Goal: Task Accomplishment & Management: Manage account settings

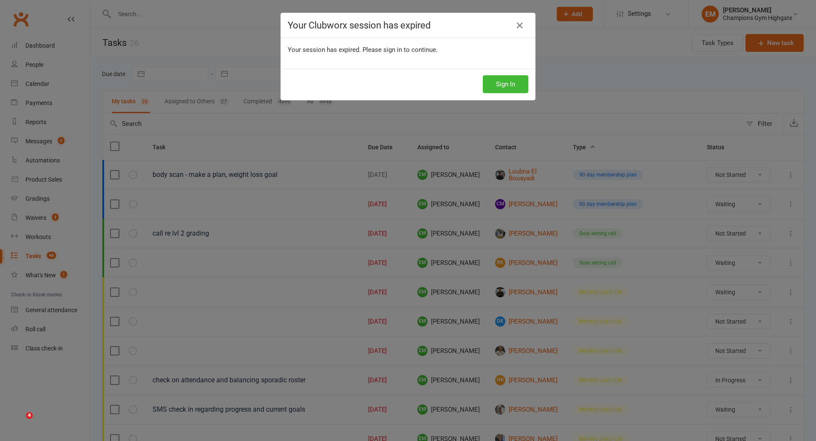
select select "waiting"
select select "started"
select select "waiting"
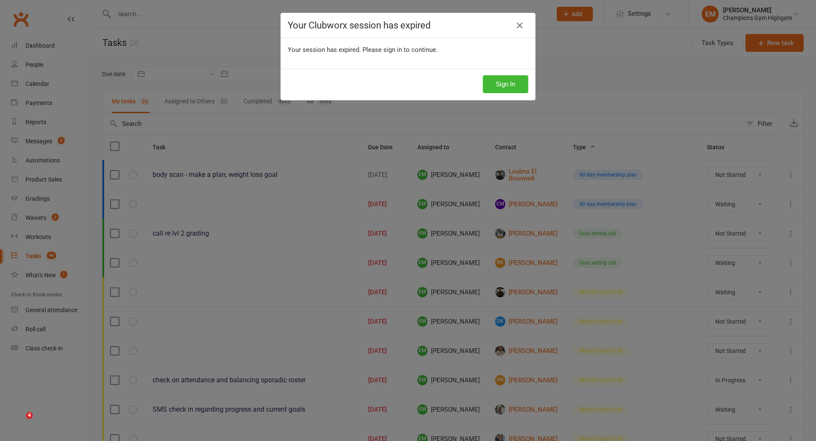
select select "waiting"
select select "started"
select select "waiting"
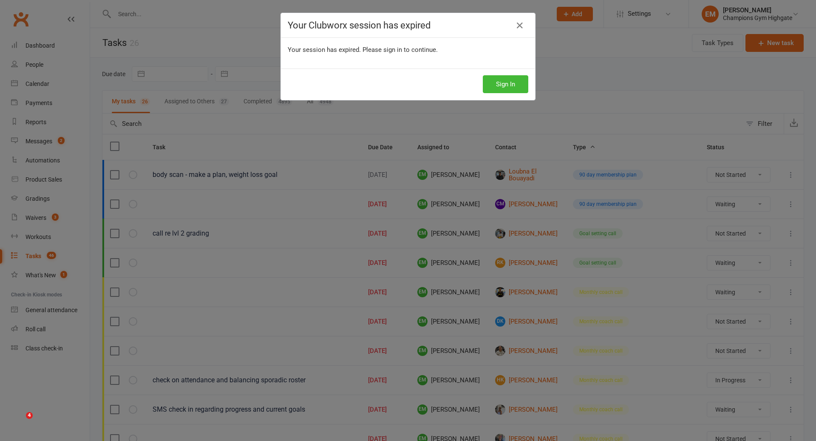
select select "waiting"
click at [514, 85] on button "Sign In" at bounding box center [505, 84] width 45 height 18
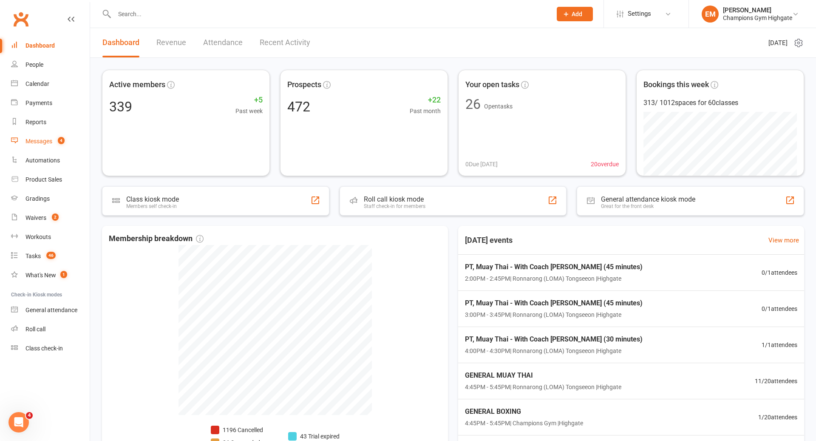
click at [55, 146] on link "Messages 4" at bounding box center [50, 141] width 79 height 19
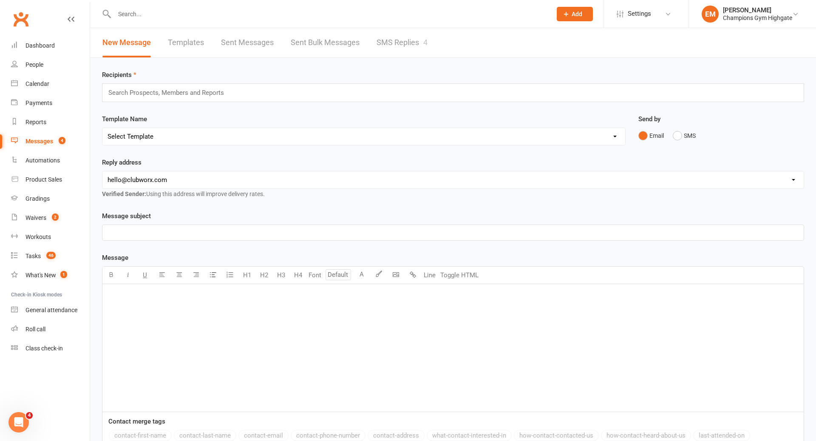
click at [404, 40] on link "SMS Replies 4" at bounding box center [402, 42] width 51 height 29
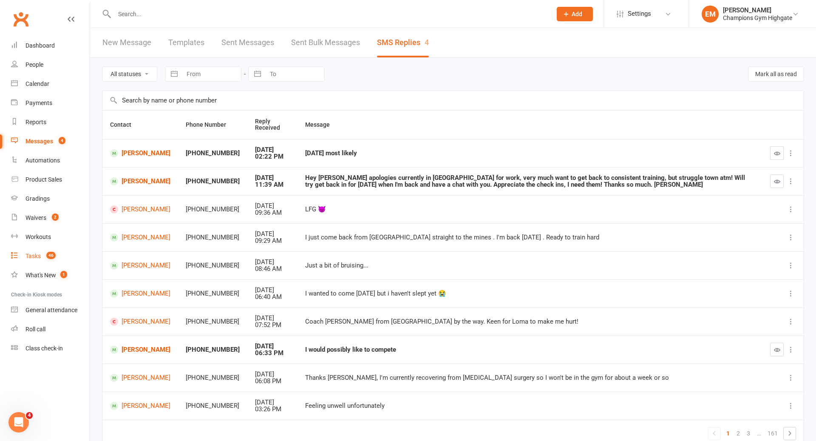
click at [46, 258] on count-badge "46" at bounding box center [49, 255] width 14 height 7
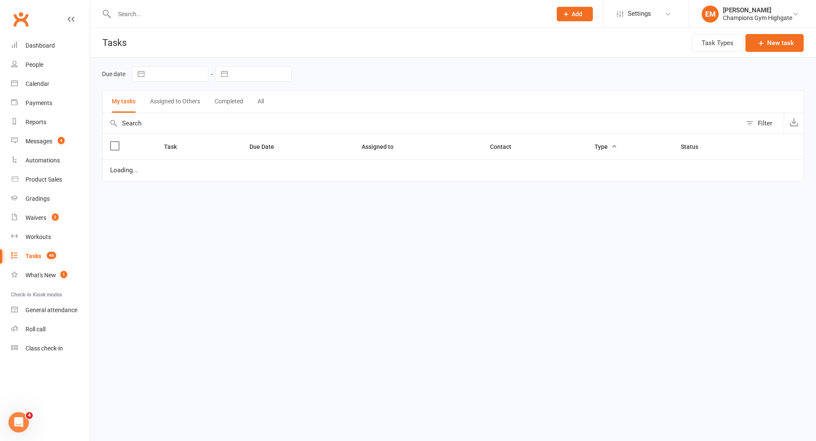
select select "waiting"
select select "started"
select select "waiting"
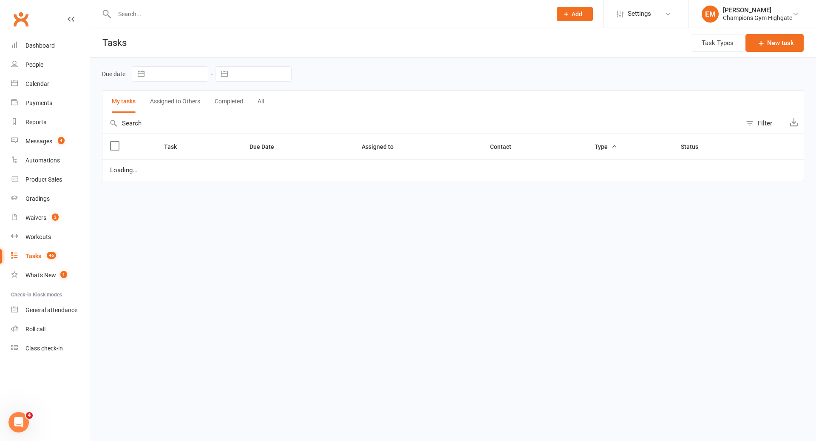
select select "waiting"
select select "started"
select select "waiting"
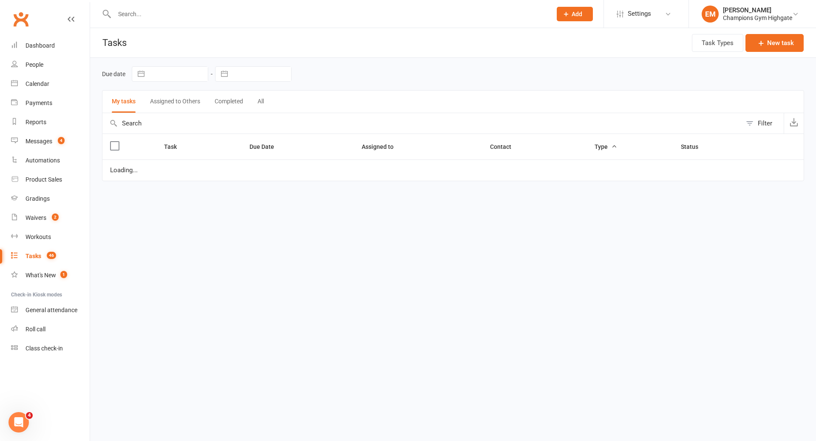
select select "waiting"
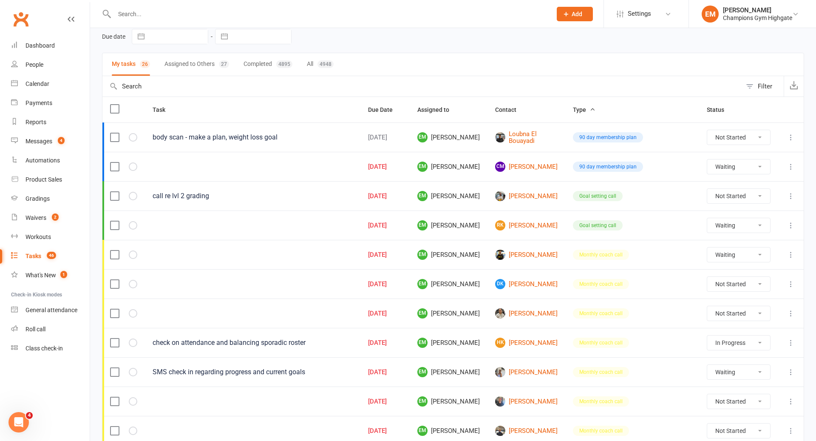
scroll to position [41, 0]
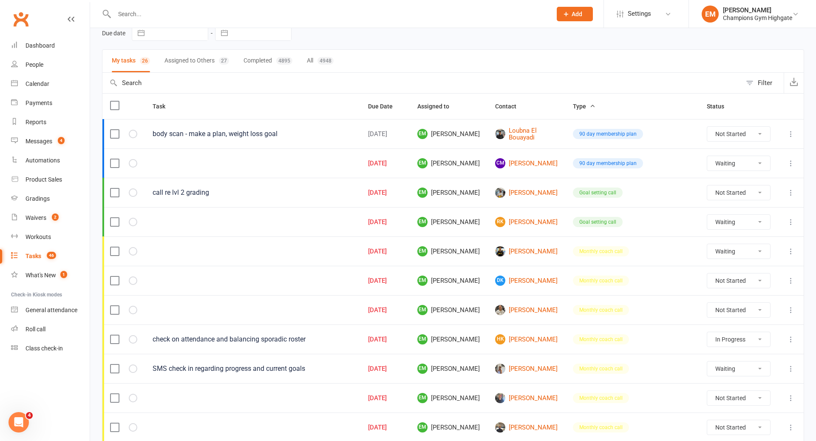
click at [739, 131] on select "Not Started In Progress Waiting Complete" at bounding box center [738, 134] width 63 height 14
select select "unstarted"
select select "waiting"
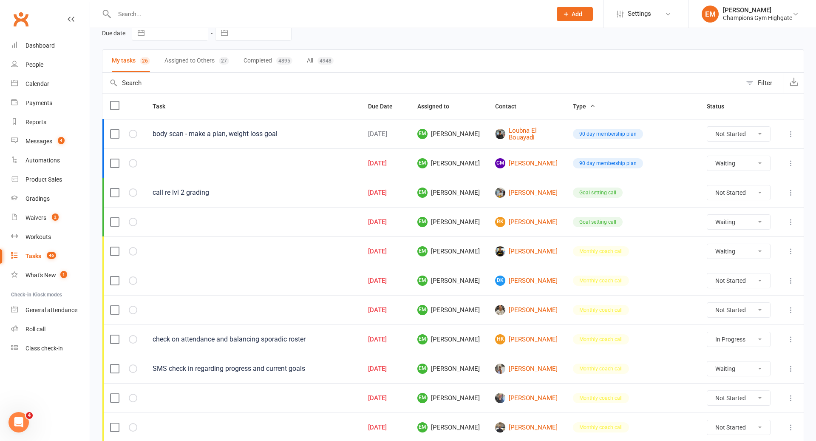
select select "started"
select select "waiting"
select select "started"
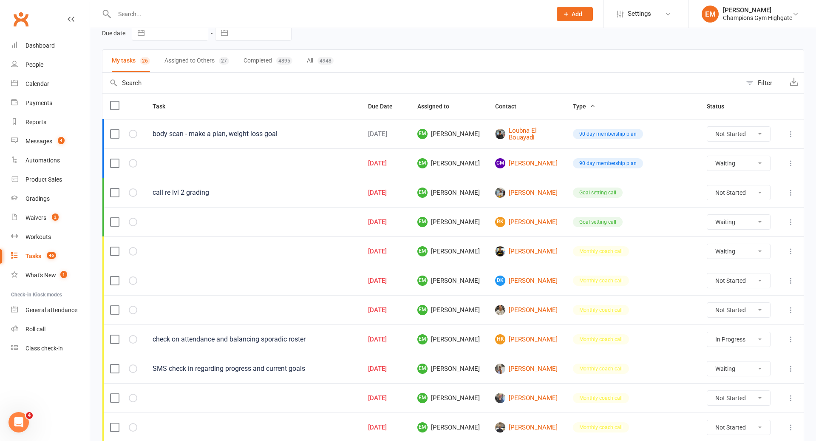
select select "started"
select select "waiting"
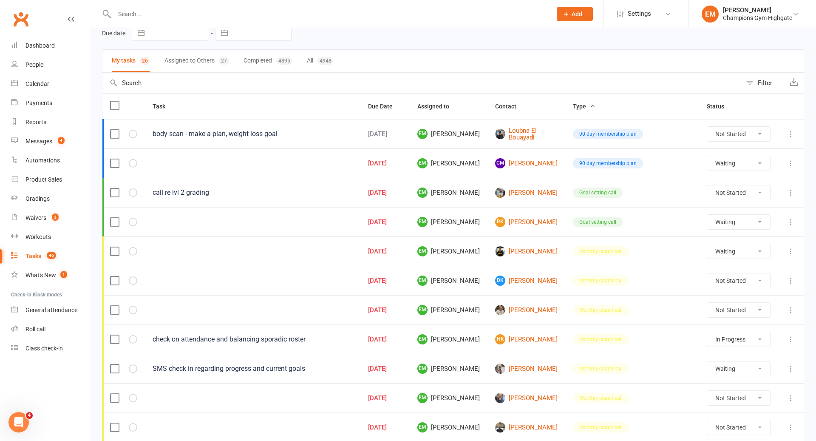
select select "waiting"
select select "started"
select select "waiting"
select select "started"
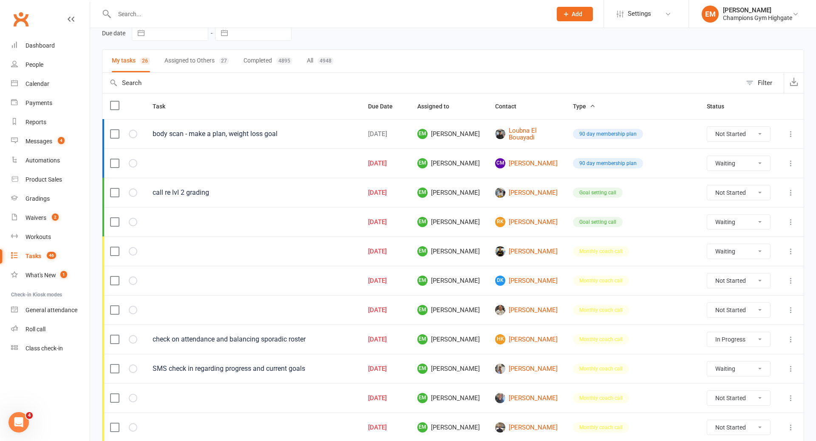
select select "started"
select select "waiting"
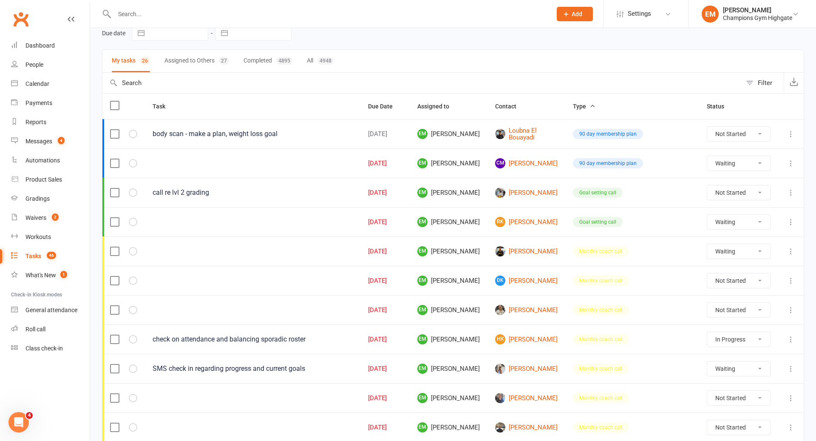
select select "waiting"
select select "started"
select select "waiting"
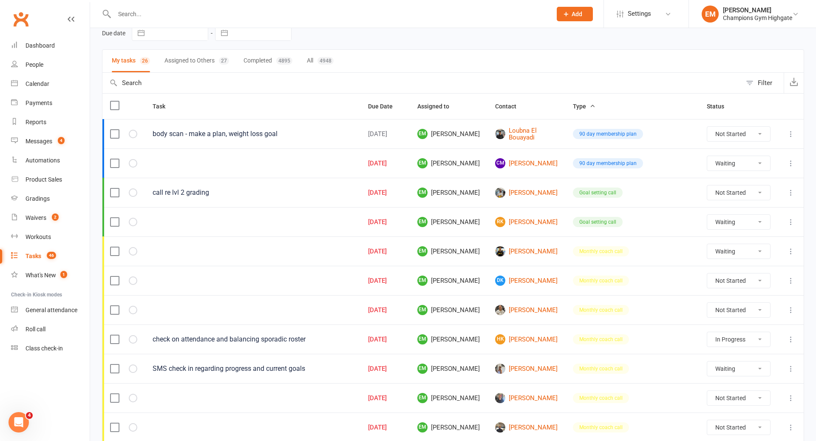
select select "waiting"
select select "started"
select select "waiting"
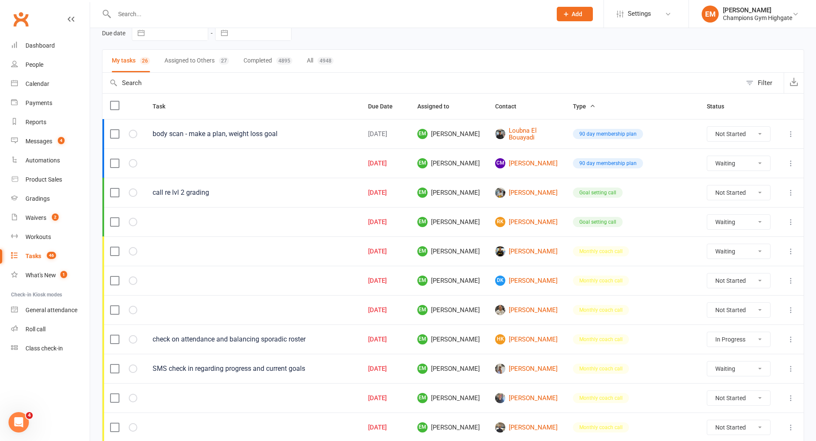
select select "waiting"
click at [740, 196] on select "Not Started In Progress Waiting Complete" at bounding box center [738, 192] width 63 height 14
select select "unstarted"
select select "waiting"
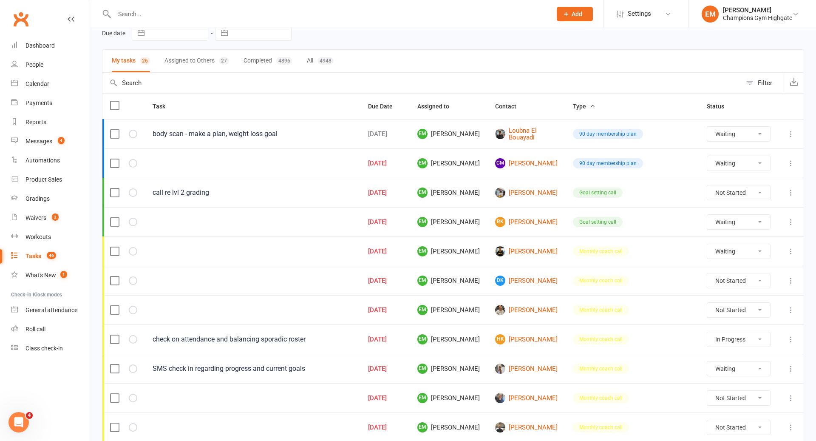
select select "waiting"
select select "started"
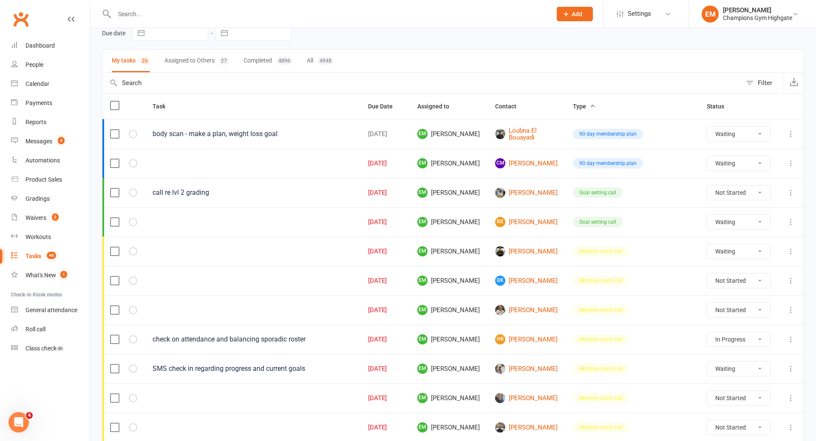
select select "waiting"
select select "started"
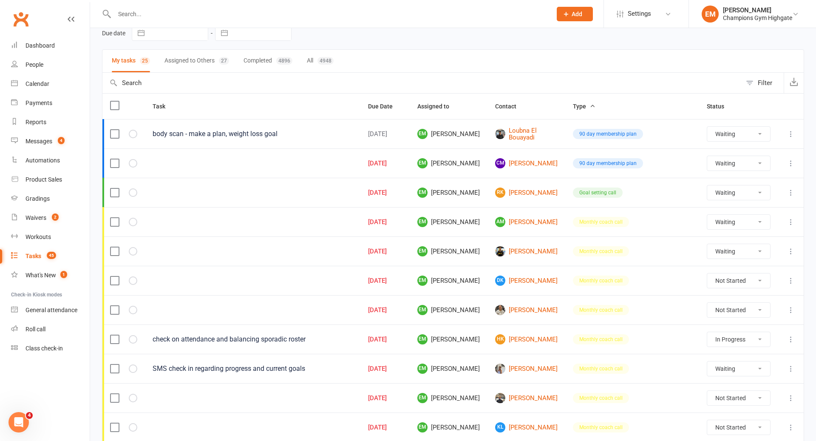
click at [748, 193] on select "Not Started In Progress Waiting Complete" at bounding box center [738, 192] width 63 height 14
select select "waiting"
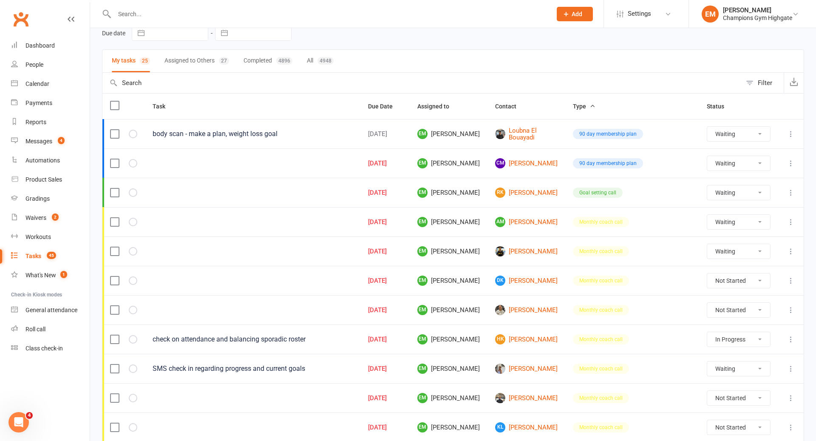
select select "started"
select select "waiting"
select select "started"
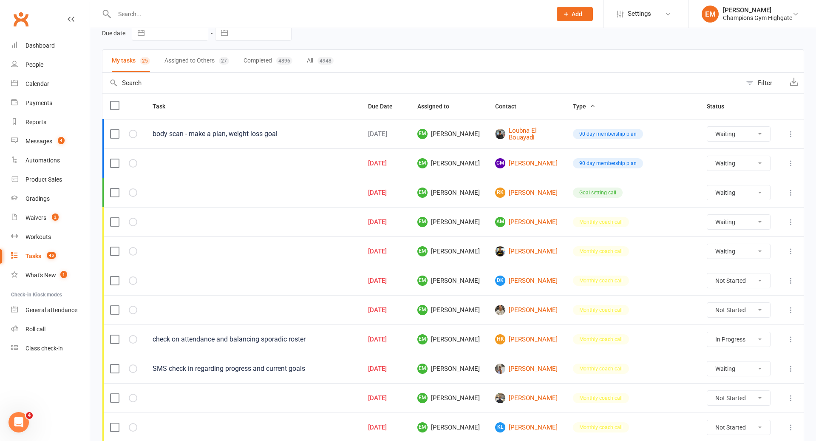
select select "started"
select select "waiting"
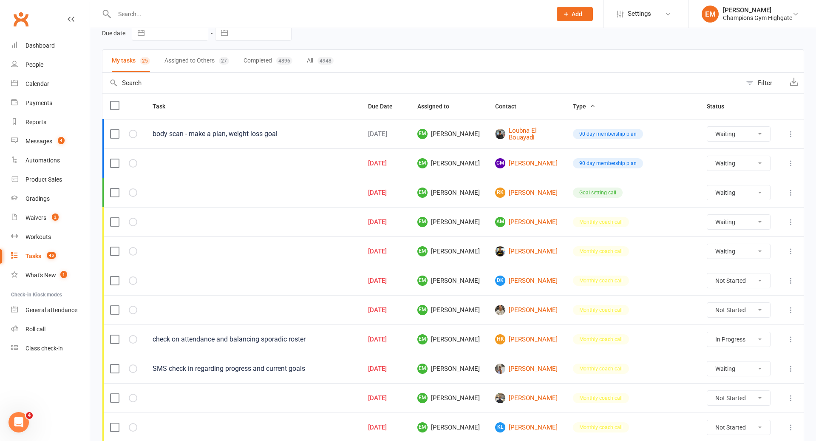
select select "waiting"
select select "started"
select select "waiting"
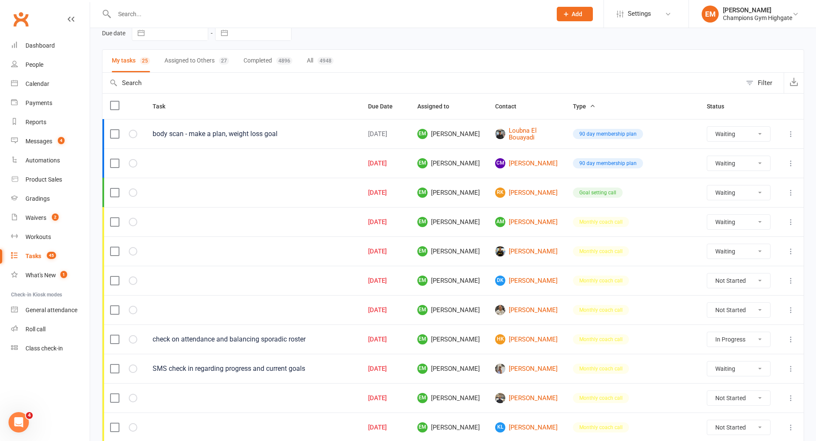
select select "started"
select select "waiting"
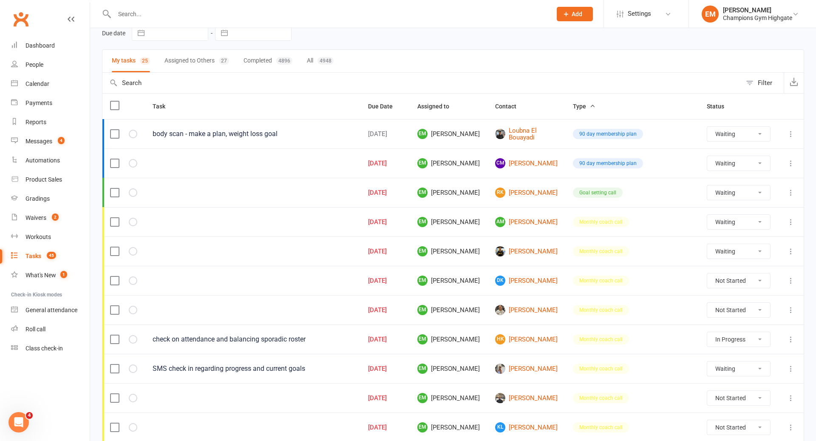
select select "waiting"
select select "started"
select select "waiting"
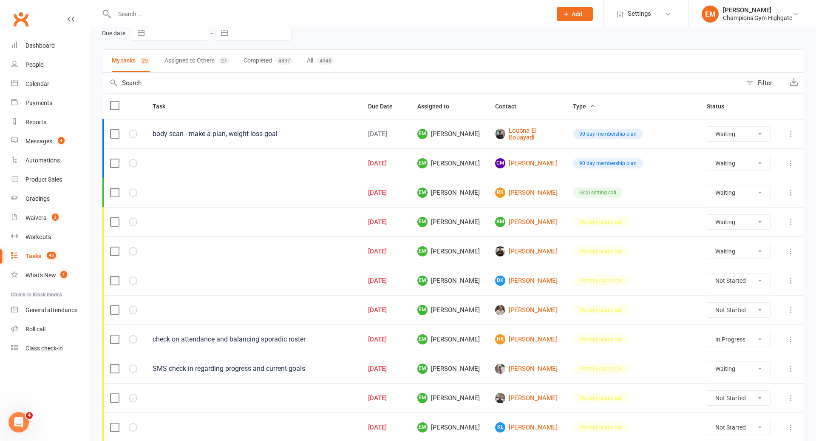
select select "waiting"
select select "started"
select select "waiting"
select select "started"
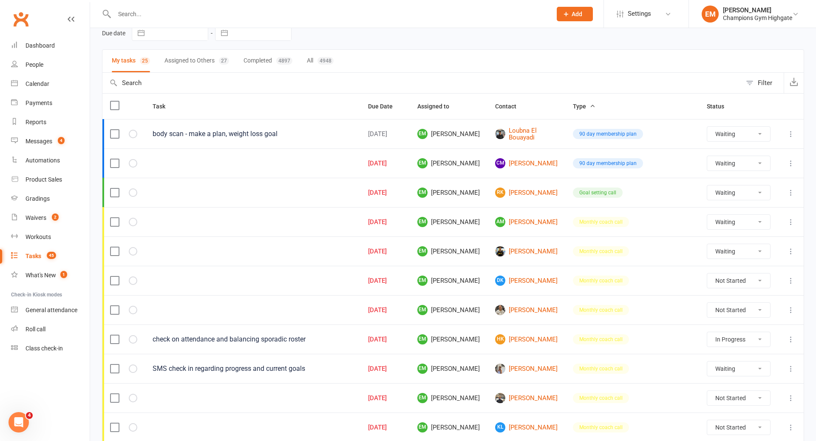
select select "started"
click at [740, 216] on select "Not Started In Progress Waiting Complete" at bounding box center [738, 222] width 63 height 14
select select "waiting"
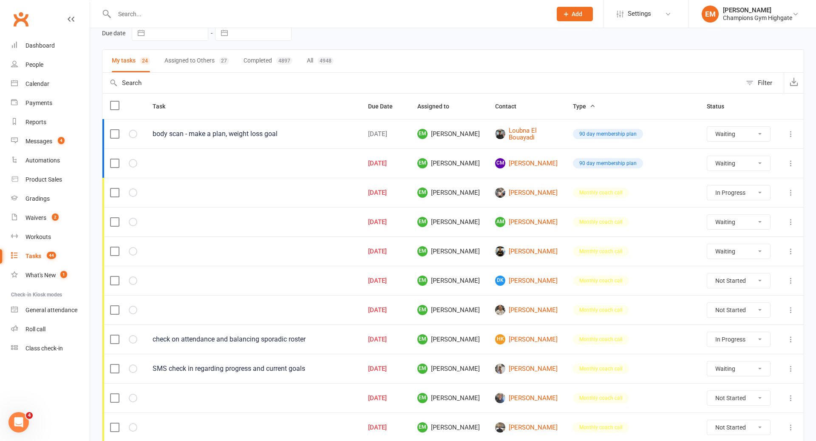
select select "waiting"
select select "started"
select select "waiting"
select select "started"
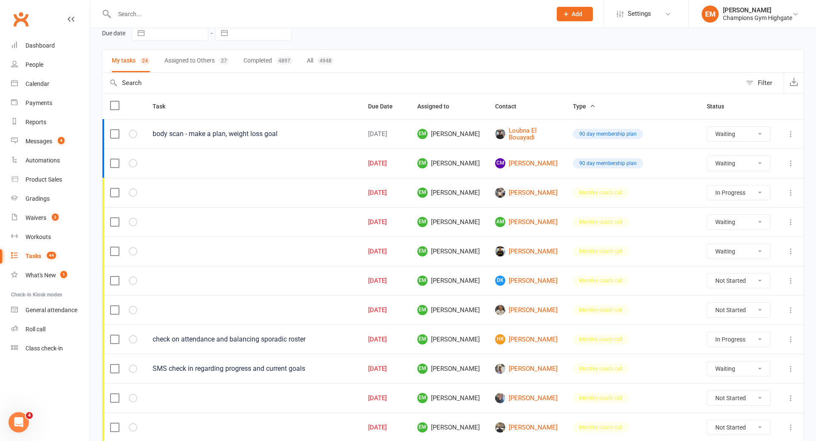
select select "started"
select select "waiting"
select select "started"
select select "waiting"
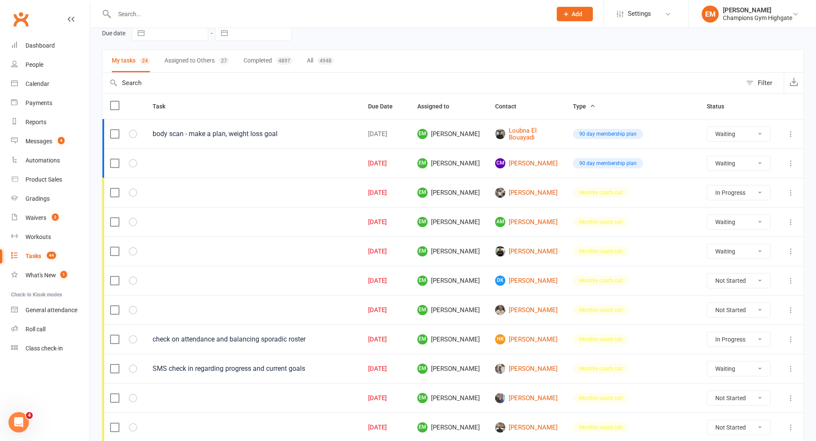
select select "waiting"
select select "started"
select select "waiting"
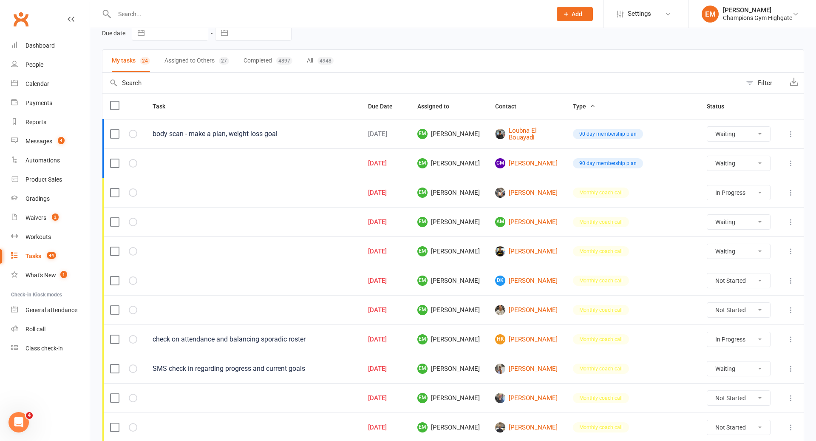
select select "started"
select select "waiting"
select select "started"
select select "waiting"
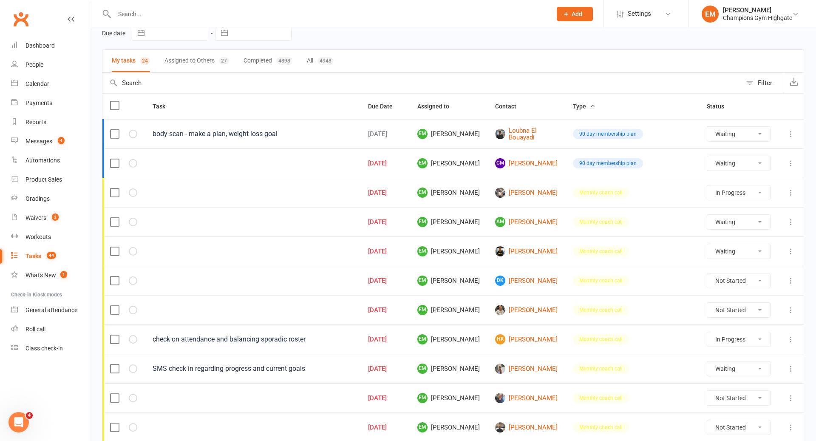
select select "waiting"
select select "started"
select select "waiting"
select select "started"
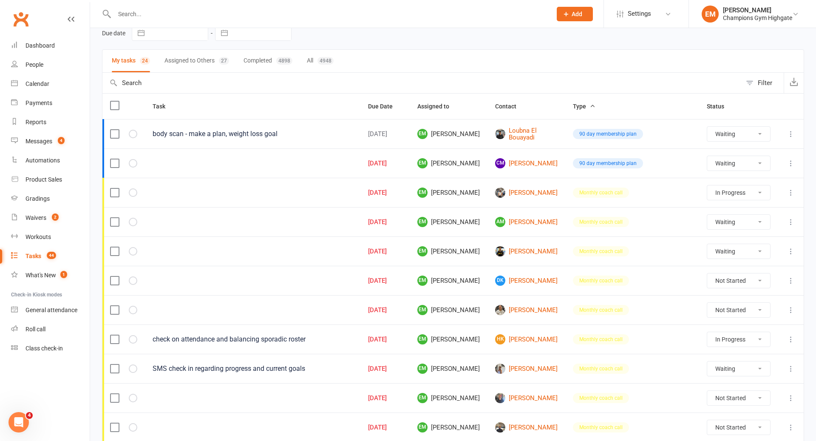
select select "started"
select select "waiting"
click at [724, 188] on select "Not Started In Progress Waiting Complete" at bounding box center [738, 192] width 63 height 14
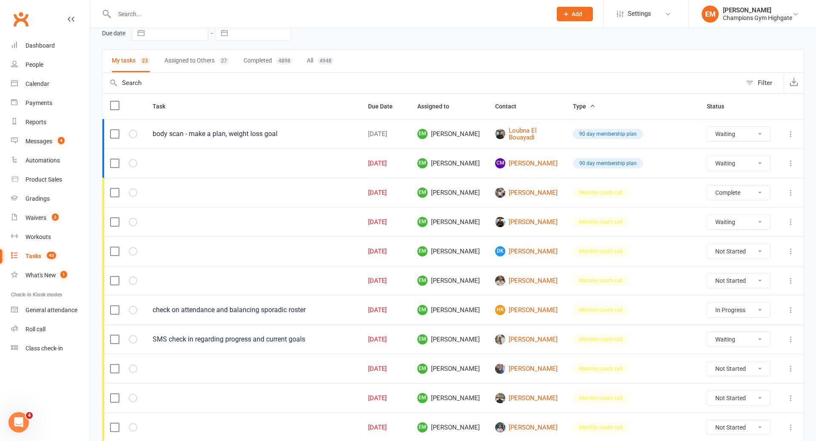
select select "started"
select select "waiting"
select select "started"
select select "waiting"
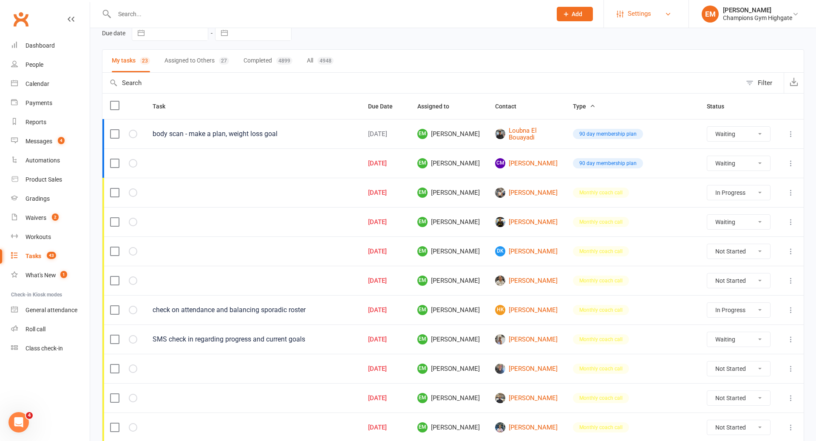
select select "started"
select select "waiting"
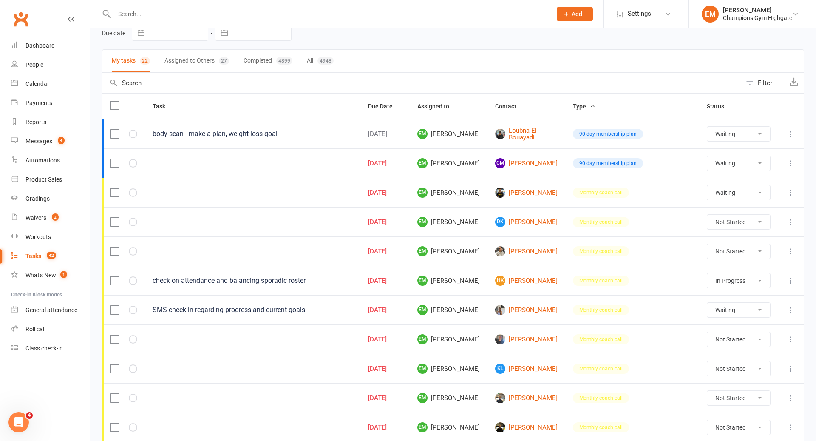
click at [740, 179] on td "Not Started In Progress Waiting Complete" at bounding box center [738, 192] width 79 height 29
click at [740, 195] on select "Not Started In Progress Waiting Complete" at bounding box center [738, 192] width 63 height 14
select select "waiting"
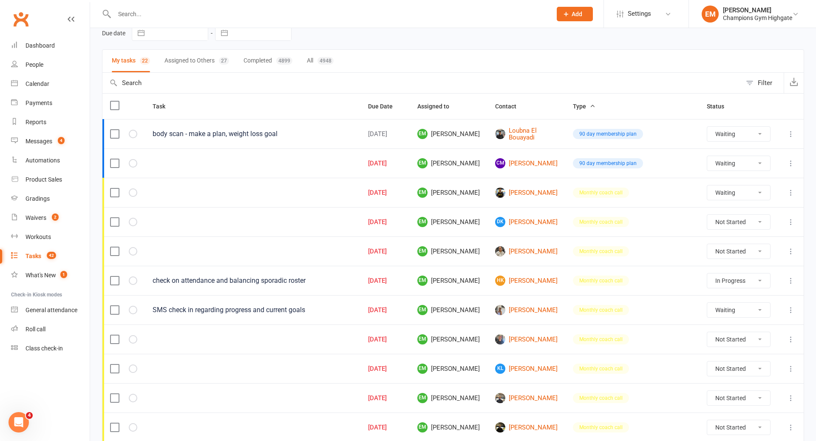
select select "waiting"
select select "started"
select select "waiting"
select select "started"
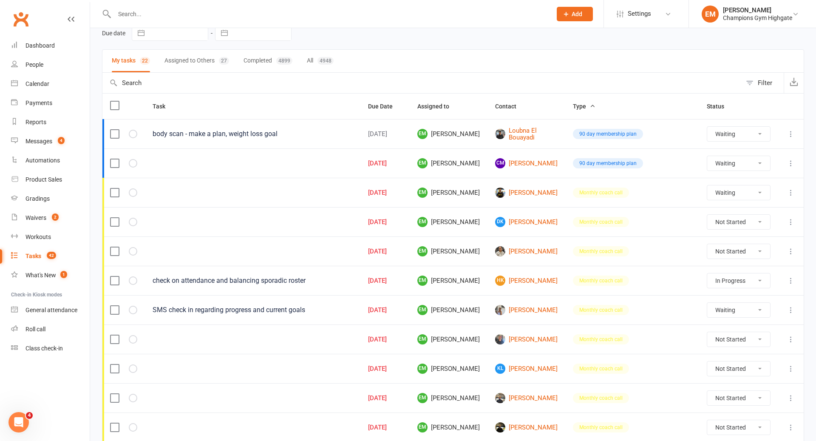
select select "started"
select select "waiting"
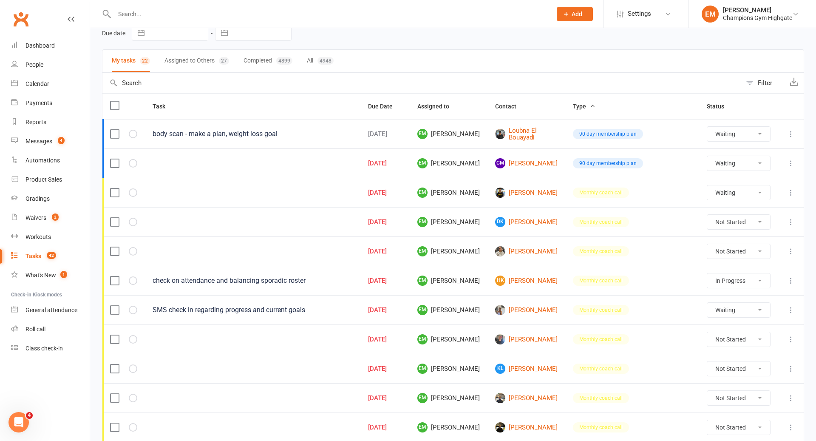
select select "started"
select select "waiting"
select select "started"
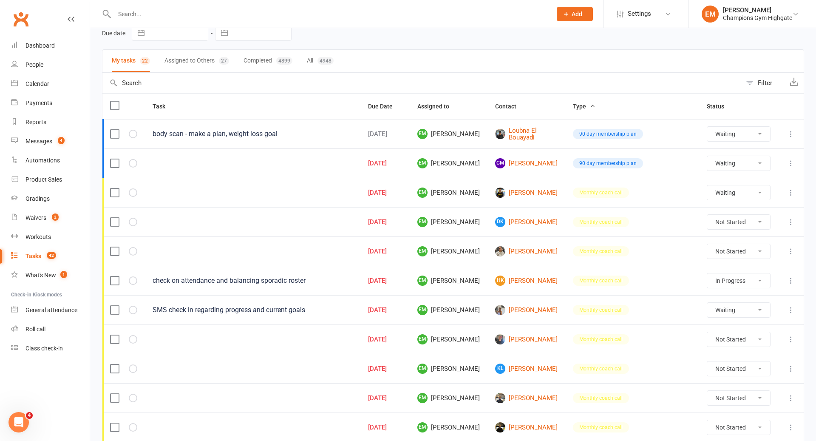
select select "waiting"
select select "started"
select select "waiting"
select select "started"
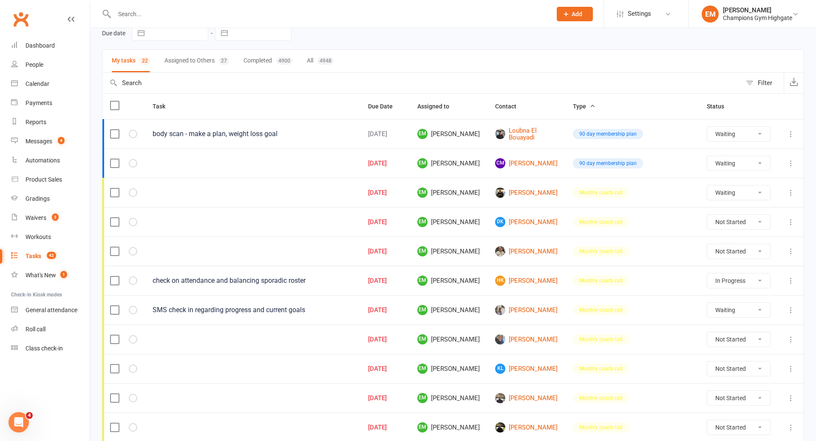
select select "started"
select select "waiting"
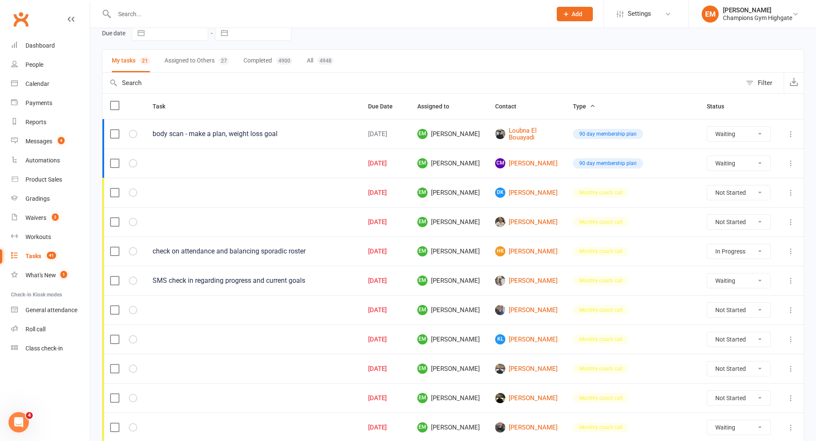
click at [756, 182] on td "Not Started In Progress Waiting Complete" at bounding box center [738, 192] width 79 height 29
click at [750, 188] on select "Not Started In Progress Waiting Complete" at bounding box center [738, 192] width 63 height 14
select select "unstarted"
select select "waiting"
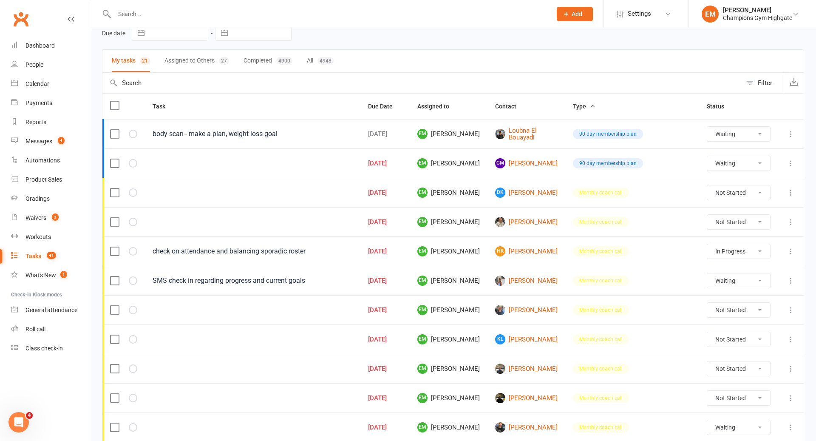
select select "started"
select select "waiting"
select select "started"
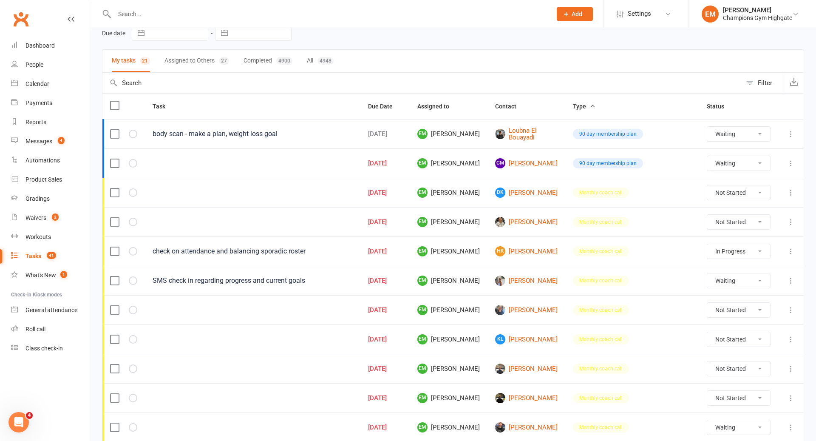
select select "waiting"
select select "started"
select select "waiting"
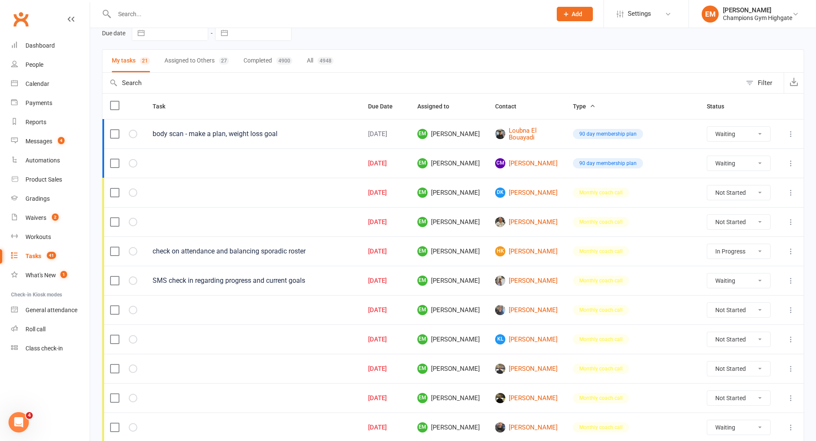
select select "waiting"
select select "started"
select select "waiting"
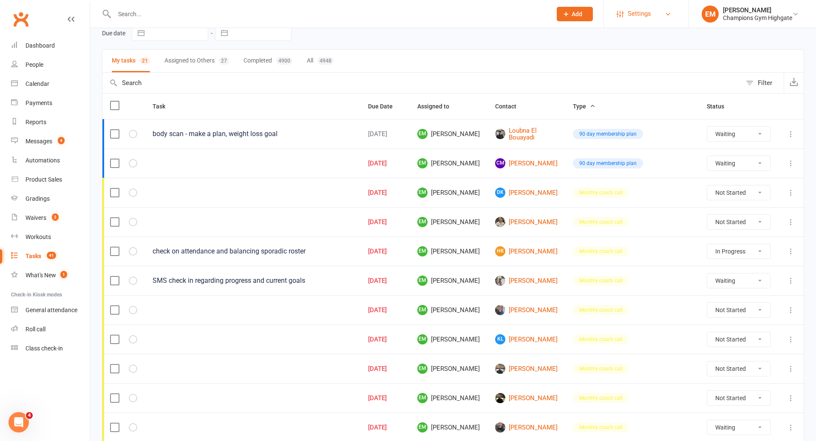
select select "waiting"
select select "started"
select select "waiting"
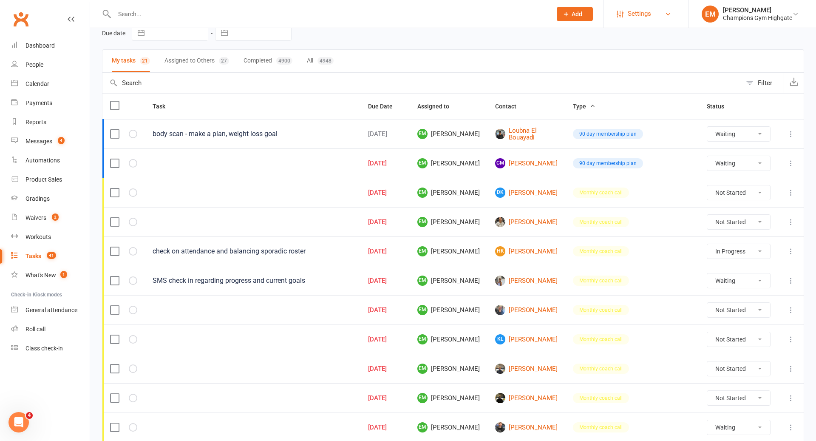
select select "started"
select select "waiting"
click at [742, 221] on select "Not Started In Progress Waiting Complete" at bounding box center [738, 222] width 63 height 14
select select "unstarted"
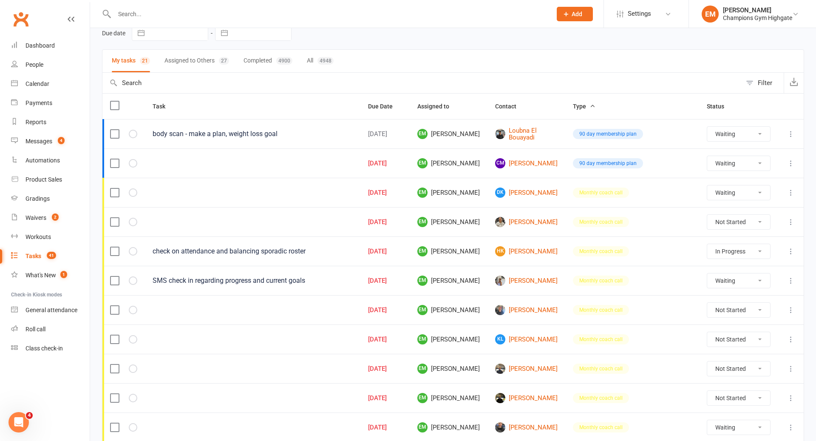
select select "waiting"
select select "started"
select select "waiting"
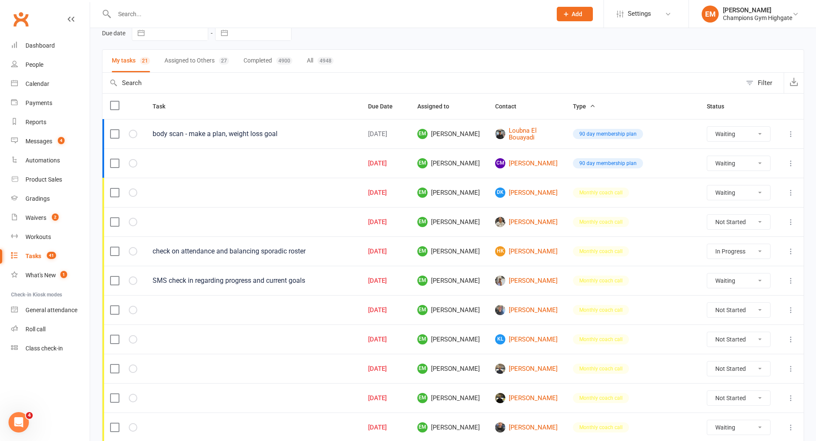
select select "waiting"
select select "started"
select select "waiting"
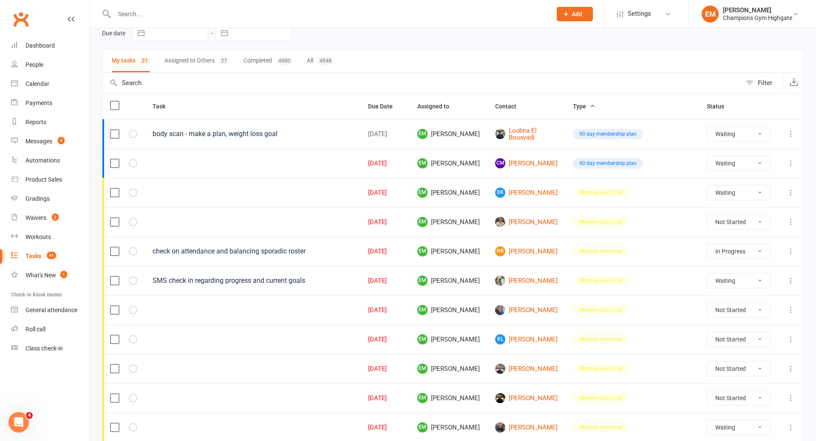
click at [722, 249] on select "Not Started In Progress Waiting Complete" at bounding box center [738, 251] width 63 height 14
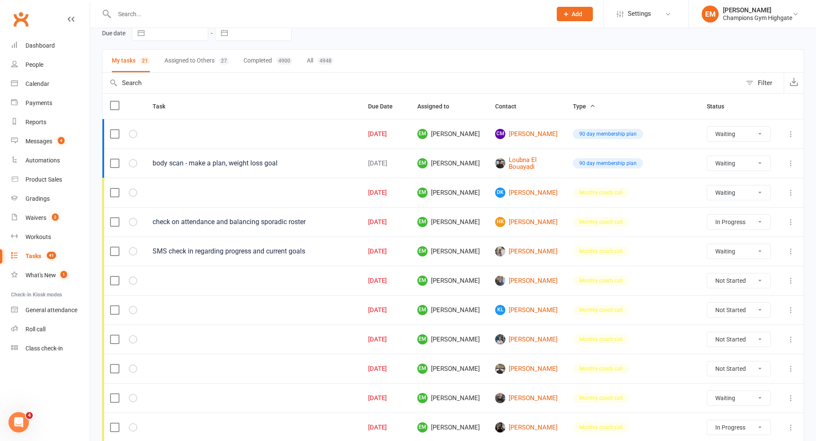
click at [743, 222] on select "Not Started In Progress Waiting Complete" at bounding box center [738, 222] width 63 height 14
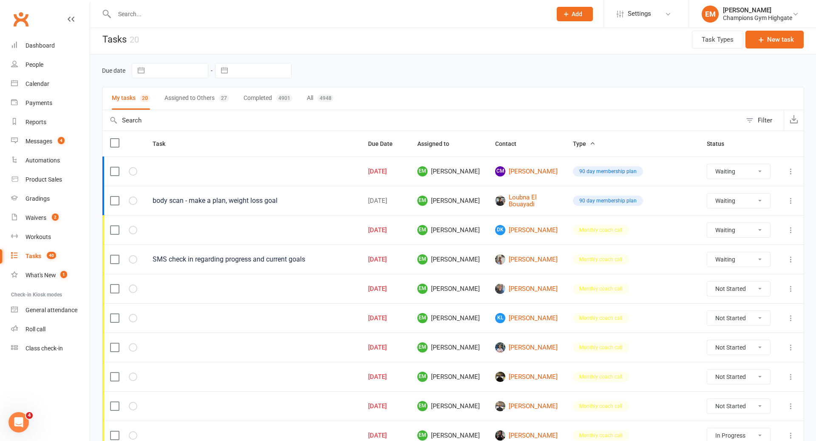
scroll to position [0, 0]
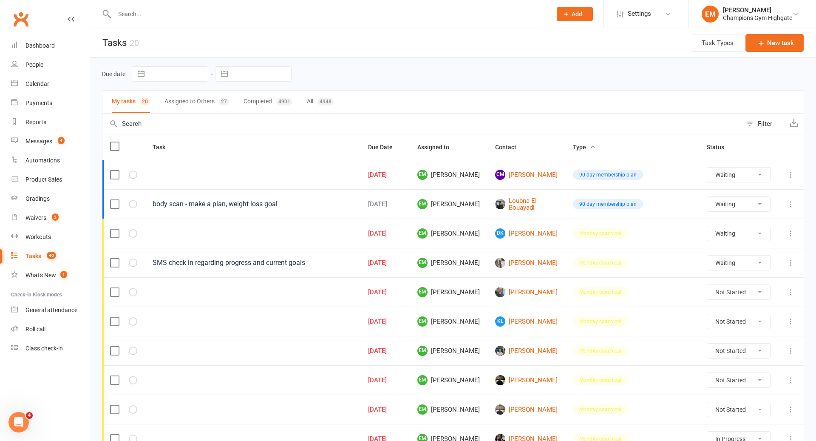
click at [717, 258] on select "Not Started In Progress Waiting Complete" at bounding box center [738, 262] width 63 height 14
click at [732, 256] on select "Not Started In Progress Waiting Complete" at bounding box center [738, 262] width 63 height 14
click at [736, 255] on select "Not Started In Progress Waiting Complete" at bounding box center [738, 262] width 63 height 14
click at [749, 262] on select "Not Started In Progress Waiting Complete" at bounding box center [738, 262] width 63 height 14
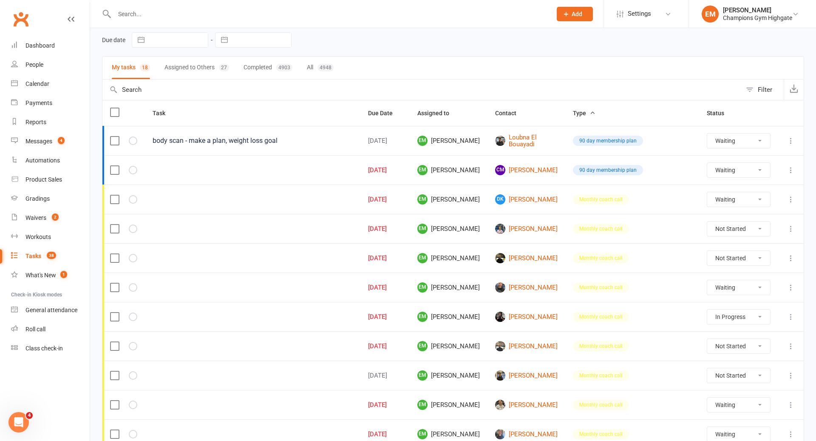
scroll to position [33, 0]
click at [743, 226] on select "Not Started In Progress Waiting Complete" at bounding box center [738, 230] width 63 height 14
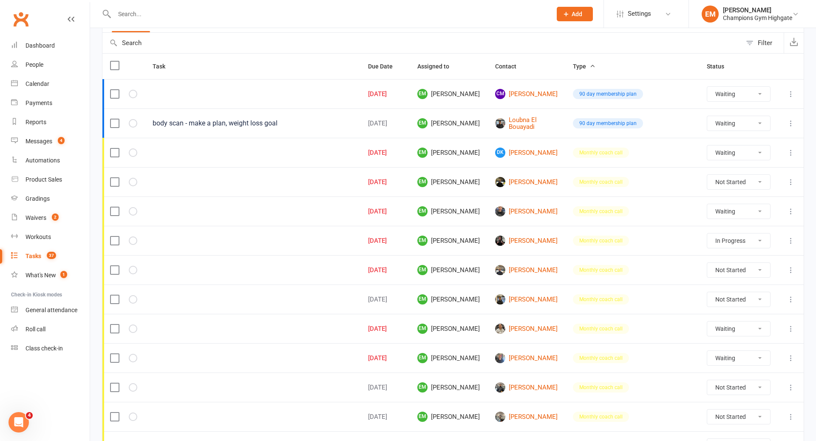
scroll to position [92, 0]
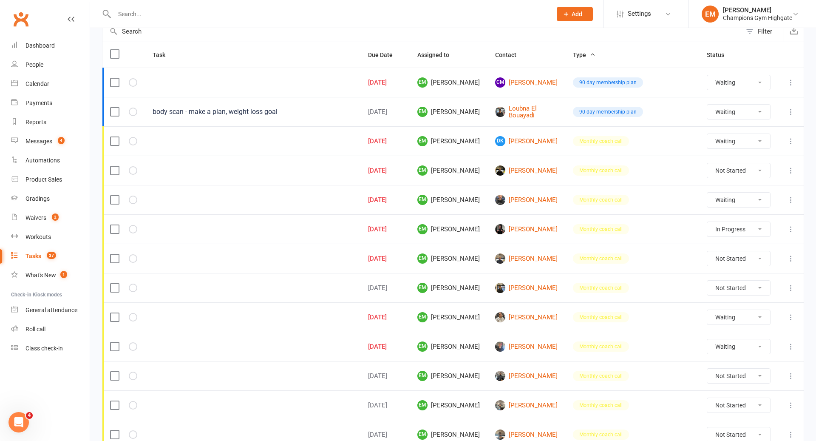
click at [720, 194] on select "Not Started In Progress Waiting Complete" at bounding box center [738, 200] width 63 height 14
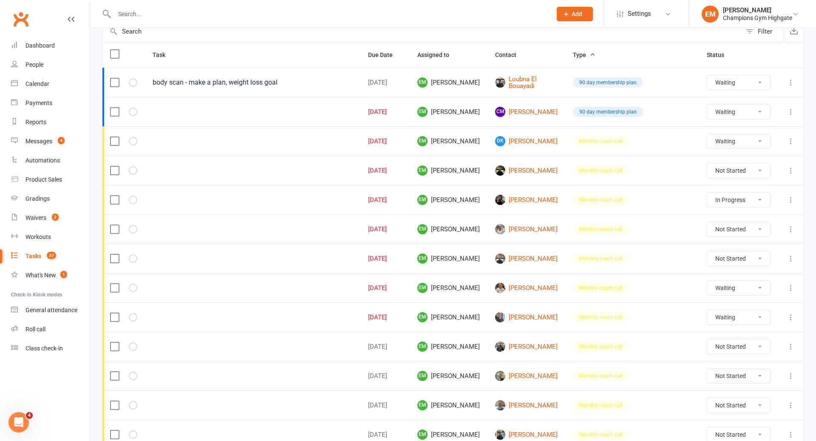
click at [729, 195] on select "Not Started In Progress Waiting Complete" at bounding box center [738, 200] width 63 height 14
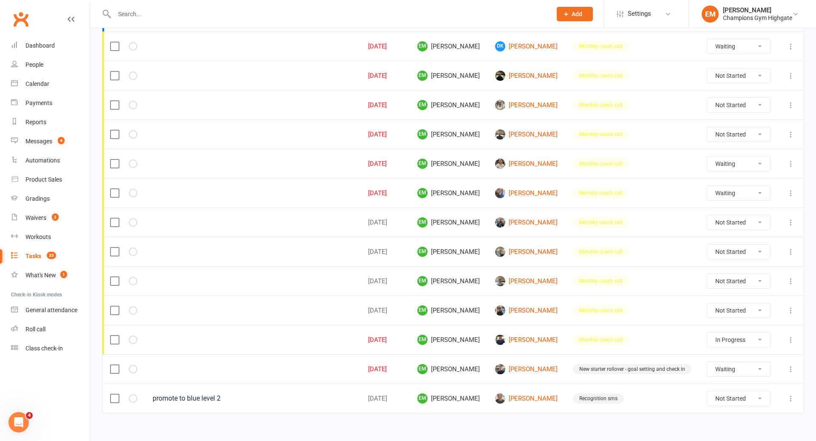
scroll to position [188, 0]
click at [759, 334] on select "Not Started In Progress Waiting Complete" at bounding box center [738, 338] width 63 height 14
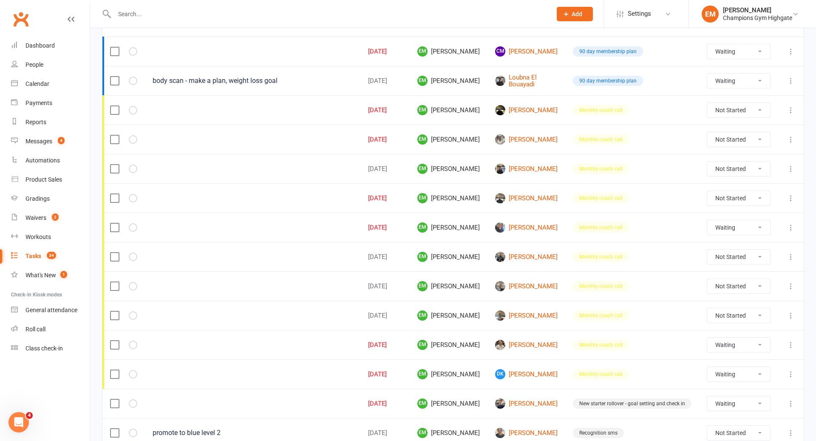
scroll to position [128, 0]
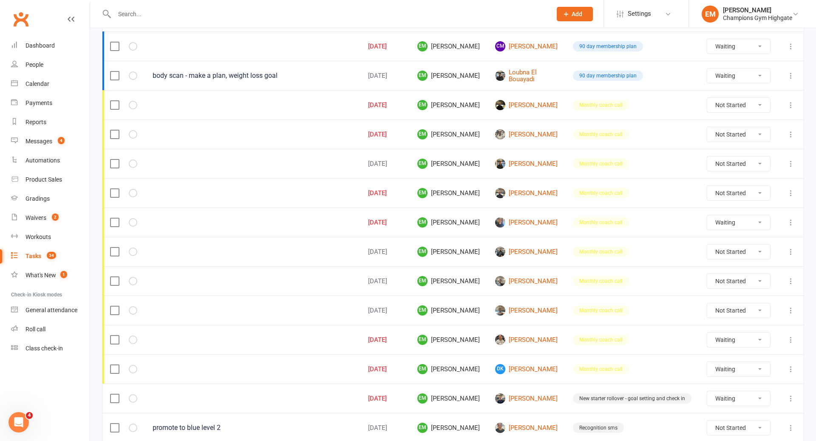
click at [743, 98] on select "Not Started In Progress Waiting Complete" at bounding box center [738, 105] width 63 height 14
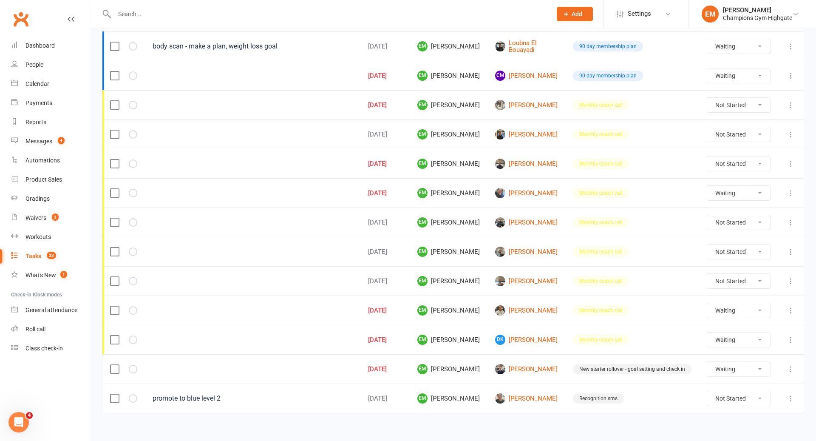
click at [752, 98] on select "Not Started In Progress Waiting Complete" at bounding box center [738, 105] width 63 height 14
click at [786, 100] on button at bounding box center [791, 105] width 10 height 10
click at [761, 127] on link "View" at bounding box center [753, 119] width 84 height 17
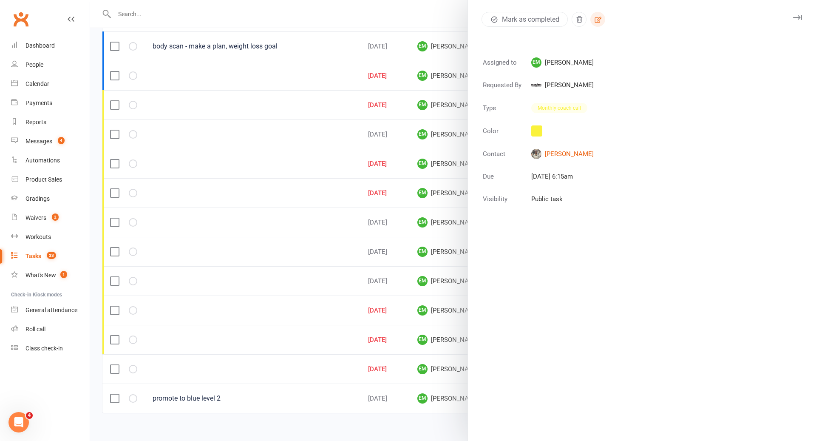
click at [603, 20] on button "button" at bounding box center [597, 19] width 15 height 15
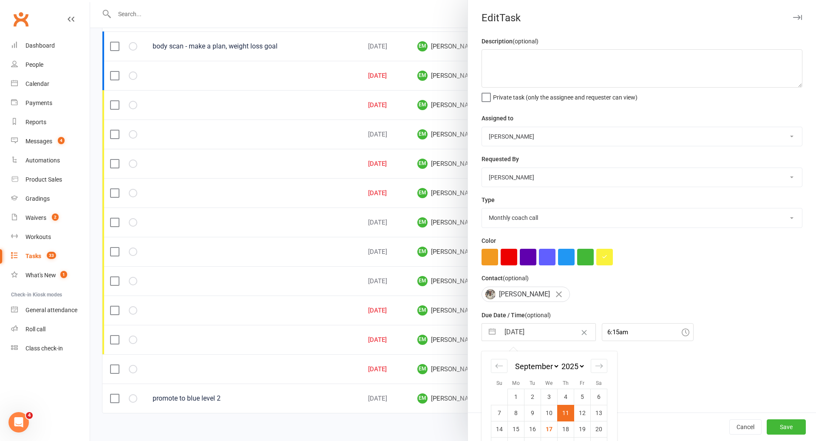
click at [544, 334] on input "[DATE]" at bounding box center [548, 331] width 96 height 17
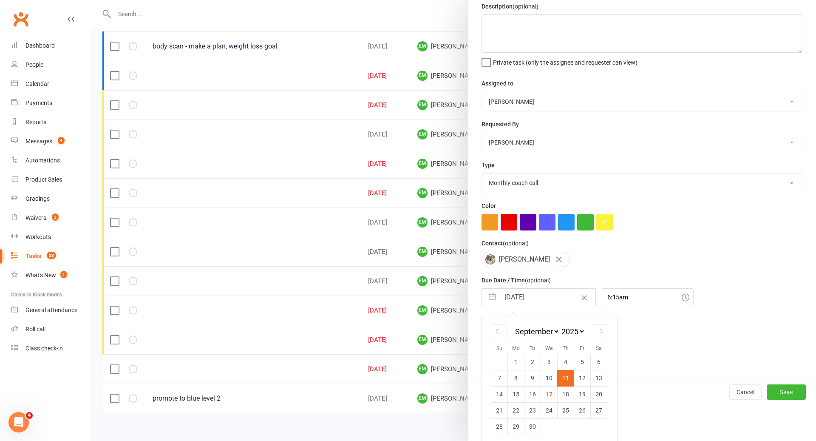
scroll to position [40, 0]
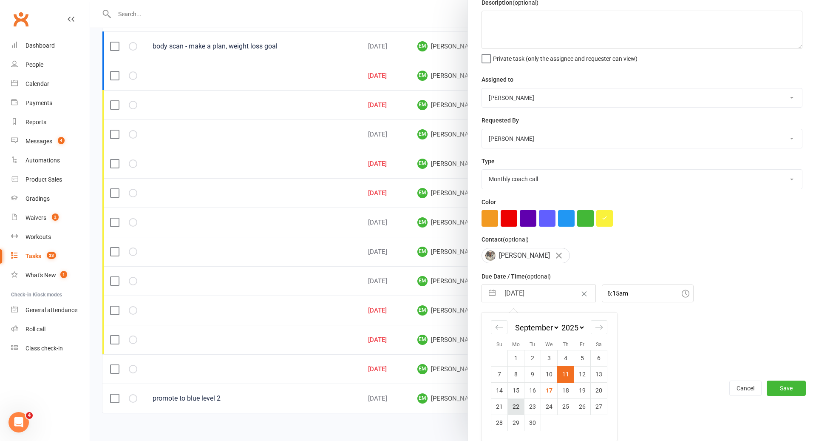
click at [521, 411] on td "22" at bounding box center [516, 406] width 17 height 16
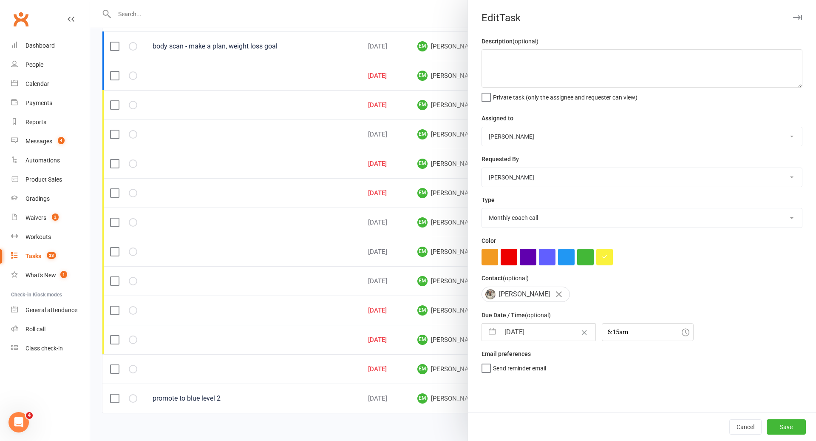
scroll to position [0, 0]
click at [427, 309] on div at bounding box center [453, 220] width 726 height 441
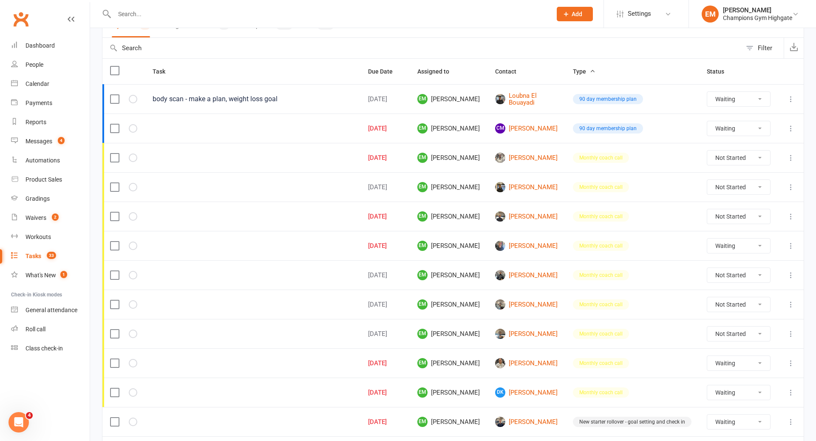
scroll to position [75, 0]
click at [782, 212] on td at bounding box center [790, 216] width 25 height 29
click at [789, 213] on icon at bounding box center [791, 217] width 8 height 8
click at [736, 243] on link "Edit" at bounding box center [753, 247] width 84 height 17
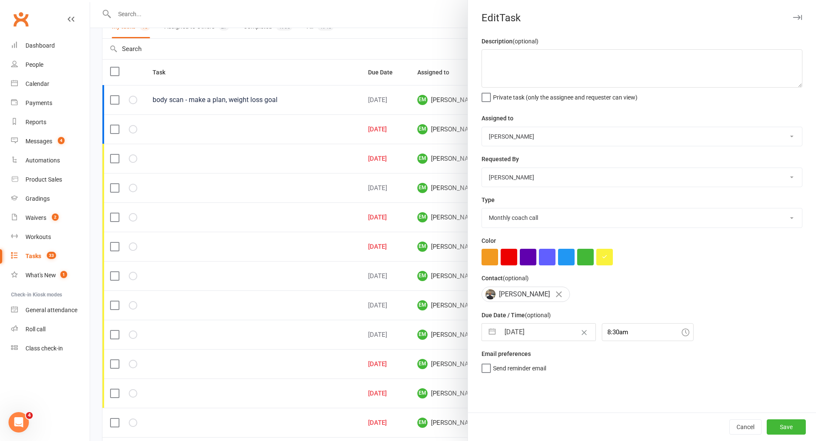
click at [545, 333] on input "[DATE]" at bounding box center [548, 331] width 96 height 17
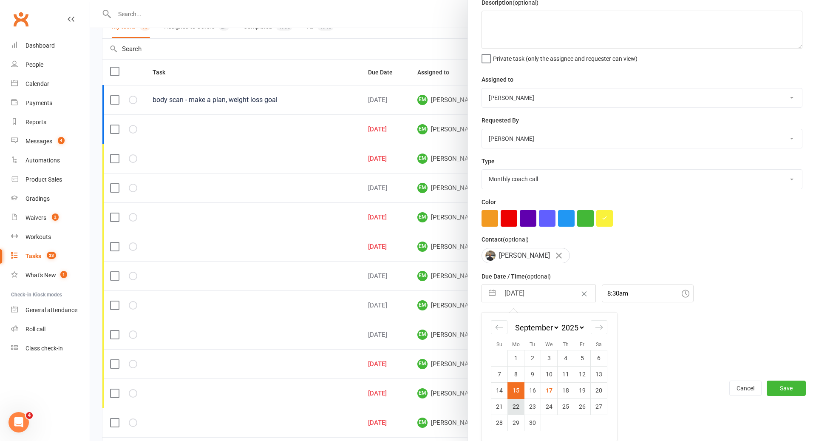
click at [520, 411] on td "22" at bounding box center [516, 406] width 17 height 16
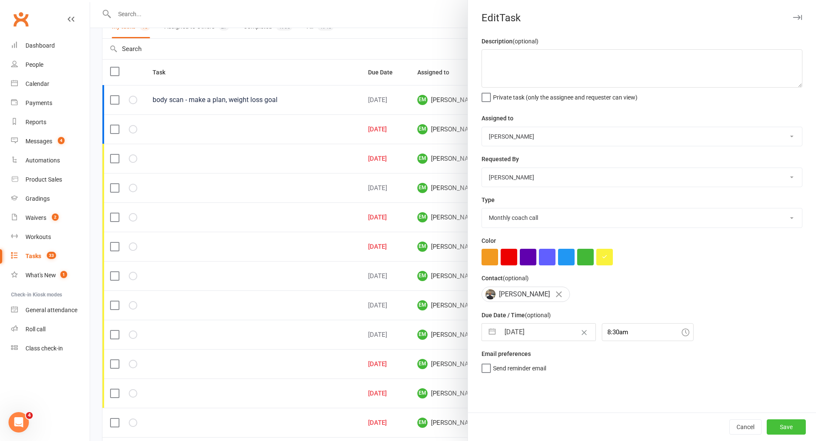
click at [784, 424] on button "Save" at bounding box center [786, 426] width 39 height 15
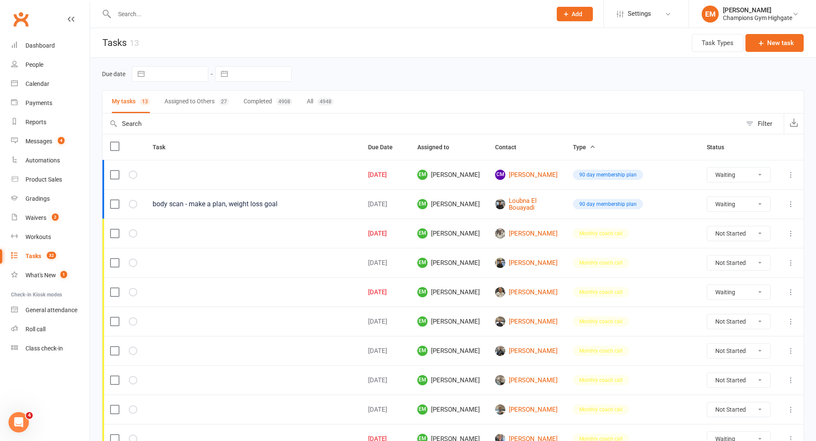
click at [194, 99] on button "Assigned to Others 27" at bounding box center [196, 102] width 65 height 23
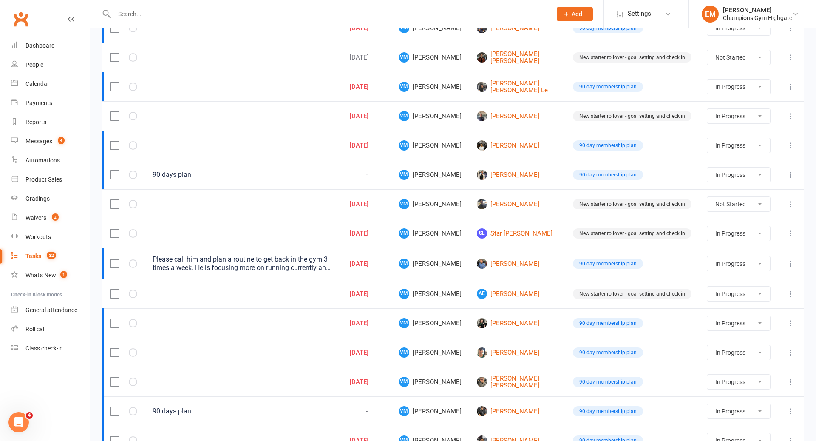
scroll to position [507, 0]
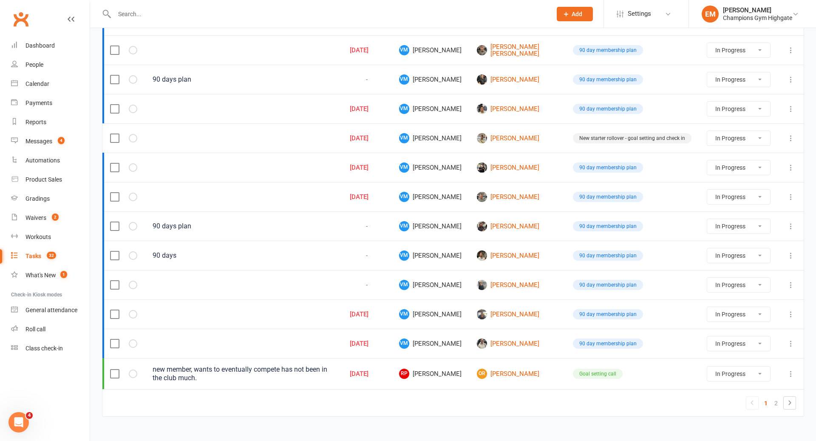
click at [791, 369] on icon at bounding box center [791, 373] width 8 height 8
click at [759, 396] on link "Edit" at bounding box center [753, 396] width 84 height 17
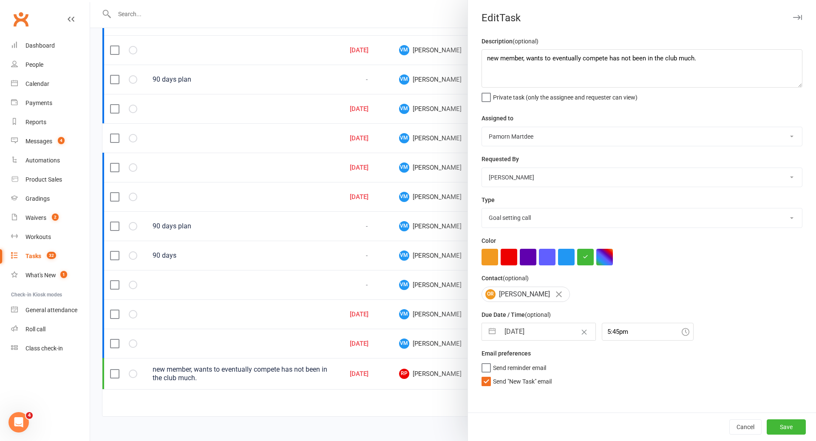
click at [641, 141] on select "Pamorn Martdee Helen Bologa Whitney Tuna Ronnarong (LOMA) Tongseeon Joondalup R…" at bounding box center [642, 136] width 320 height 19
click at [638, 130] on select "Pamorn Martdee Helen Bologa Whitney Tuna Ronnarong (LOMA) Tongseeon Joondalup R…" at bounding box center [642, 136] width 320 height 19
click at [531, 344] on div "Description (optional) new member, wants to eventually compete has not been in …" at bounding box center [642, 224] width 348 height 376
click at [533, 334] on input "[DATE]" at bounding box center [548, 331] width 96 height 17
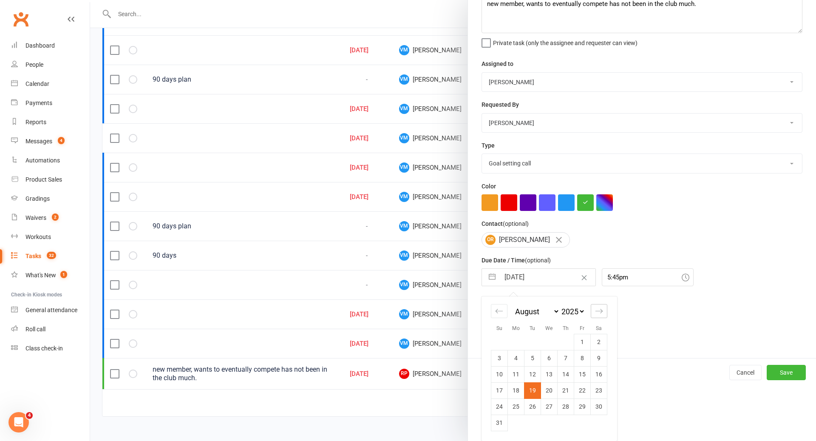
click at [600, 314] on icon "Move forward to switch to the next month." at bounding box center [599, 311] width 8 height 8
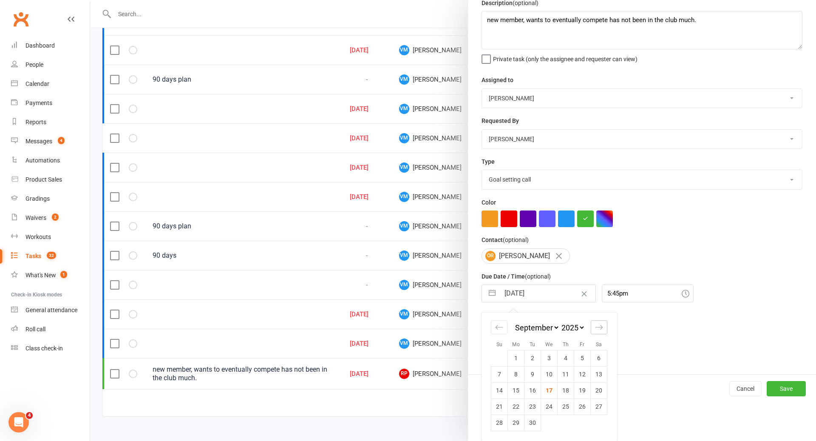
scroll to position [40, 0]
click at [578, 390] on td "19" at bounding box center [582, 390] width 17 height 16
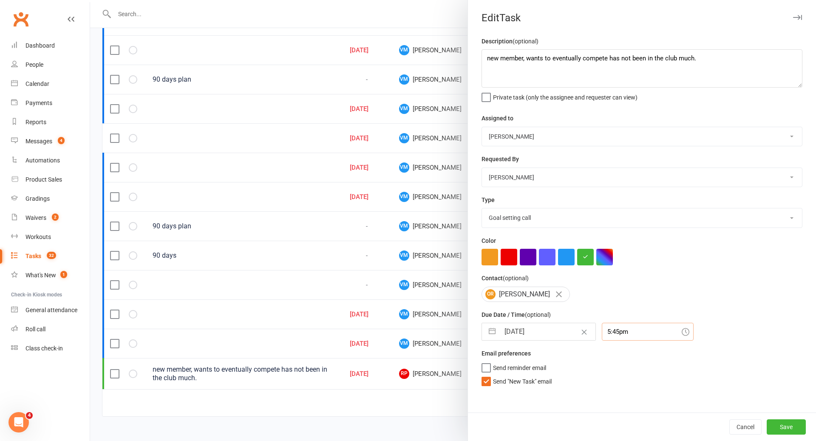
click at [617, 328] on input "5:45pm" at bounding box center [648, 332] width 92 height 18
click at [715, 303] on div "Description (optional) new member, wants to eventually compete has not been in …" at bounding box center [642, 224] width 348 height 376
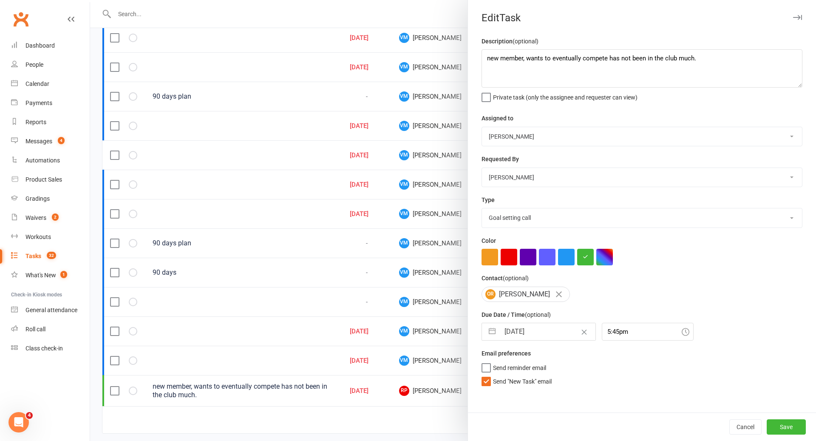
scroll to position [488, 0]
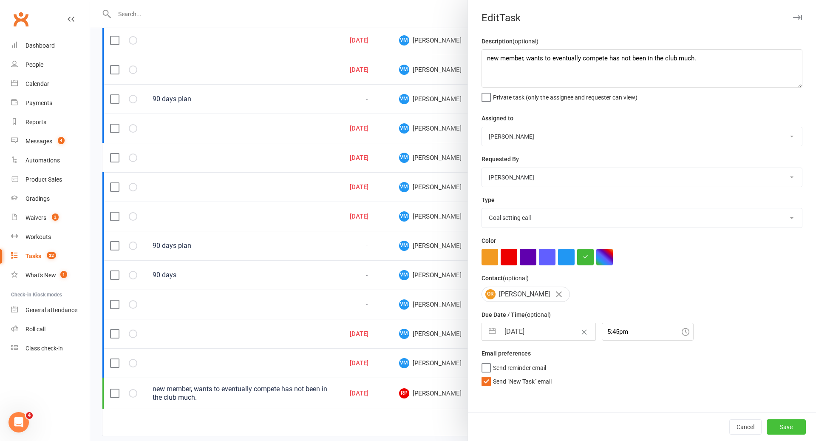
click at [784, 429] on button "Save" at bounding box center [786, 426] width 39 height 15
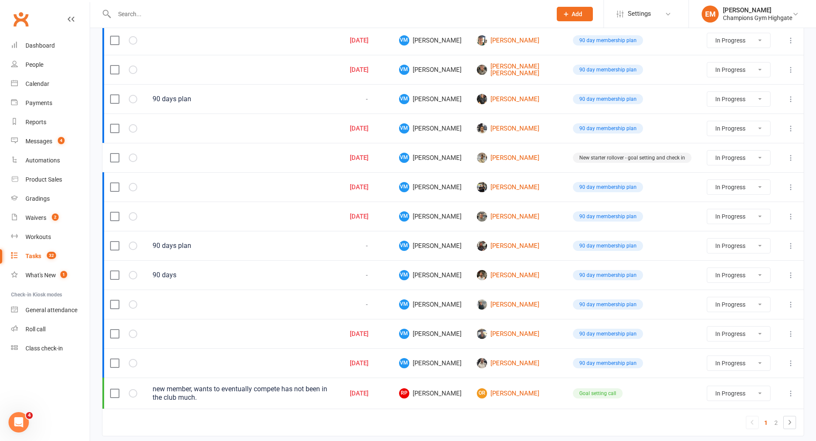
scroll to position [490, 0]
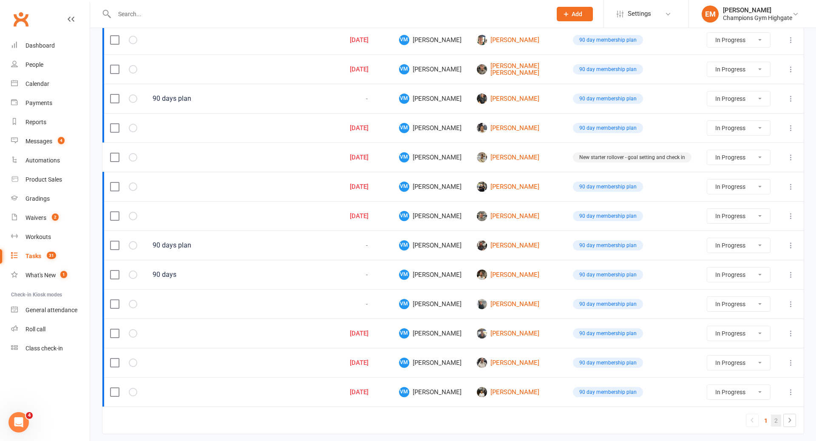
click at [776, 414] on link "2" at bounding box center [776, 420] width 10 height 12
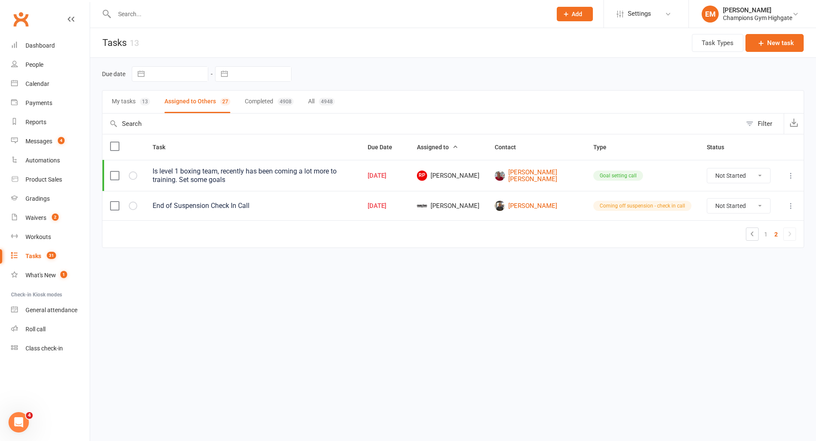
scroll to position [0, 0]
click at [792, 178] on button at bounding box center [791, 175] width 10 height 10
click at [749, 207] on link "Edit" at bounding box center [753, 207] width 84 height 17
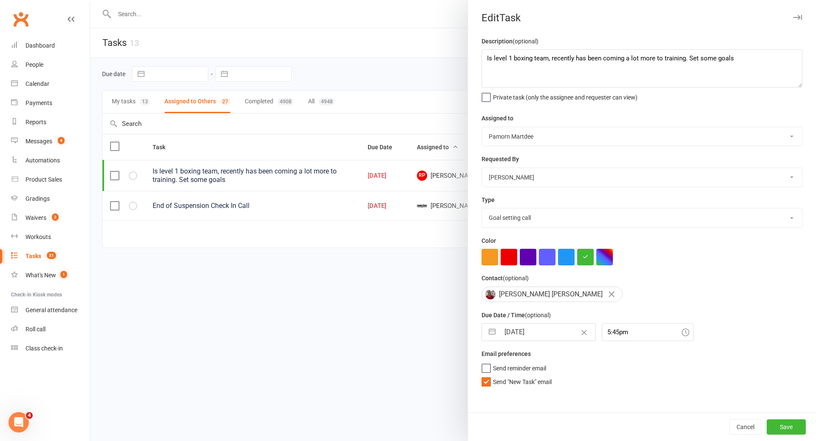
click at [550, 333] on input "[DATE]" at bounding box center [548, 331] width 96 height 17
click at [603, 372] on div "Move forward to switch to the next month." at bounding box center [599, 366] width 17 height 14
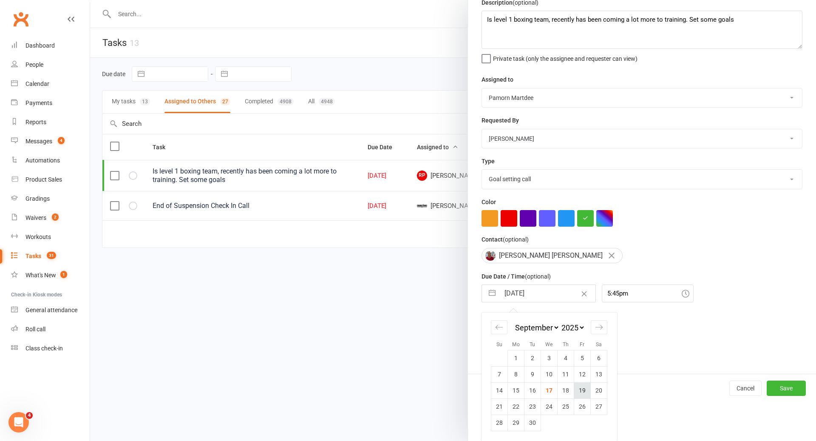
click at [586, 392] on td "19" at bounding box center [582, 390] width 17 height 16
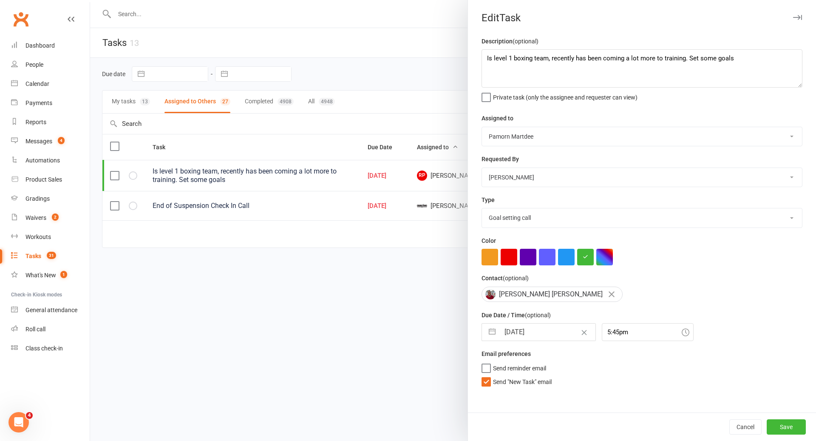
click at [691, 130] on select "Pamorn Martdee Helen Bologa Whitney Tuna Ronnarong (LOMA) Tongseeon Joondalup R…" at bounding box center [642, 136] width 320 height 19
click at [788, 423] on button "Save" at bounding box center [786, 426] width 39 height 15
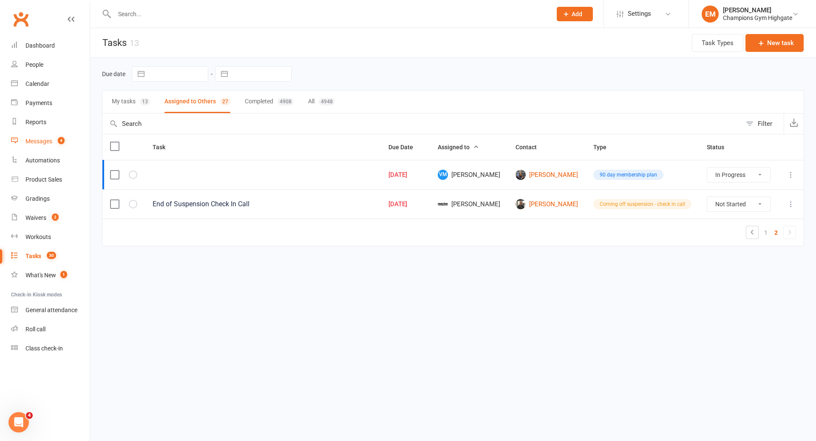
click at [57, 137] on link "Messages 4" at bounding box center [50, 141] width 79 height 19
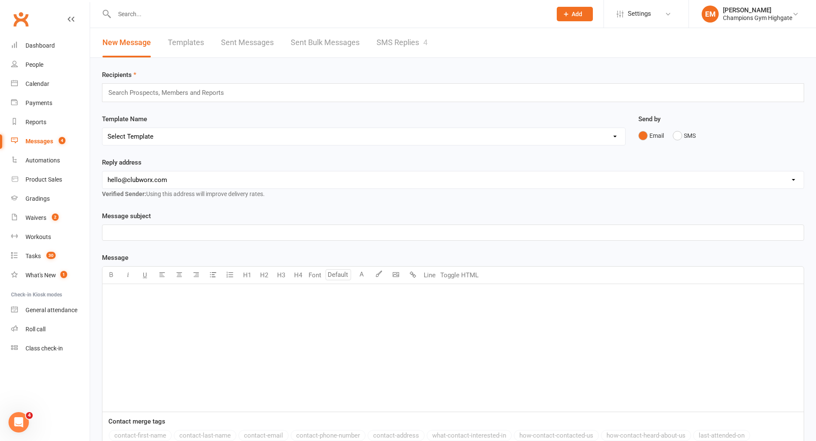
click at [399, 52] on link "SMS Replies 4" at bounding box center [402, 42] width 51 height 29
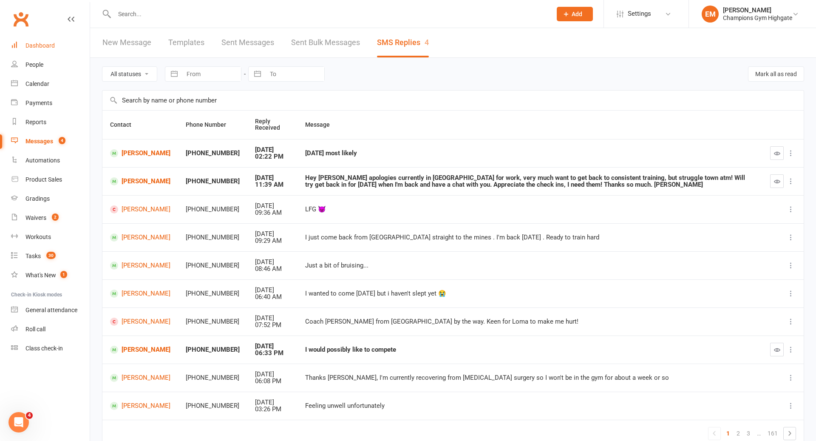
click at [45, 46] on div "Dashboard" at bounding box center [39, 45] width 29 height 7
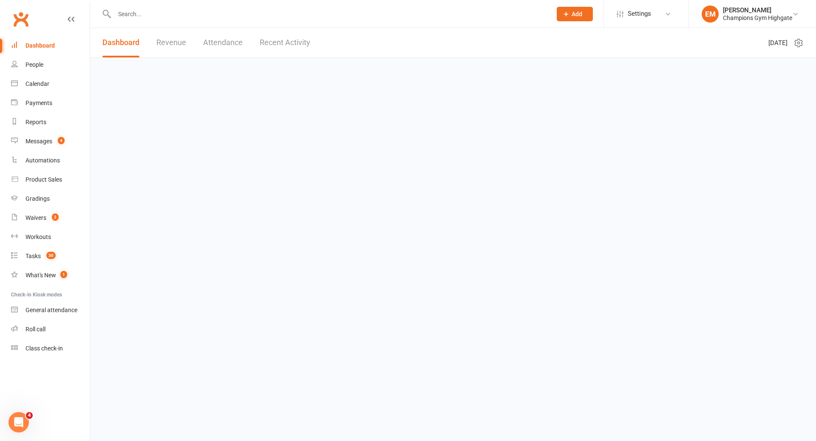
click at [173, 13] on input "text" at bounding box center [329, 14] width 434 height 12
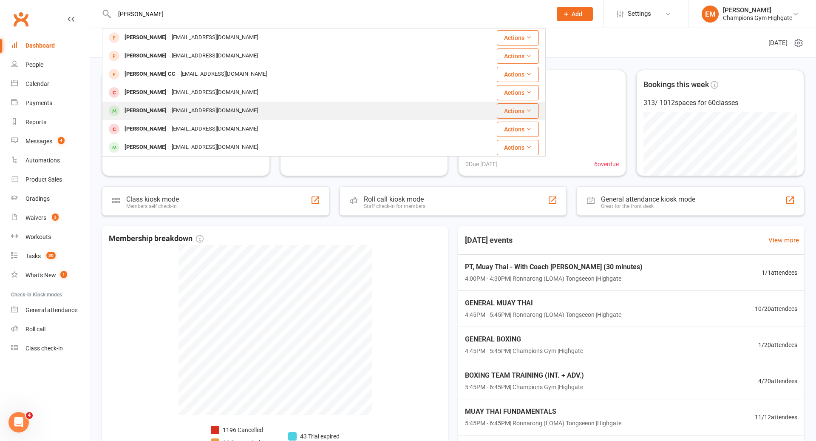
click at [179, 106] on div "jonathanlewis97@hotmail.com" at bounding box center [214, 111] width 91 height 12
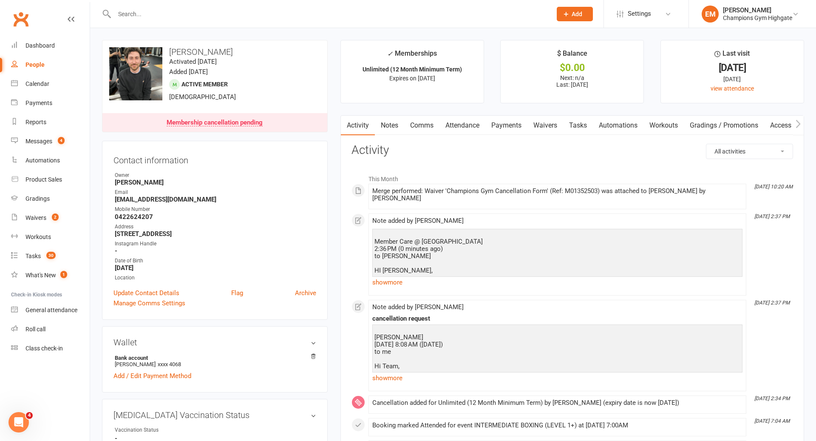
click at [420, 119] on link "Comms" at bounding box center [421, 126] width 35 height 20
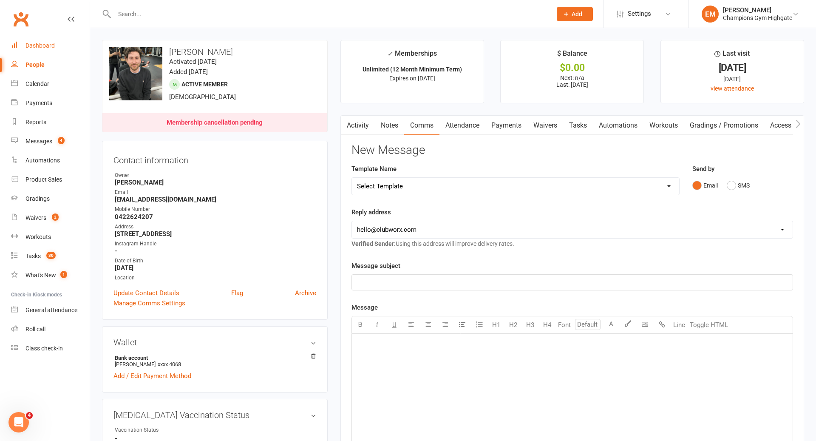
click at [50, 40] on link "Dashboard" at bounding box center [50, 45] width 79 height 19
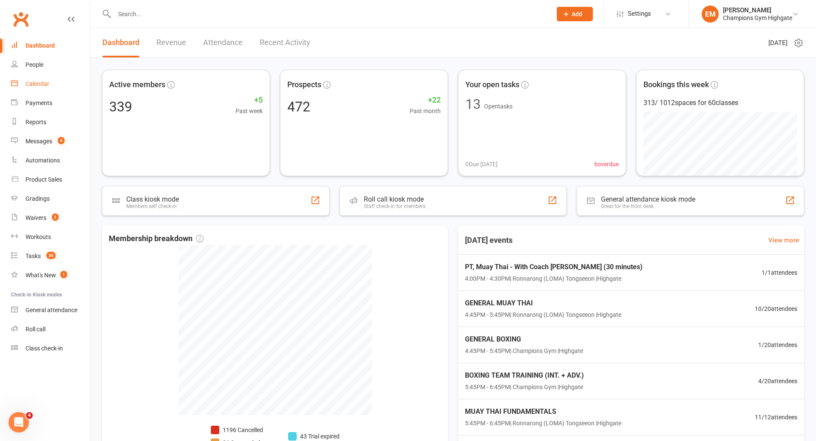
click at [53, 79] on link "Calendar" at bounding box center [50, 83] width 79 height 19
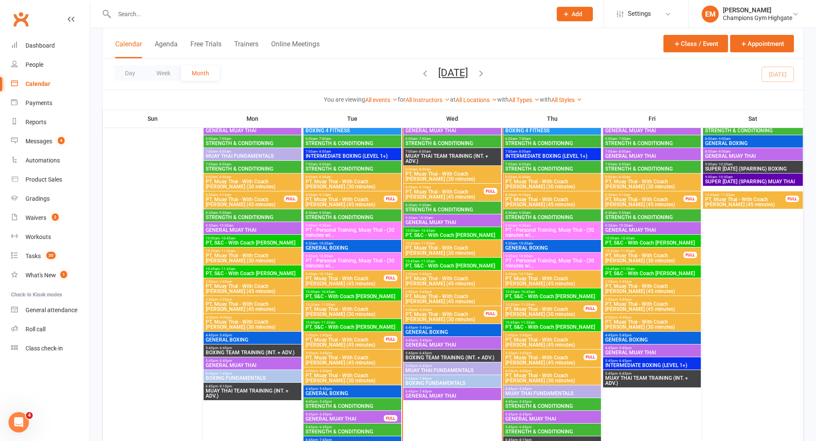
scroll to position [811, 0]
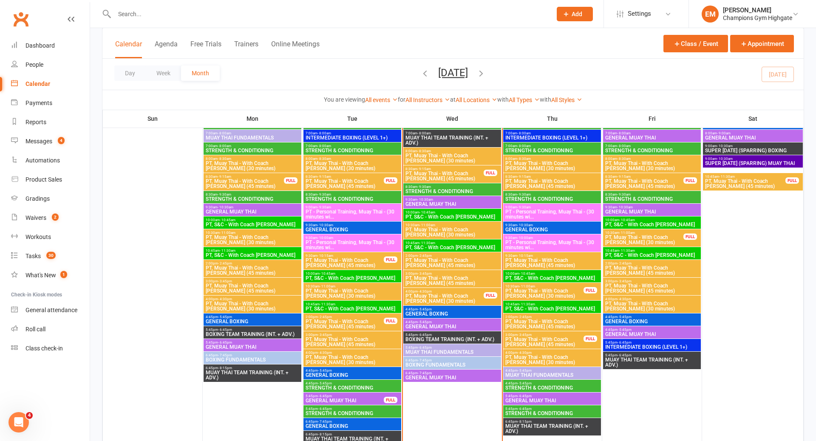
click at [535, 284] on span "10:30am - 11:00am" at bounding box center [544, 286] width 79 height 4
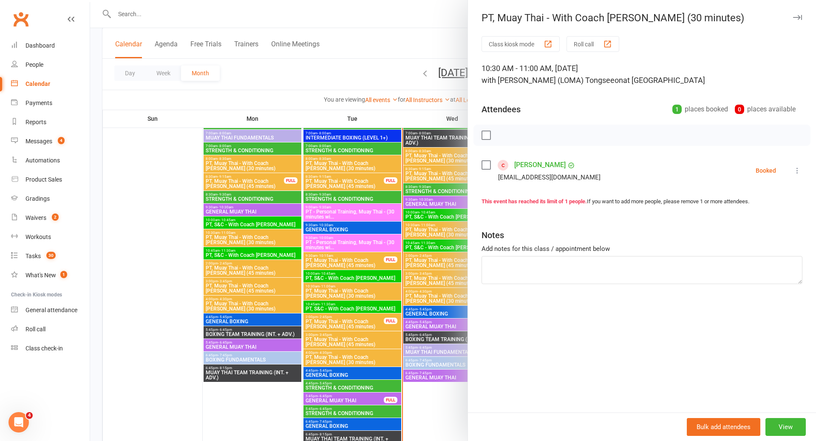
click at [467, 301] on div at bounding box center [453, 220] width 726 height 441
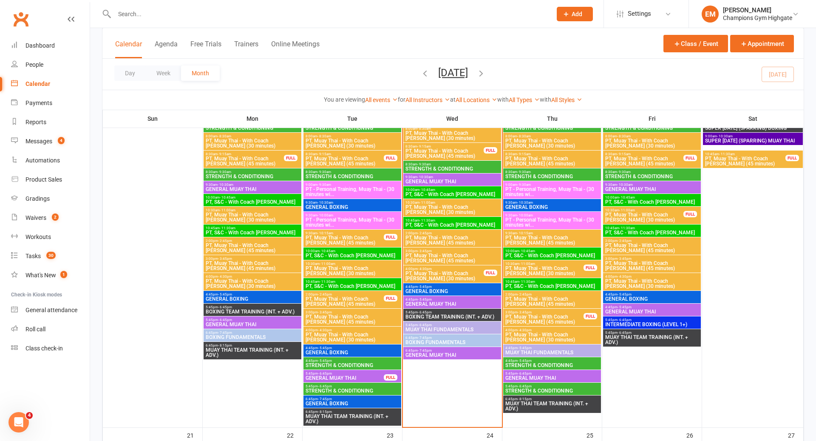
scroll to position [835, 0]
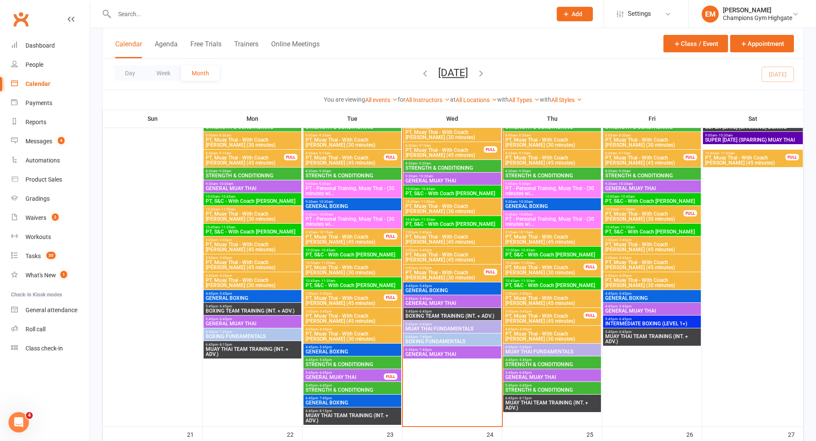
click at [537, 316] on span "PT, Muay Thai - With Coach [PERSON_NAME] (45 minutes)" at bounding box center [544, 318] width 79 height 10
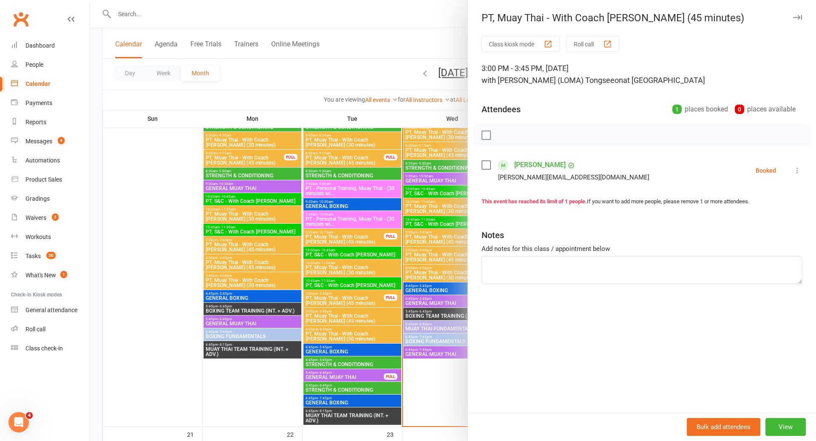
click at [448, 292] on div at bounding box center [453, 220] width 726 height 441
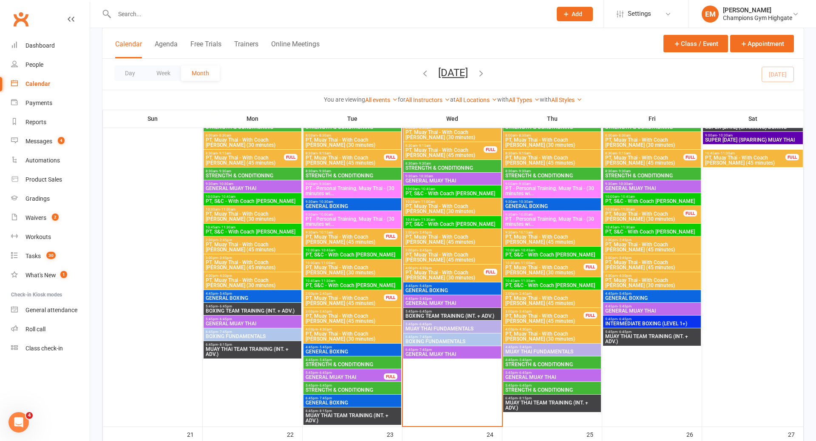
click at [474, 286] on span "4:45pm - 5:45pm" at bounding box center [452, 286] width 94 height 4
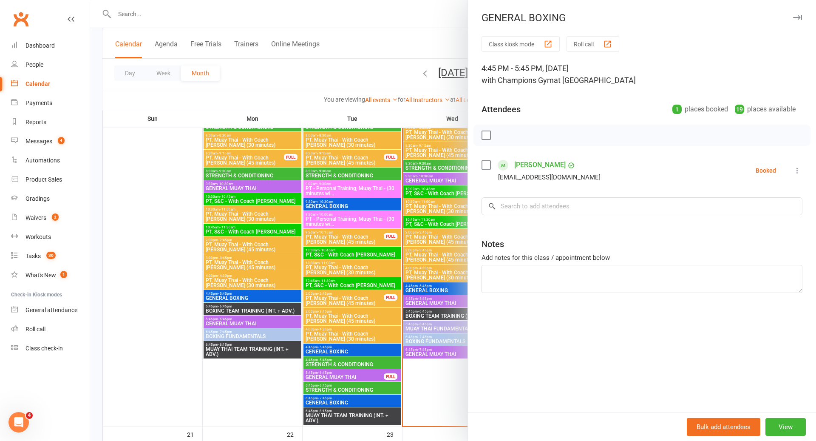
click at [447, 295] on div at bounding box center [453, 220] width 726 height 441
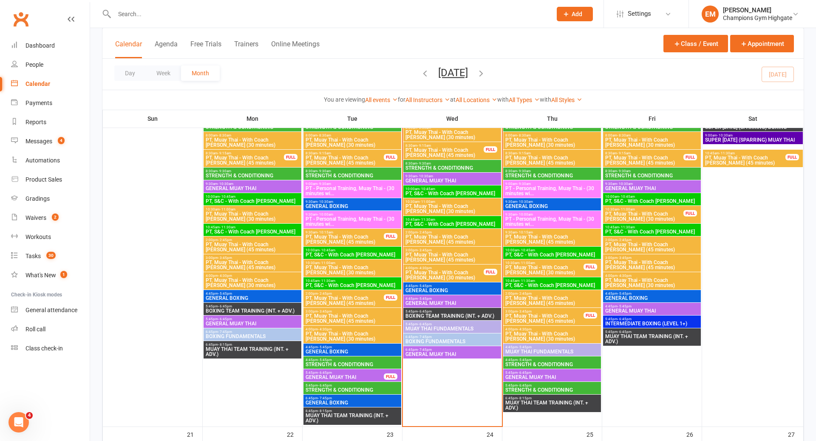
click at [448, 304] on span "GENERAL MUAY THAI" at bounding box center [452, 302] width 94 height 5
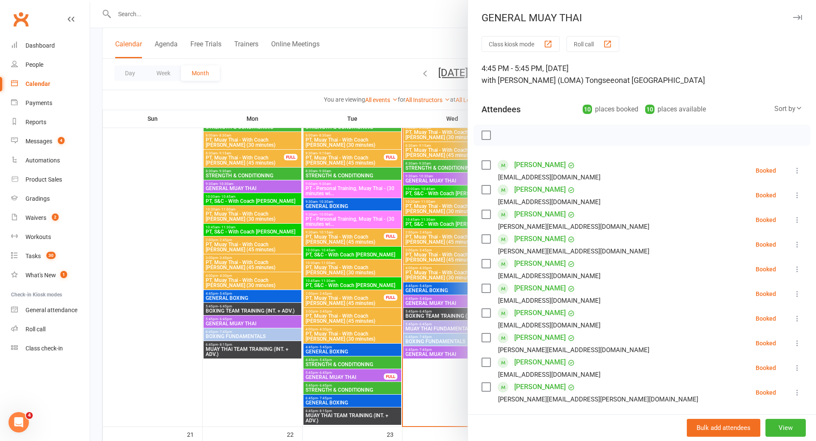
click at [448, 304] on div at bounding box center [453, 220] width 726 height 441
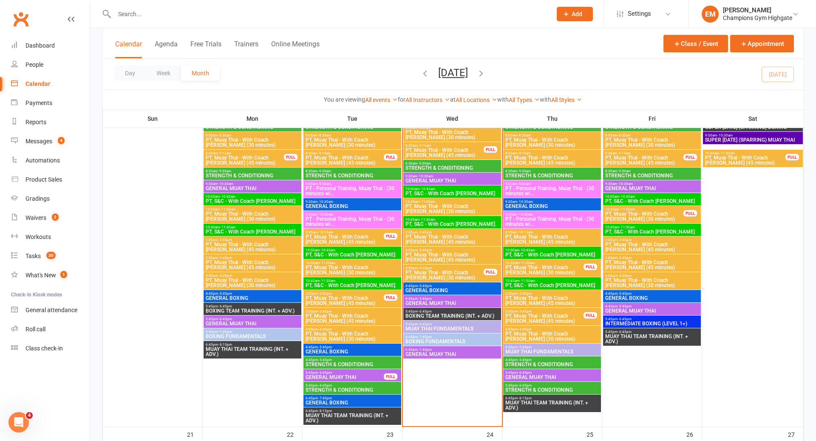
click at [448, 313] on span "BOXING TEAM TRAINING (INT. + ADV.)" at bounding box center [452, 315] width 94 height 5
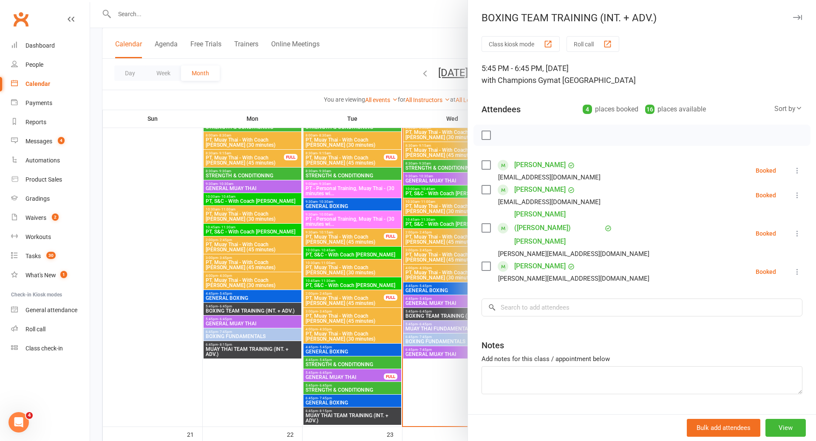
click at [448, 312] on div at bounding box center [453, 220] width 726 height 441
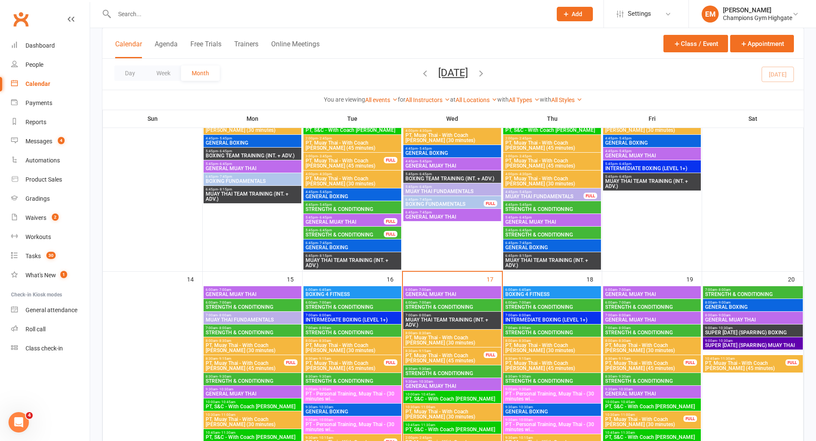
scroll to position [646, 0]
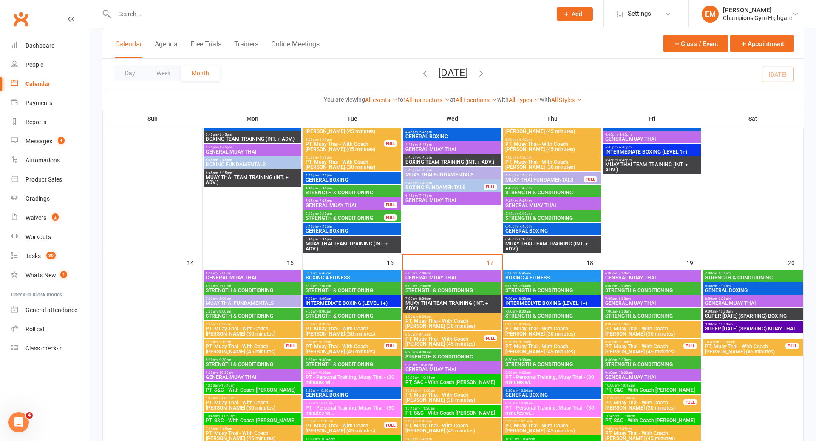
click at [552, 269] on div "6:00am - 6:45am BOXING 4 FITNESS" at bounding box center [552, 275] width 98 height 12
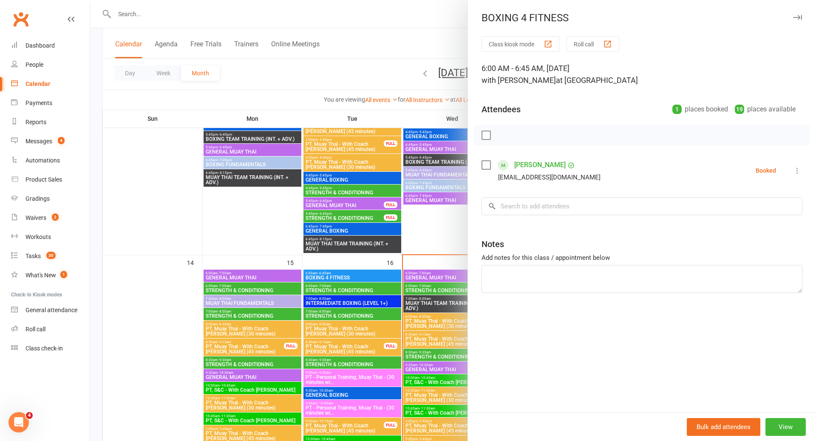
click at [441, 316] on div at bounding box center [453, 220] width 726 height 441
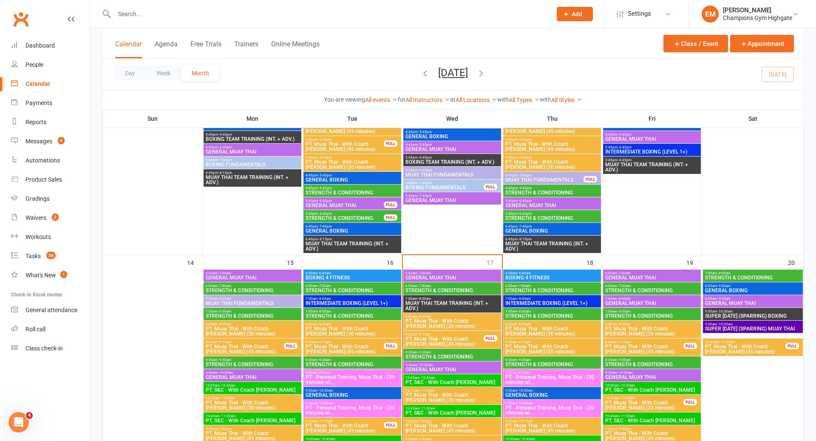
click at [532, 300] on span "INTERMEDIATE BOXING (LEVEL 1+)" at bounding box center [552, 302] width 94 height 5
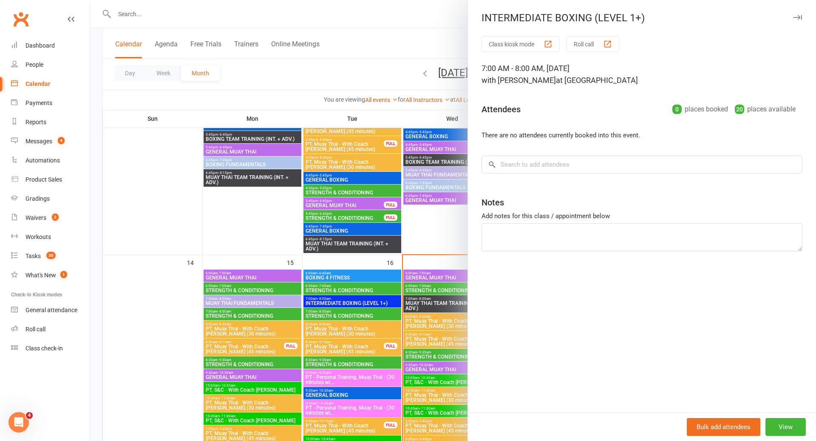
click at [421, 301] on div at bounding box center [453, 220] width 726 height 441
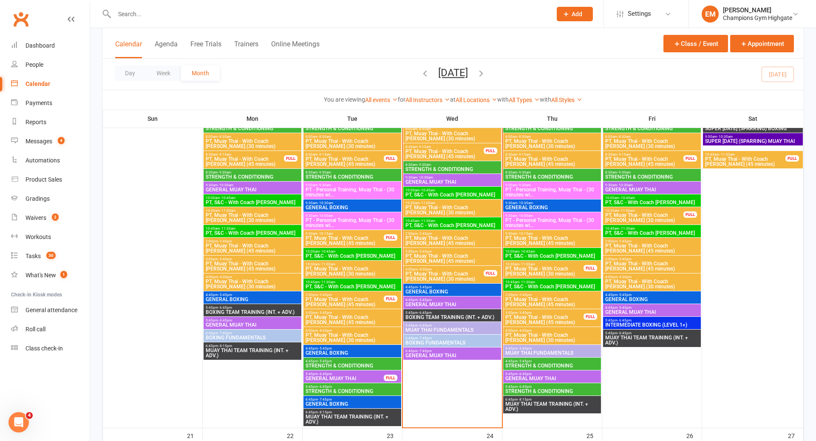
scroll to position [830, 0]
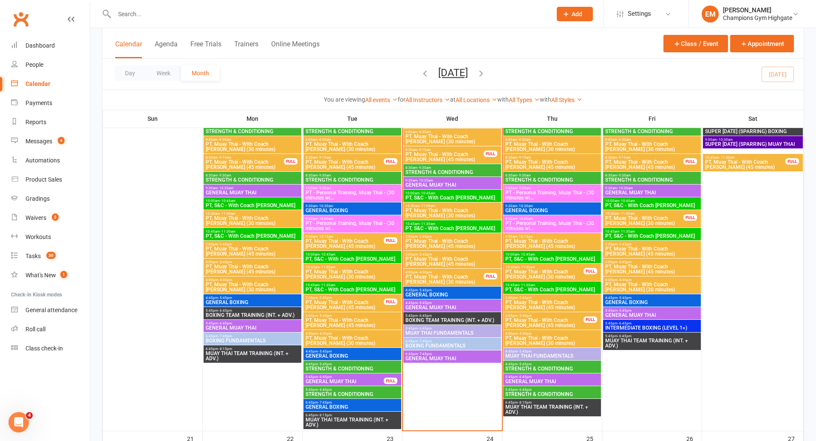
click at [549, 273] on span "PT, Muay Thai - With Coach [PERSON_NAME] (30 minutes)" at bounding box center [544, 274] width 79 height 10
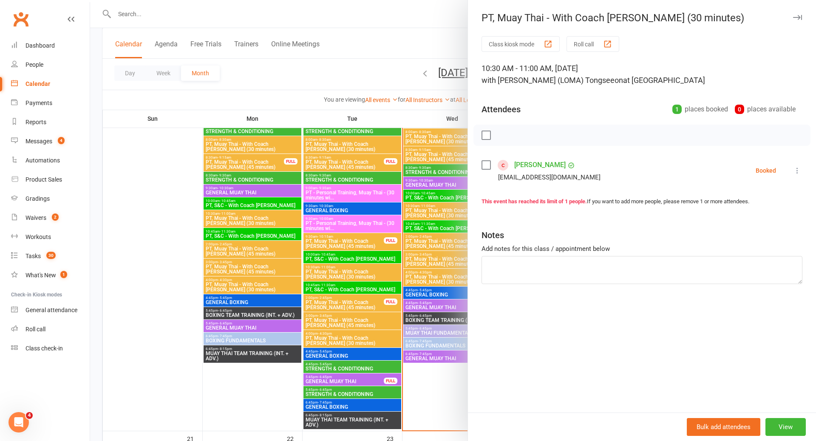
click at [427, 275] on div at bounding box center [453, 220] width 726 height 441
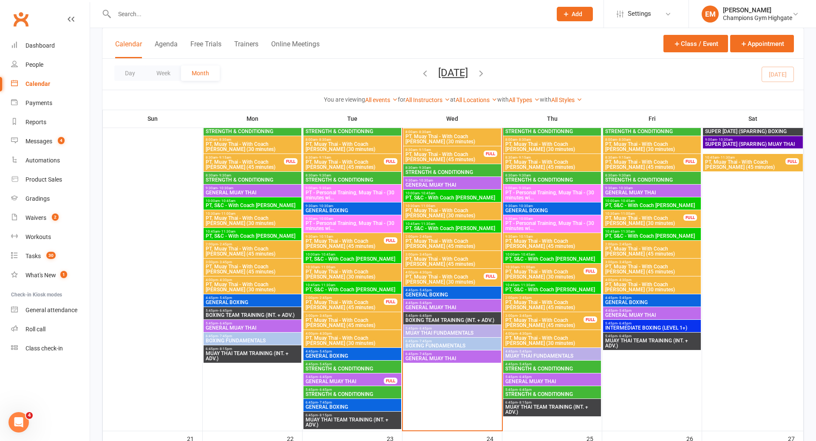
click at [538, 319] on span "PT, Muay Thai - With Coach [PERSON_NAME] (45 minutes)" at bounding box center [544, 322] width 79 height 10
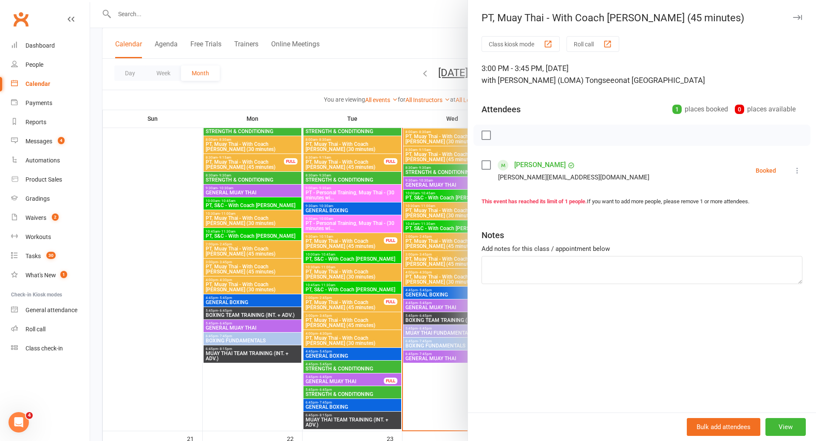
click at [444, 219] on div at bounding box center [453, 220] width 726 height 441
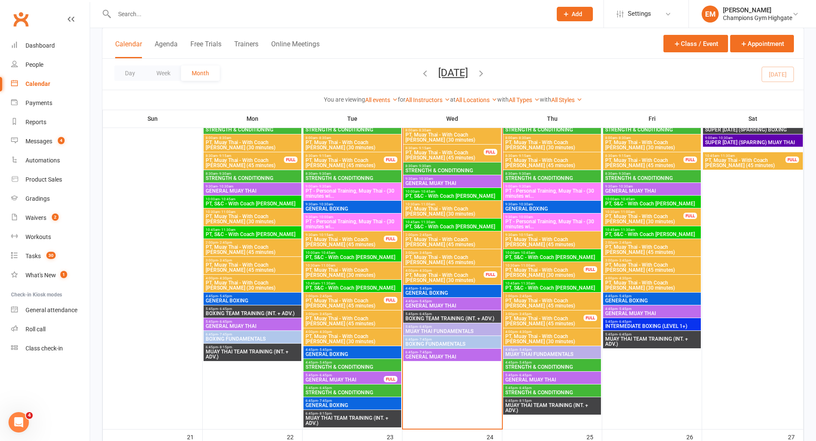
scroll to position [835, 0]
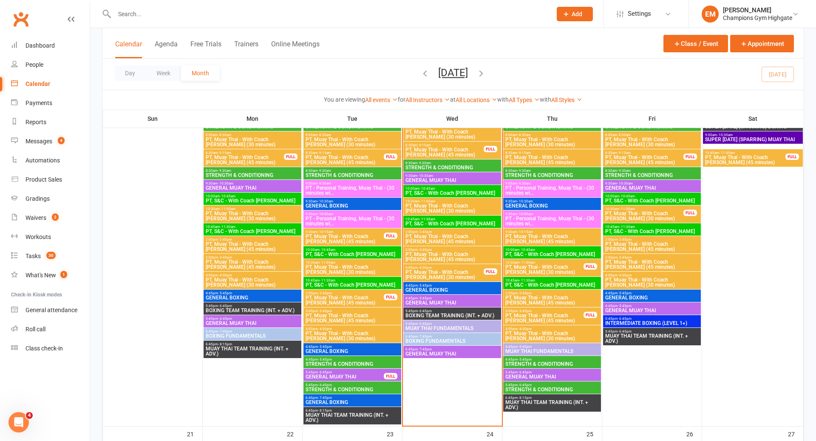
click at [468, 276] on span "PT, Muay Thai - With Coach [PERSON_NAME] (30 minutes)" at bounding box center [444, 274] width 79 height 10
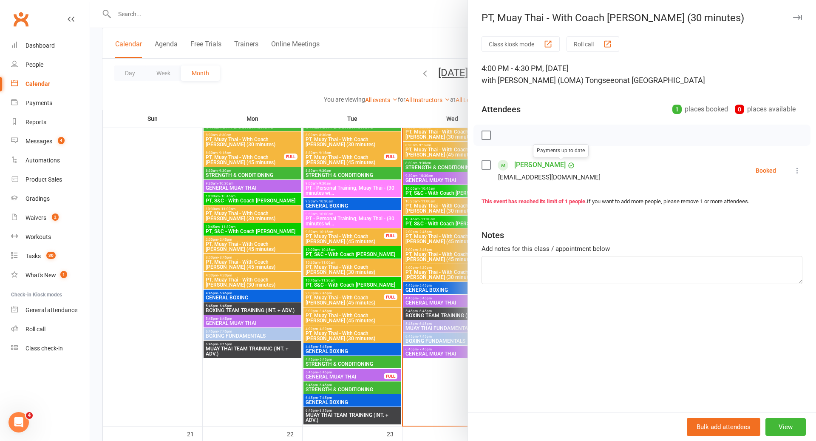
click at [488, 157] on div "Class kiosk mode Roll call 4:00 PM - 4:30 PM, Wednesday, September, 17, 2025 wi…" at bounding box center [642, 224] width 348 height 376
click at [488, 166] on label at bounding box center [485, 165] width 8 height 8
click at [561, 137] on icon "button" at bounding box center [558, 134] width 9 height 9
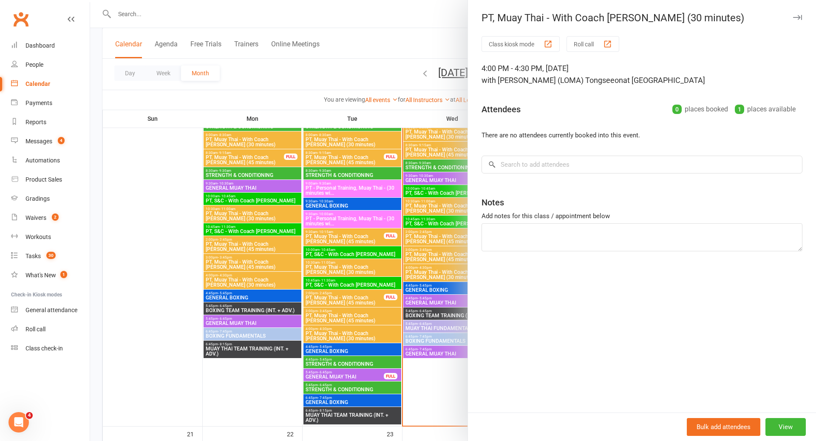
click at [416, 223] on div at bounding box center [453, 220] width 726 height 441
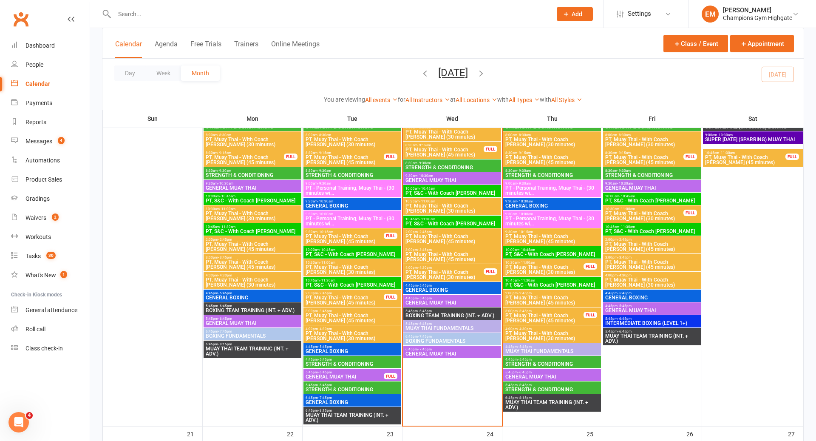
click at [664, 159] on span "PT, Muay Thai - With Coach [PERSON_NAME] (45 minutes)" at bounding box center [644, 160] width 79 height 10
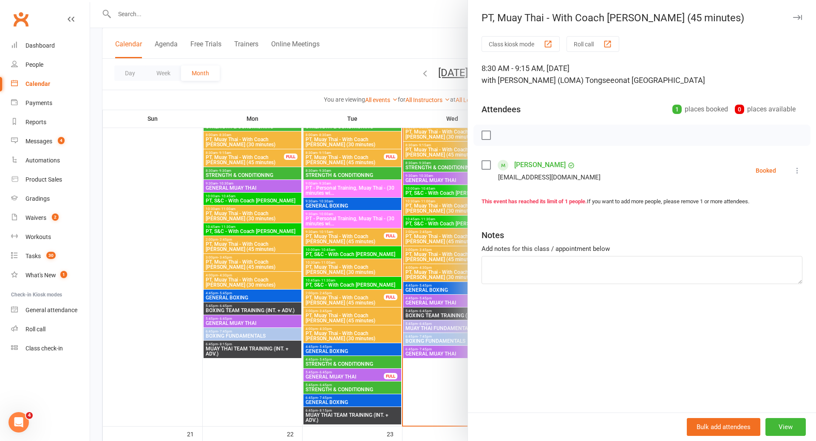
click at [446, 200] on div at bounding box center [453, 220] width 726 height 441
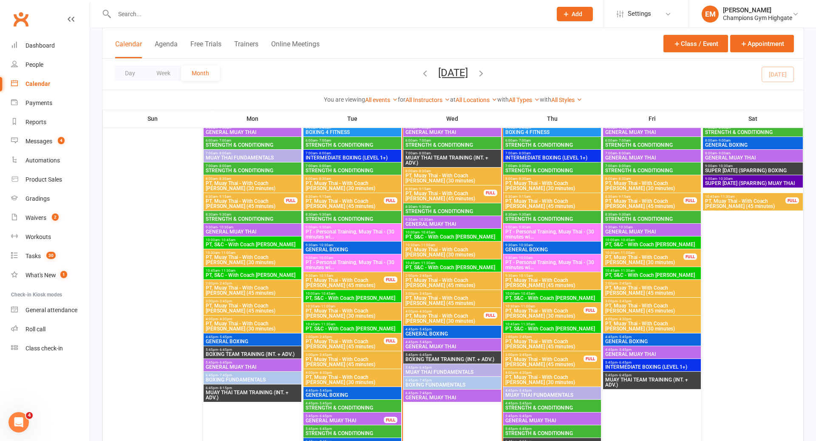
scroll to position [790, 0]
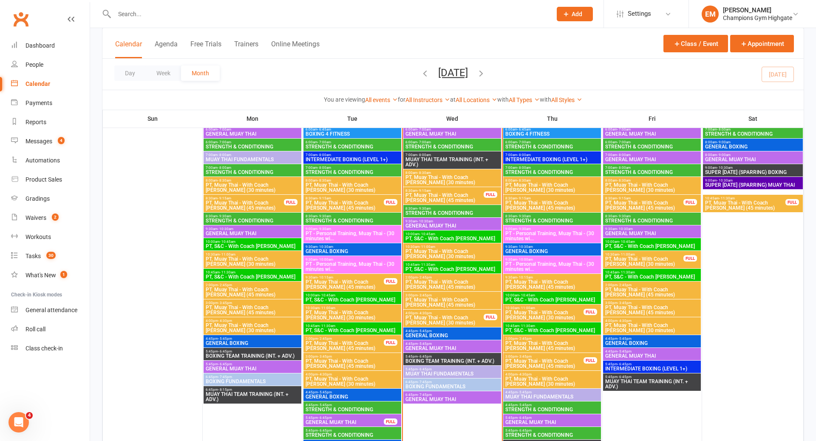
click at [736, 202] on span "PT, Muay Thai - With Coach [PERSON_NAME] (45 minutes)" at bounding box center [745, 205] width 81 height 10
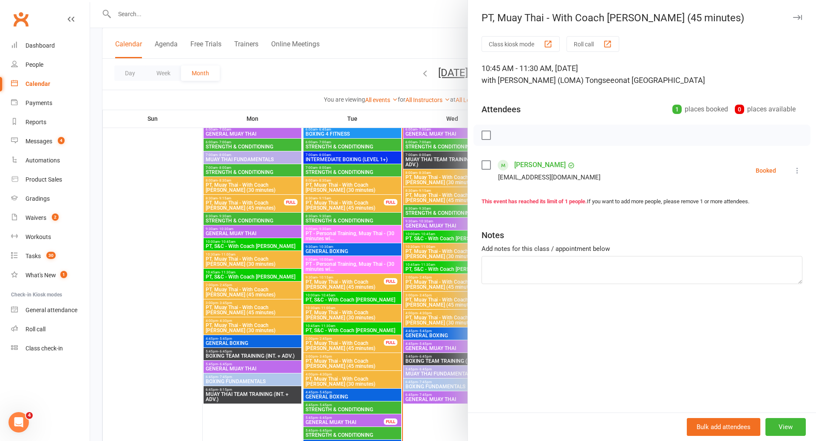
click at [455, 256] on div at bounding box center [453, 220] width 726 height 441
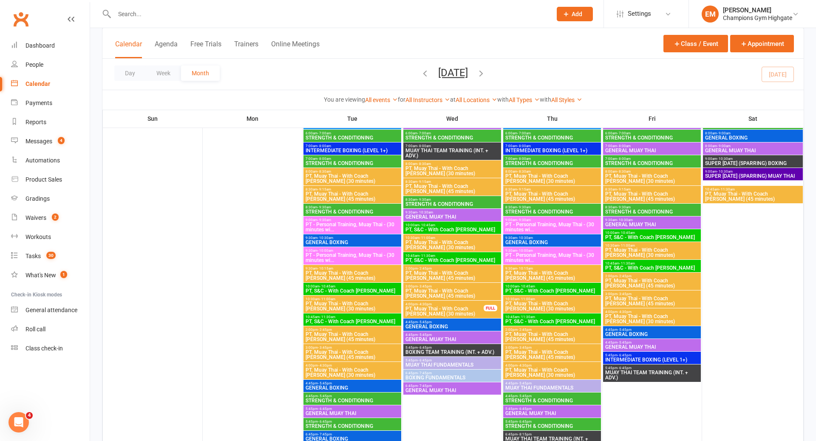
scroll to position [1517, 0]
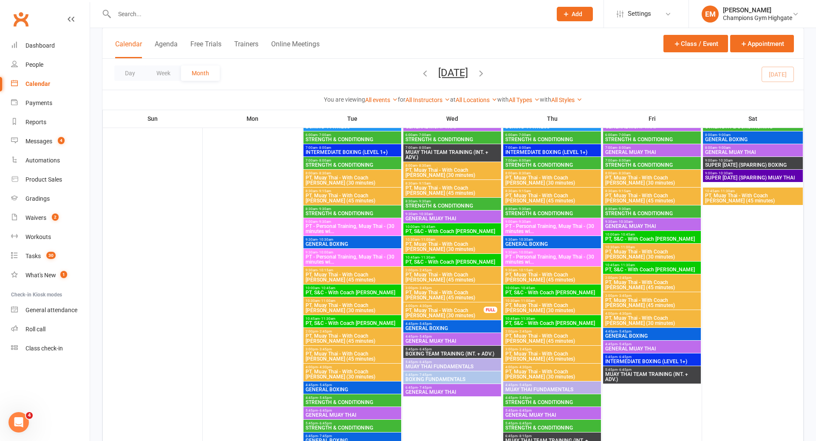
click at [649, 195] on span "PT, Muay Thai - With Coach [PERSON_NAME] (45 minutes)" at bounding box center [652, 198] width 94 height 10
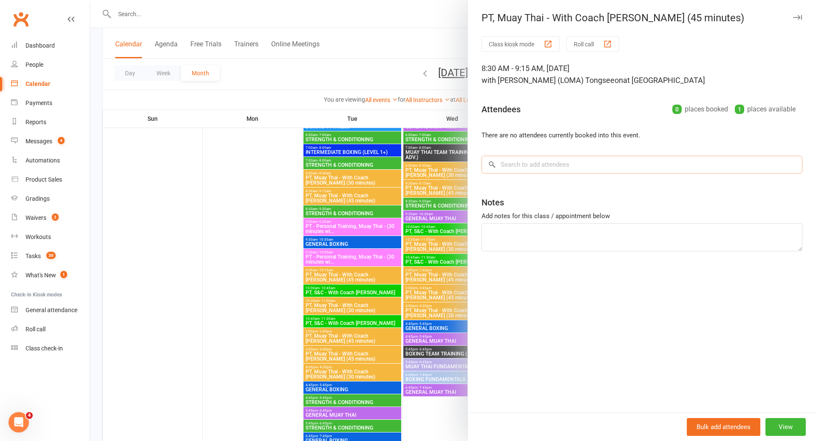
click at [576, 160] on input "search" at bounding box center [641, 165] width 321 height 18
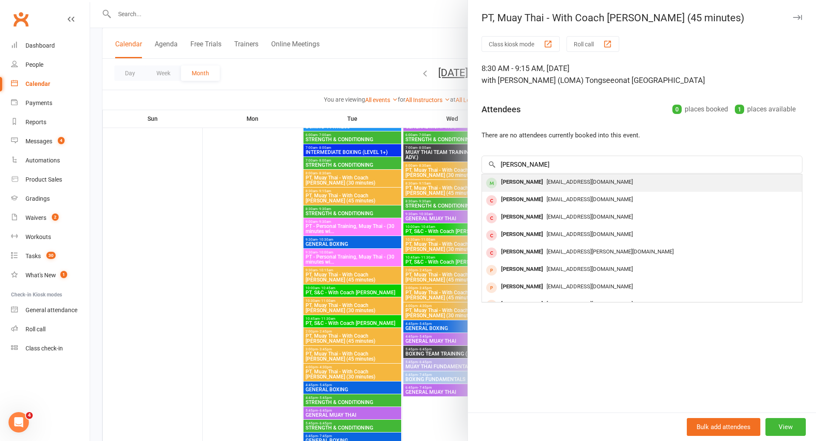
click at [566, 182] on span "[EMAIL_ADDRESS][DOMAIN_NAME]" at bounding box center [590, 181] width 86 height 6
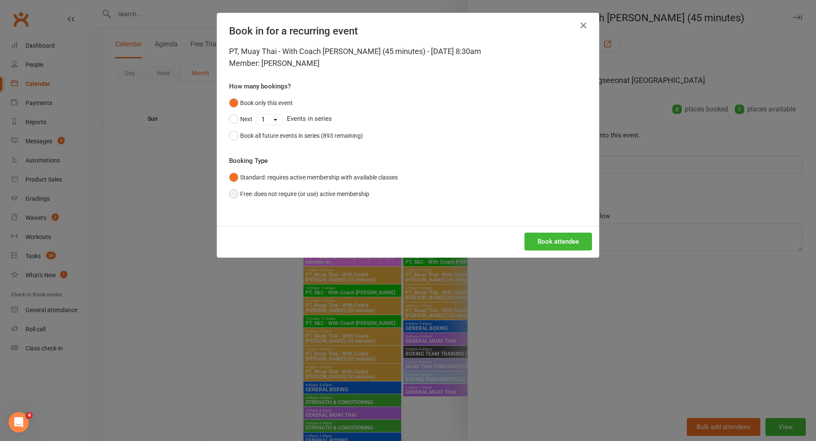
click at [337, 193] on button "Free: does not require (or use) active membership" at bounding box center [299, 194] width 140 height 16
click at [568, 234] on button "Book attendee" at bounding box center [558, 241] width 68 height 18
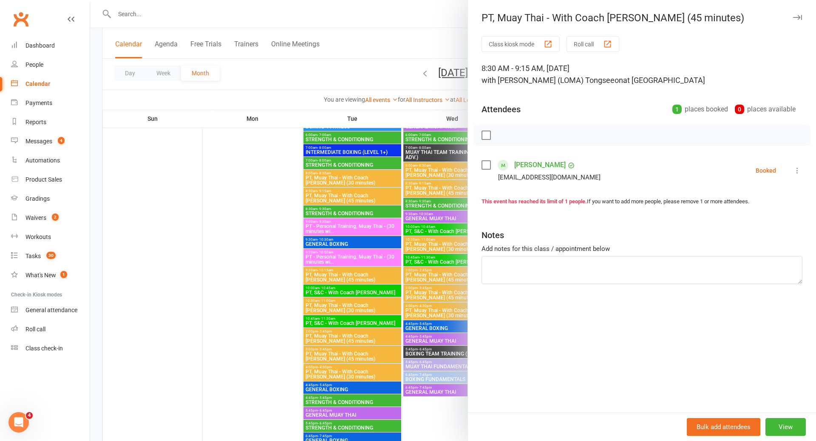
click at [420, 303] on div at bounding box center [453, 220] width 726 height 441
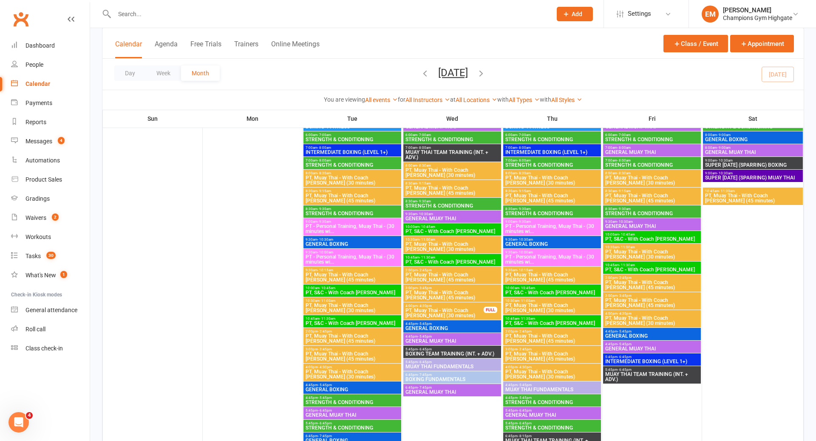
click at [372, 198] on span "PT, Muay Thai - With Coach [PERSON_NAME] (45 minutes)" at bounding box center [352, 198] width 94 height 10
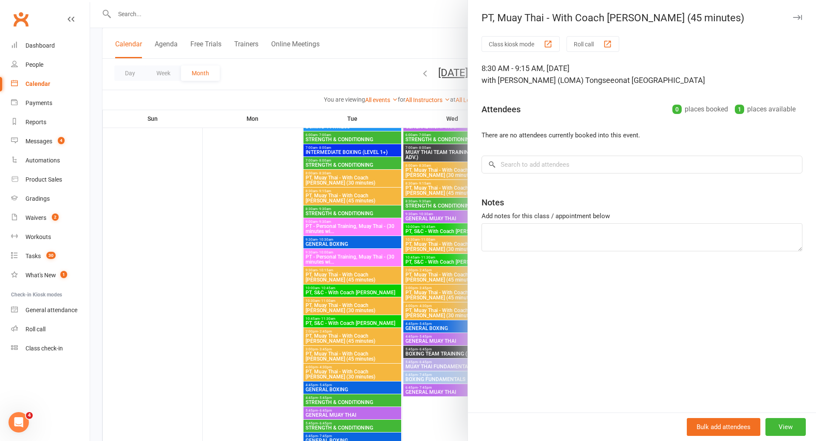
click at [372, 198] on div at bounding box center [453, 220] width 726 height 441
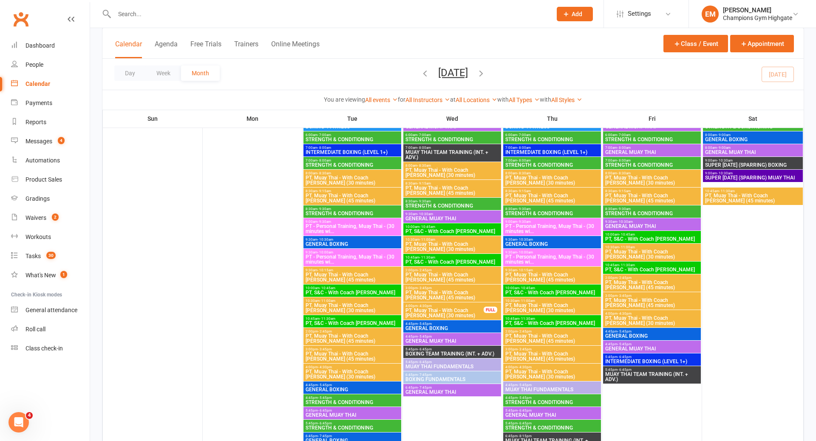
click at [631, 203] on div "8:30am - 9:15am PT, Muay Thai - With Coach Loma (45 minutes)" at bounding box center [652, 195] width 98 height 17
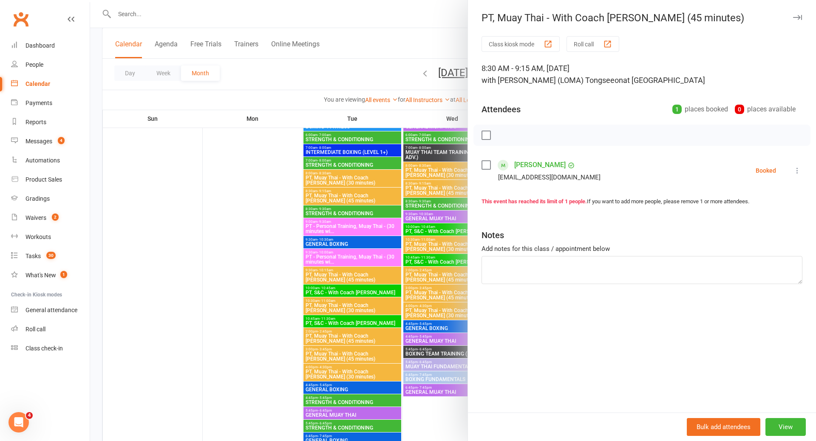
click at [449, 230] on div at bounding box center [453, 220] width 726 height 441
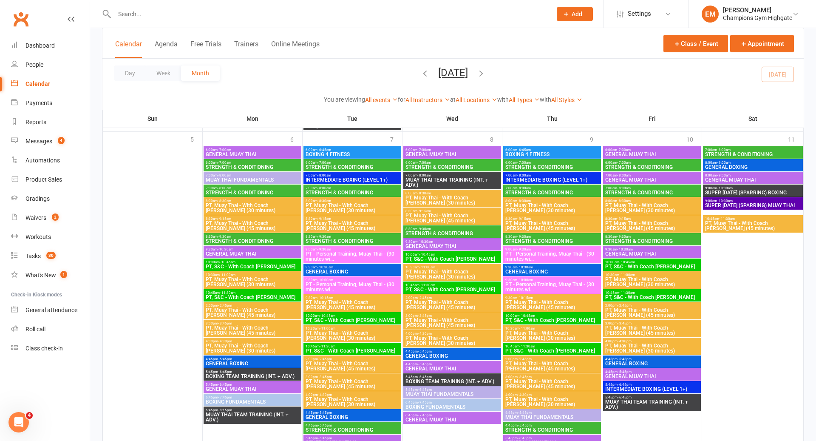
scroll to position [1849, 0]
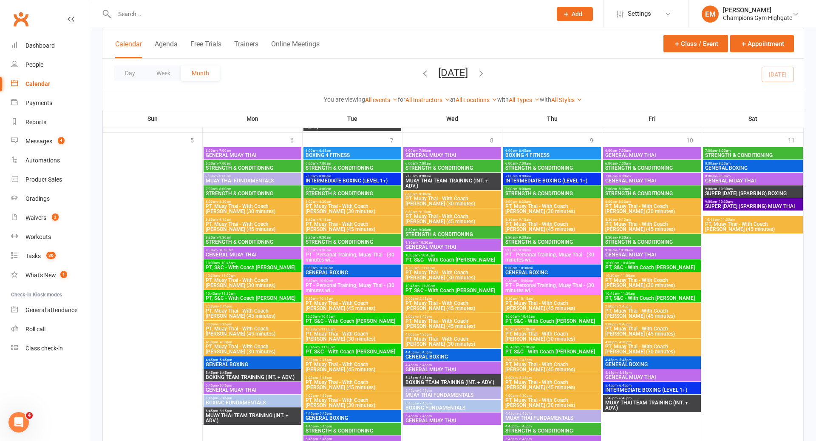
click at [292, 223] on span "PT, Muay Thai - With Coach [PERSON_NAME] (45 minutes)" at bounding box center [252, 226] width 94 height 10
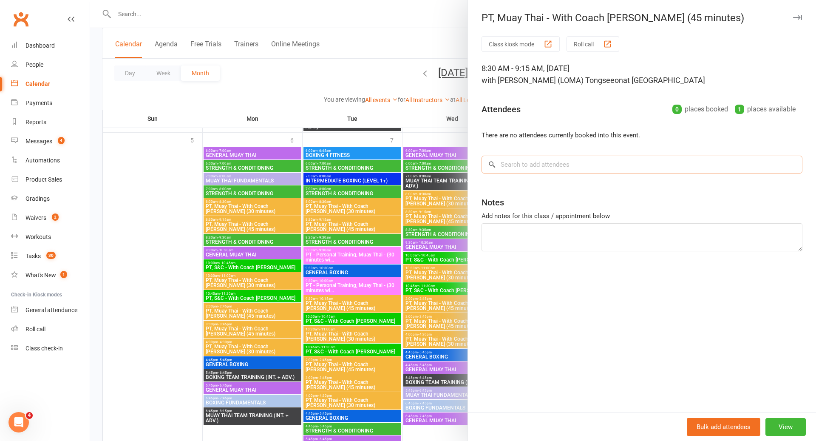
click at [554, 172] on input "search" at bounding box center [641, 165] width 321 height 18
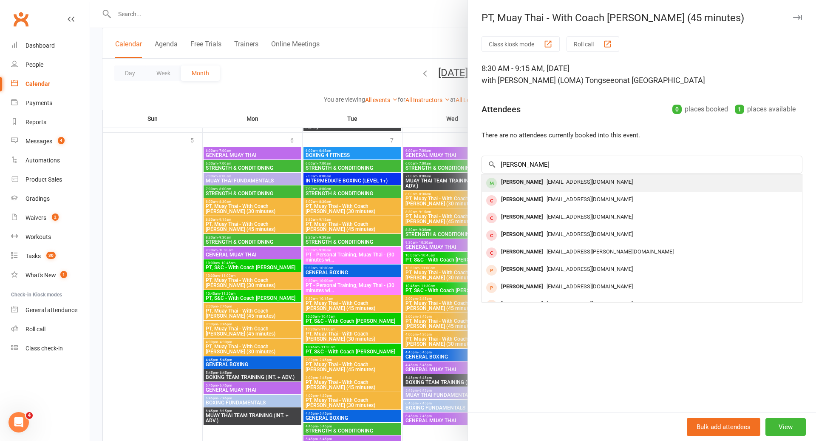
click at [534, 181] on div "[PERSON_NAME]" at bounding box center [522, 182] width 49 height 12
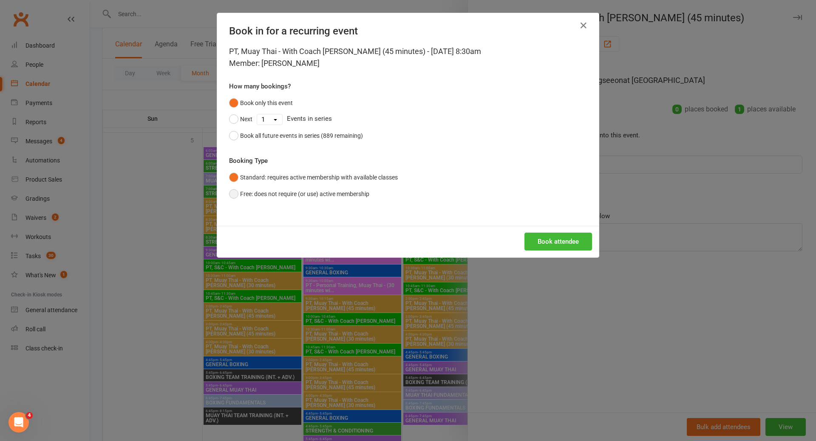
click at [331, 198] on button "Free: does not require (or use) active membership" at bounding box center [299, 194] width 140 height 16
click at [555, 239] on button "Book attendee" at bounding box center [558, 241] width 68 height 18
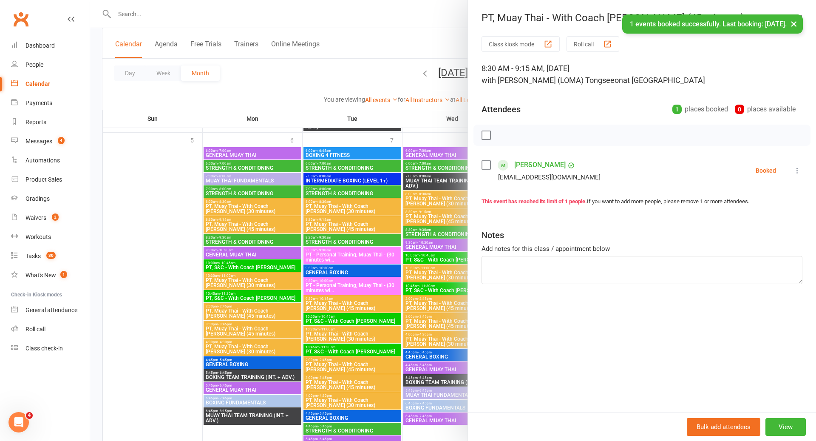
click at [421, 295] on div at bounding box center [453, 220] width 726 height 441
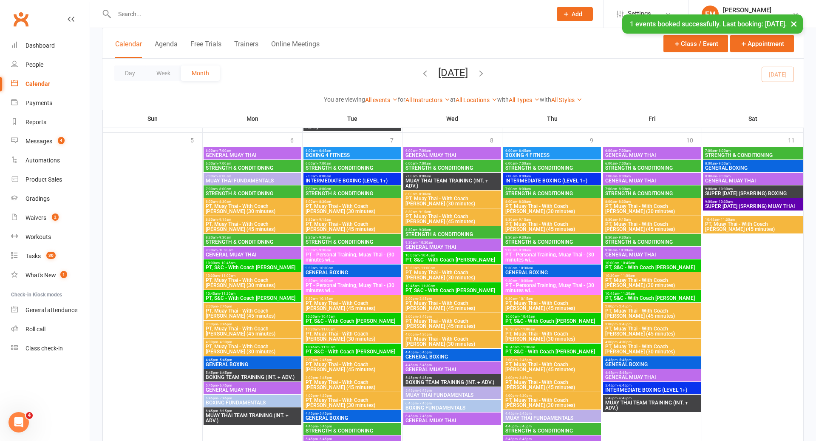
click at [439, 343] on span "PT, Muay Thai - With Coach [PERSON_NAME] (30 minutes)" at bounding box center [452, 341] width 94 height 10
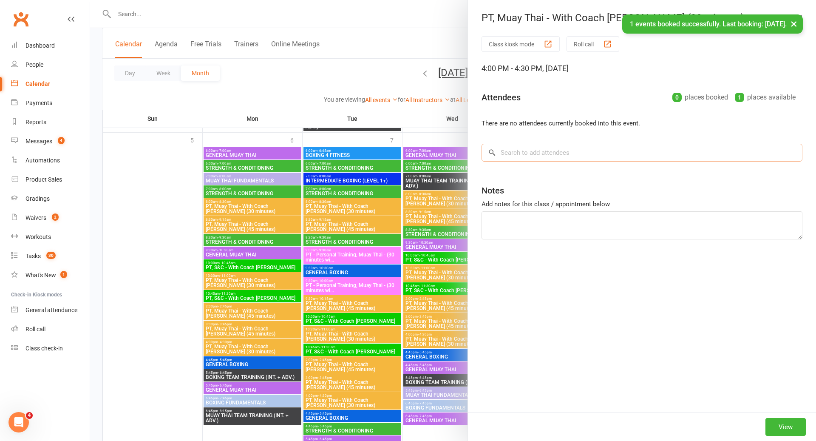
click at [593, 154] on div "Class kiosk mode Roll call 4:00 PM - 4:30 PM, Wednesday, October, 8, 2025 Atten…" at bounding box center [642, 224] width 348 height 376
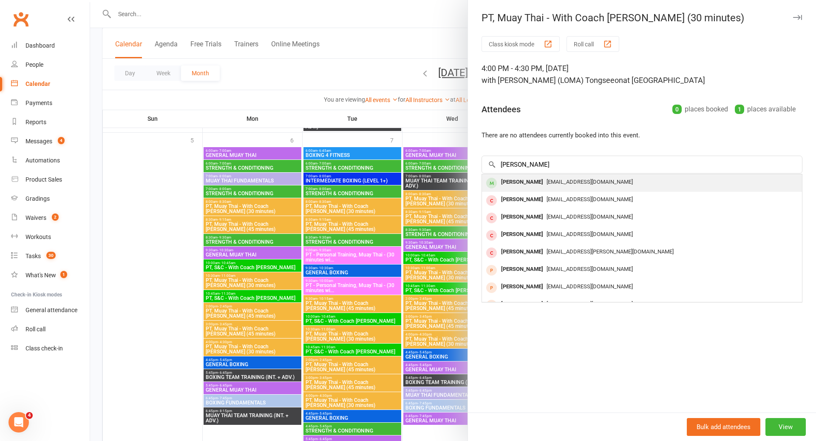
click at [544, 188] on div "Whitney Tuna admin@championsgym.com.au" at bounding box center [642, 182] width 320 height 17
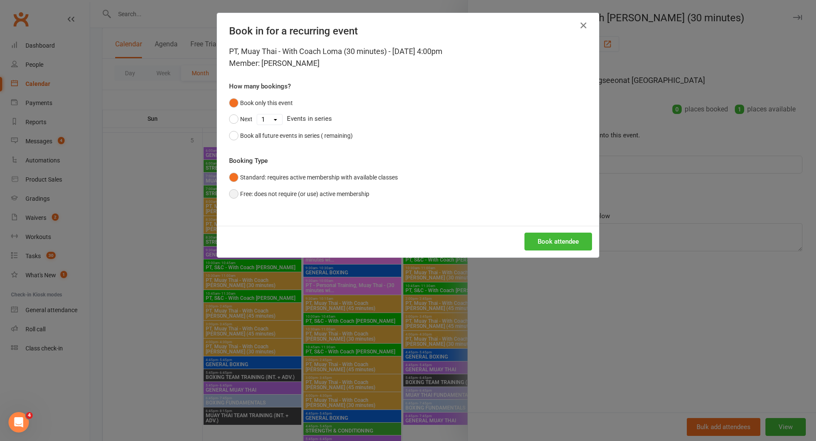
click at [350, 193] on button "Free: does not require (or use) active membership" at bounding box center [299, 194] width 140 height 16
click at [592, 241] on button "Book attendee" at bounding box center [558, 241] width 68 height 18
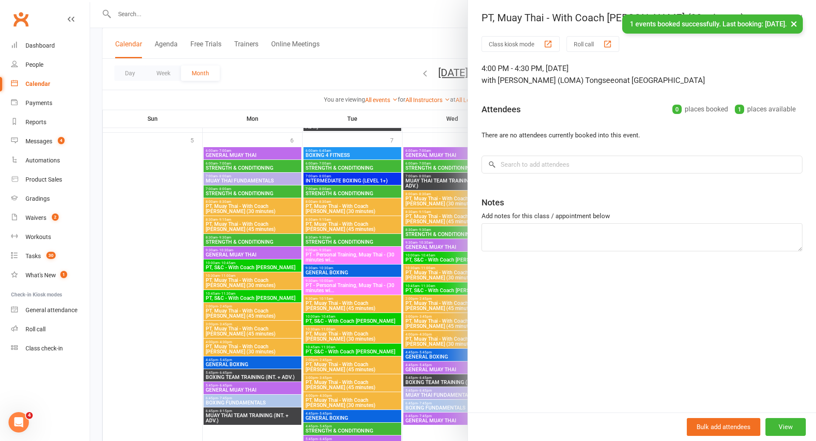
click at [435, 302] on div at bounding box center [453, 220] width 726 height 441
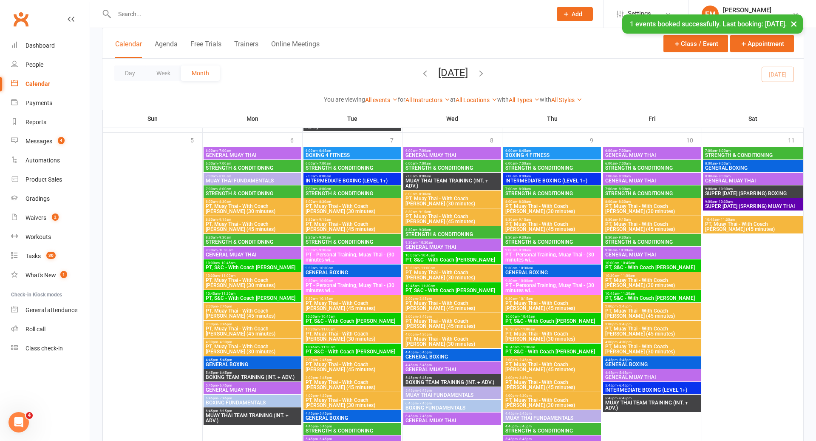
click at [644, 227] on span "PT, Muay Thai - With Coach [PERSON_NAME] (45 minutes)" at bounding box center [652, 226] width 94 height 10
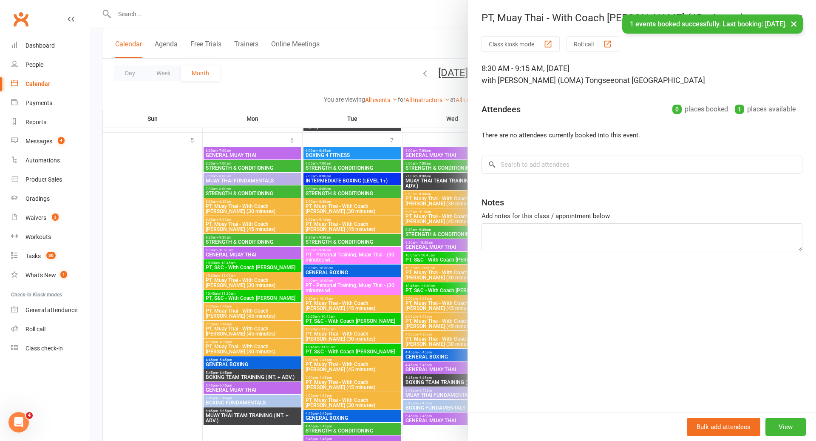
click at [628, 154] on div "Class kiosk mode Roll call 8:30 AM - 9:15 AM, Friday, October, 10, 2025 with Ro…" at bounding box center [642, 224] width 348 height 376
click at [602, 169] on input "search" at bounding box center [641, 165] width 321 height 18
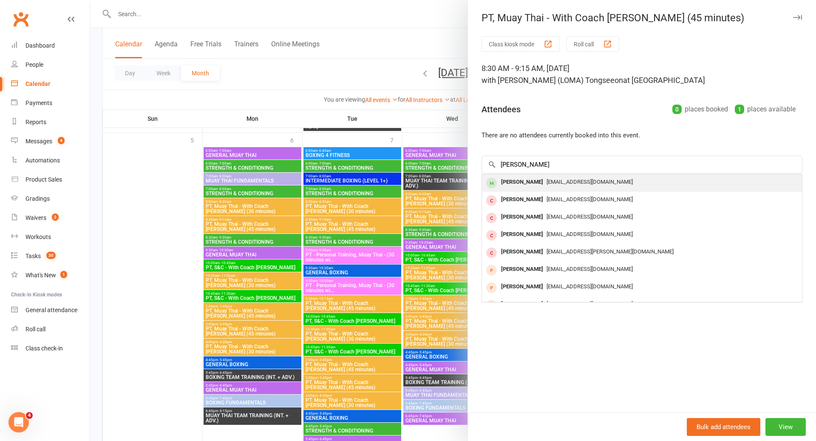
click at [532, 183] on div "[PERSON_NAME]" at bounding box center [522, 182] width 49 height 12
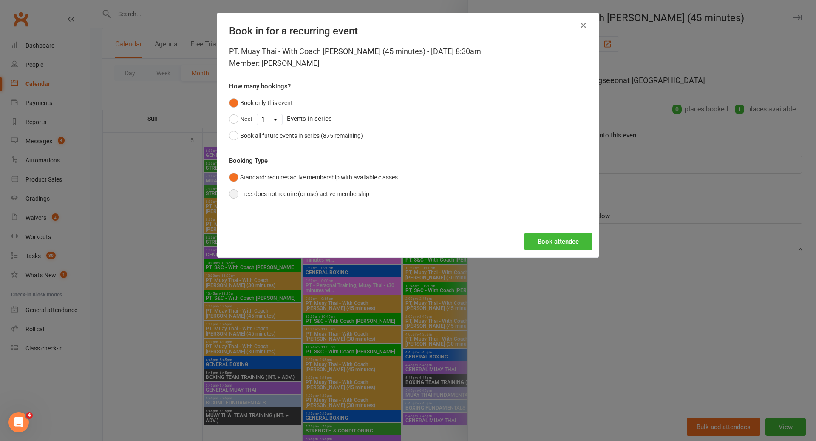
click at [312, 192] on button "Free: does not require (or use) active membership" at bounding box center [299, 194] width 140 height 16
click at [555, 245] on button "Book attendee" at bounding box center [558, 241] width 68 height 18
click at [449, 294] on div "Book in for a recurring event PT, Muay Thai - With Coach Loma (45 minutes) - Oc…" at bounding box center [408, 220] width 816 height 441
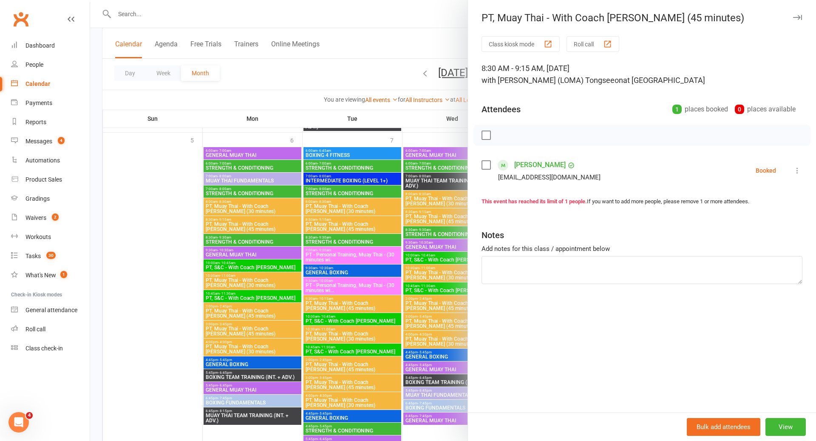
click at [390, 200] on div at bounding box center [453, 220] width 726 height 441
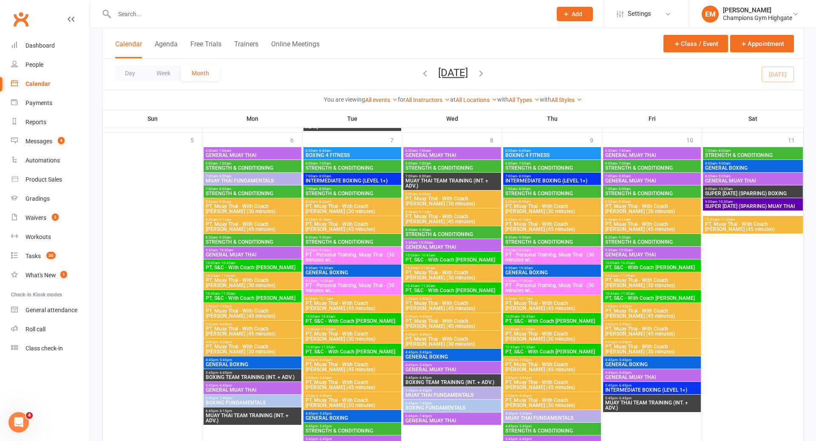
click at [290, 221] on span "PT, Muay Thai - With Coach [PERSON_NAME] (45 minutes)" at bounding box center [252, 226] width 94 height 10
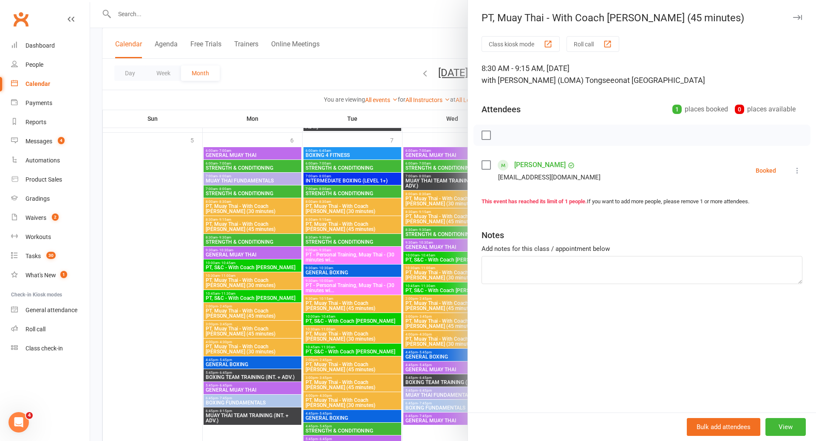
click at [289, 221] on div at bounding box center [453, 220] width 726 height 441
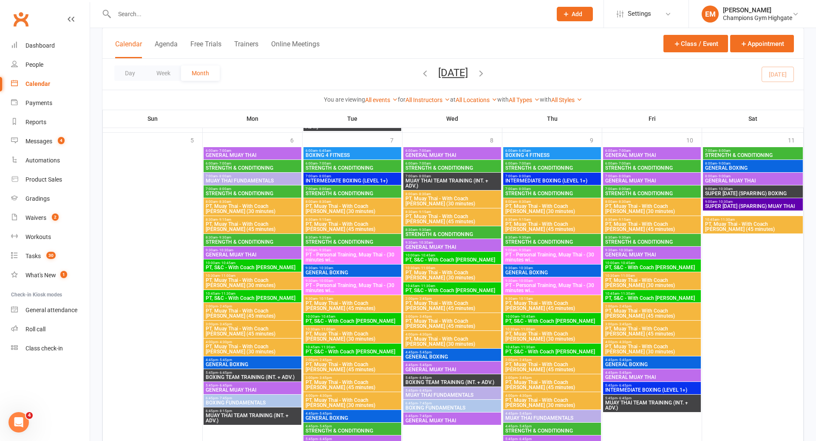
click at [472, 341] on span "PT, Muay Thai - With Coach [PERSON_NAME] (30 minutes)" at bounding box center [452, 341] width 94 height 10
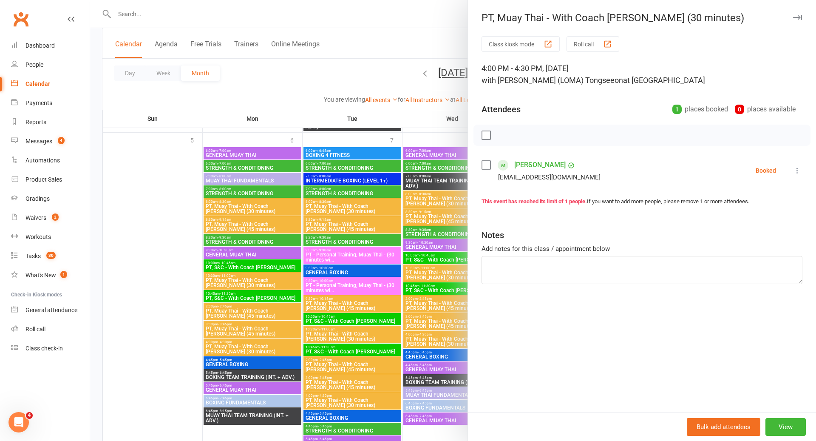
click at [440, 330] on div at bounding box center [453, 220] width 726 height 441
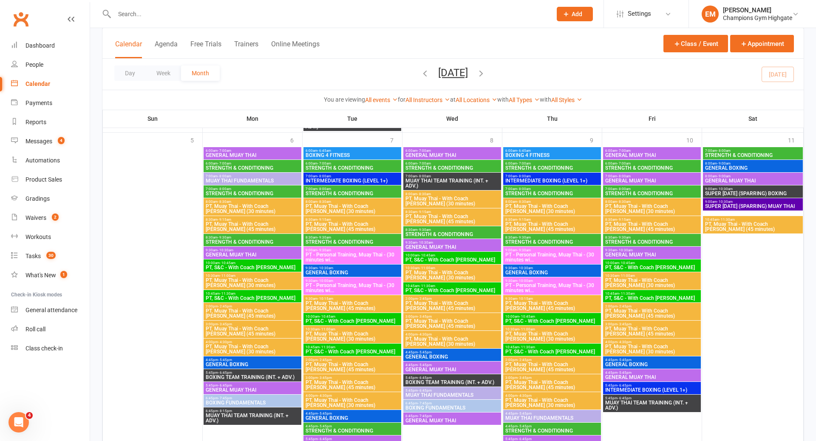
click at [660, 223] on span "PT, Muay Thai - With Coach [PERSON_NAME] (45 minutes)" at bounding box center [652, 226] width 94 height 10
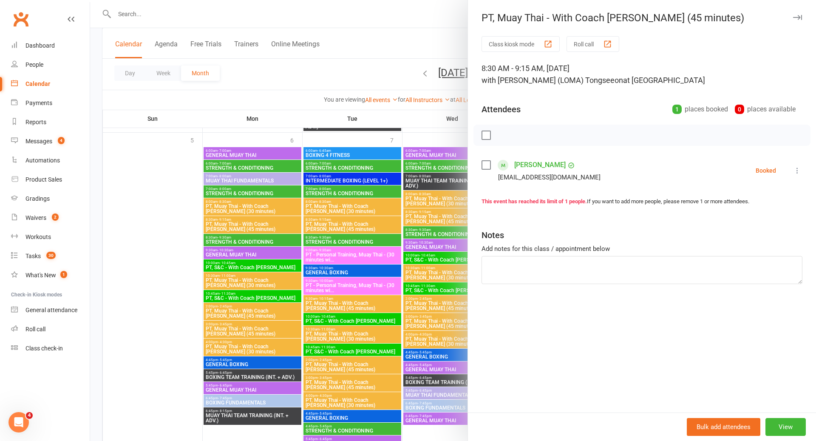
click at [440, 290] on div at bounding box center [453, 220] width 726 height 441
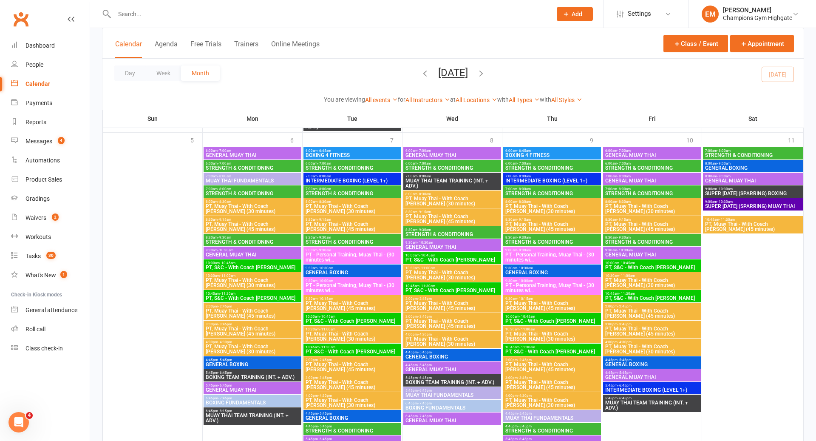
scroll to position [1924, 0]
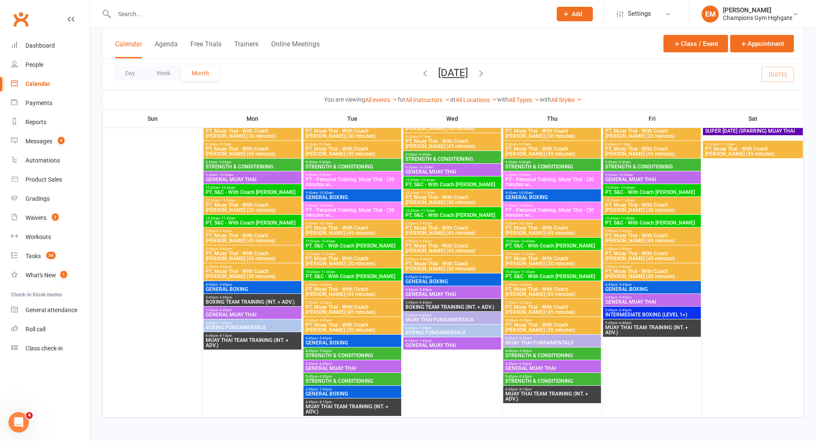
click at [486, 75] on icon "button" at bounding box center [480, 72] width 9 height 9
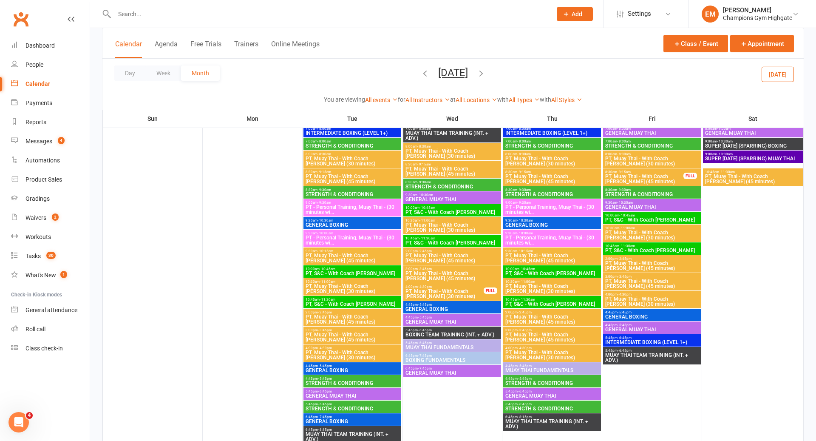
scroll to position [97, 0]
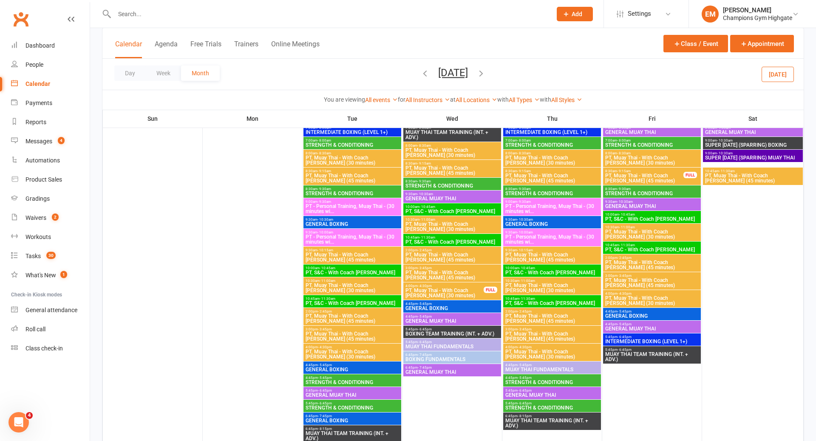
click at [441, 291] on span "PT, Muay Thai - With Coach [PERSON_NAME] (30 minutes)" at bounding box center [444, 293] width 79 height 10
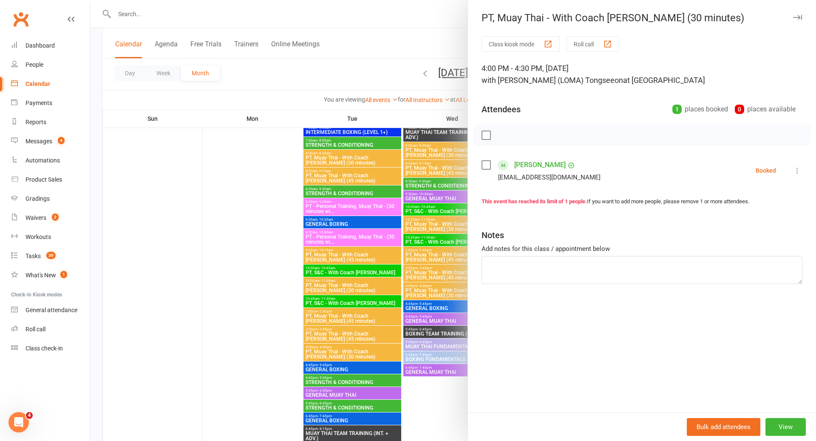
click at [366, 294] on div at bounding box center [453, 220] width 726 height 441
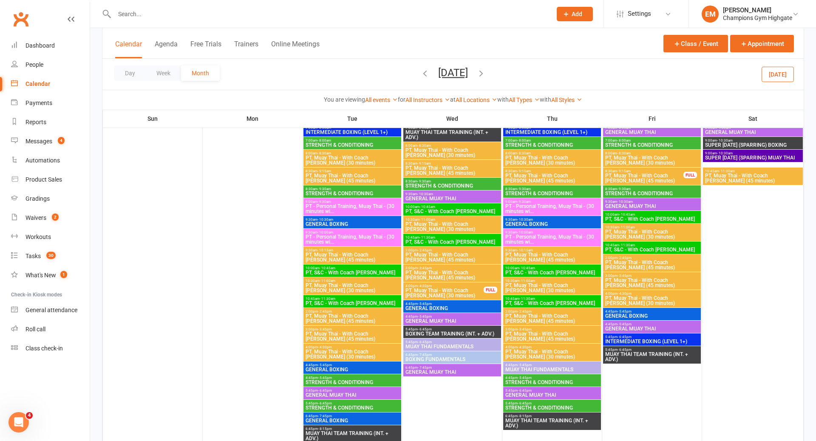
click at [641, 175] on span "PT, Muay Thai - With Coach [PERSON_NAME] (45 minutes)" at bounding box center [644, 178] width 79 height 10
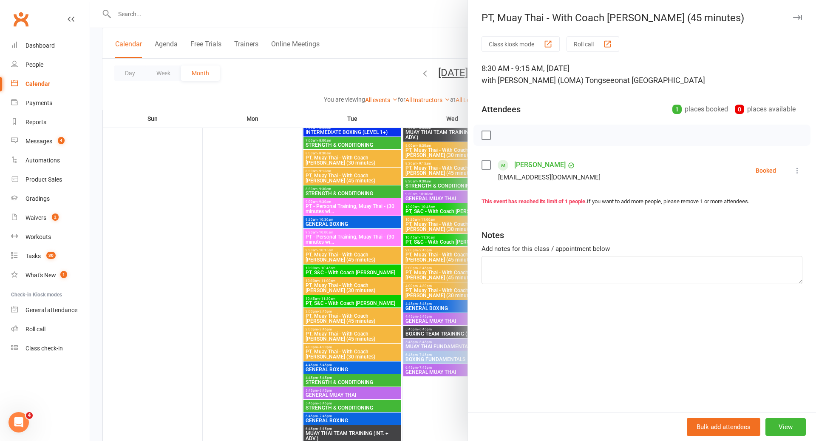
click at [378, 292] on div at bounding box center [453, 220] width 726 height 441
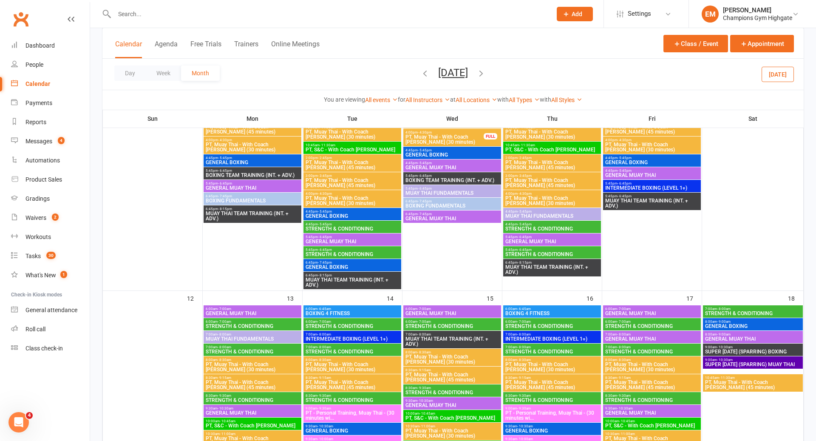
scroll to position [745, 0]
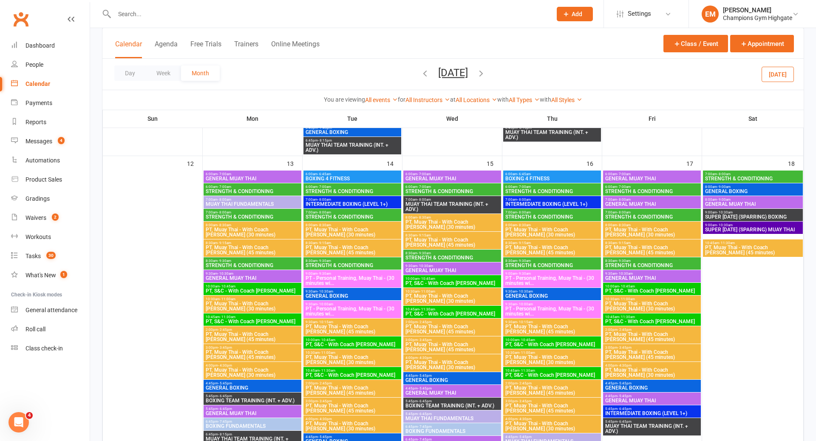
click at [277, 252] on span "PT, Muay Thai - With Coach [PERSON_NAME] (45 minutes)" at bounding box center [252, 250] width 94 height 10
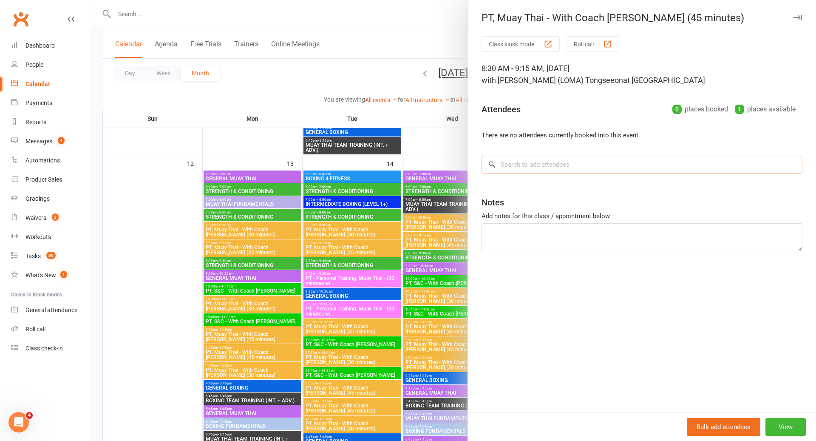
click at [542, 161] on input "search" at bounding box center [641, 165] width 321 height 18
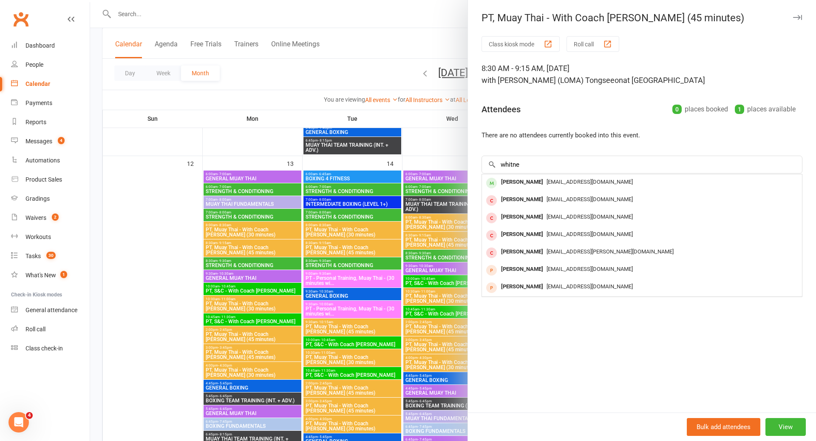
click at [573, 190] on div "Whitney Tuna admin@championsgym.com.au" at bounding box center [642, 182] width 320 height 17
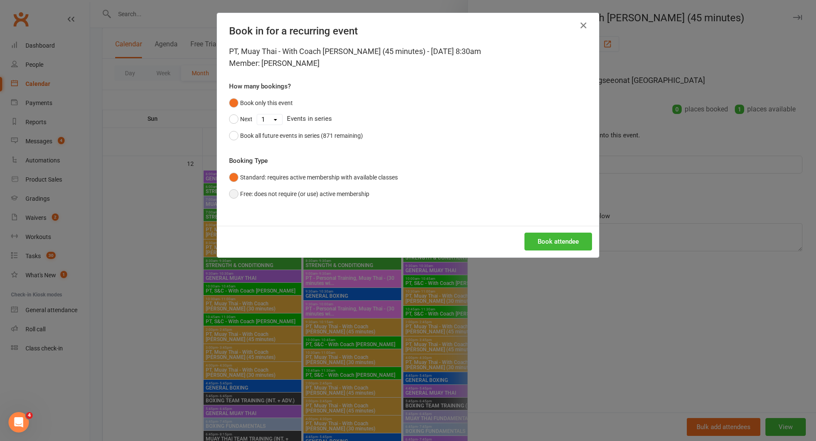
click at [348, 192] on button "Free: does not require (or use) active membership" at bounding box center [299, 194] width 140 height 16
click at [558, 238] on button "Book attendee" at bounding box center [558, 241] width 68 height 18
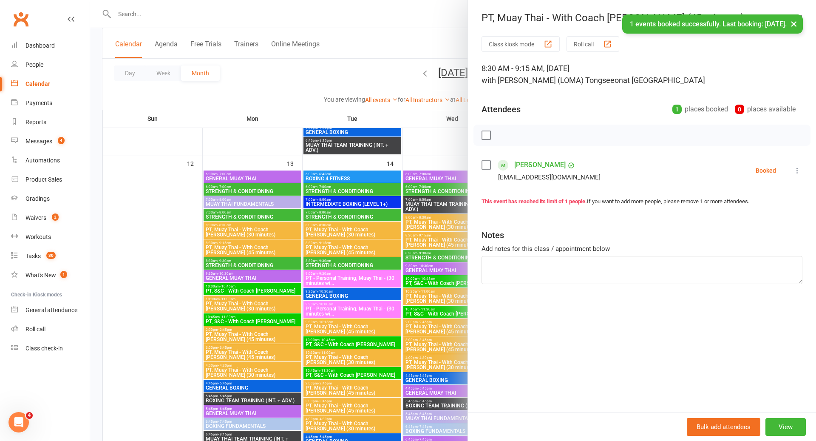
click at [408, 291] on div at bounding box center [453, 220] width 726 height 441
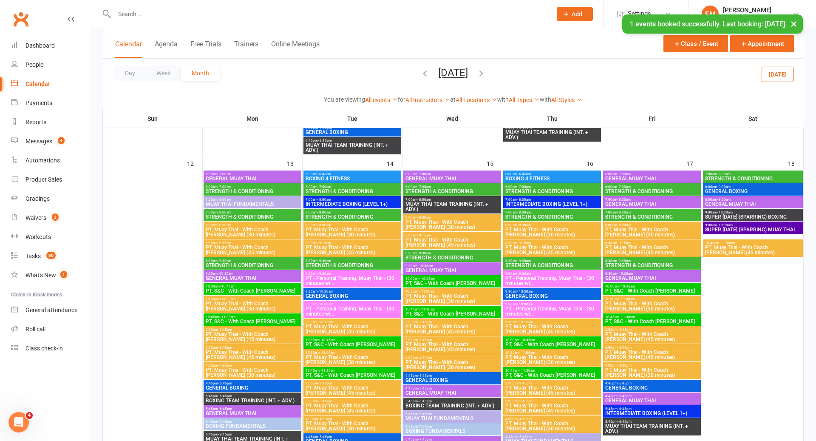
click at [455, 357] on span "4:00pm - 4:30pm" at bounding box center [452, 358] width 94 height 4
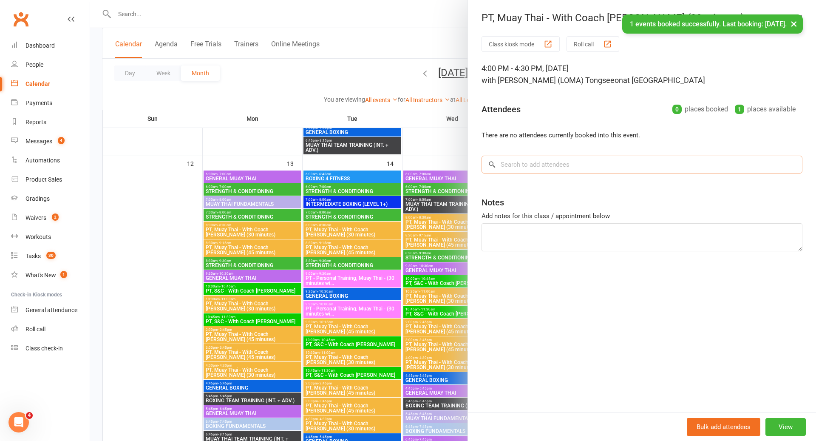
click at [602, 165] on input "search" at bounding box center [641, 165] width 321 height 18
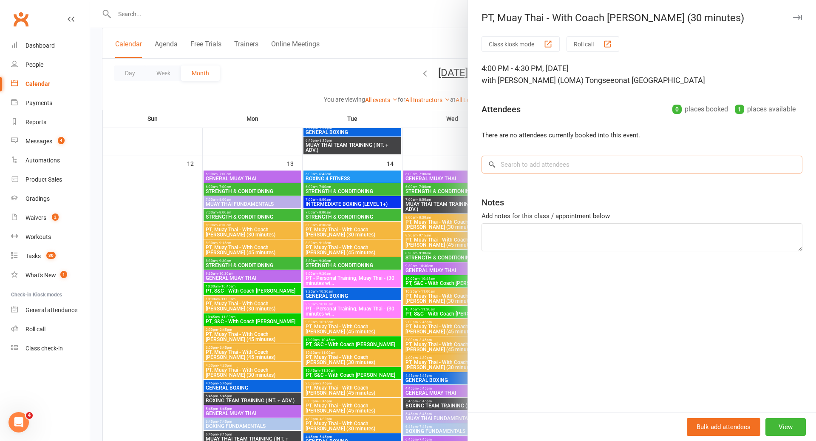
click at [603, 164] on input "search" at bounding box center [641, 165] width 321 height 18
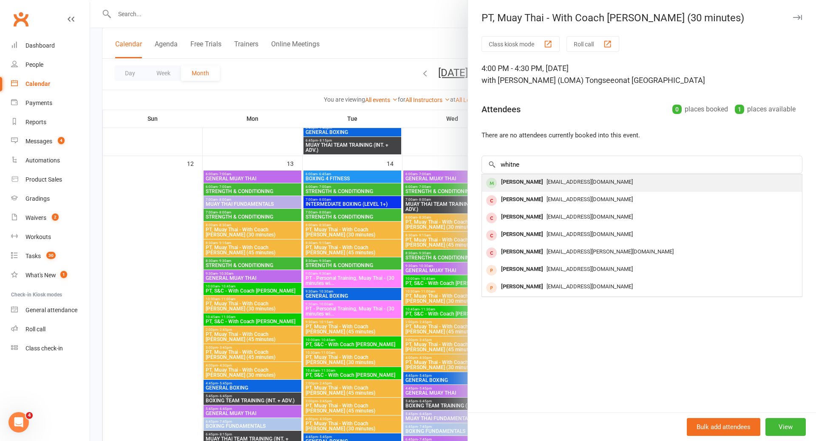
click at [578, 181] on span "[EMAIL_ADDRESS][DOMAIN_NAME]" at bounding box center [590, 181] width 86 height 6
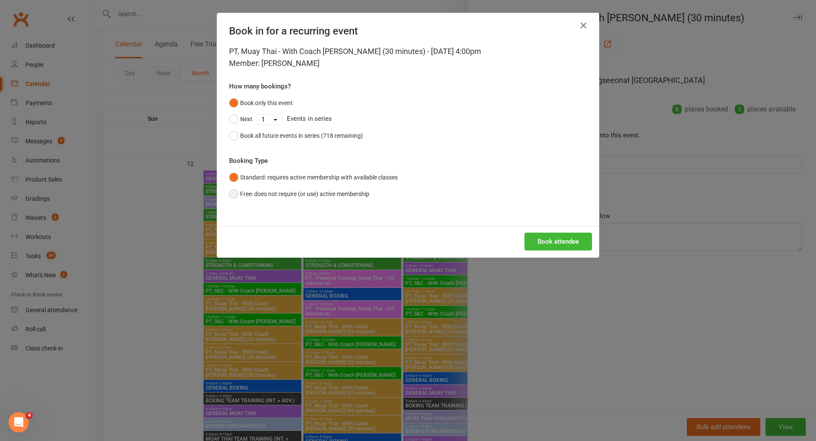
click at [369, 198] on button "Free: does not require (or use) active membership" at bounding box center [299, 194] width 140 height 16
click at [572, 244] on button "Book attendee" at bounding box center [558, 241] width 68 height 18
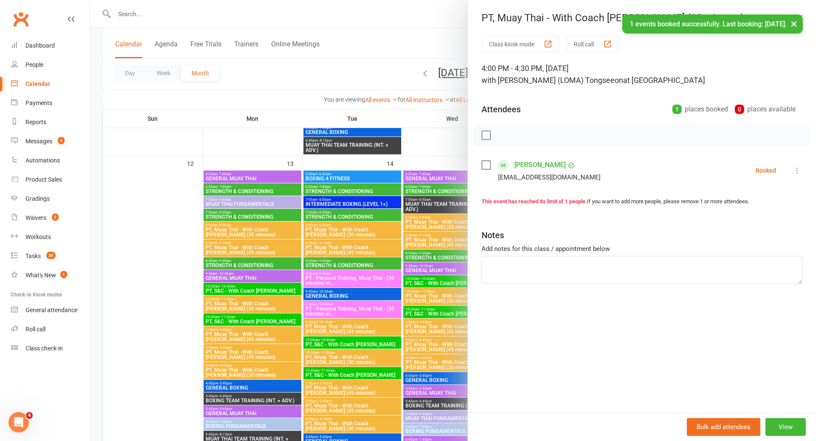
click at [452, 320] on div at bounding box center [453, 220] width 726 height 441
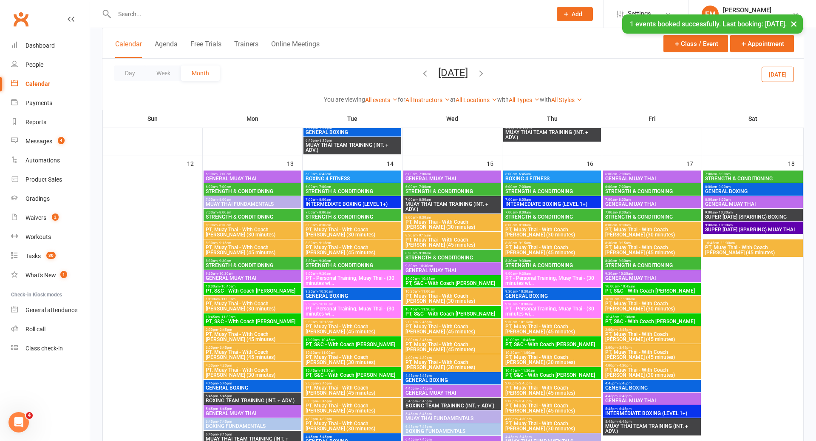
click at [627, 245] on span "PT, Muay Thai - With Coach [PERSON_NAME] (45 minutes)" at bounding box center [652, 250] width 94 height 10
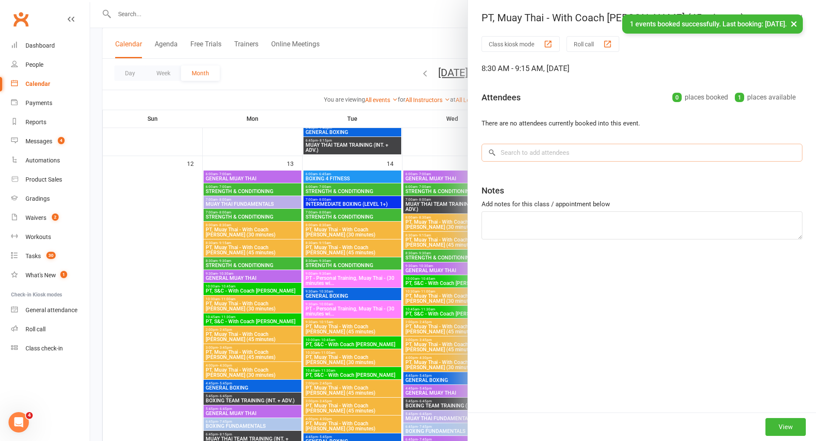
click at [609, 154] on input "search" at bounding box center [641, 153] width 321 height 18
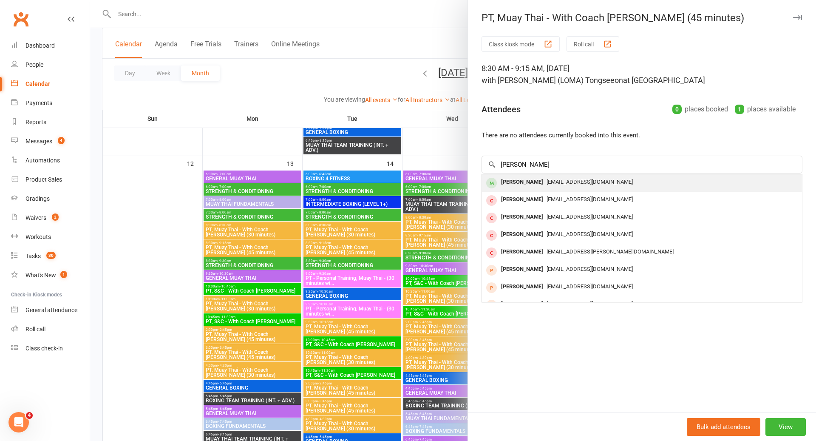
click at [570, 185] on div "[EMAIL_ADDRESS][DOMAIN_NAME]" at bounding box center [641, 182] width 313 height 12
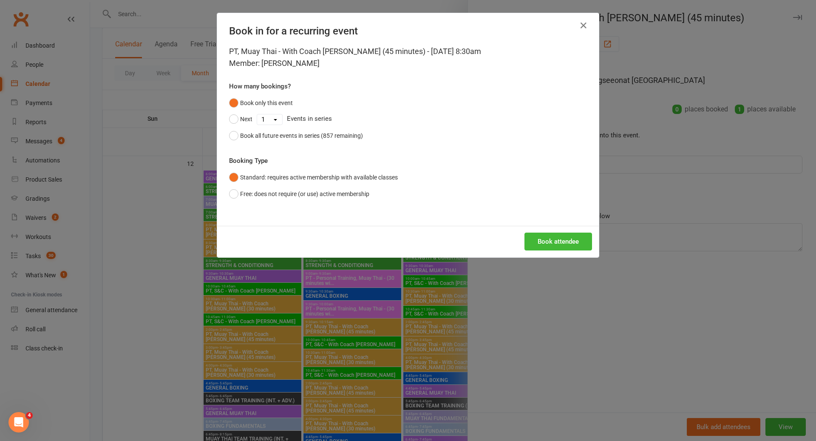
click at [358, 205] on div "PT, Muay Thai - With Coach Loma (45 minutes) - Oct 17, 2025 8:30am Member: Whit…" at bounding box center [408, 135] width 382 height 180
click at [358, 199] on button "Free: does not require (or use) active membership" at bounding box center [299, 194] width 140 height 16
click at [537, 231] on div "Book attendee" at bounding box center [408, 241] width 382 height 31
click at [538, 242] on button "Book attendee" at bounding box center [558, 241] width 68 height 18
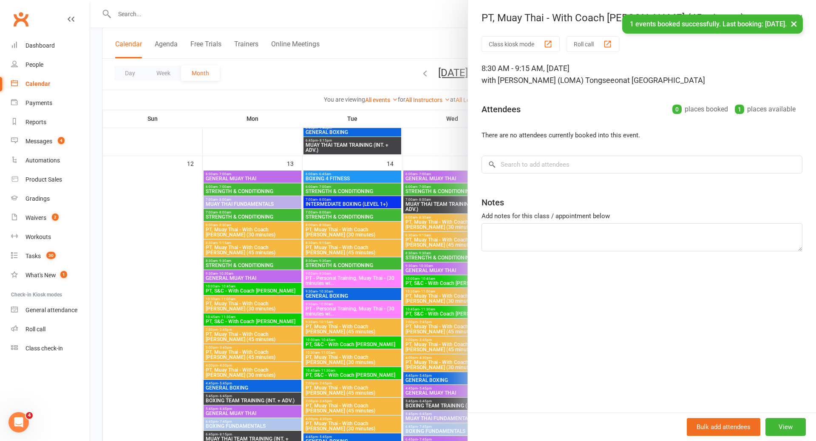
click at [358, 269] on div at bounding box center [453, 220] width 726 height 441
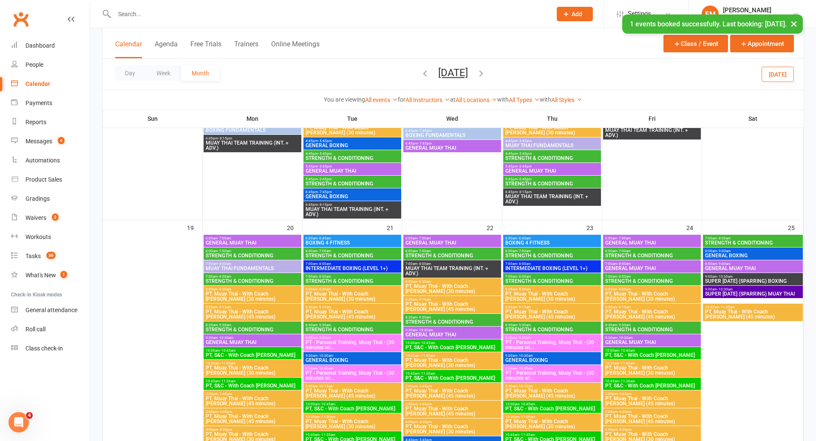
scroll to position [1057, 0]
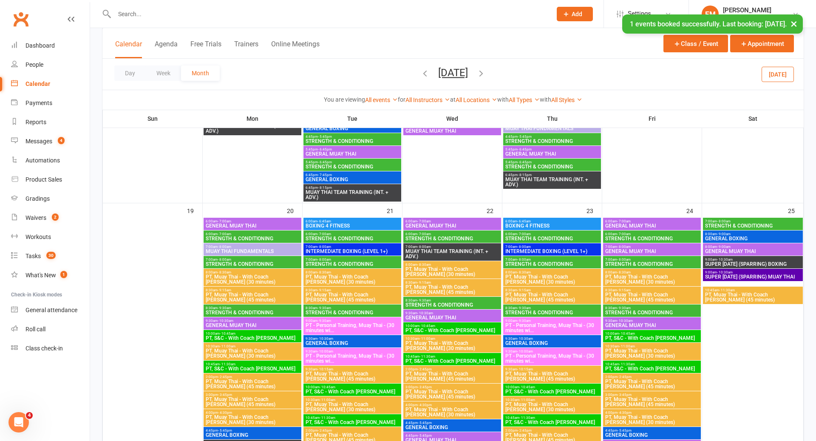
click at [261, 289] on span "8:30am - 9:15am" at bounding box center [252, 290] width 94 height 4
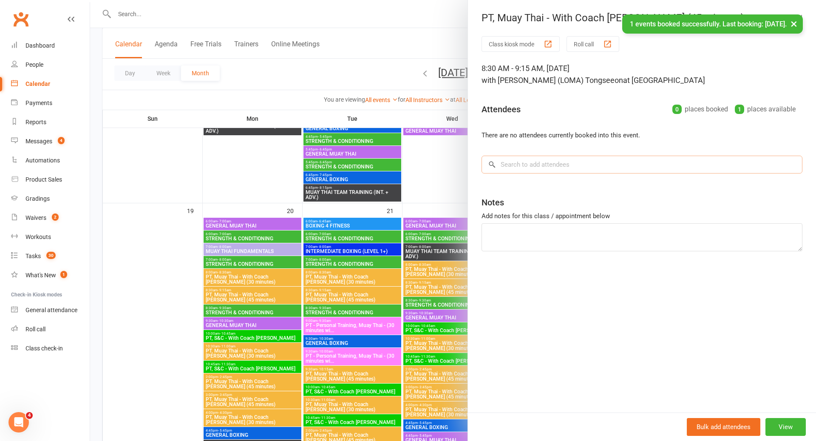
click at [537, 166] on input "search" at bounding box center [641, 165] width 321 height 18
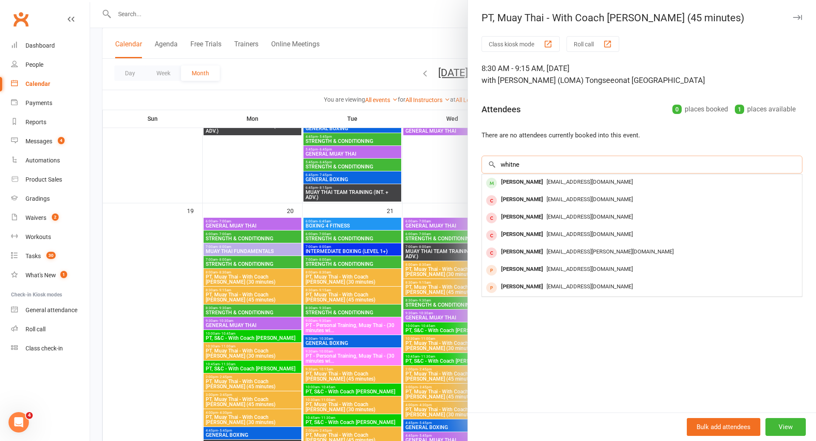
click at [533, 171] on input "whitne" at bounding box center [641, 165] width 321 height 18
click at [532, 184] on div "[PERSON_NAME]" at bounding box center [522, 182] width 49 height 12
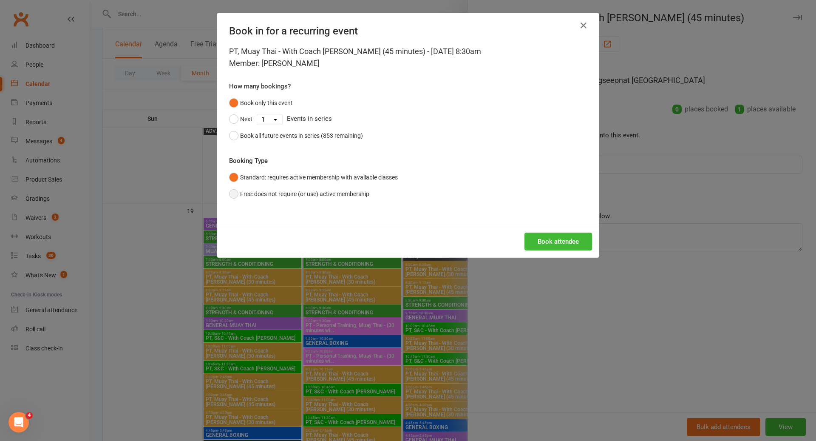
click at [348, 197] on button "Free: does not require (or use) active membership" at bounding box center [299, 194] width 140 height 16
click at [558, 237] on button "Book attendee" at bounding box center [558, 241] width 68 height 18
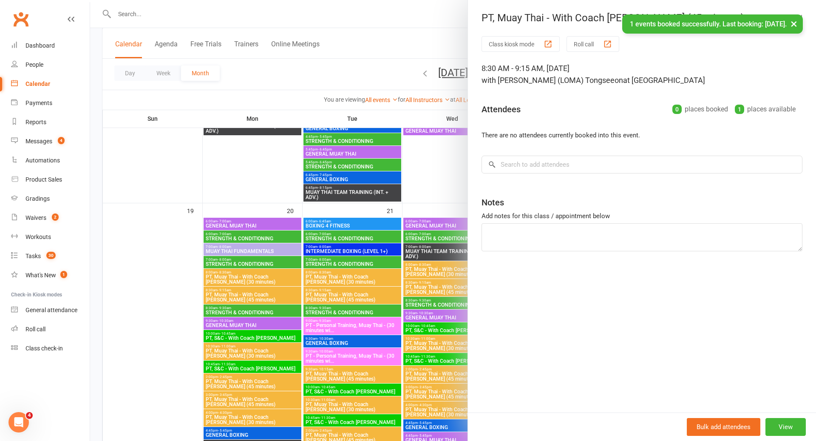
click at [416, 291] on div at bounding box center [453, 220] width 726 height 441
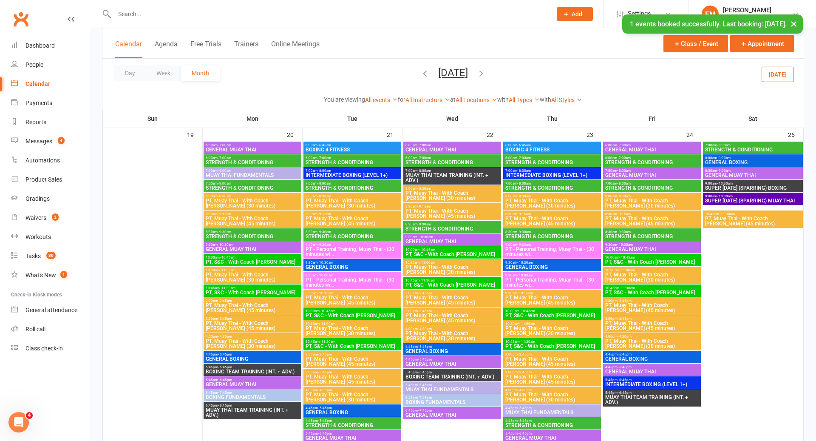
scroll to position [1135, 0]
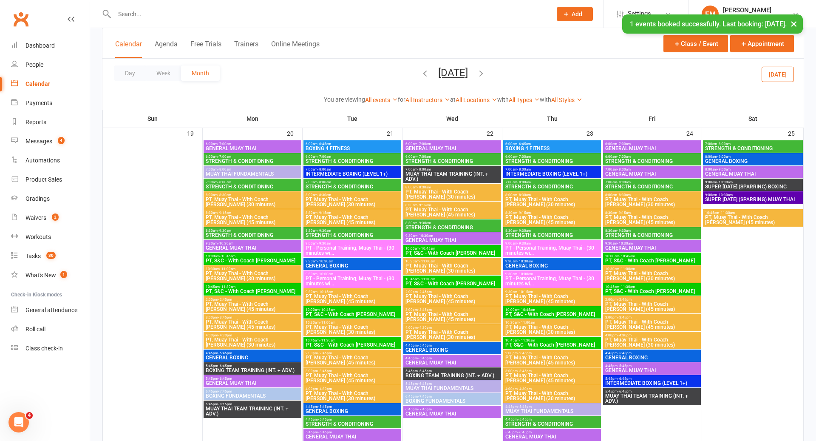
click at [434, 333] on span "PT, Muay Thai - With Coach [PERSON_NAME] (30 minutes)" at bounding box center [452, 334] width 94 height 10
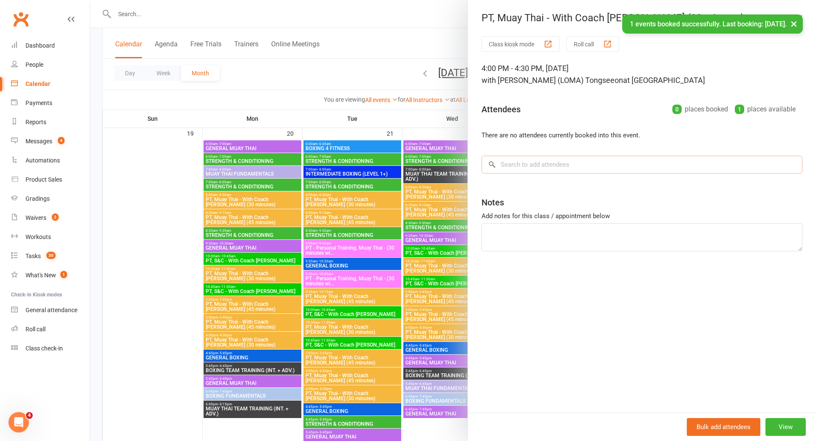
click at [552, 164] on input "search" at bounding box center [641, 165] width 321 height 18
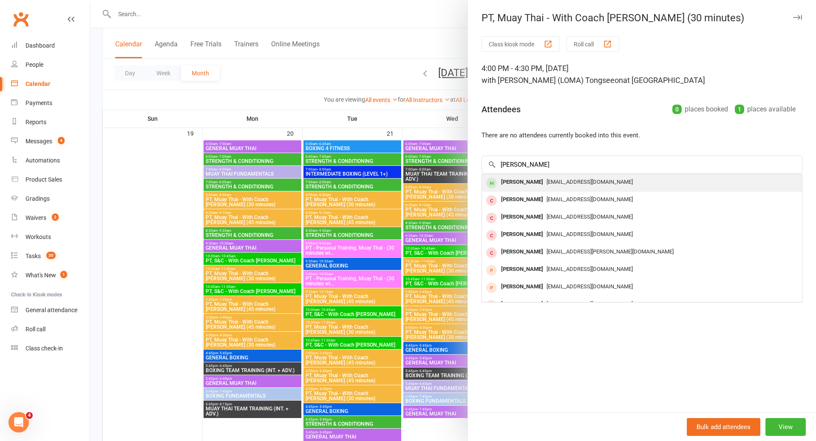
click at [549, 176] on div "[EMAIL_ADDRESS][DOMAIN_NAME]" at bounding box center [641, 182] width 313 height 12
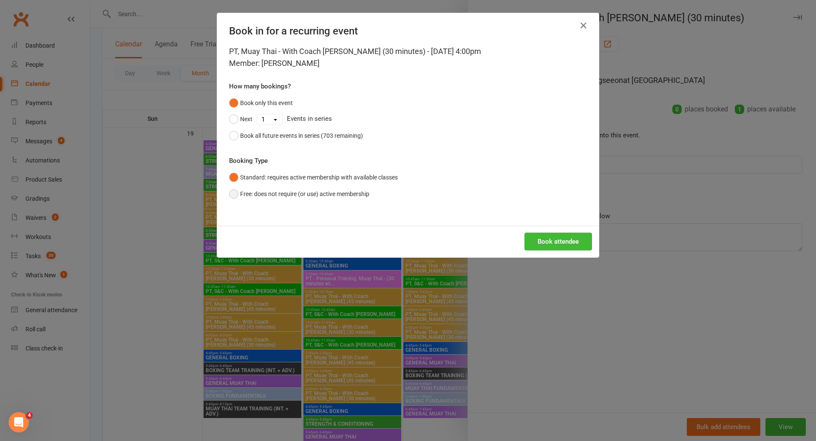
click at [348, 189] on button "Free: does not require (or use) active membership" at bounding box center [299, 194] width 140 height 16
click at [567, 233] on button "Book attendee" at bounding box center [558, 241] width 68 height 18
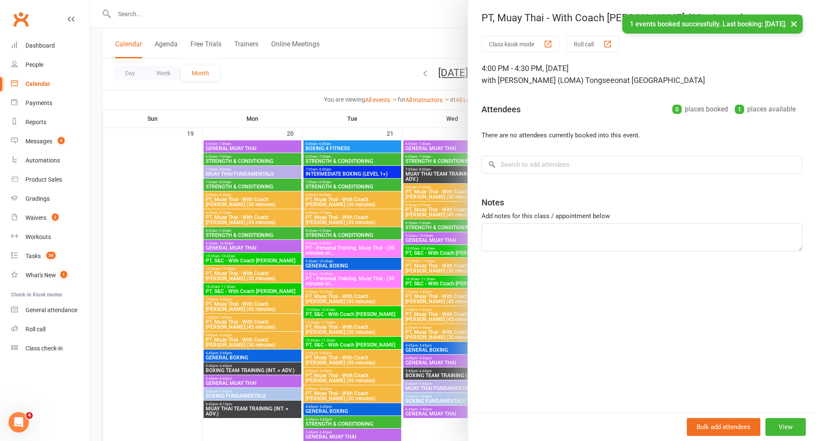
click at [397, 307] on div at bounding box center [453, 220] width 726 height 441
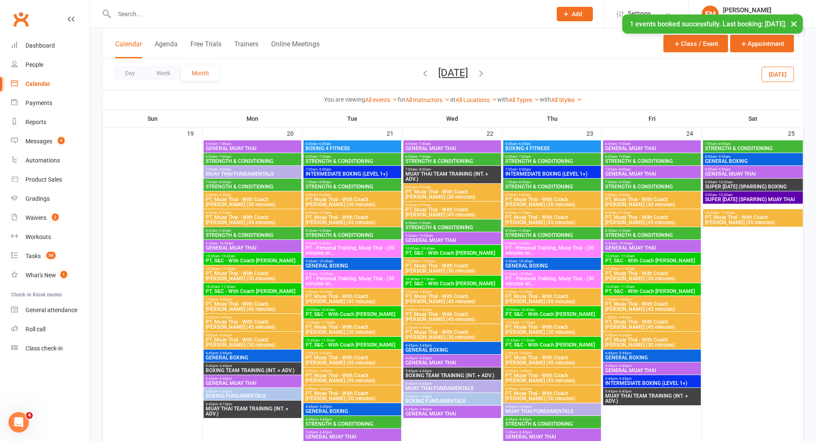
click at [654, 220] on span "PT, Muay Thai - With Coach [PERSON_NAME] (45 minutes)" at bounding box center [652, 220] width 94 height 10
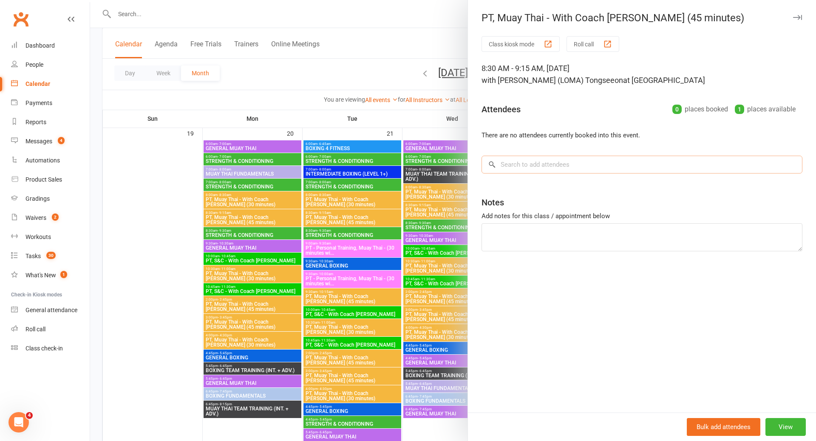
click at [582, 168] on input "search" at bounding box center [641, 165] width 321 height 18
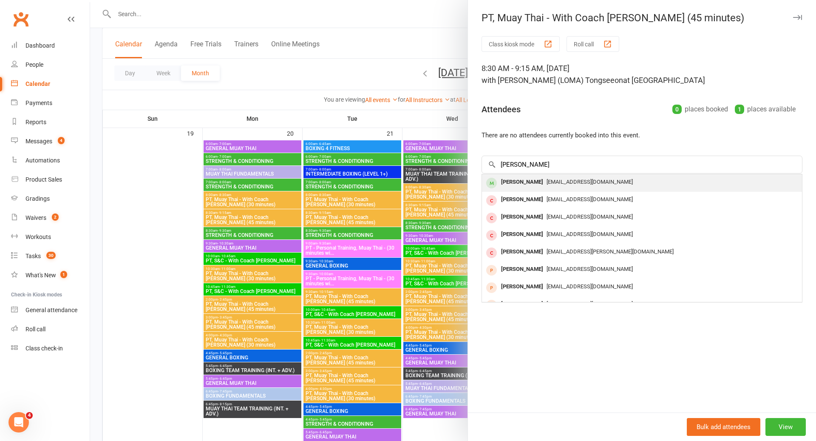
click at [537, 184] on div "[PERSON_NAME]" at bounding box center [522, 182] width 49 height 12
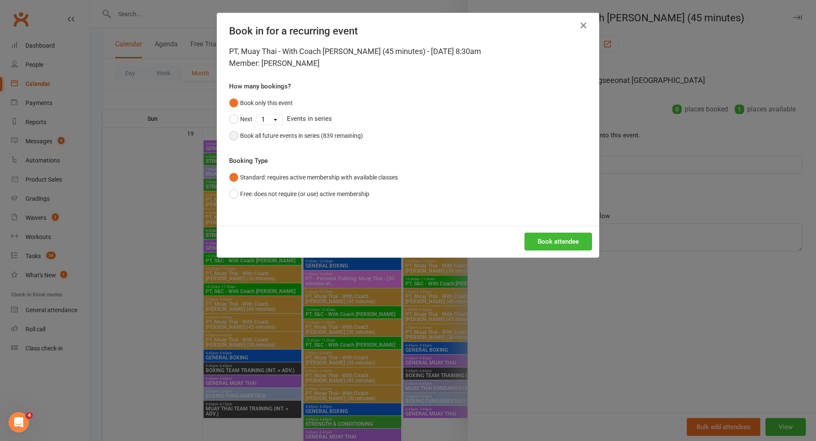
click at [317, 130] on button "Book all future events in series (839 remaining)" at bounding box center [296, 135] width 134 height 16
click at [316, 134] on div "Book all future events in series (839 remaining)" at bounding box center [301, 135] width 123 height 9
click at [282, 100] on button "Book only this event" at bounding box center [261, 103] width 64 height 16
click at [292, 197] on button "Free: does not require (or use) active membership" at bounding box center [299, 194] width 140 height 16
click at [564, 236] on button "Book attendee" at bounding box center [558, 241] width 68 height 18
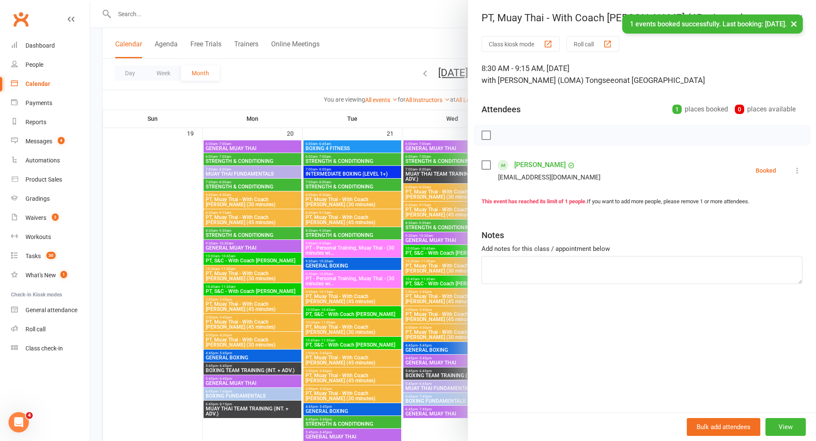
click at [422, 325] on div at bounding box center [453, 220] width 726 height 441
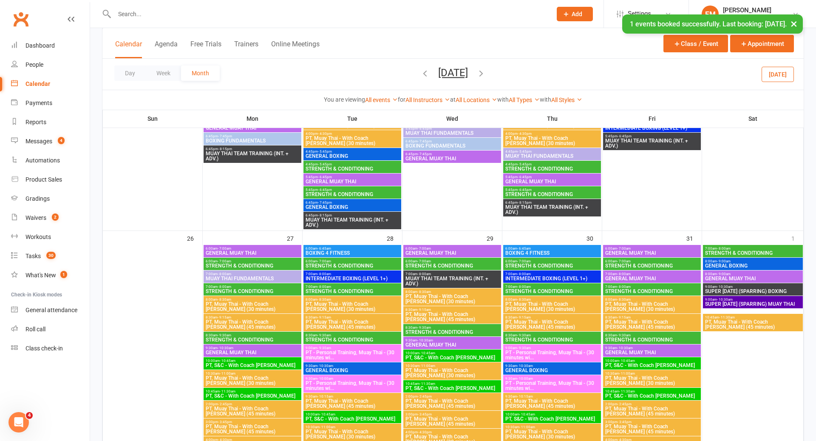
scroll to position [1395, 0]
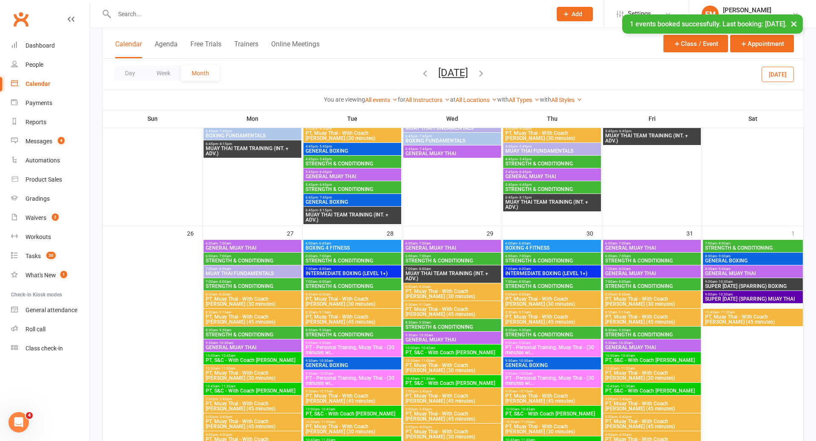
click at [250, 314] on span "PT, Muay Thai - With Coach [PERSON_NAME] (45 minutes)" at bounding box center [252, 319] width 94 height 10
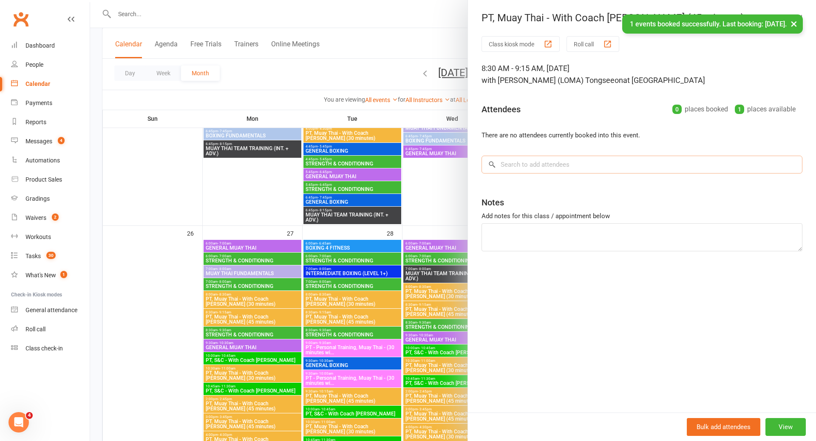
click at [536, 158] on input "search" at bounding box center [641, 165] width 321 height 18
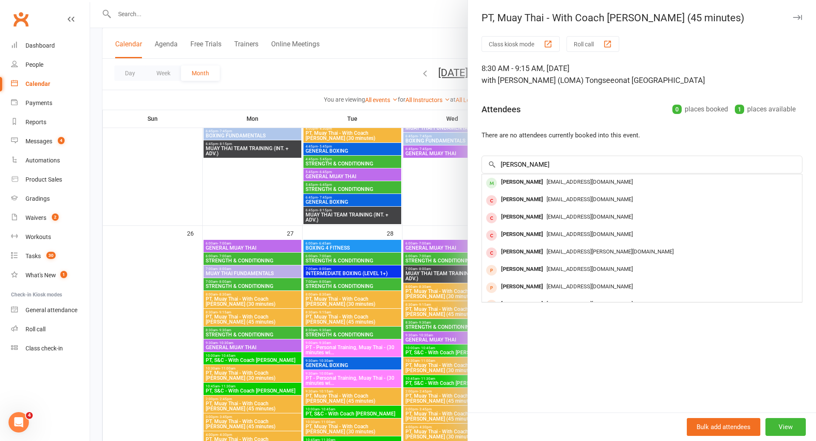
click at [557, 184] on div "[EMAIL_ADDRESS][DOMAIN_NAME]" at bounding box center [641, 182] width 313 height 12
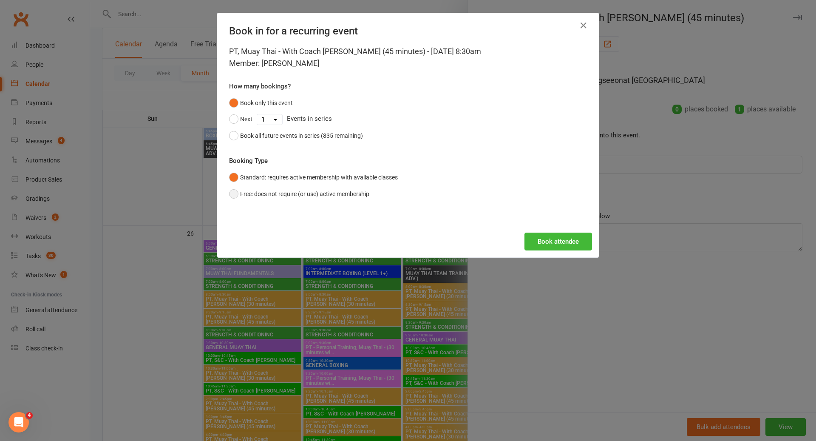
click at [343, 194] on button "Free: does not require (or use) active membership" at bounding box center [299, 194] width 140 height 16
click at [559, 239] on button "Book attendee" at bounding box center [558, 241] width 68 height 18
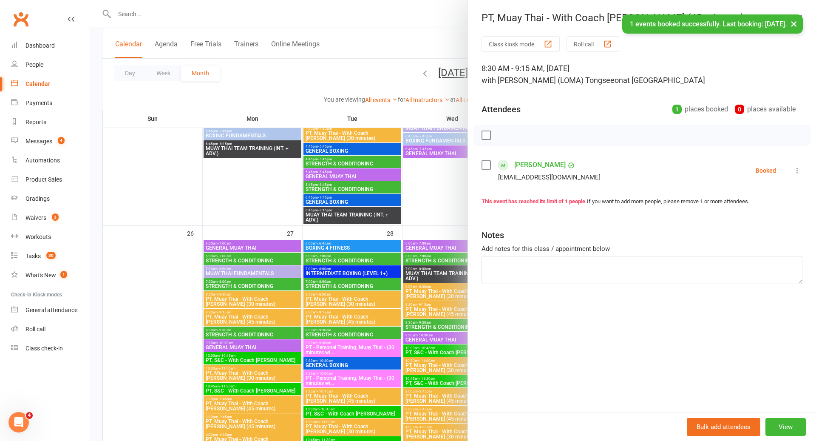
click at [387, 327] on div at bounding box center [453, 220] width 726 height 441
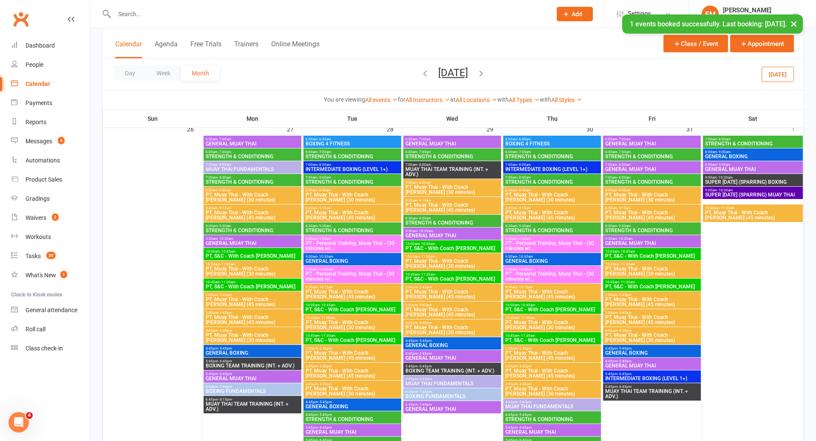
scroll to position [1514, 0]
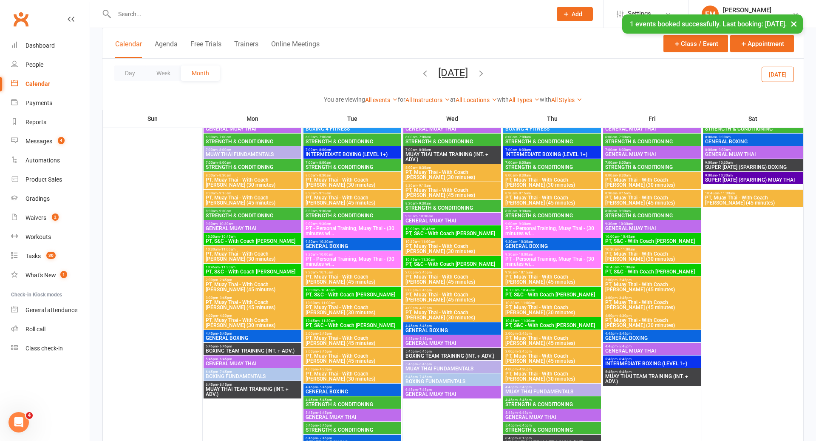
click at [443, 310] on span "PT, Muay Thai - With Coach [PERSON_NAME] (30 minutes)" at bounding box center [452, 315] width 94 height 10
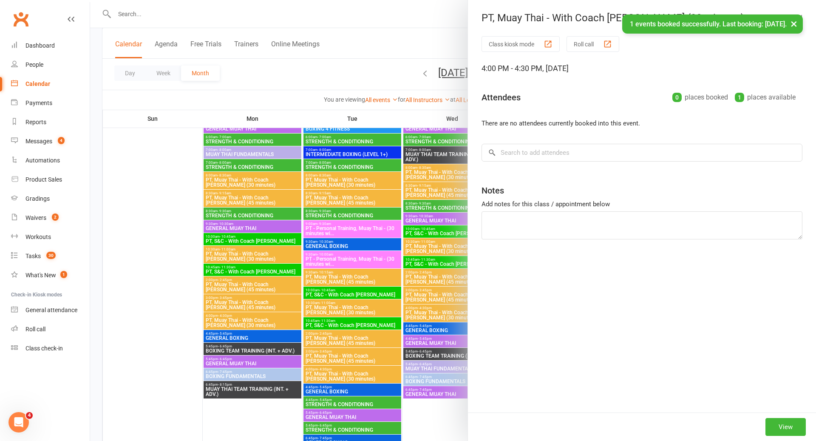
click at [594, 140] on div "Class kiosk mode Roll call 4:00 PM - 4:30 PM, Wednesday, October, 29, 2025 Atte…" at bounding box center [642, 224] width 348 height 376
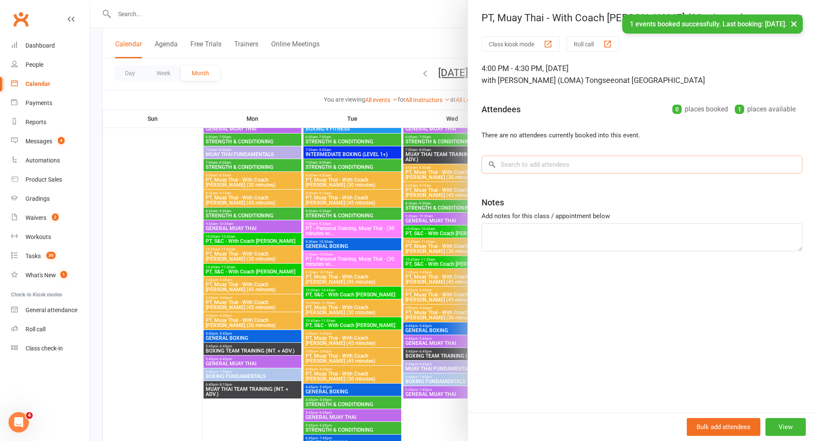
click at [585, 159] on input "search" at bounding box center [641, 165] width 321 height 18
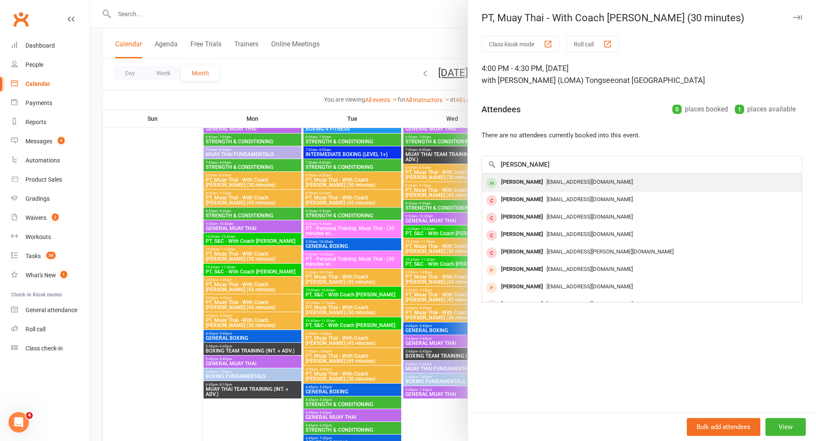
click at [548, 181] on span "[EMAIL_ADDRESS][DOMAIN_NAME]" at bounding box center [590, 181] width 86 height 6
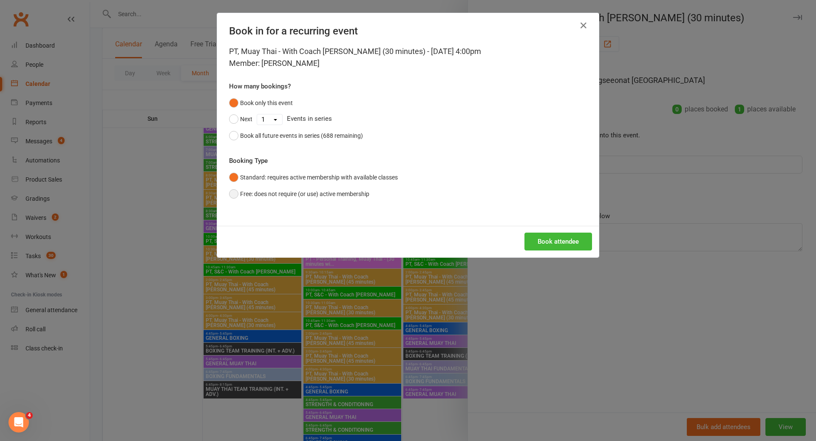
click at [320, 186] on button "Free: does not require (or use) active membership" at bounding box center [299, 194] width 140 height 16
click at [556, 238] on button "Book attendee" at bounding box center [558, 241] width 68 height 18
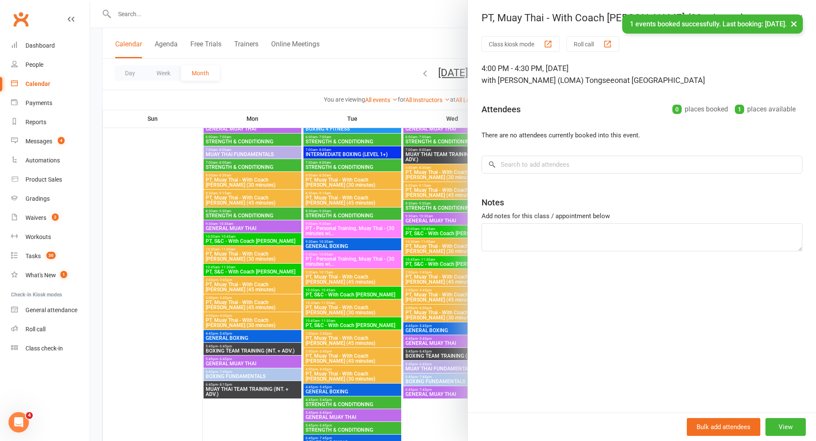
click at [415, 306] on div at bounding box center [453, 220] width 726 height 441
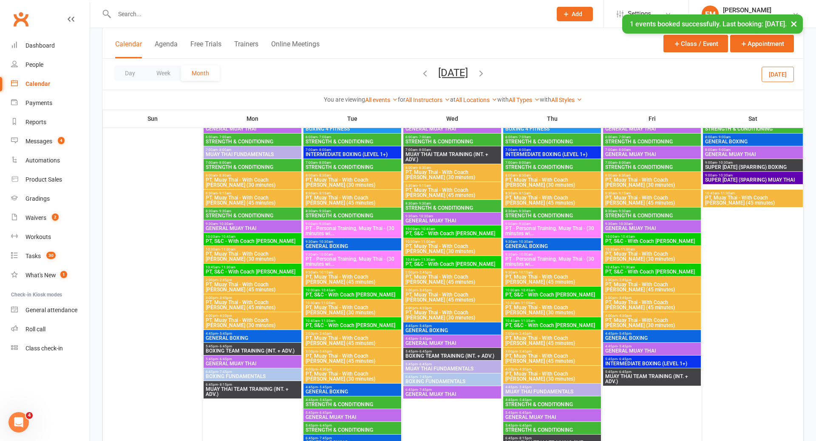
click at [666, 196] on span "PT, Muay Thai - With Coach [PERSON_NAME] (45 minutes)" at bounding box center [652, 200] width 94 height 10
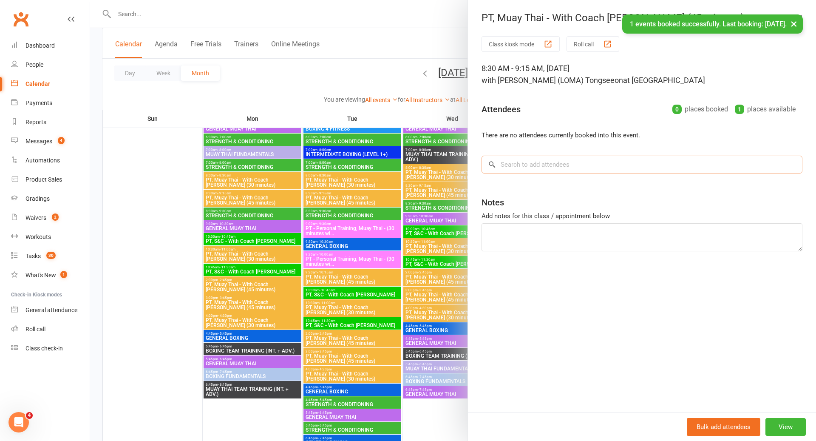
click at [606, 164] on input "search" at bounding box center [641, 165] width 321 height 18
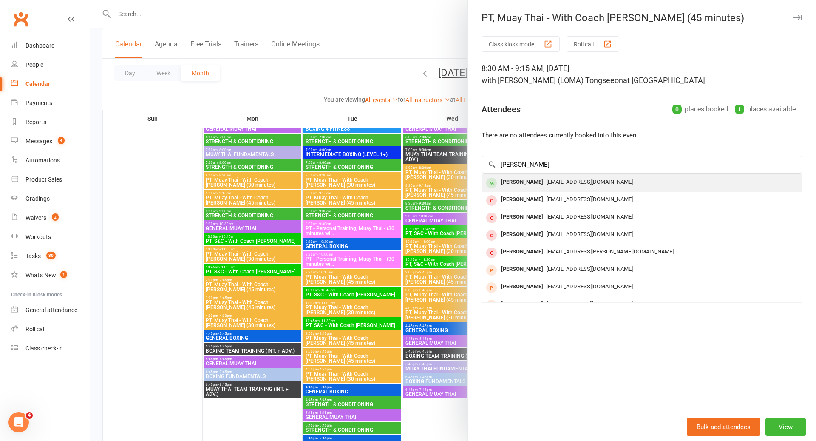
click at [569, 182] on span "[EMAIL_ADDRESS][DOMAIN_NAME]" at bounding box center [590, 181] width 86 height 6
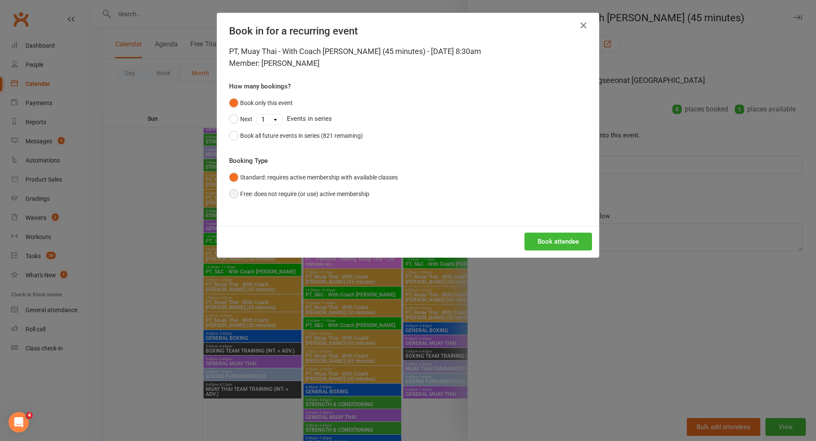
click at [289, 195] on button "Free: does not require (or use) active membership" at bounding box center [299, 194] width 140 height 16
click at [552, 236] on button "Book attendee" at bounding box center [558, 241] width 68 height 18
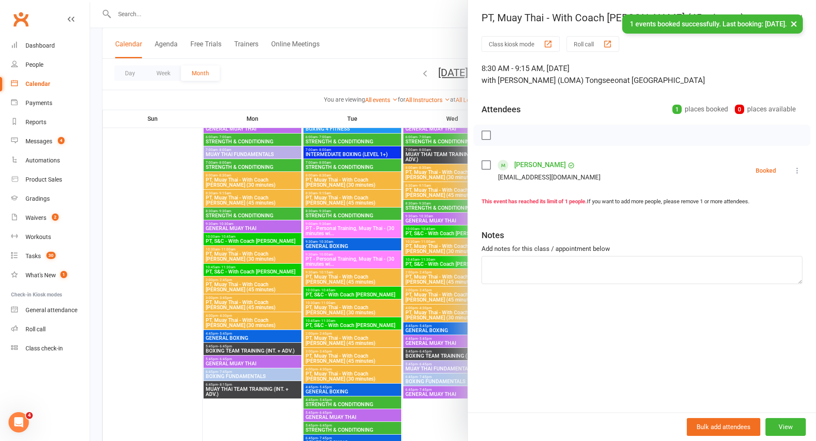
click at [392, 315] on div at bounding box center [453, 220] width 726 height 441
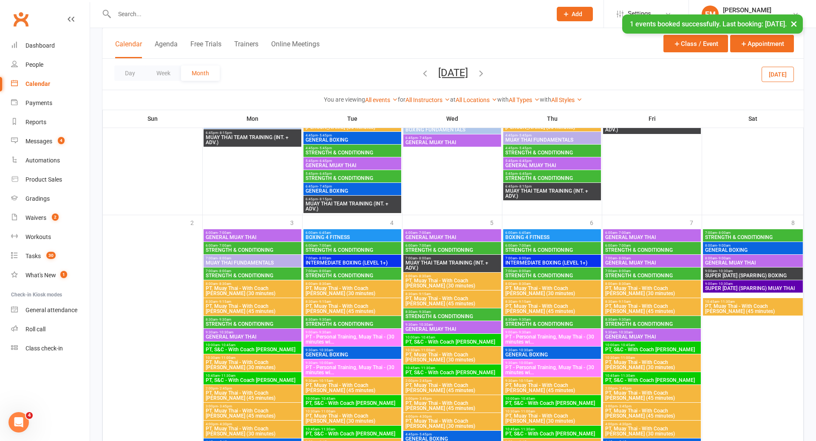
scroll to position [1832, 0]
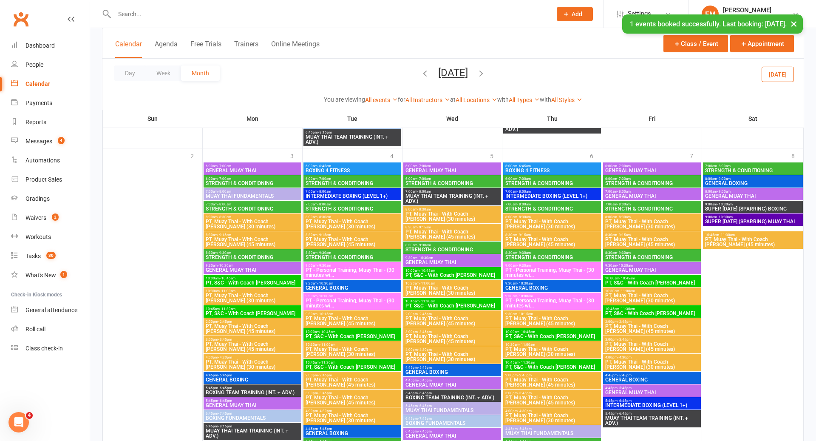
click at [253, 237] on span "PT, Muay Thai - With Coach [PERSON_NAME] (45 minutes)" at bounding box center [252, 242] width 94 height 10
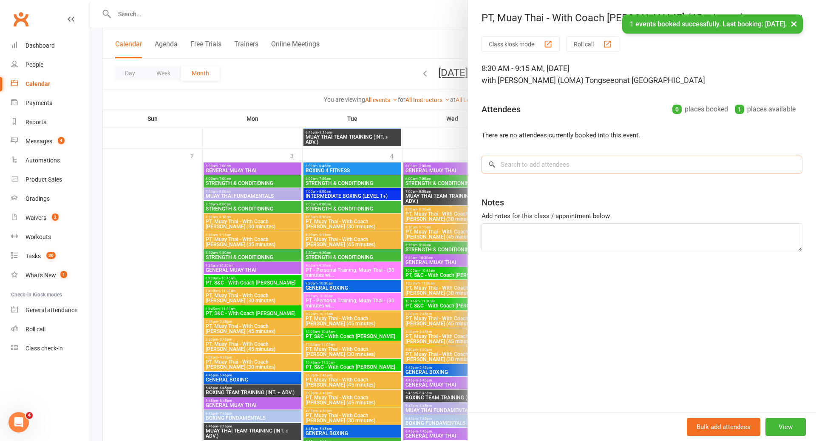
click at [547, 156] on input "search" at bounding box center [641, 165] width 321 height 18
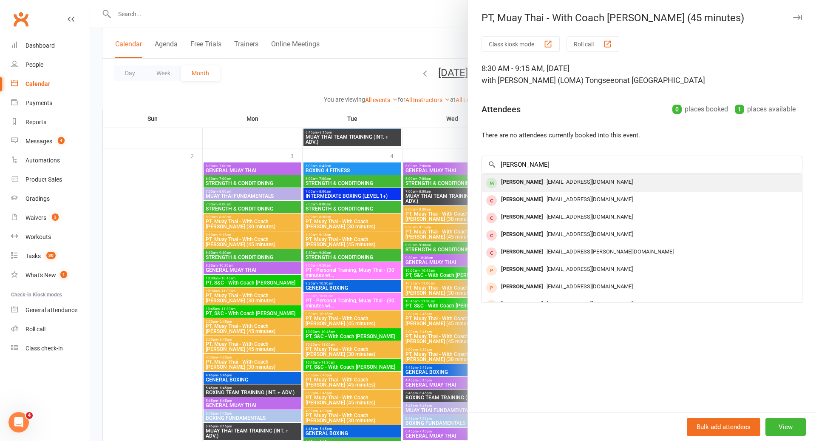
click at [540, 185] on div "[EMAIL_ADDRESS][DOMAIN_NAME]" at bounding box center [641, 182] width 313 height 12
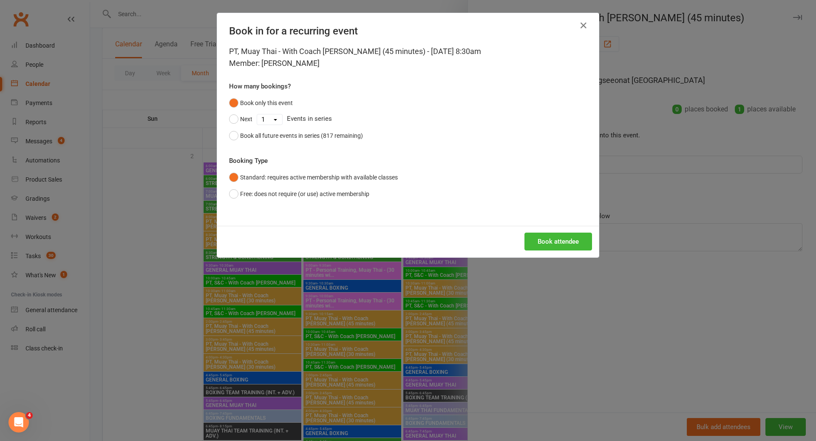
click at [295, 202] on div "PT, Muay Thai - With Coach Loma (45 minutes) - Nov 3, 2025 8:30am Member: Whitn…" at bounding box center [408, 135] width 382 height 180
click at [301, 195] on button "Free: does not require (or use) active membership" at bounding box center [299, 194] width 140 height 16
click at [567, 239] on button "Book attendee" at bounding box center [558, 241] width 68 height 18
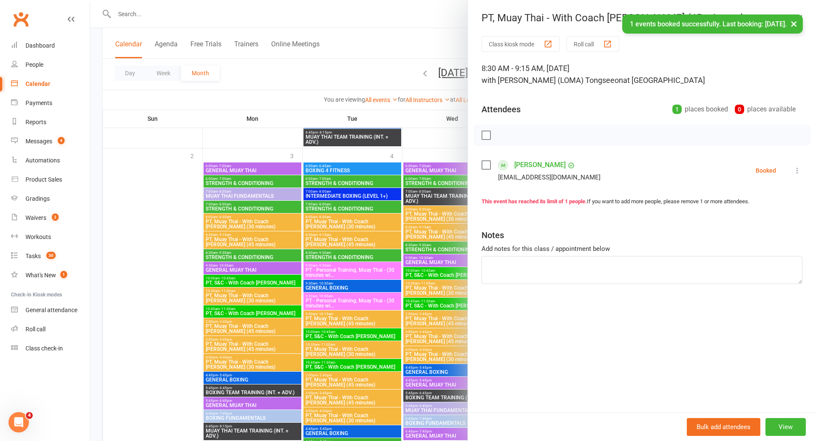
click at [399, 312] on div at bounding box center [453, 220] width 726 height 441
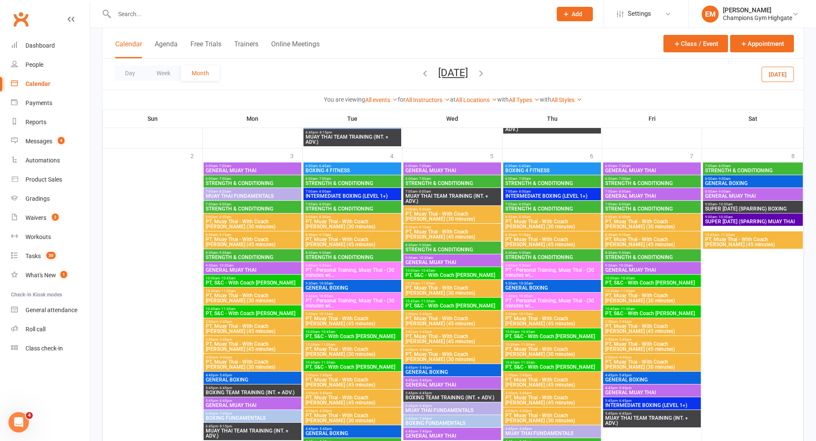
click at [436, 357] on span "PT, Muay Thai - With Coach [PERSON_NAME] (30 minutes)" at bounding box center [452, 356] width 94 height 10
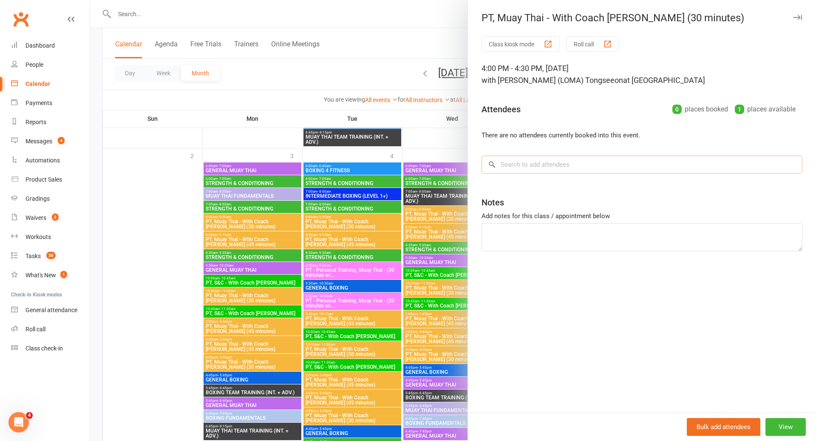
click at [598, 165] on input "search" at bounding box center [641, 165] width 321 height 18
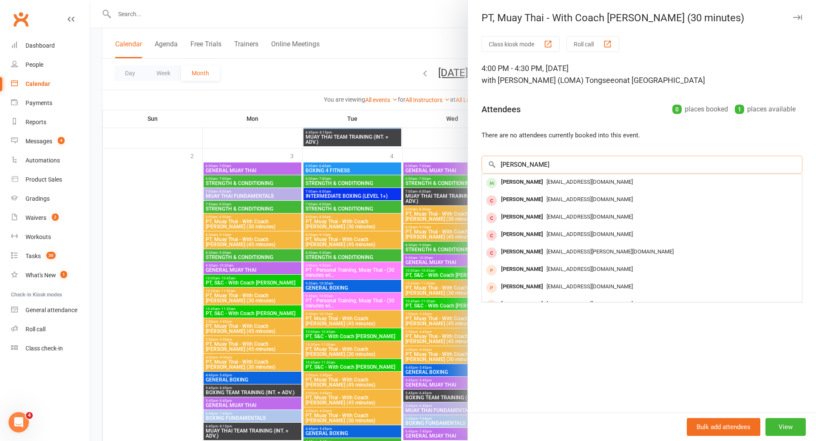
click at [592, 172] on input "whitney" at bounding box center [641, 165] width 321 height 18
click at [592, 183] on span "[EMAIL_ADDRESS][DOMAIN_NAME]" at bounding box center [590, 181] width 86 height 6
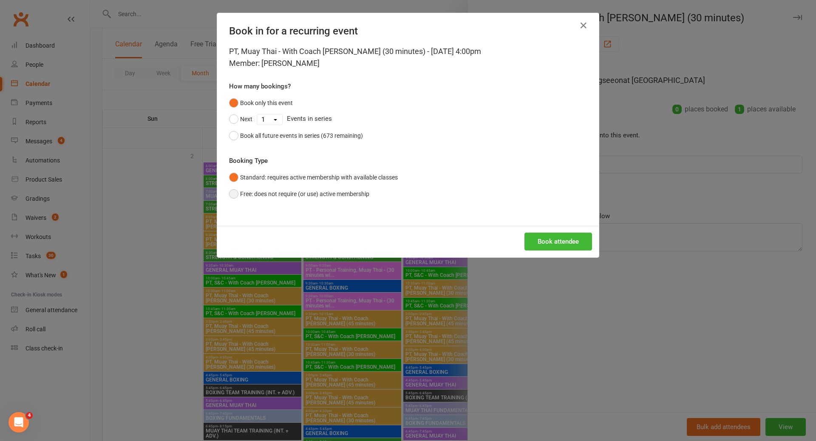
click at [335, 195] on button "Free: does not require (or use) active membership" at bounding box center [299, 194] width 140 height 16
click at [553, 235] on button "Book attendee" at bounding box center [558, 241] width 68 height 18
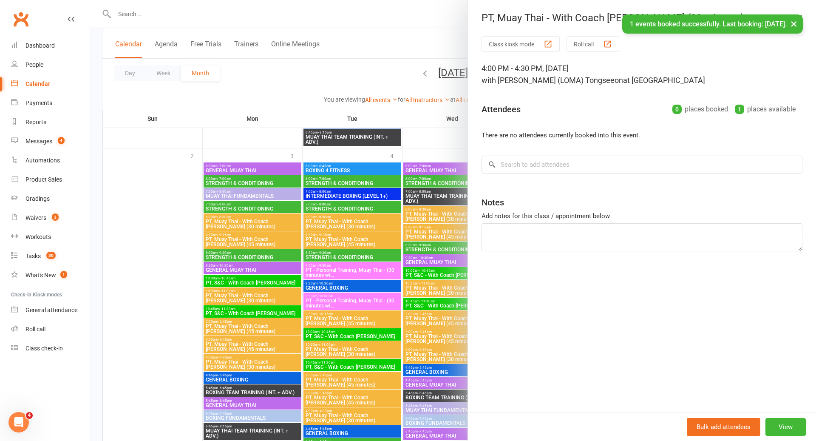
click at [422, 311] on div at bounding box center [453, 220] width 726 height 441
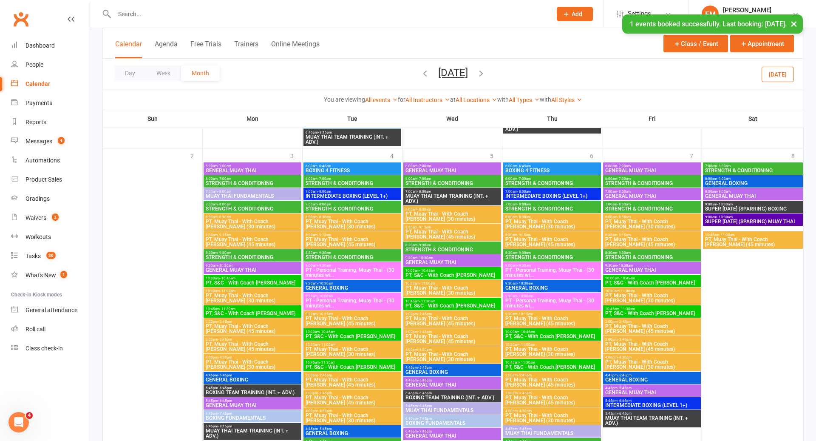
click at [634, 231] on div "8:30am - 9:15am PT, Muay Thai - With Coach Loma (45 minutes)" at bounding box center [652, 239] width 98 height 17
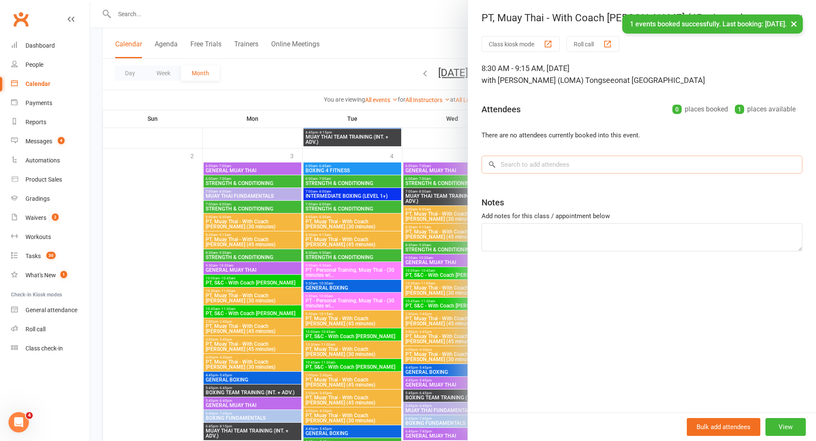
click at [601, 159] on input "search" at bounding box center [641, 165] width 321 height 18
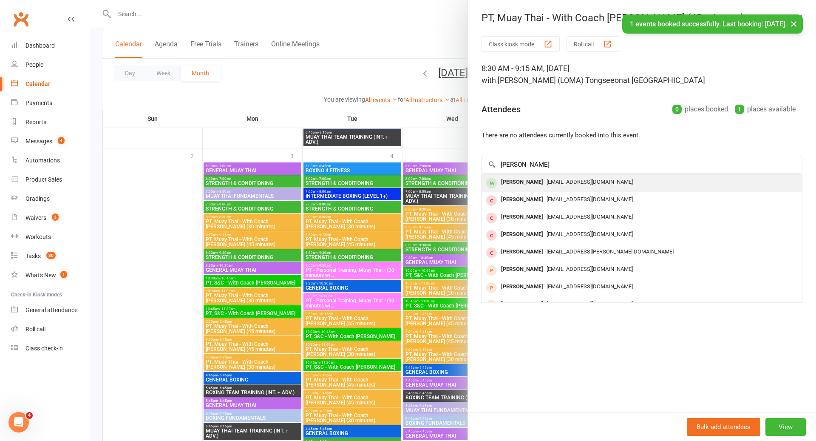
click at [547, 178] on span "[EMAIL_ADDRESS][DOMAIN_NAME]" at bounding box center [590, 181] width 86 height 6
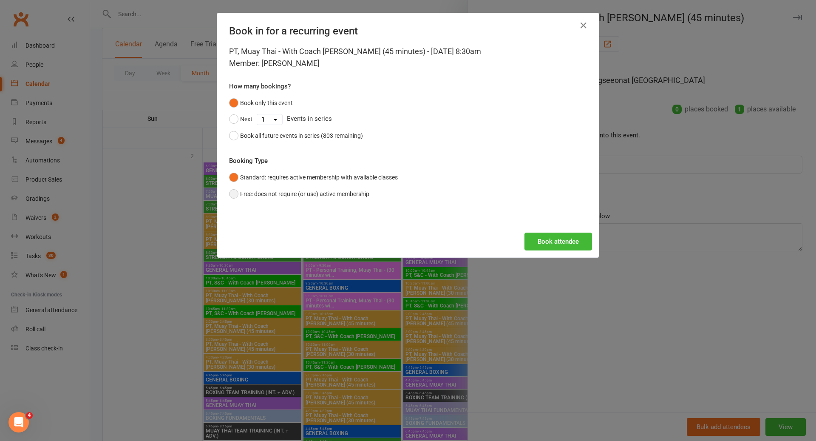
click at [330, 192] on button "Free: does not require (or use) active membership" at bounding box center [299, 194] width 140 height 16
click at [560, 241] on button "Book attendee" at bounding box center [558, 241] width 68 height 18
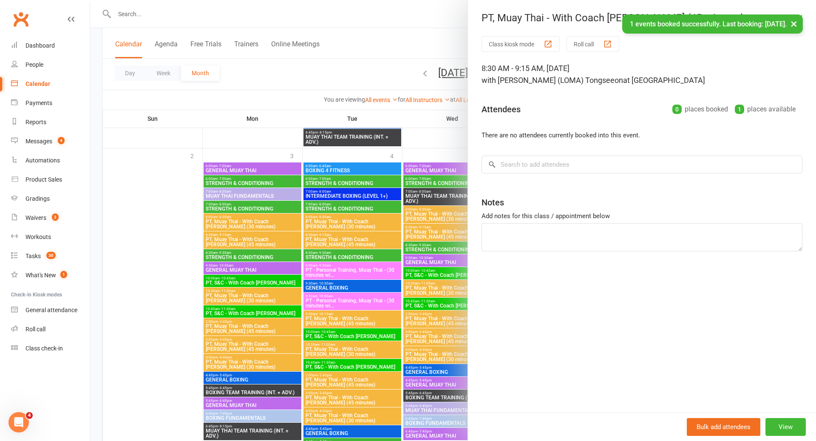
click at [404, 312] on div at bounding box center [453, 220] width 726 height 441
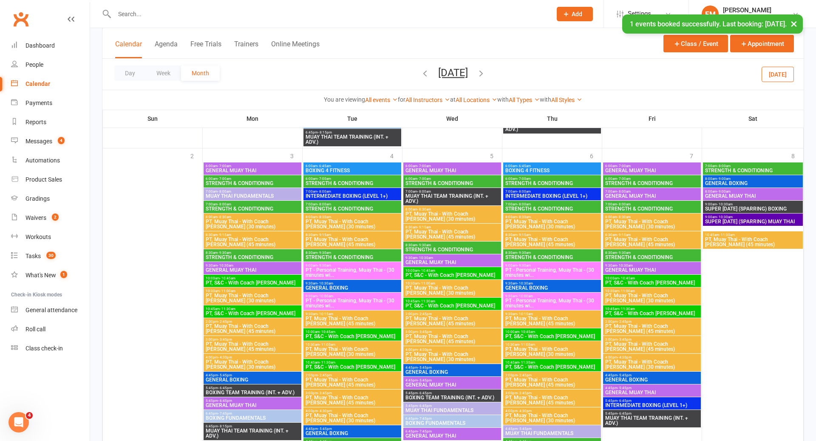
scroll to position [1923, 0]
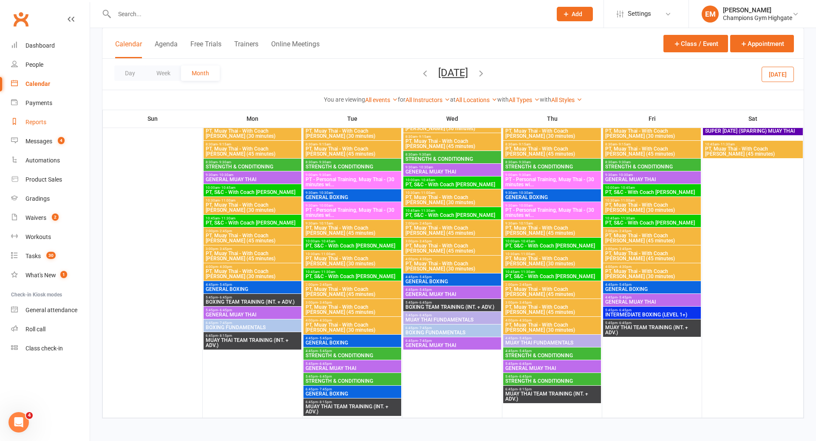
click at [43, 127] on link "Reports" at bounding box center [50, 122] width 79 height 19
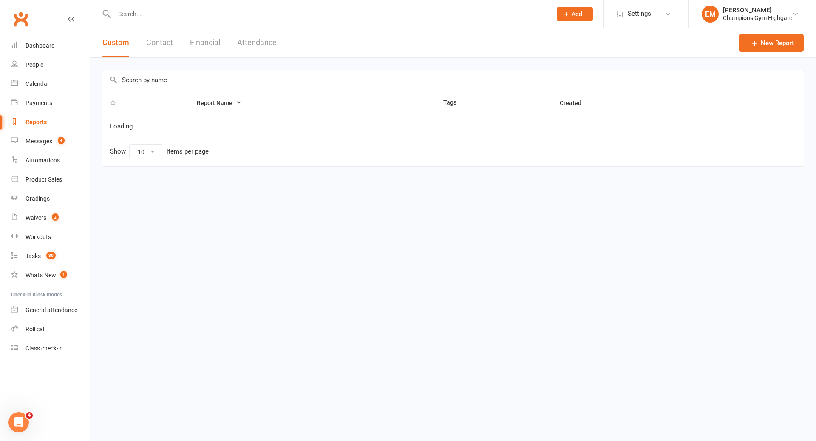
click at [240, 34] on button "Attendance" at bounding box center [257, 42] width 40 height 29
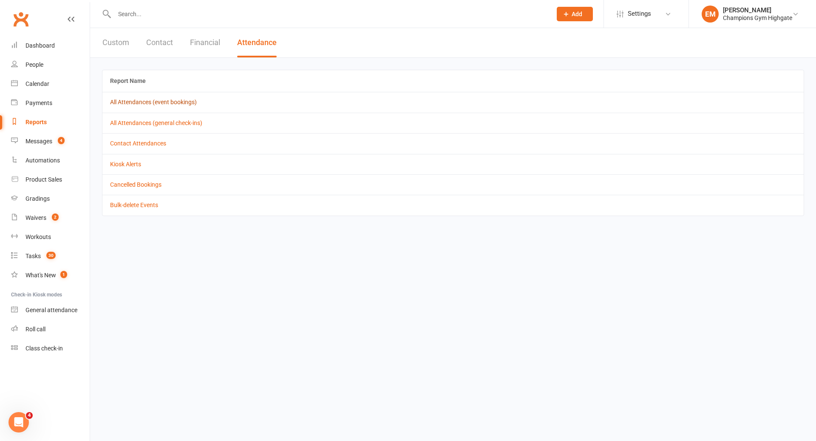
click at [172, 103] on link "All Attendances (event bookings)" at bounding box center [153, 102] width 87 height 7
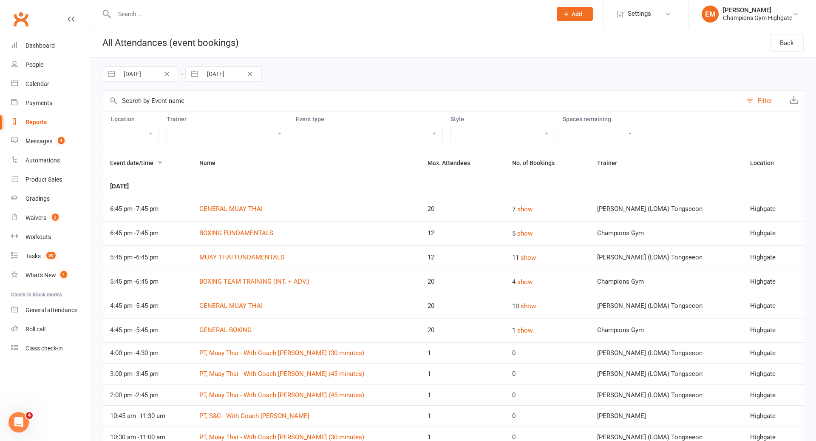
click at [168, 73] on icon "Clear Date" at bounding box center [167, 73] width 6 height 5
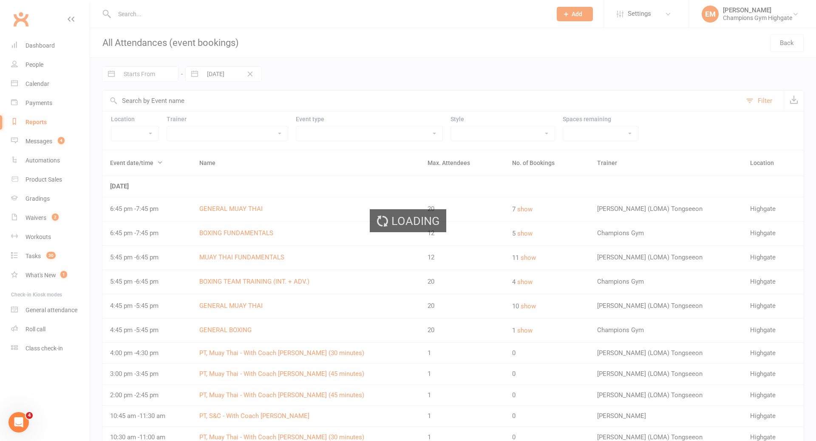
click at [134, 68] on div "Loading" at bounding box center [408, 220] width 816 height 441
click at [135, 74] on div "Loading" at bounding box center [408, 220] width 816 height 441
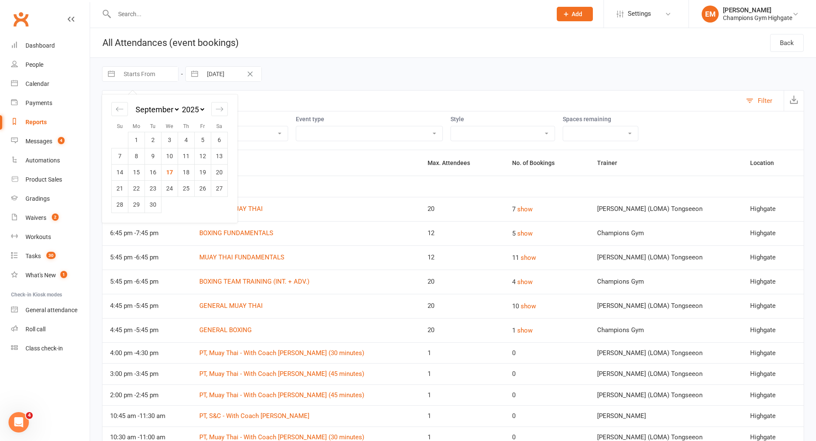
click at [135, 74] on input "Starts From" at bounding box center [148, 74] width 59 height 14
click at [124, 106] on div "Move backward to switch to the previous month." at bounding box center [119, 109] width 17 height 14
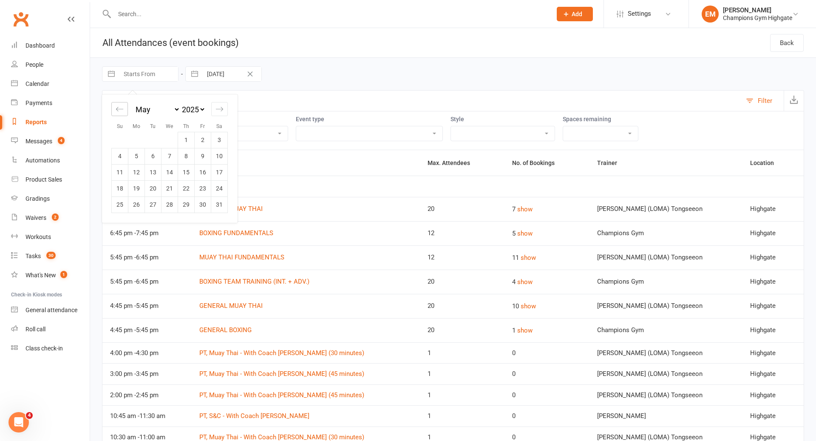
click at [124, 106] on div "Move backward to switch to the previous month." at bounding box center [119, 109] width 17 height 14
click at [158, 133] on td "1" at bounding box center [153, 140] width 17 height 16
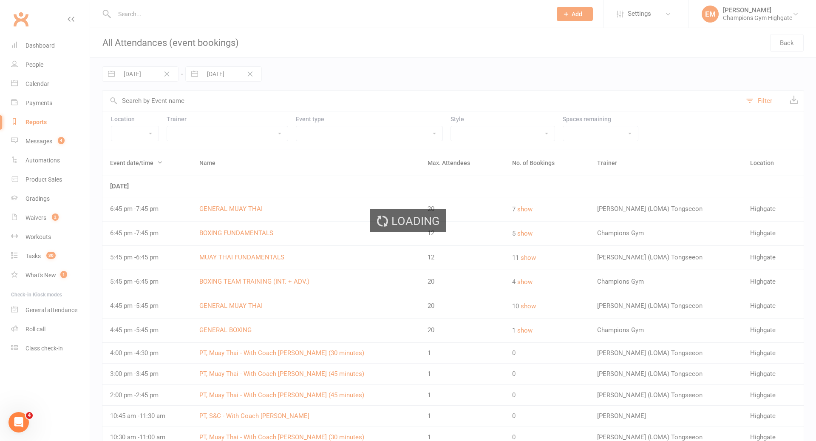
click at [223, 73] on div "Loading" at bounding box center [408, 220] width 816 height 441
click at [468, 127] on div "Loading" at bounding box center [408, 220] width 816 height 441
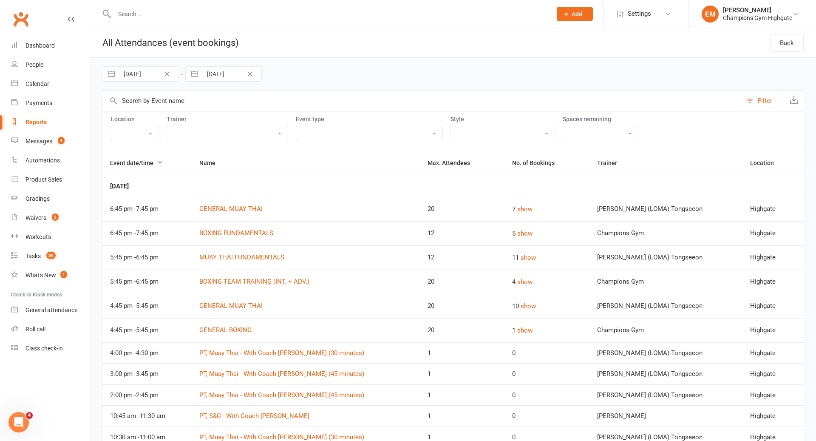
click at [472, 134] on select "Boxing Muay Thai Personal Training (30 Minutes) Personal Training (45 Minutes) …" at bounding box center [503, 133] width 104 height 14
click at [563, 131] on select "Full - no free spaces 1 2 3 4 5 6 7 8 9 10 More than 10 Over-booked No limit" at bounding box center [600, 133] width 75 height 14
click at [357, 134] on select "Class Member Event PT - with Coach Emma (30 minutes) PT - with Coach Emma (45 m…" at bounding box center [369, 133] width 146 height 14
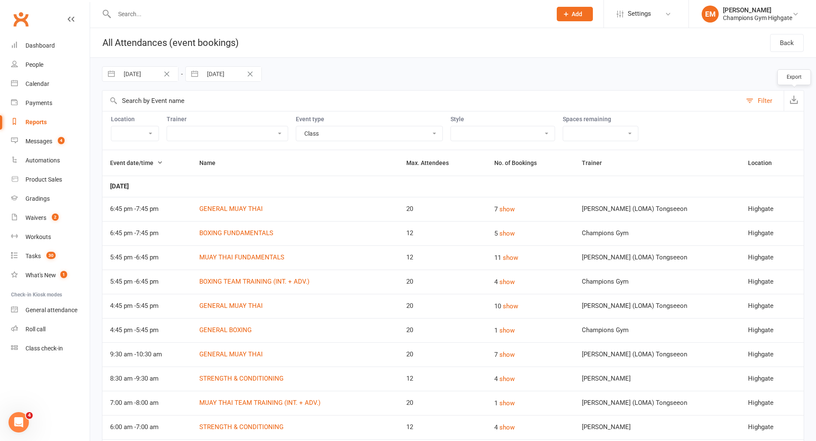
click at [797, 106] on button "button" at bounding box center [794, 101] width 20 height 20
click at [589, 17] on button "Add" at bounding box center [575, 14] width 36 height 14
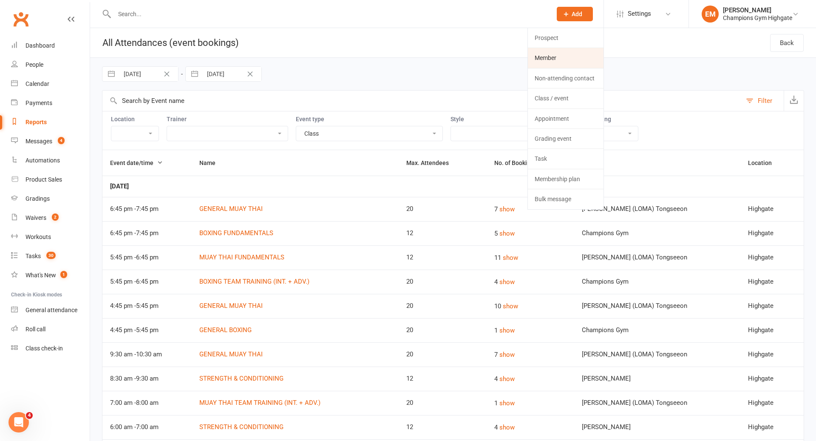
click at [553, 60] on link "Member" at bounding box center [566, 58] width 76 height 20
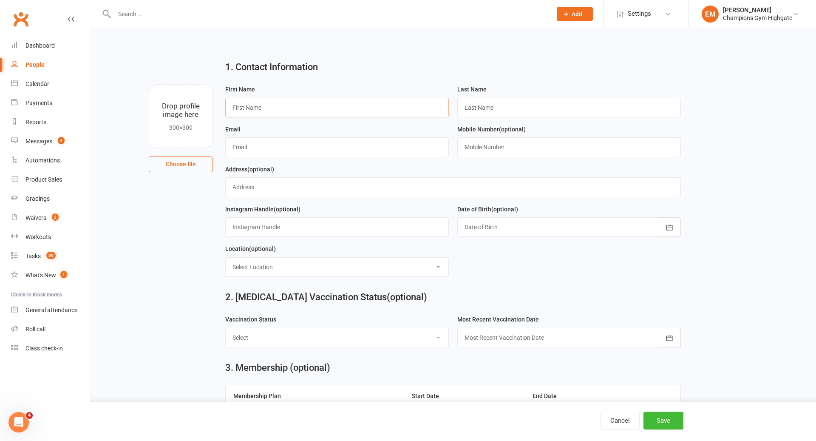
click at [396, 111] on input "text" at bounding box center [337, 108] width 224 height 20
drag, startPoint x: 275, startPoint y: 101, endPoint x: 148, endPoint y: 101, distance: 126.6
click at [148, 84] on div "Drop profile image here 300×300 Choose file First Name Zaimi Last Name Email Mo…" at bounding box center [453, 84] width 702 height 0
drag, startPoint x: 243, startPoint y: 109, endPoint x: 133, endPoint y: 94, distance: 111.4
click at [133, 84] on div "Drop profile image here 300×300 Choose file First Name Zaimi Last Name Email Mo…" at bounding box center [453, 84] width 702 height 0
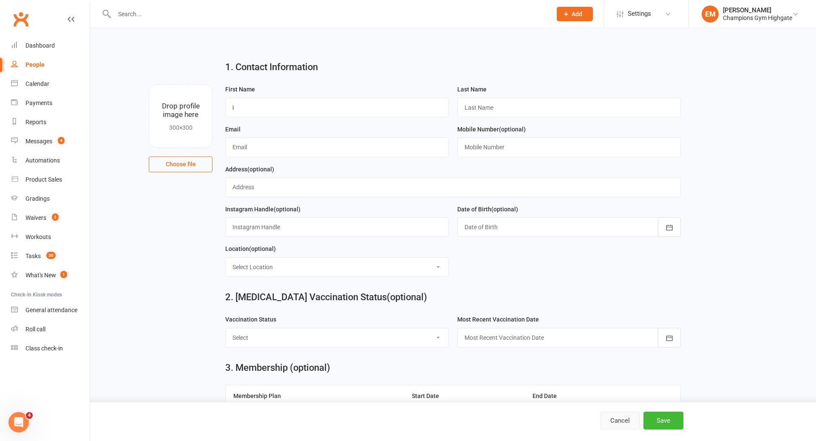
click at [603, 413] on button "Cancel" at bounding box center [619, 420] width 39 height 18
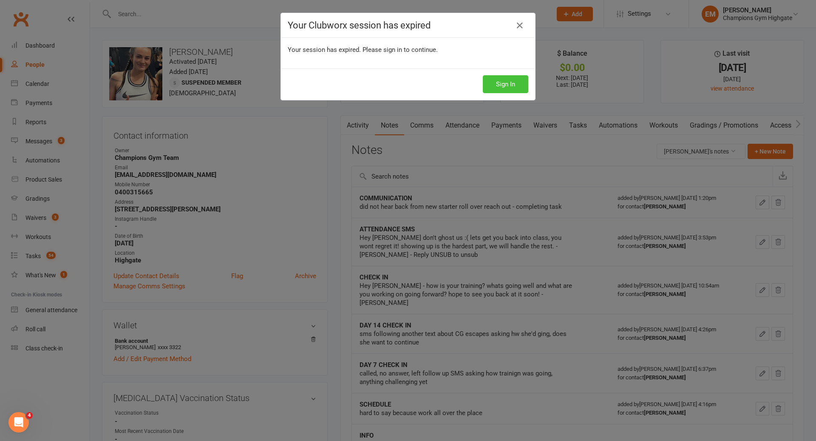
click at [515, 90] on button "Sign In" at bounding box center [505, 84] width 45 height 18
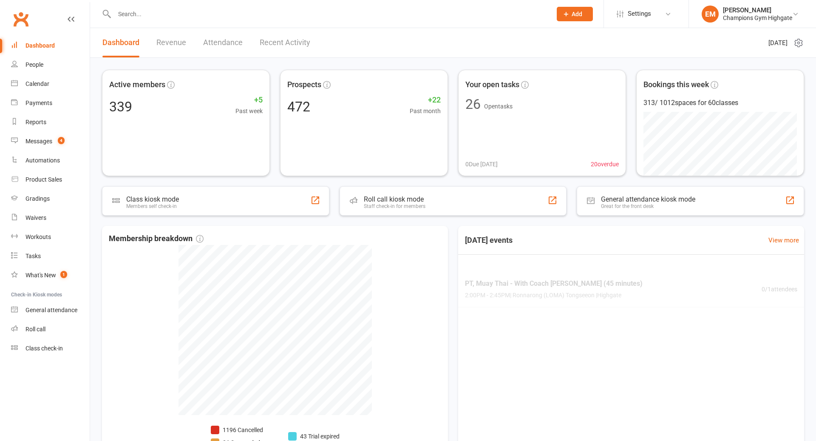
click at [328, 12] on input "text" at bounding box center [329, 14] width 434 height 12
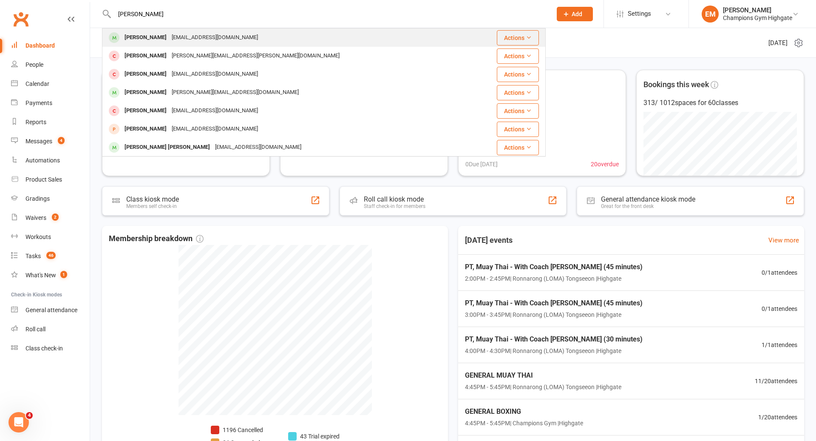
type input "[PERSON_NAME]"
click at [263, 34] on div "[PERSON_NAME] [EMAIL_ADDRESS][DOMAIN_NAME]" at bounding box center [287, 37] width 368 height 17
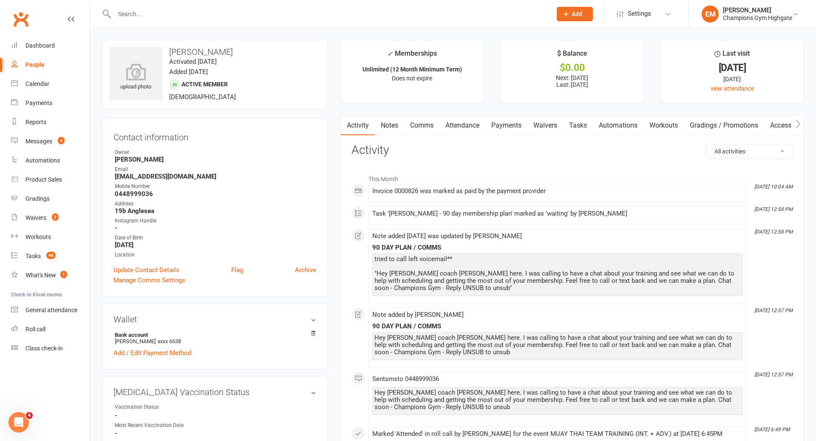
click at [484, 14] on input "text" at bounding box center [329, 14] width 434 height 12
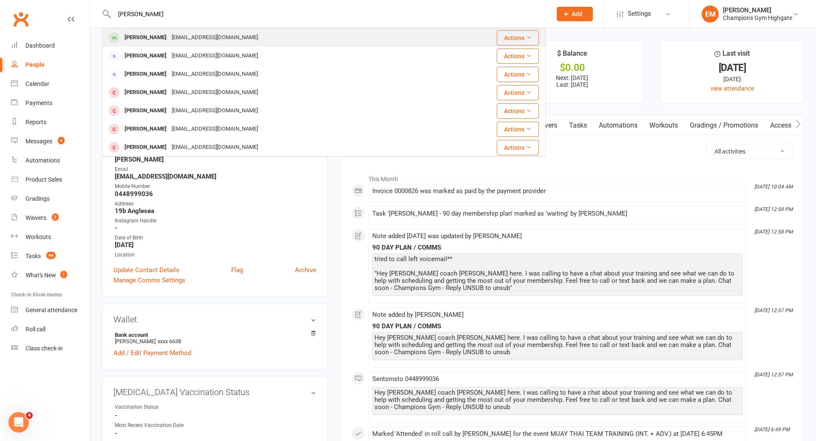
type input "[PERSON_NAME]"
click at [311, 30] on div "[PERSON_NAME] [EMAIL_ADDRESS][DOMAIN_NAME]" at bounding box center [287, 37] width 368 height 17
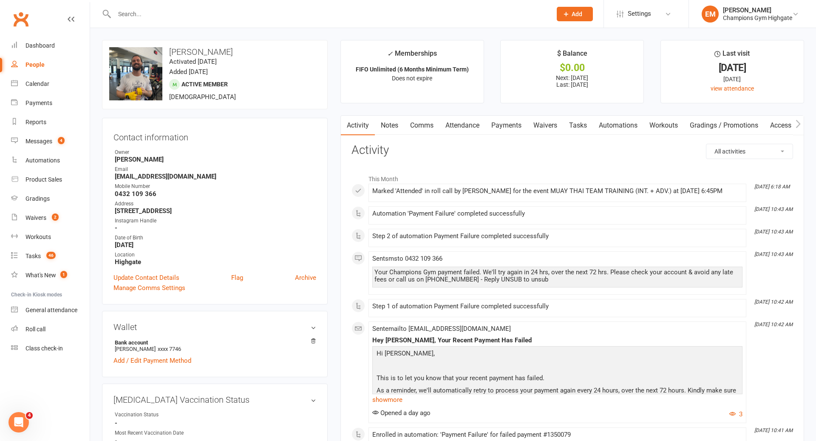
click at [403, 127] on link "Notes" at bounding box center [389, 126] width 29 height 20
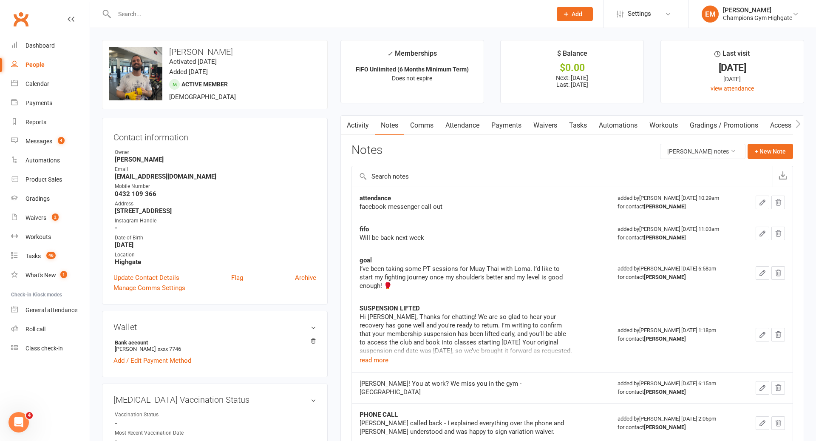
click at [359, 127] on link "Activity" at bounding box center [358, 126] width 34 height 20
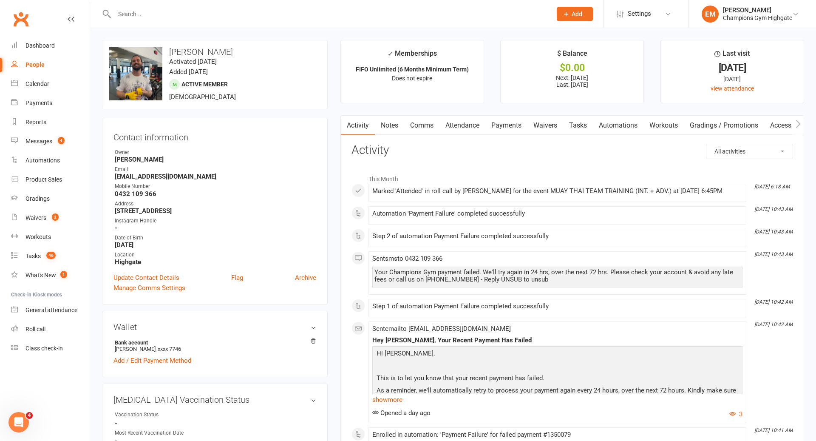
click at [728, 153] on select "All activities Bookings / Attendances Communications Notes Failed SMSes Grading…" at bounding box center [749, 151] width 86 height 14
select select "ConversationLogEntry"
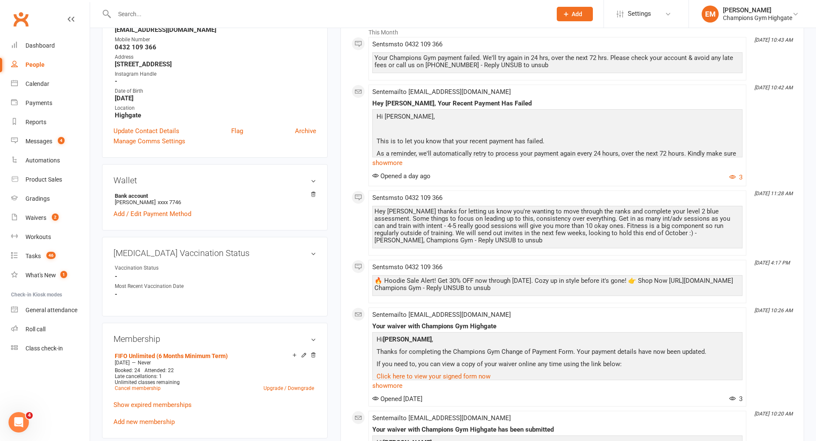
scroll to position [150, 0]
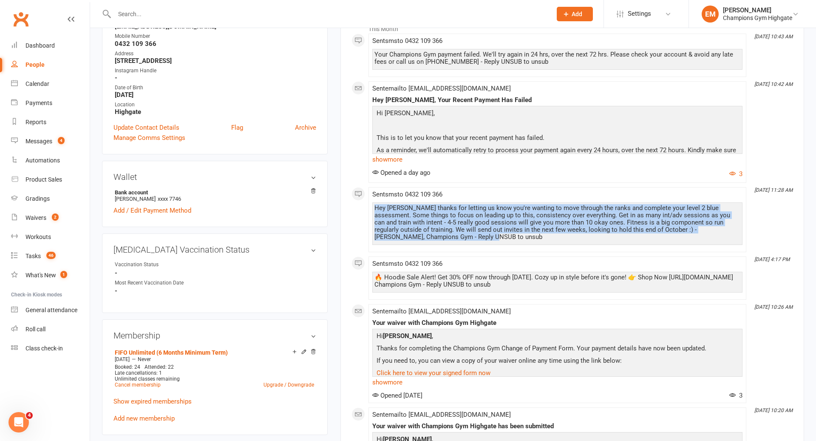
drag, startPoint x: 430, startPoint y: 235, endPoint x: 363, endPoint y: 199, distance: 75.9
copy div "Hey [PERSON_NAME] thanks for letting us know you're wanting to move through the…"
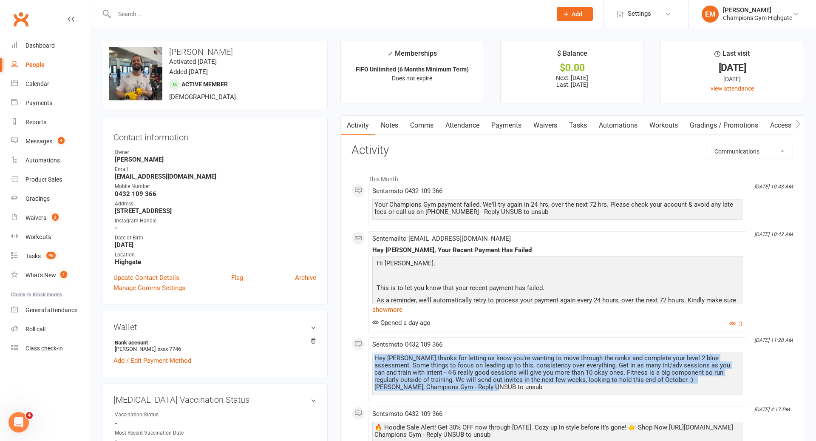
click at [394, 117] on link "Notes" at bounding box center [389, 126] width 29 height 20
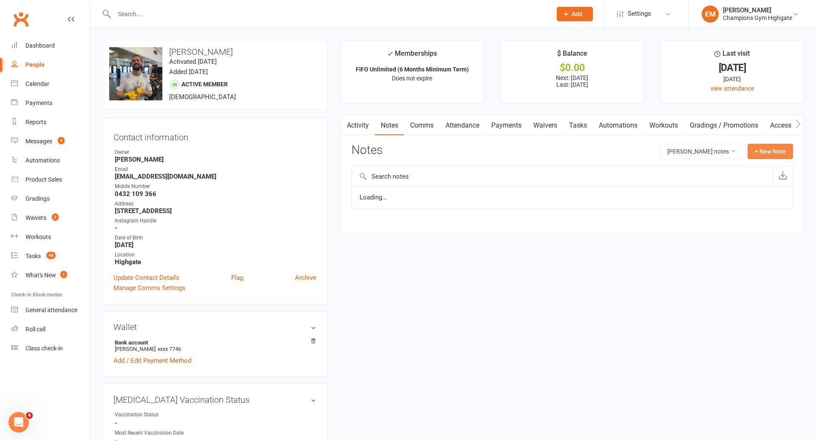
click at [776, 145] on button "+ New Note" at bounding box center [770, 151] width 45 height 15
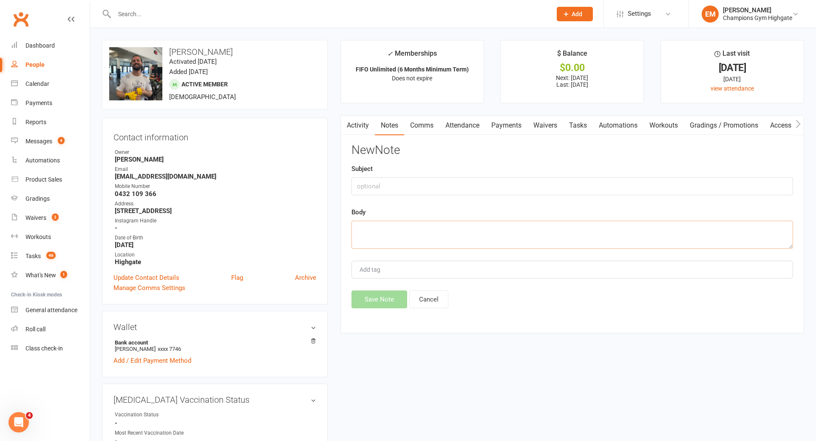
click at [591, 246] on textarea at bounding box center [572, 235] width 442 height 28
paste textarea "Hey [PERSON_NAME] thanks for letting us know you're wanting to move through the…"
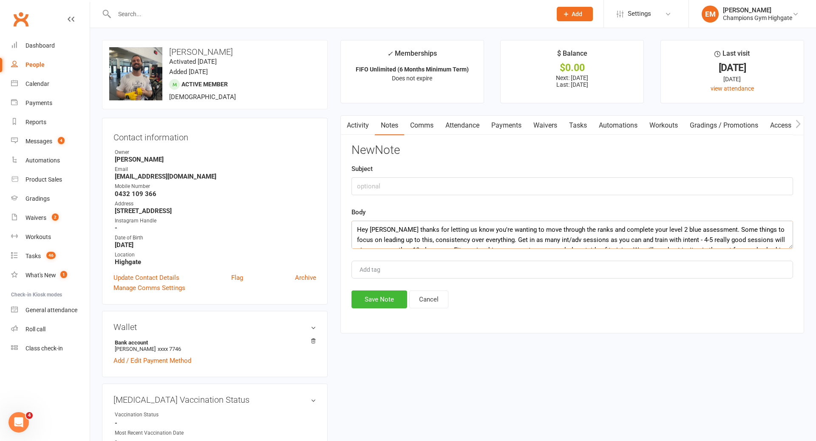
scroll to position [15, 0]
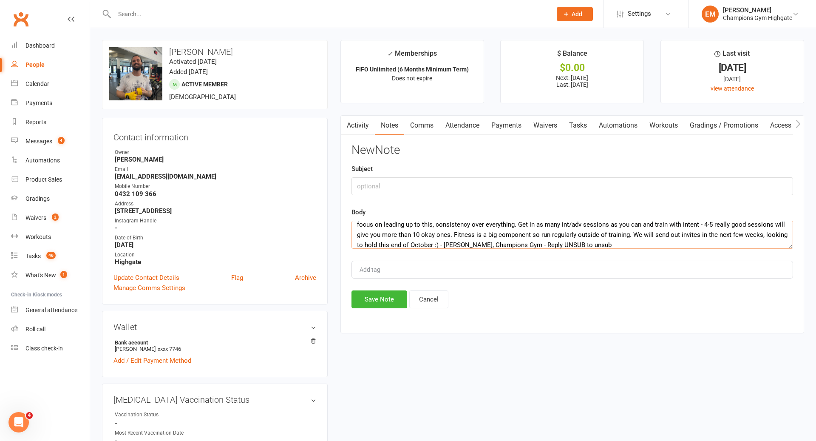
type textarea "Hey [PERSON_NAME] thanks for letting us know you're wanting to move through the…"
click at [514, 178] on input "text" at bounding box center [572, 186] width 442 height 18
type input "GRADING EXPRESSION OF INTEREST SMS"
click at [376, 296] on button "Save Note" at bounding box center [379, 299] width 56 height 18
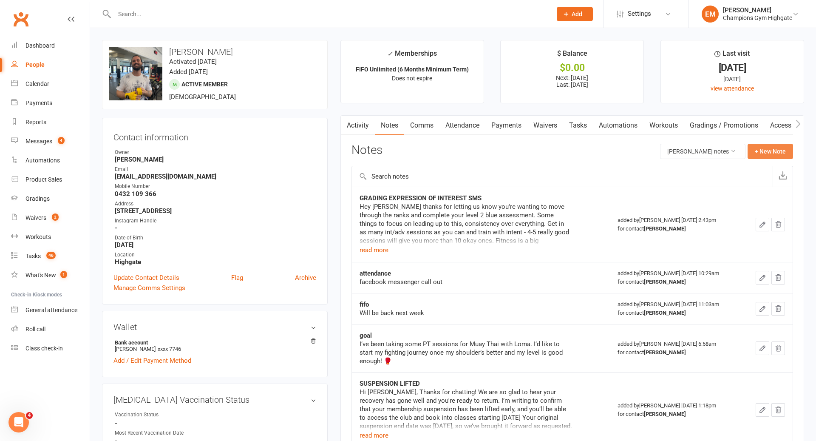
click at [779, 149] on button "+ New Note" at bounding box center [770, 151] width 45 height 15
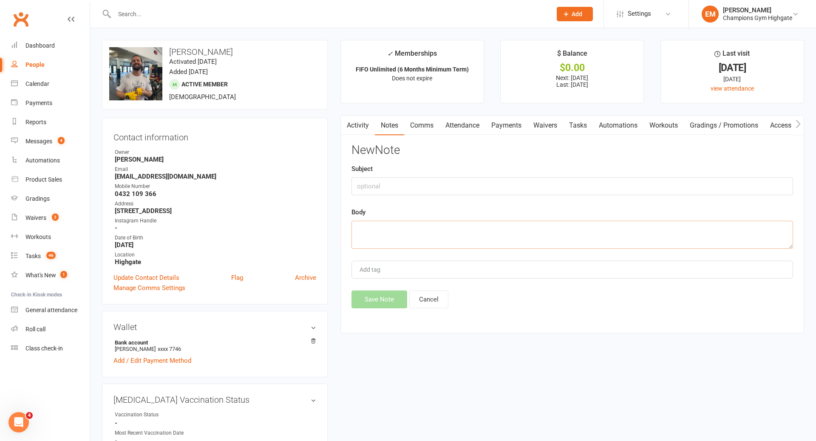
click at [474, 241] on textarea at bounding box center [572, 235] width 442 height 28
type textarea "level 2 grading dec/jan"
click at [442, 181] on input "text" at bounding box center [572, 186] width 442 height 18
type input "GOAL"
click at [393, 296] on button "Save Note" at bounding box center [379, 299] width 56 height 18
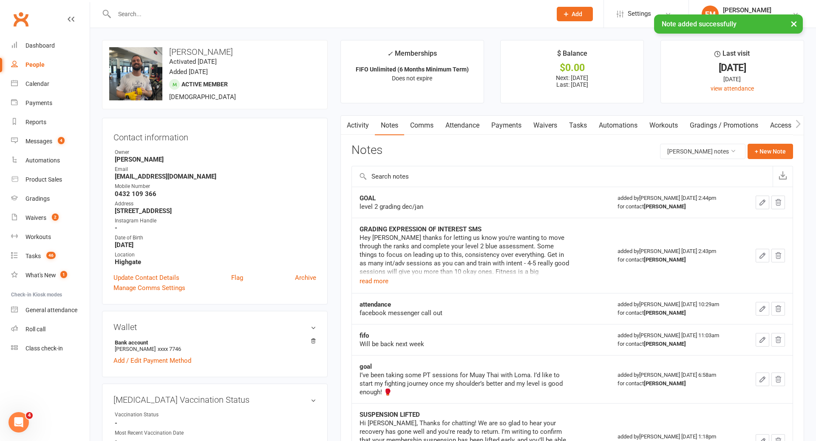
click at [475, 13] on input "text" at bounding box center [329, 14] width 434 height 12
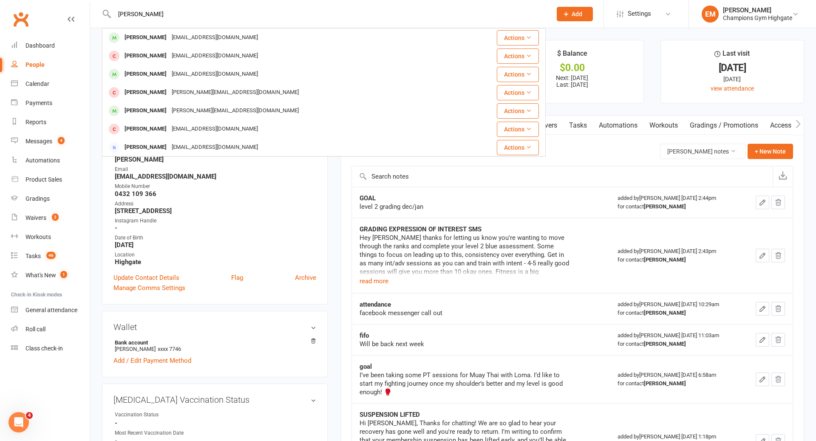
type input "[PERSON_NAME]"
click at [327, 33] on div "[PERSON_NAME] [EMAIL_ADDRESS][DOMAIN_NAME]" at bounding box center [287, 37] width 368 height 17
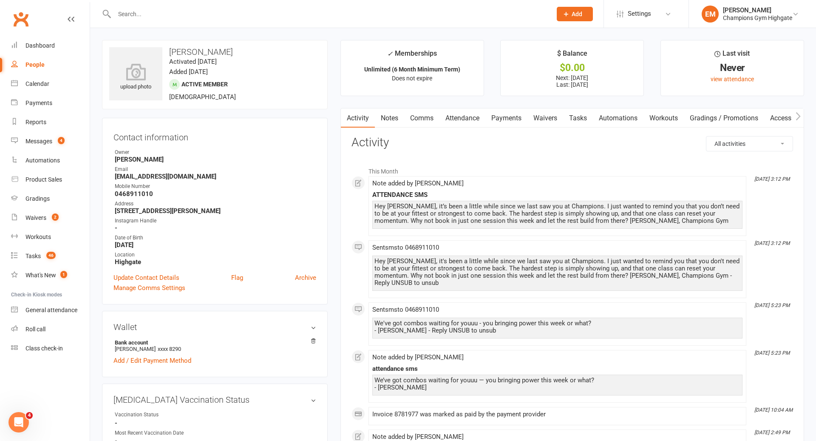
click at [394, 115] on link "Notes" at bounding box center [389, 118] width 29 height 20
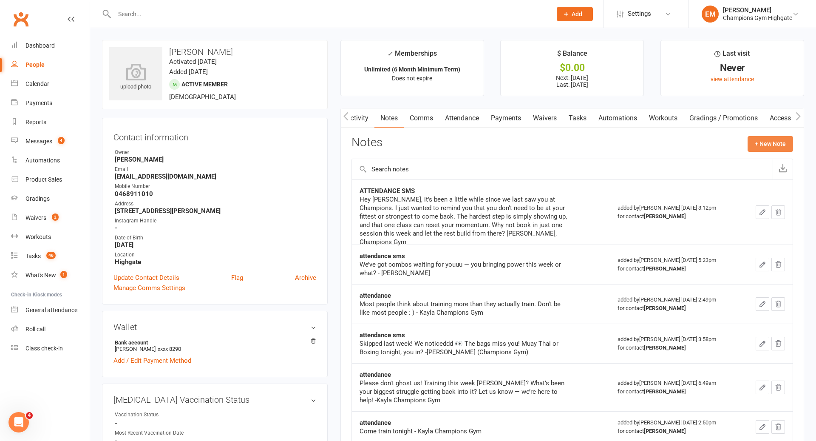
click at [781, 148] on button "+ New Note" at bounding box center [770, 143] width 45 height 15
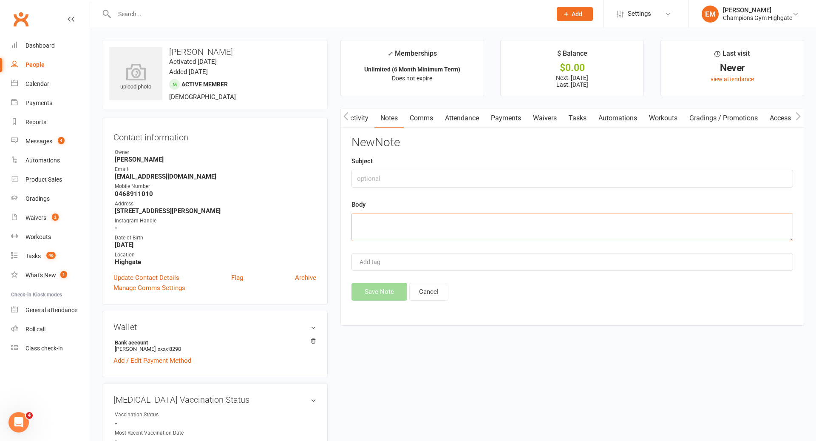
click at [488, 222] on textarea at bounding box center [572, 227] width 442 height 28
type textarea "no response to clubworx task comms - completed"
click at [453, 137] on h3 "New Note" at bounding box center [572, 142] width 442 height 13
click at [453, 173] on input "text" at bounding box center [572, 179] width 442 height 18
click at [420, 171] on input "COMMUNICATION" at bounding box center [572, 179] width 442 height 18
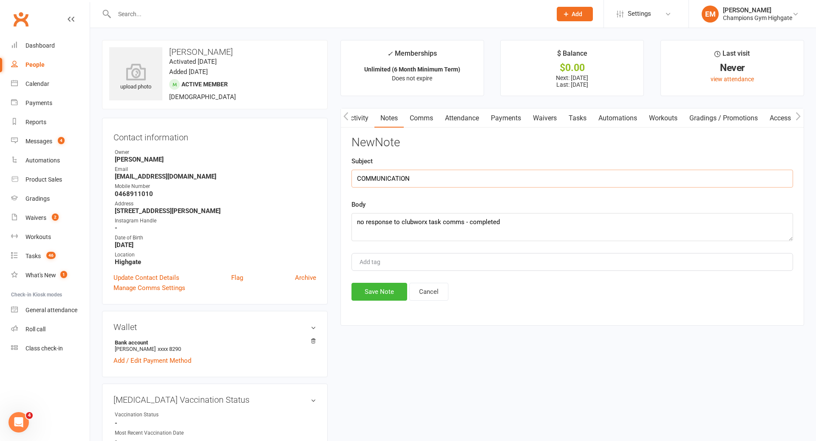
drag, startPoint x: 419, startPoint y: 180, endPoint x: 410, endPoint y: 172, distance: 12.4
click at [365, 172] on input "COMMUNICATION" at bounding box center [572, 179] width 442 height 18
type input "CLOSED TASK"
click at [368, 293] on button "Save Note" at bounding box center [379, 292] width 56 height 18
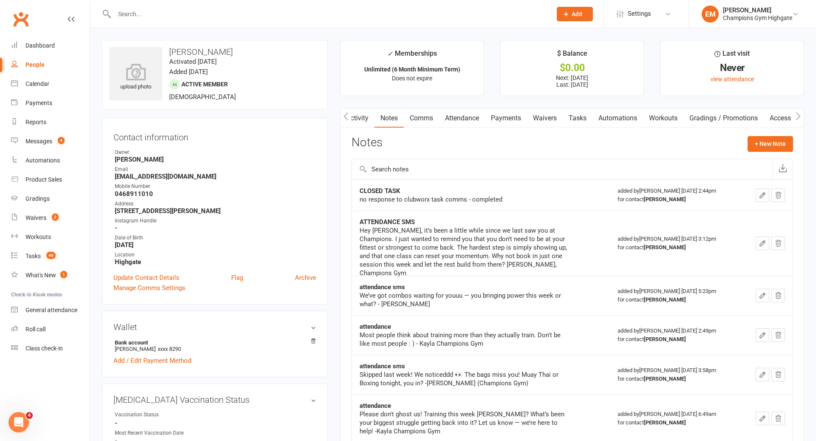
click at [506, 14] on input "text" at bounding box center [329, 14] width 434 height 12
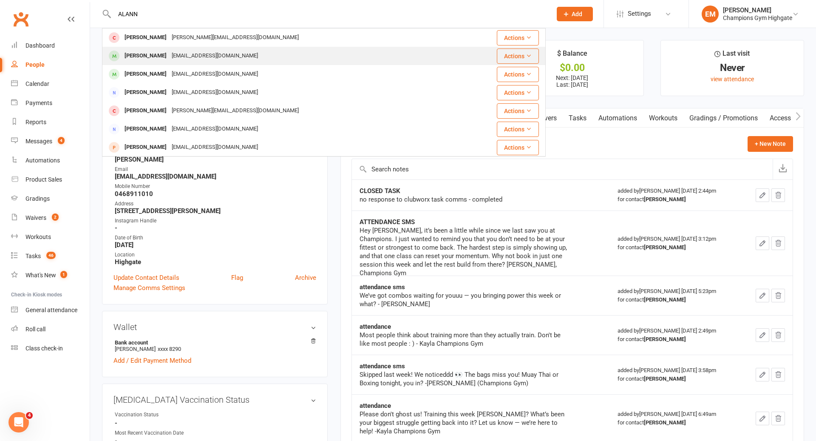
type input "ALANN"
click at [278, 55] on div "[PERSON_NAME] [EMAIL_ADDRESS][DOMAIN_NAME]" at bounding box center [281, 55] width 356 height 17
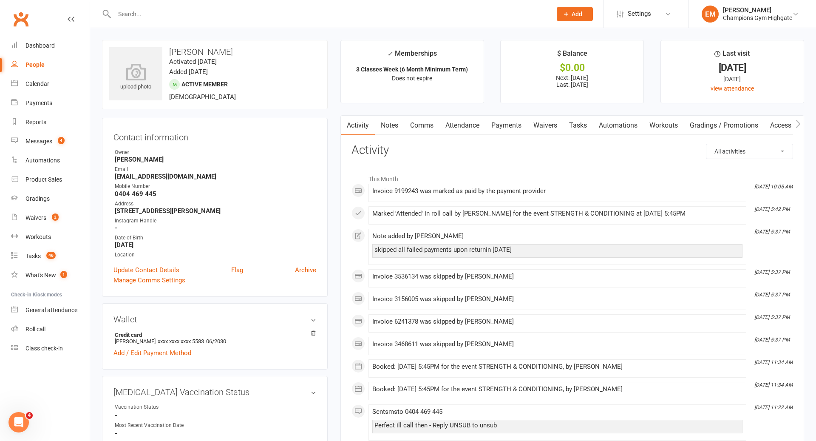
click at [415, 127] on link "Comms" at bounding box center [421, 126] width 35 height 20
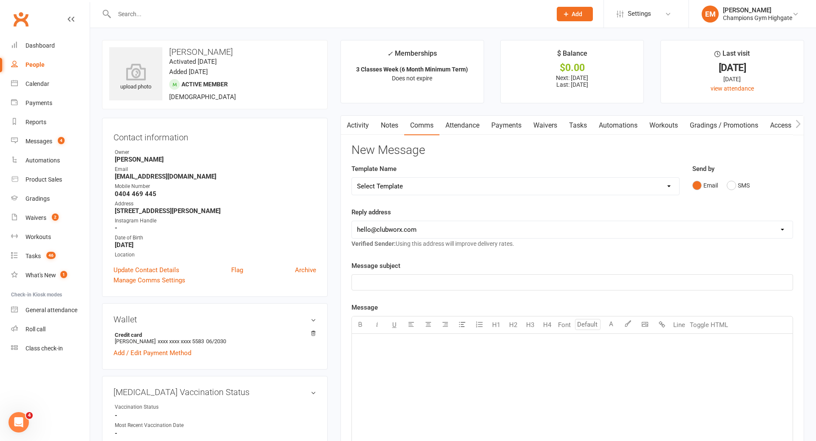
click at [378, 127] on link "Notes" at bounding box center [389, 126] width 29 height 20
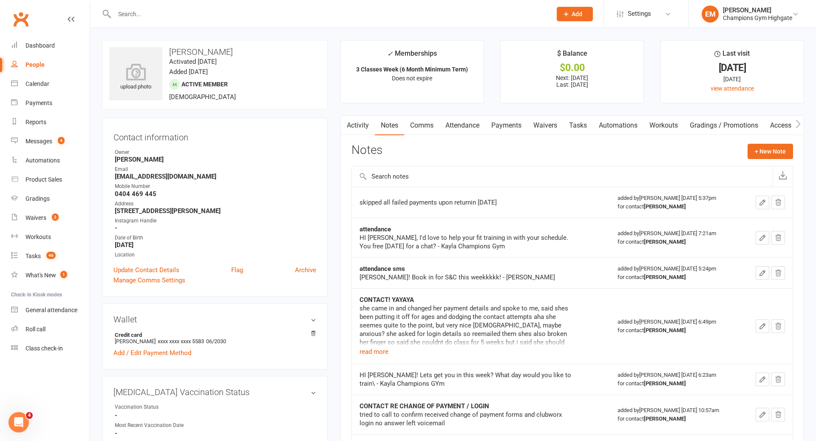
click at [430, 130] on link "Comms" at bounding box center [421, 126] width 35 height 20
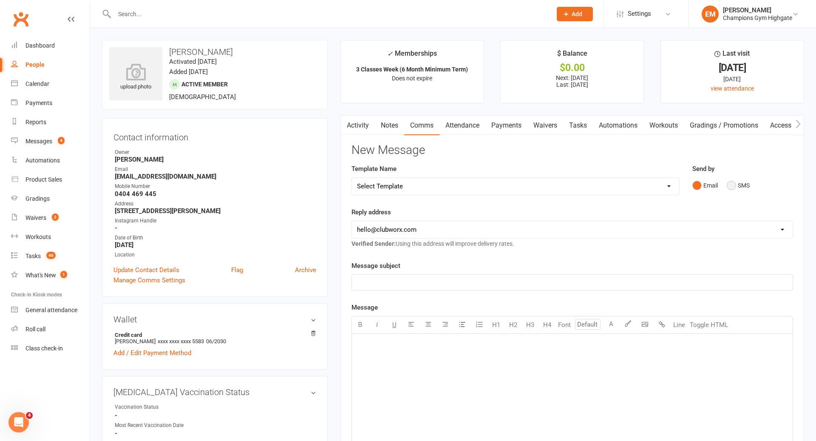
click at [737, 190] on button "SMS" at bounding box center [738, 185] width 23 height 16
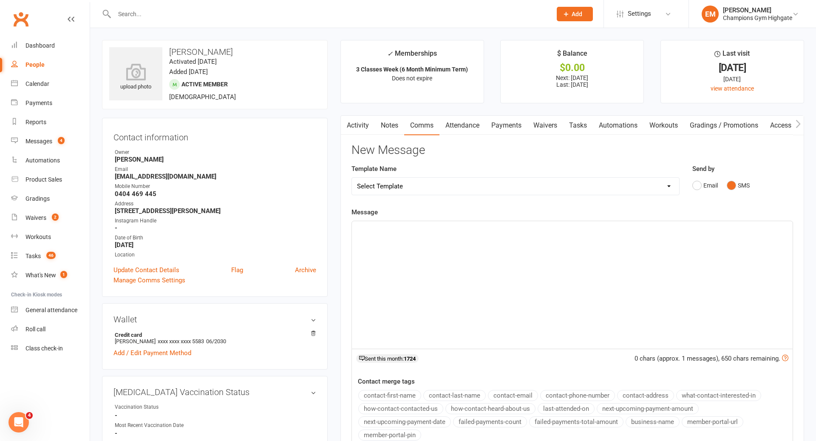
click at [667, 240] on div "﻿" at bounding box center [572, 284] width 441 height 127
drag, startPoint x: 647, startPoint y: 245, endPoint x: 349, endPoint y: 218, distance: 299.2
click at [349, 218] on div "Activity Notes Comms Attendance Payments Waivers Tasks Automations Workouts Gra…" at bounding box center [572, 321] width 464 height 412
copy span "Well done [DATE] [PERSON_NAME]! Massive step coming in for that session, how di…"
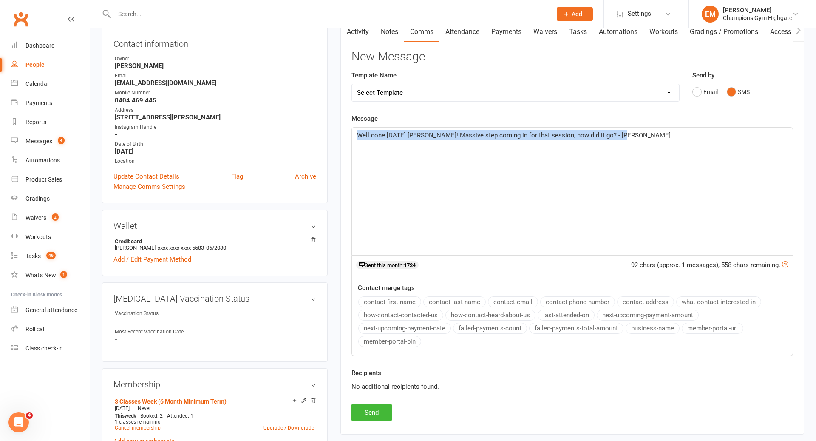
scroll to position [165, 0]
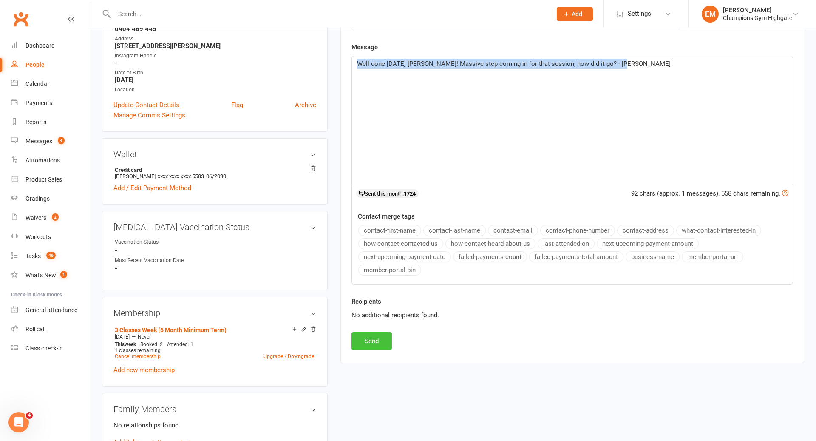
click at [363, 343] on button "Send" at bounding box center [371, 341] width 40 height 18
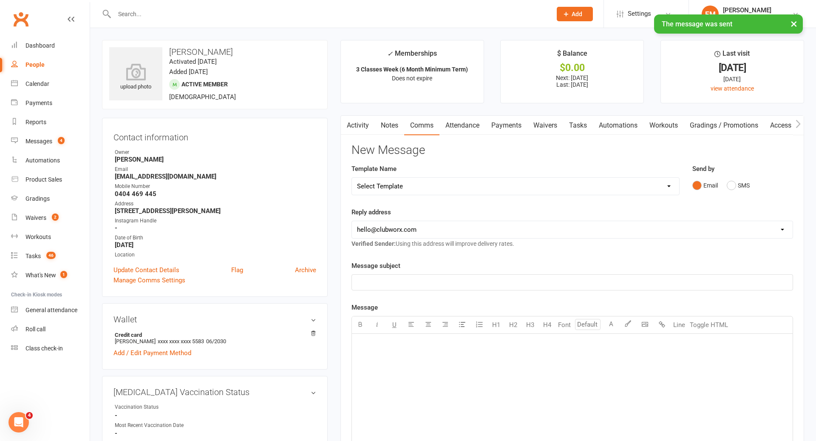
click at [394, 122] on link "Notes" at bounding box center [389, 126] width 29 height 20
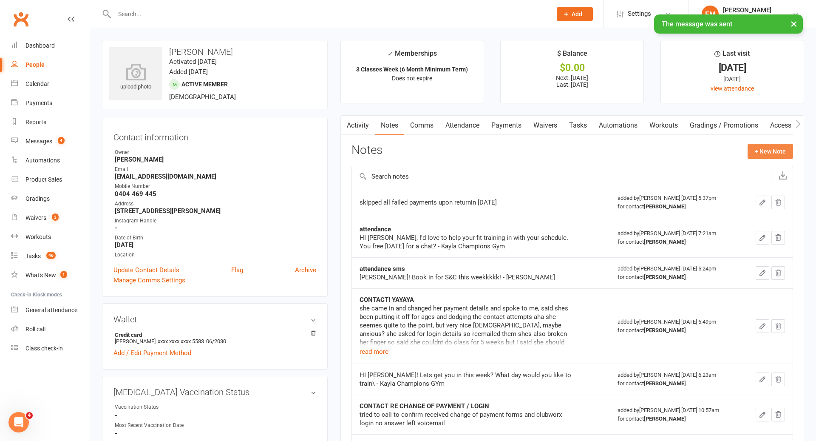
click at [774, 151] on button "+ New Note" at bounding box center [770, 151] width 45 height 15
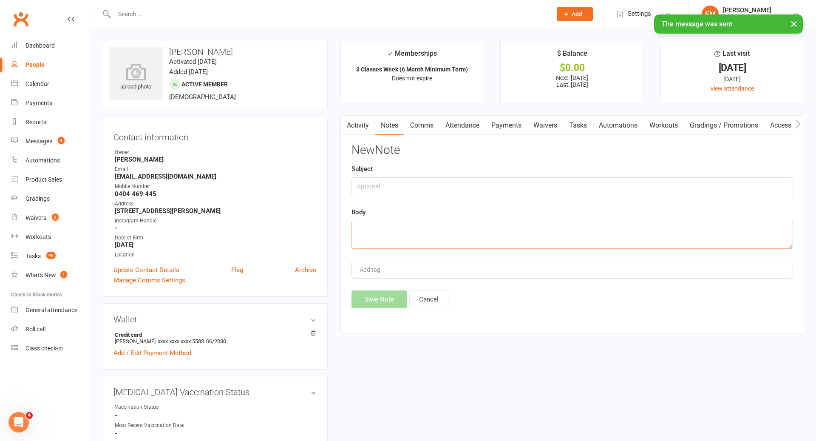
click at [567, 236] on textarea at bounding box center [572, 235] width 442 height 28
paste textarea "Well done [DATE] [PERSON_NAME]! Massive step coming in for that session, how di…"
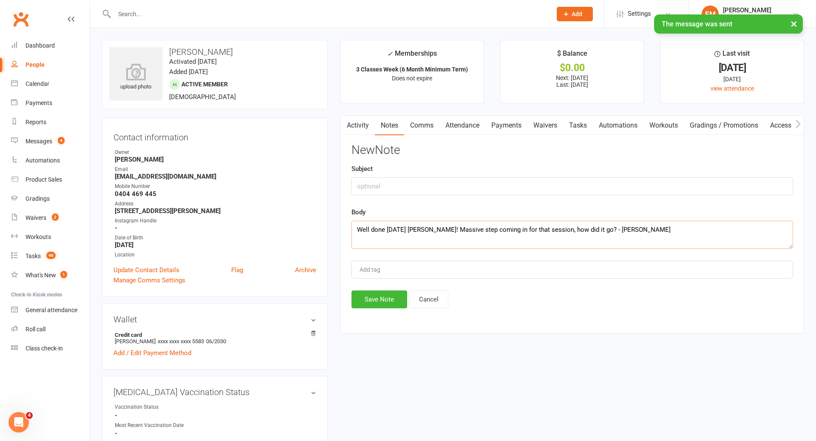
type textarea "Well done [DATE] [PERSON_NAME]! Massive step coming in for that session, how di…"
click at [493, 193] on input "text" at bounding box center [572, 186] width 442 height 18
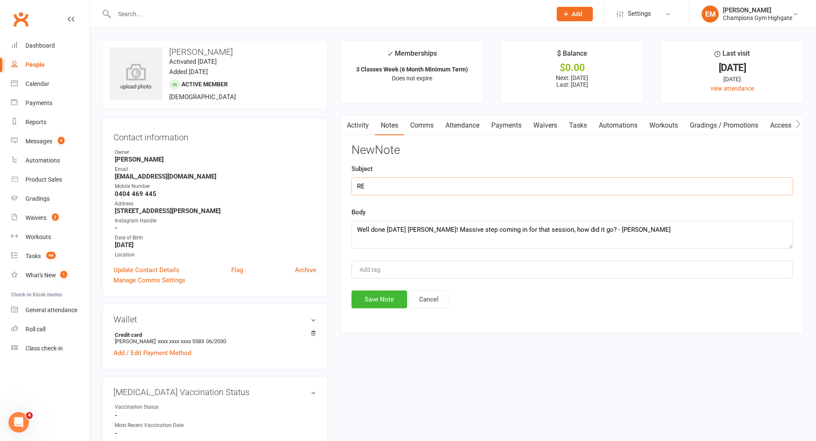
type input "R"
type input "POST 1ST CLASS"
click at [386, 302] on button "Save Note" at bounding box center [379, 299] width 56 height 18
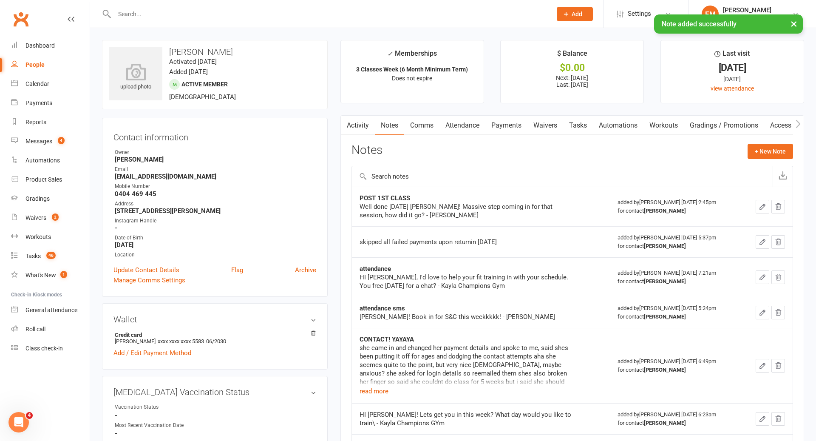
click at [763, 203] on icon "button" at bounding box center [763, 207] width 8 height 8
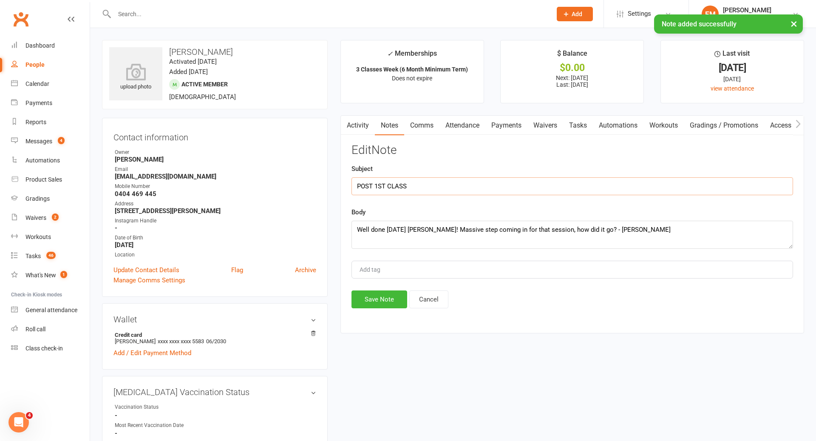
click at [478, 177] on input "POST 1ST CLASS" at bounding box center [572, 186] width 442 height 18
click at [435, 186] on input "POST 1ST CLASS" at bounding box center [572, 186] width 442 height 18
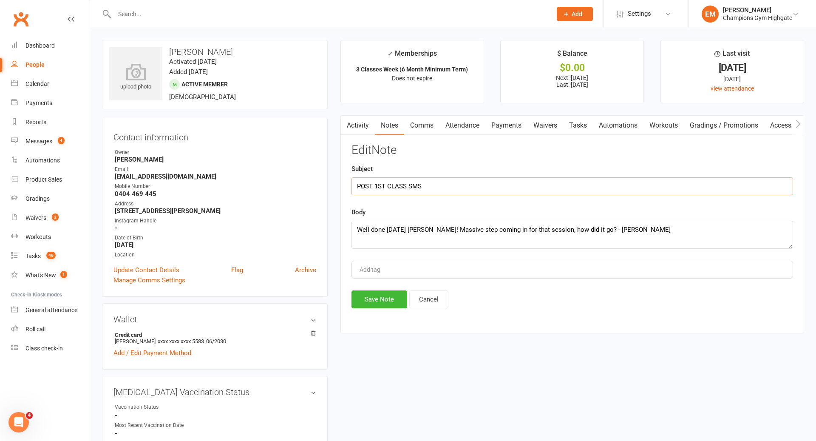
type input "POST 1ST CLASS SMS"
click at [388, 311] on div "Activity Notes Comms Attendance Payments Waivers Tasks Automations Workouts Gra…" at bounding box center [572, 224] width 464 height 218
click at [388, 300] on button "Save Note" at bounding box center [379, 299] width 56 height 18
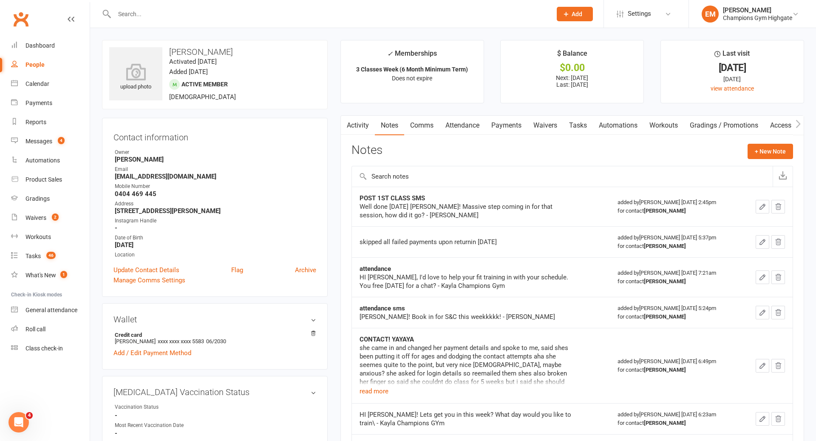
click at [426, 124] on link "Comms" at bounding box center [421, 126] width 35 height 20
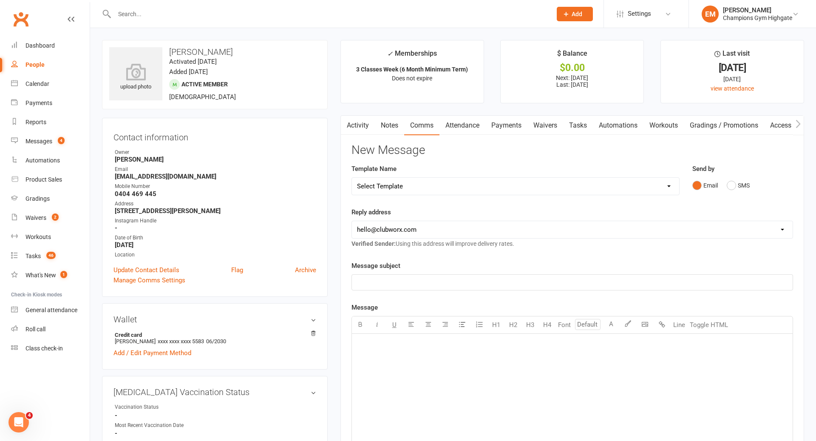
click at [381, 122] on link "Notes" at bounding box center [389, 126] width 29 height 20
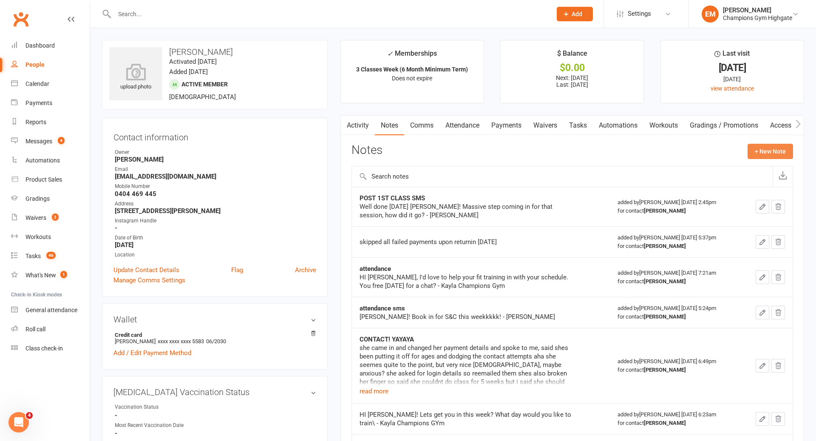
click at [763, 150] on button "+ New Note" at bounding box center [770, 151] width 45 height 15
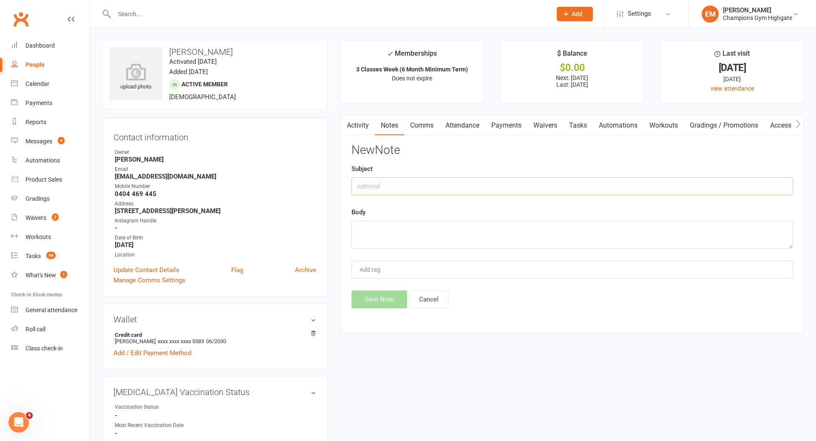
click at [568, 184] on input "text" at bounding box center [572, 186] width 442 height 18
type input "clubworx task closed"
click at [554, 233] on textarea at bounding box center [572, 235] width 442 height 28
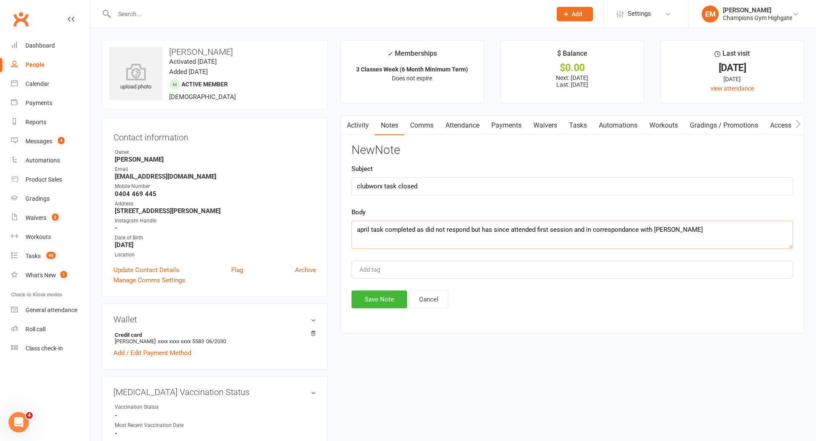
click at [613, 232] on textarea "april task completed as did not respond but has since attended first session an…" at bounding box center [572, 235] width 442 height 28
click at [608, 226] on textarea "april task completed as did not respond but has since attended first session an…" at bounding box center [572, 235] width 442 height 28
click at [601, 227] on textarea "april task completed as did not respond but has since attended first session an…" at bounding box center [572, 235] width 442 height 28
click at [628, 237] on textarea "april task completed as did not respond but has since attended first session an…" at bounding box center [572, 235] width 442 height 28
click at [607, 232] on textarea "april task completed as did not respond but has since attended first session an…" at bounding box center [572, 235] width 442 height 28
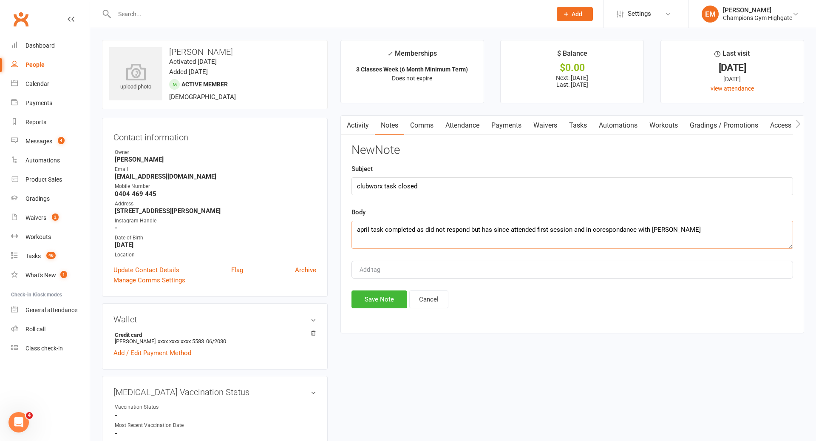
click at [666, 232] on textarea "april task completed as did not respond but has since attended first session an…" at bounding box center [572, 235] width 442 height 28
type textarea "april task completed as did not respond but has since attended first session an…"
click at [388, 295] on button "Save Note" at bounding box center [379, 299] width 56 height 18
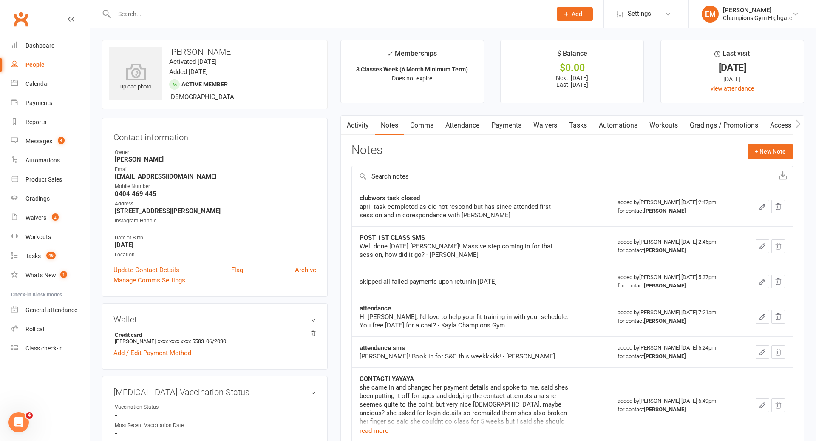
click at [445, 7] on div at bounding box center [324, 14] width 444 height 28
click at [443, 9] on input "text" at bounding box center [329, 14] width 434 height 12
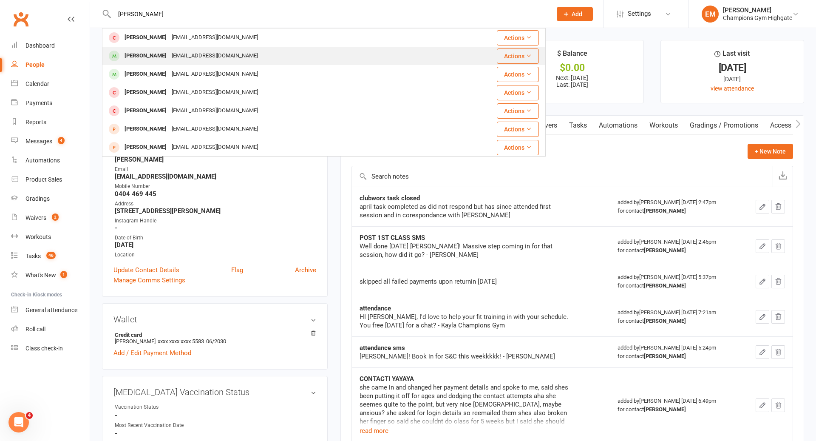
type input "[PERSON_NAME]"
click at [391, 48] on div "[PERSON_NAME] [EMAIL_ADDRESS][DOMAIN_NAME]" at bounding box center [288, 55] width 370 height 17
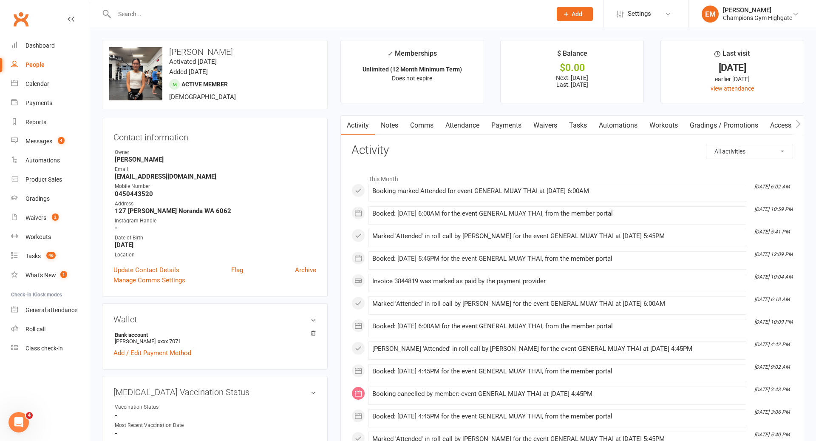
click at [421, 121] on link "Comms" at bounding box center [421, 126] width 35 height 20
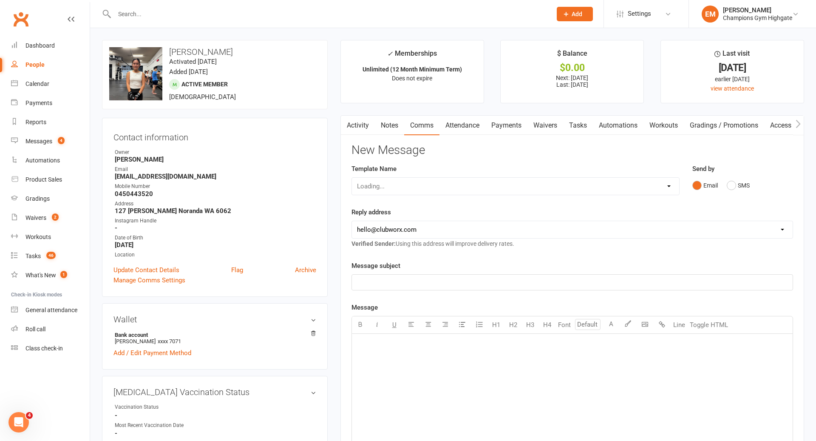
click at [360, 123] on link "Activity" at bounding box center [358, 126] width 34 height 20
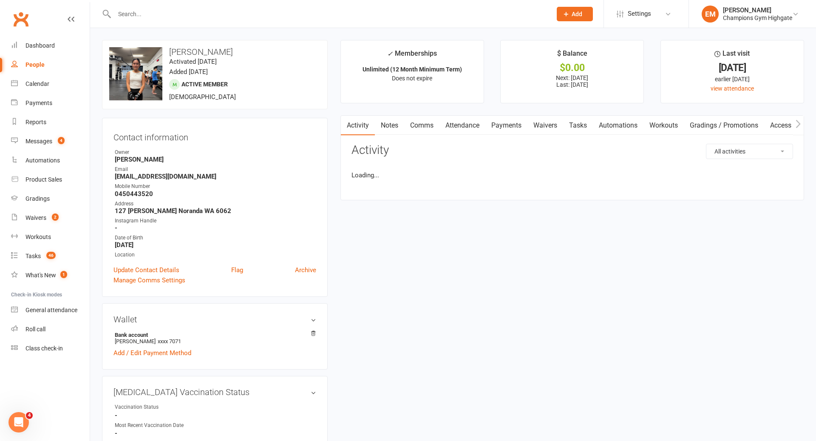
click at [740, 152] on select "All activities Bookings / Attendances Communications Notes Failed SMSes Grading…" at bounding box center [749, 151] width 86 height 14
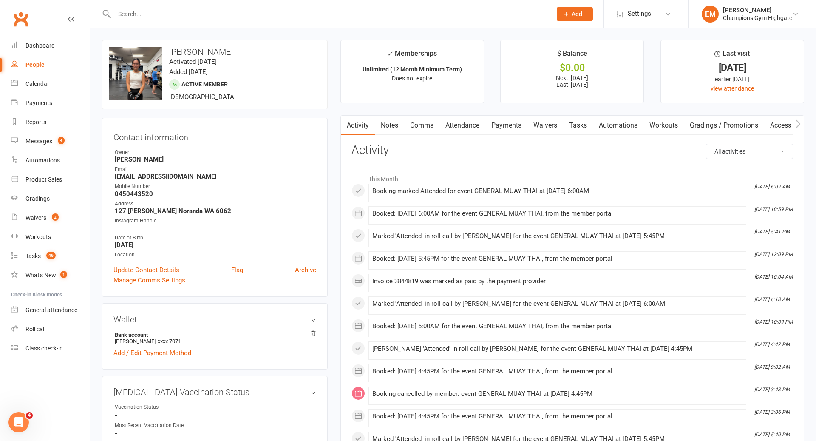
select select "ConversationLogEntry"
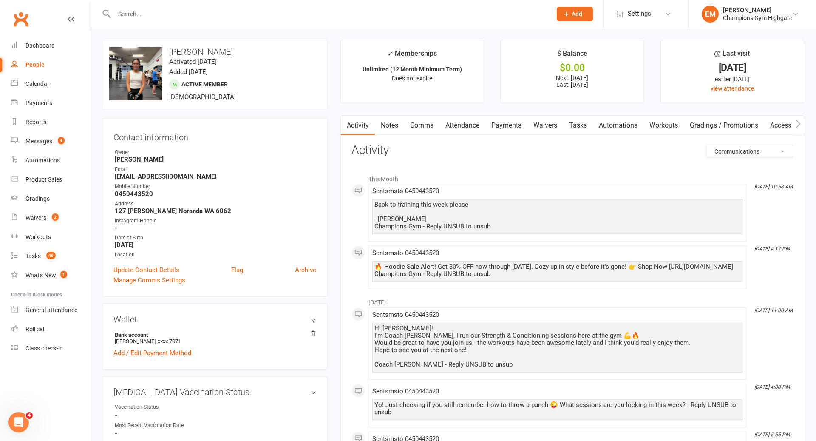
click at [389, 131] on link "Notes" at bounding box center [389, 126] width 29 height 20
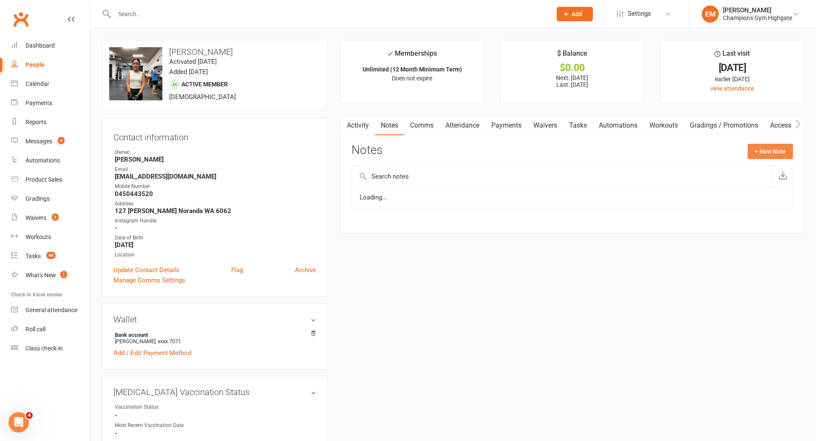
click at [769, 152] on button "+ New Note" at bounding box center [770, 151] width 45 height 15
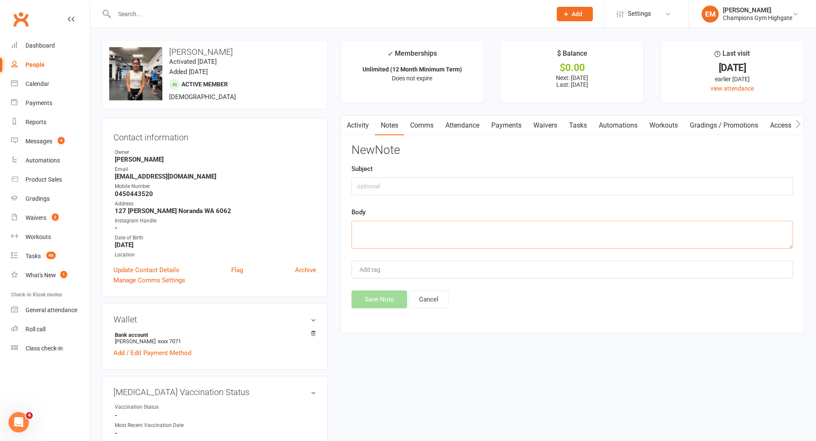
click at [539, 232] on textarea at bounding box center [572, 235] width 442 height 28
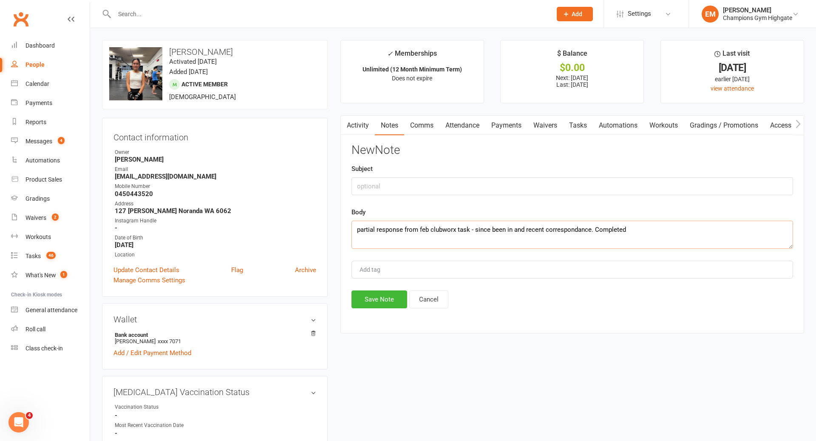
type textarea "partial response from feb clubworx task - since been in and recent correspondan…"
click at [485, 190] on input "text" at bounding box center [572, 186] width 442 height 18
type input "Clubworx task closed"
click at [389, 304] on button "Save Note" at bounding box center [379, 299] width 56 height 18
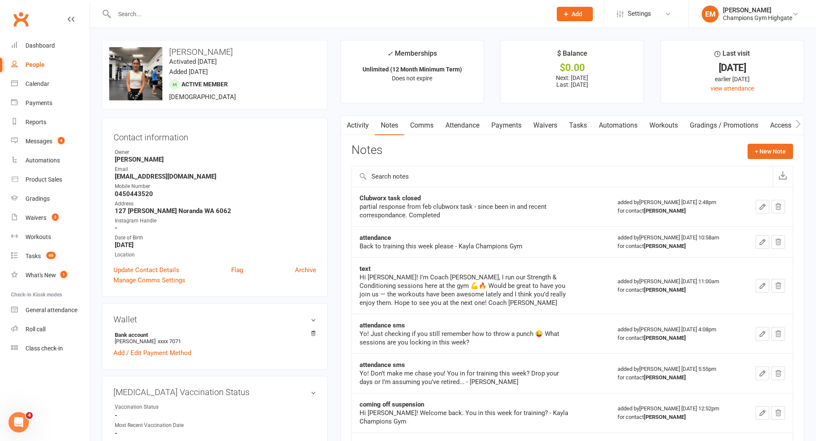
click at [471, 125] on link "Attendance" at bounding box center [462, 126] width 46 height 20
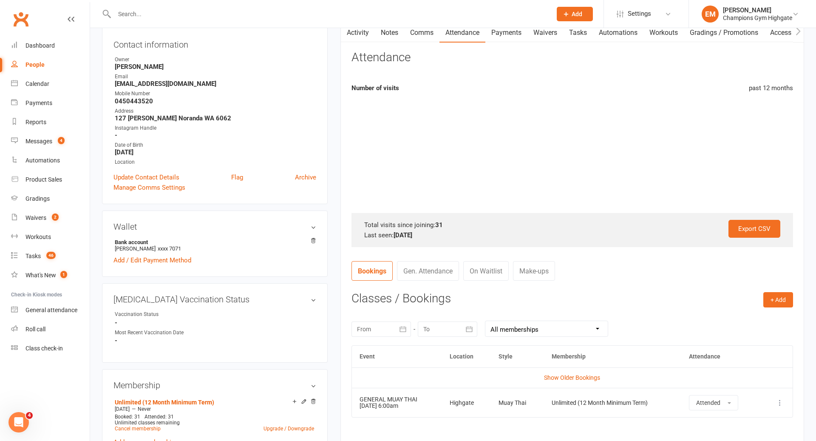
scroll to position [105, 0]
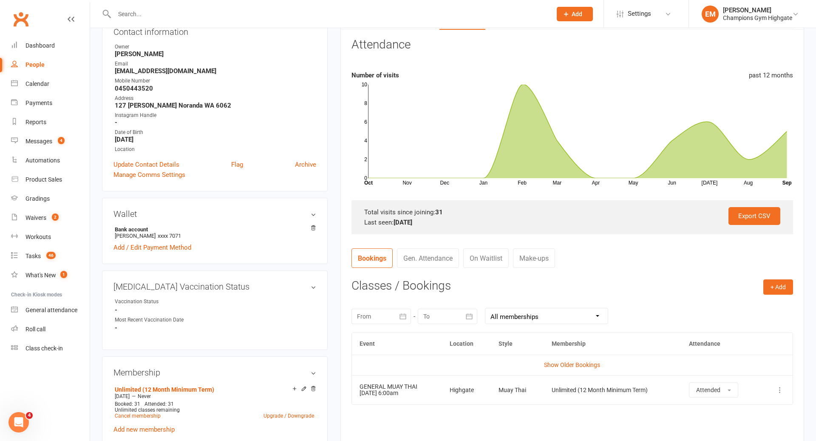
click at [587, 358] on td "Show Older Bookings" at bounding box center [572, 364] width 441 height 20
click at [586, 367] on link "Show Older Bookings" at bounding box center [572, 364] width 56 height 7
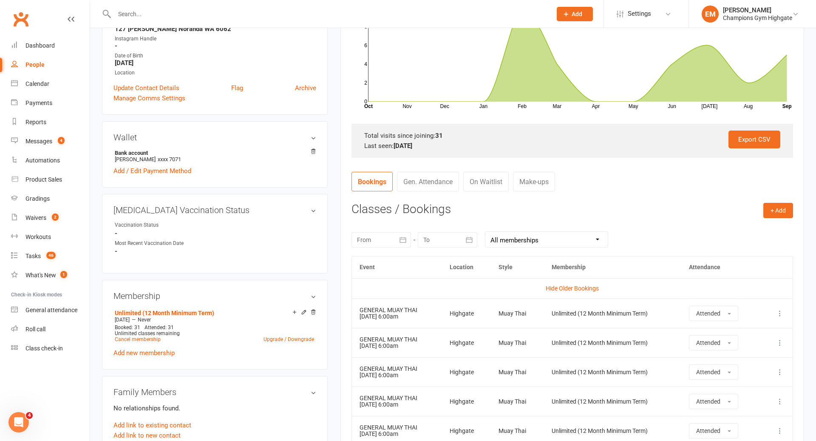
scroll to position [0, 0]
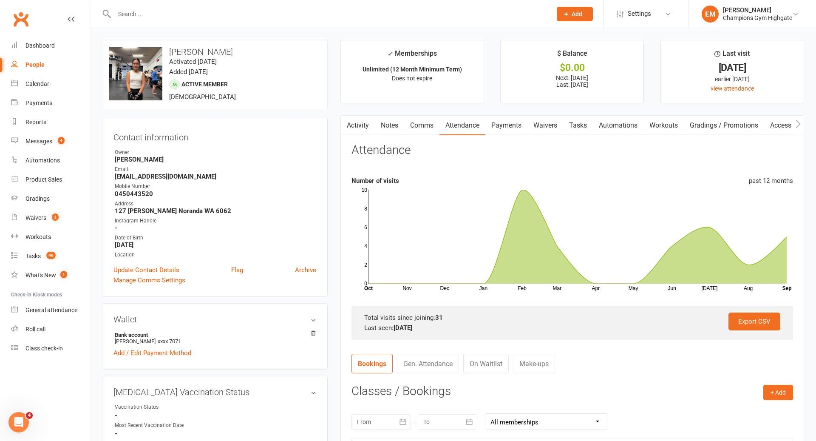
drag, startPoint x: 413, startPoint y: 126, endPoint x: 433, endPoint y: 128, distance: 19.2
click at [413, 126] on link "Comms" at bounding box center [421, 126] width 35 height 20
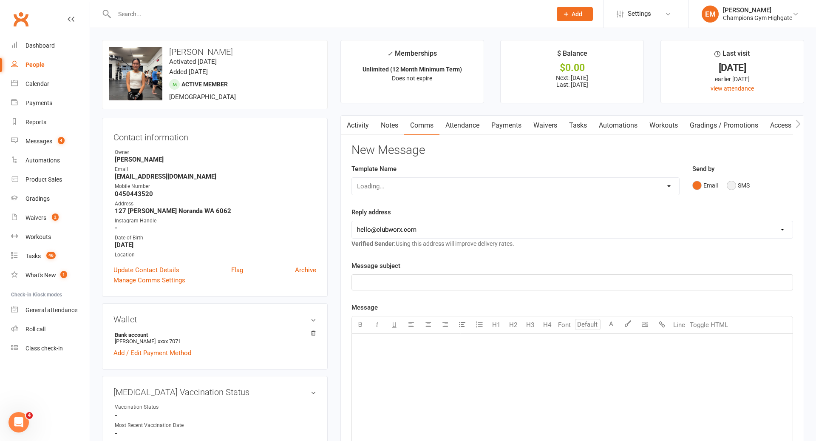
click at [736, 188] on button "SMS" at bounding box center [738, 185] width 23 height 16
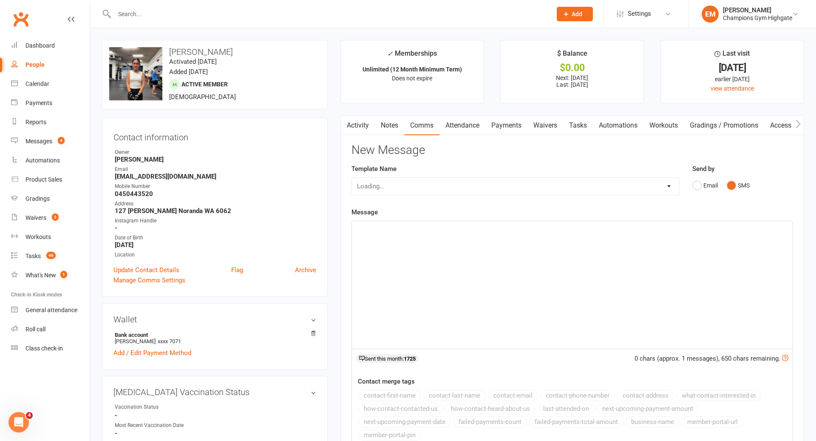
click at [637, 338] on div "﻿" at bounding box center [572, 284] width 441 height 127
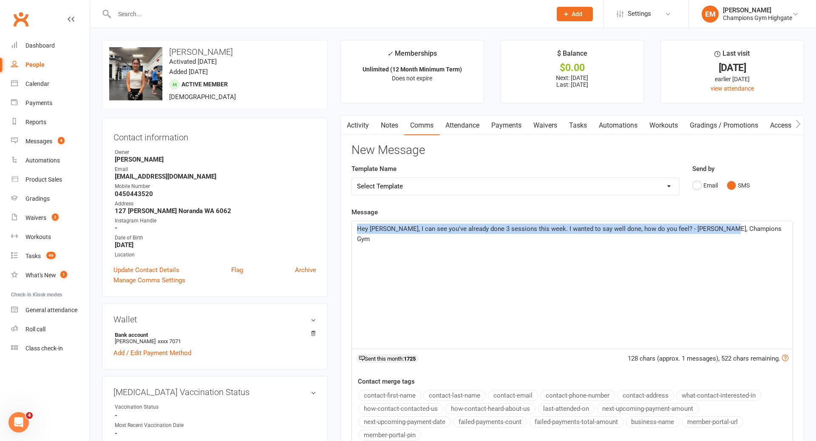
drag, startPoint x: 756, startPoint y: 238, endPoint x: 320, endPoint y: 211, distance: 436.8
copy span "Hey [PERSON_NAME], I can see you've already done 3 sessions this week. I wanted…"
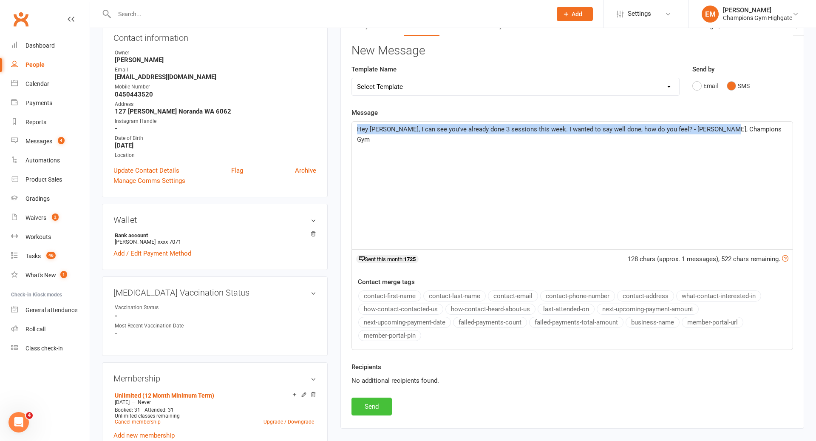
click at [375, 408] on button "Send" at bounding box center [371, 406] width 40 height 18
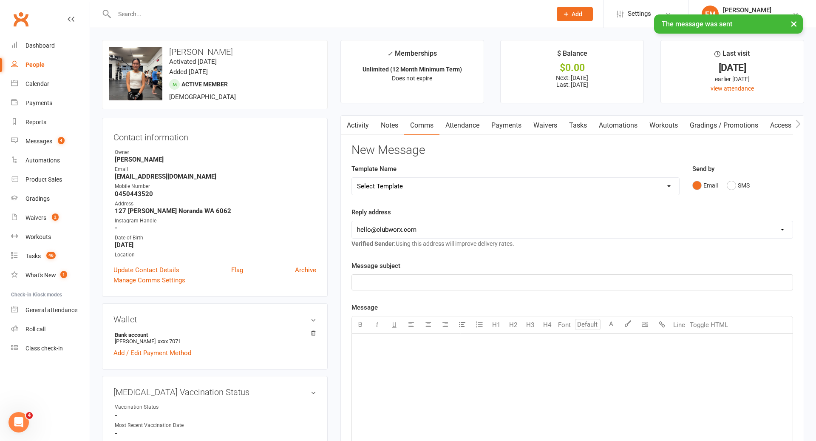
click at [389, 124] on link "Notes" at bounding box center [389, 126] width 29 height 20
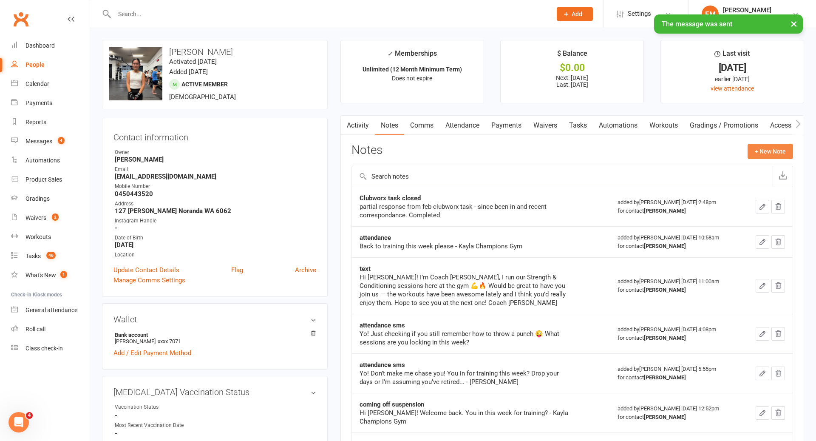
click at [773, 151] on button "+ New Note" at bounding box center [770, 151] width 45 height 15
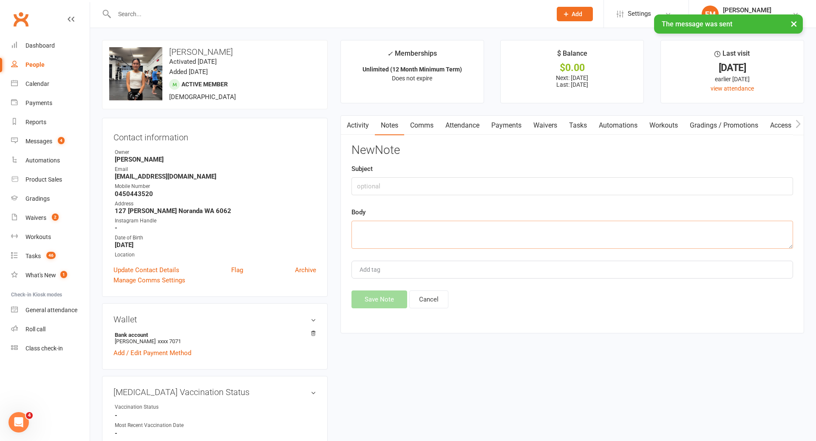
click at [566, 228] on textarea at bounding box center [572, 235] width 442 height 28
paste textarea "Hey [PERSON_NAME], I can see you've already done 3 sessions this week. I wanted…"
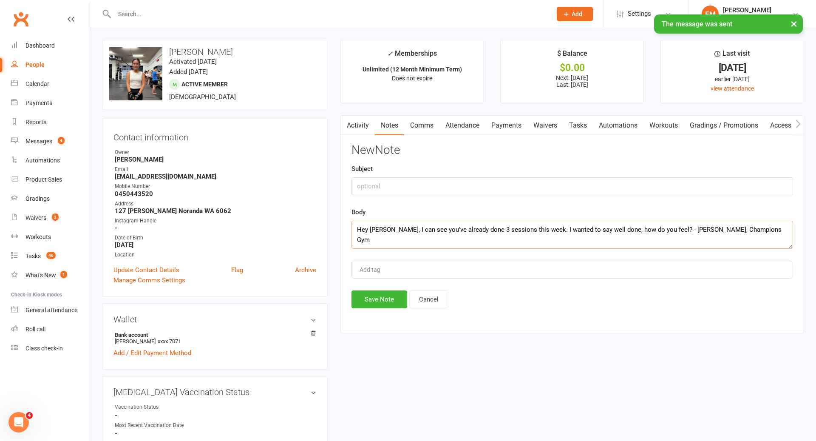
type textarea "Hey [PERSON_NAME], I can see you've already done 3 sessions this week. I wanted…"
click at [502, 190] on input "text" at bounding box center [572, 186] width 442 height 18
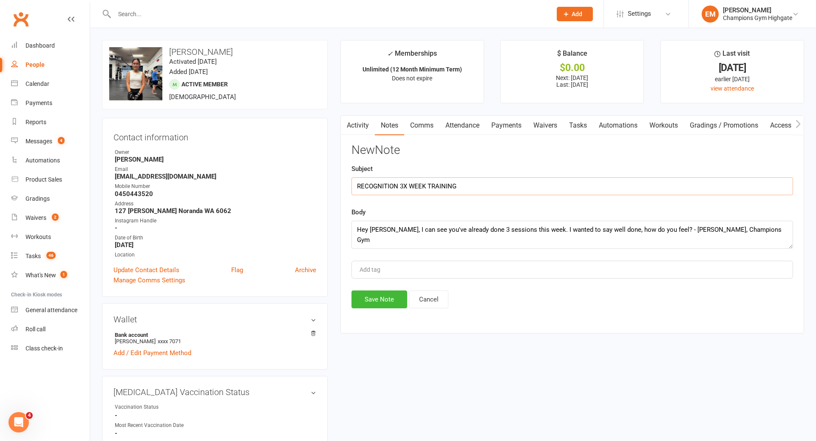
type input "RECOGNITION 3X WEEK TRAINING"
click at [385, 300] on button "Save Note" at bounding box center [379, 299] width 56 height 18
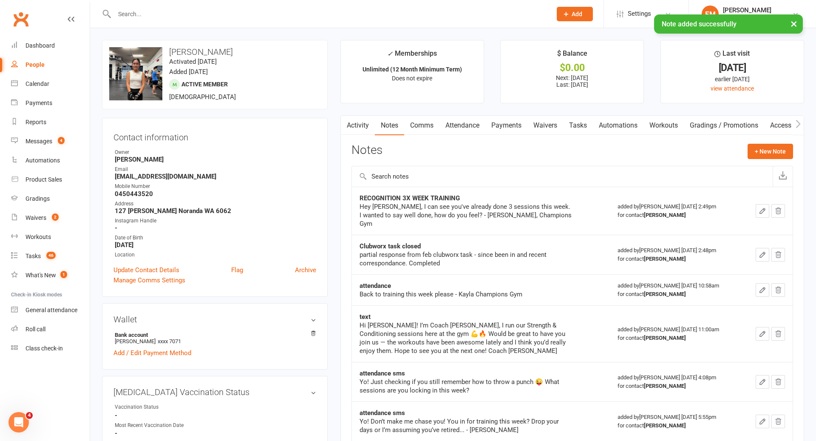
click at [763, 204] on button "button" at bounding box center [763, 211] width 14 height 14
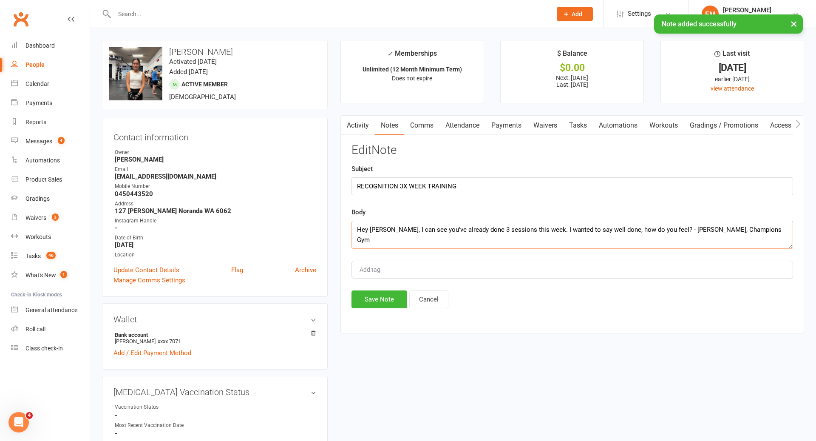
click at [742, 221] on textarea "Hey [PERSON_NAME], I can see you've already done 3 sessions this week. I wanted…" at bounding box center [572, 235] width 442 height 28
click at [733, 230] on textarea "Hey [PERSON_NAME], I can see you've already done 3 sessions this week. I wanted…" at bounding box center [572, 235] width 442 height 28
click at [355, 227] on textarea "Hey [PERSON_NAME], I can see you've already done 3 sessions this week. I wanted…" at bounding box center [572, 235] width 442 height 28
type textarea ""Hey [PERSON_NAME], I can see you've already done 3 sessions this week. I wante…"
click at [483, 183] on input "RECOGNITION 3X WEEK TRAINING" at bounding box center [572, 186] width 442 height 18
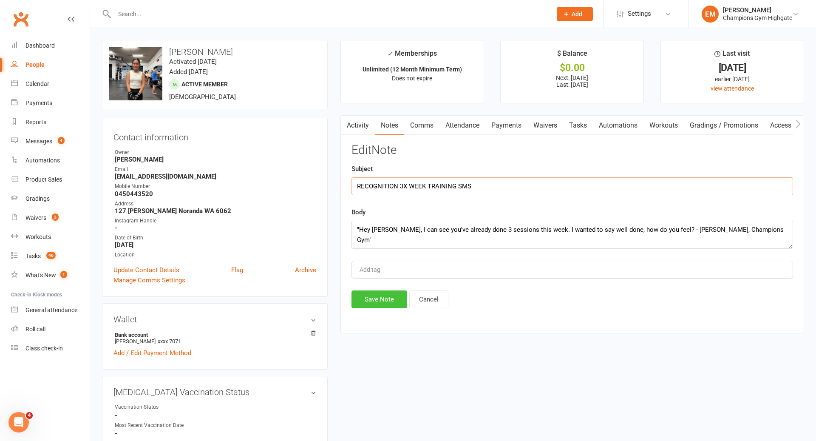
type input "RECOGNITION 3X WEEK TRAINING SMS"
click at [378, 298] on button "Save Note" at bounding box center [379, 299] width 56 height 18
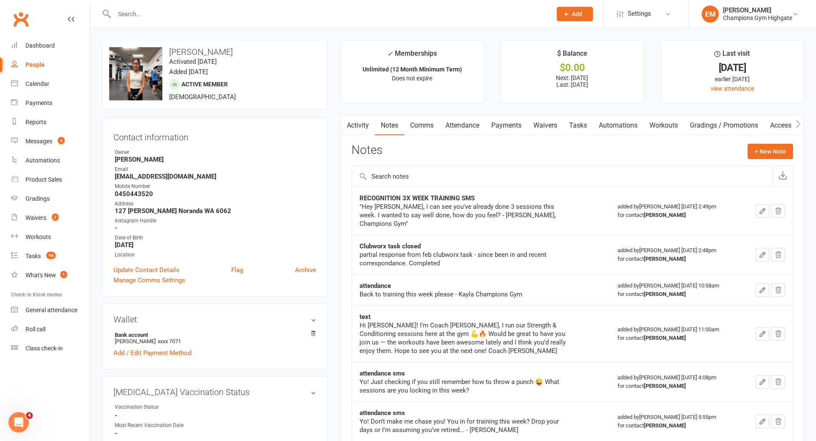
click at [411, 16] on input "text" at bounding box center [329, 14] width 434 height 12
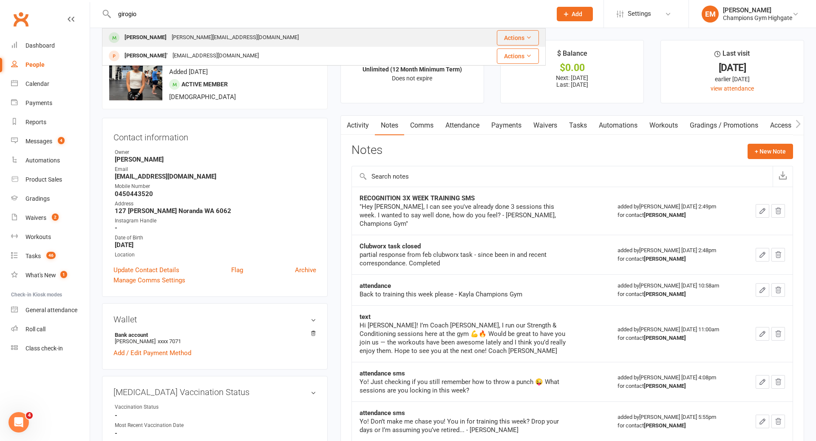
type input "girogio"
click at [359, 38] on div "Giorgio Olivero [EMAIL_ADDRESS][DOMAIN_NAME]" at bounding box center [281, 37] width 356 height 17
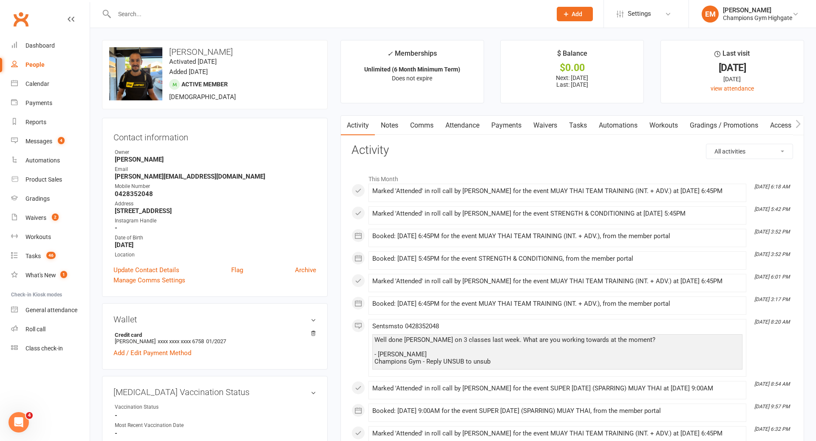
click at [400, 117] on link "Notes" at bounding box center [389, 126] width 29 height 20
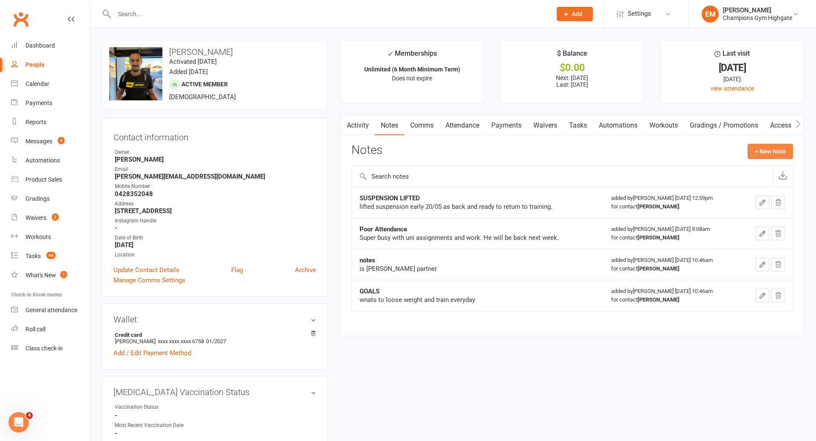
click at [777, 156] on button "+ New Note" at bounding box center [770, 151] width 45 height 15
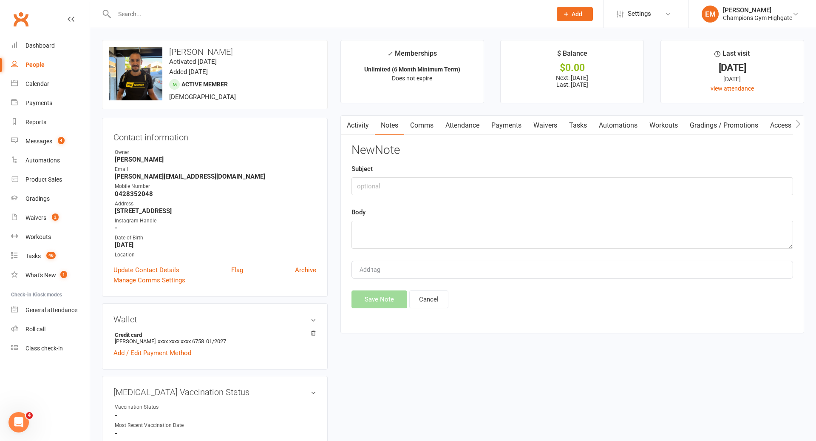
click at [504, 216] on div "Body" at bounding box center [572, 228] width 442 height 42
click at [504, 226] on textarea at bounding box center [572, 235] width 442 height 28
click at [371, 227] on textarea "no reponse to clubworx task outreach" at bounding box center [572, 235] width 442 height 28
click at [486, 229] on textarea "no response to clubworx task outreach" at bounding box center [572, 235] width 442 height 28
type textarea "no response to clubworx task outreach in Jan - completed"
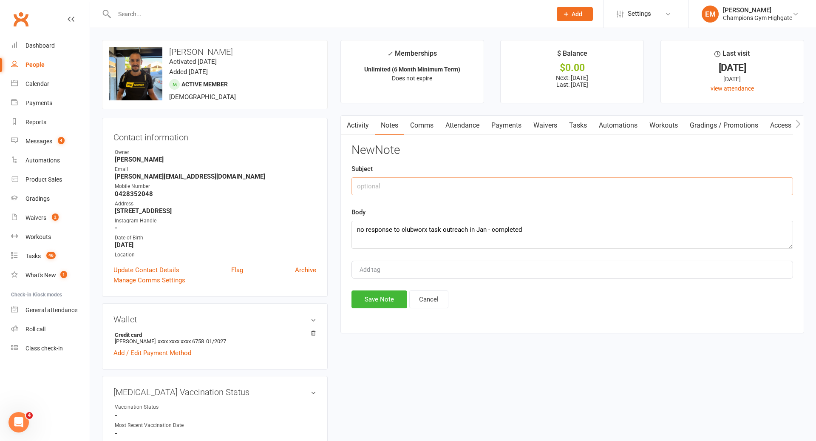
click at [476, 193] on input "text" at bounding box center [572, 186] width 442 height 18
type input "c"
type input "C"
type input "Task Update"
click at [385, 302] on button "Save Note" at bounding box center [379, 299] width 56 height 18
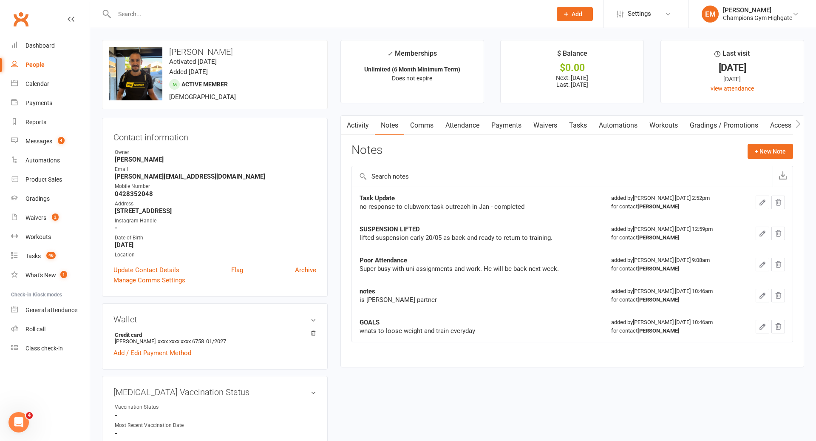
click at [353, 13] on input "text" at bounding box center [329, 14] width 434 height 12
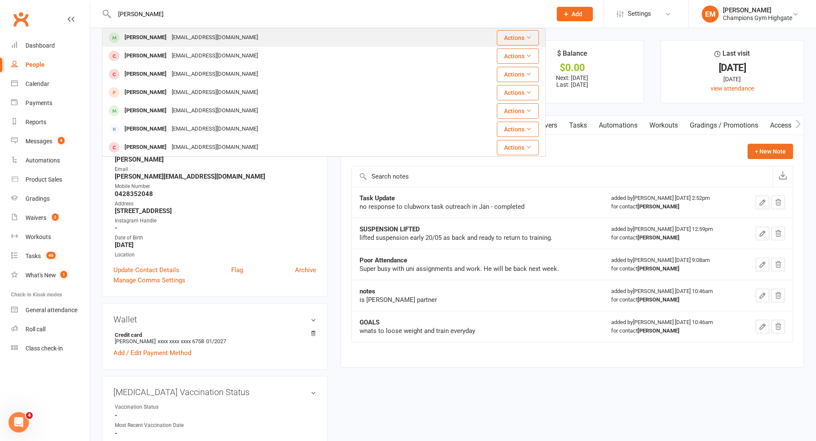
type input "[PERSON_NAME]"
click at [304, 33] on div "[PERSON_NAME] [EMAIL_ADDRESS][DOMAIN_NAME]" at bounding box center [287, 37] width 368 height 17
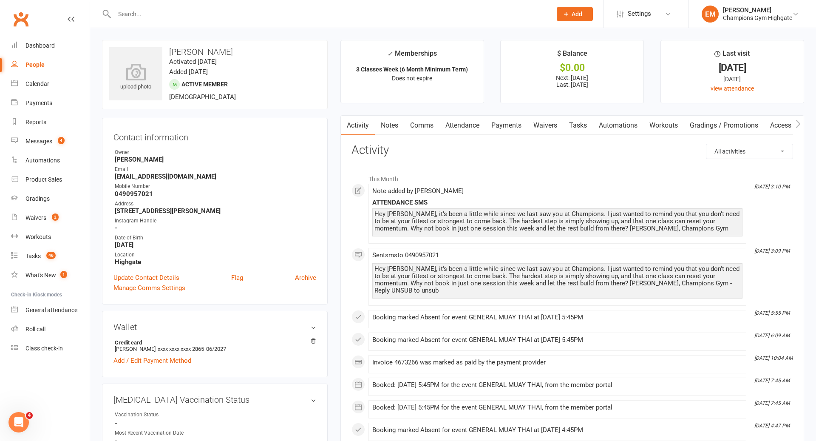
click at [389, 125] on link "Notes" at bounding box center [389, 126] width 29 height 20
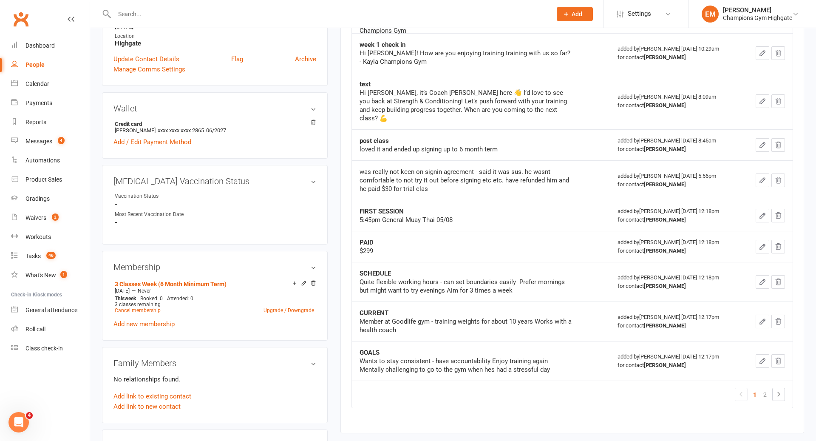
scroll to position [218, 0]
click at [459, 7] on div at bounding box center [324, 14] width 444 height 28
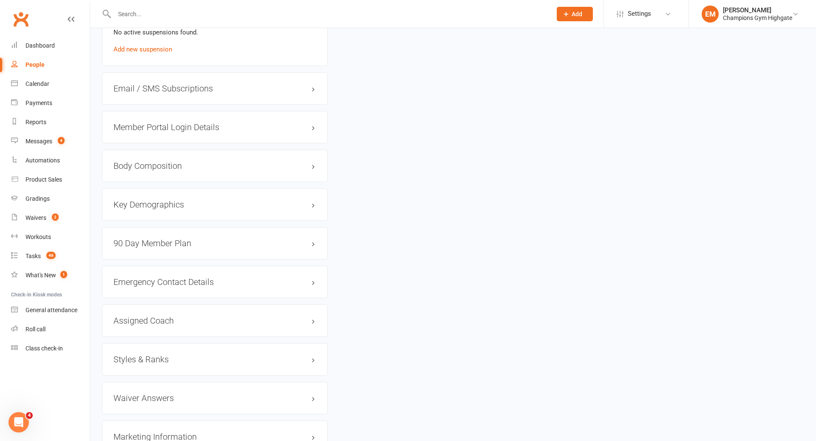
click at [426, 20] on div at bounding box center [324, 14] width 444 height 28
click at [426, 12] on input "text" at bounding box center [329, 14] width 434 height 12
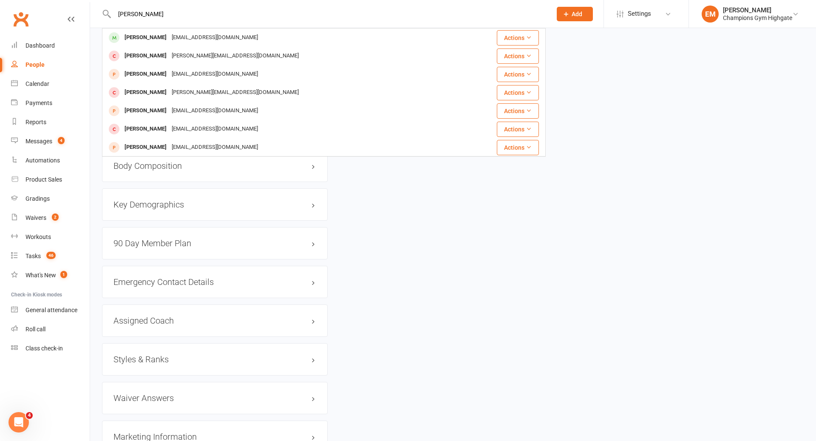
type input "[PERSON_NAME]"
click at [260, 41] on div "[PERSON_NAME] [EMAIL_ADDRESS][DOMAIN_NAME]" at bounding box center [289, 37] width 372 height 17
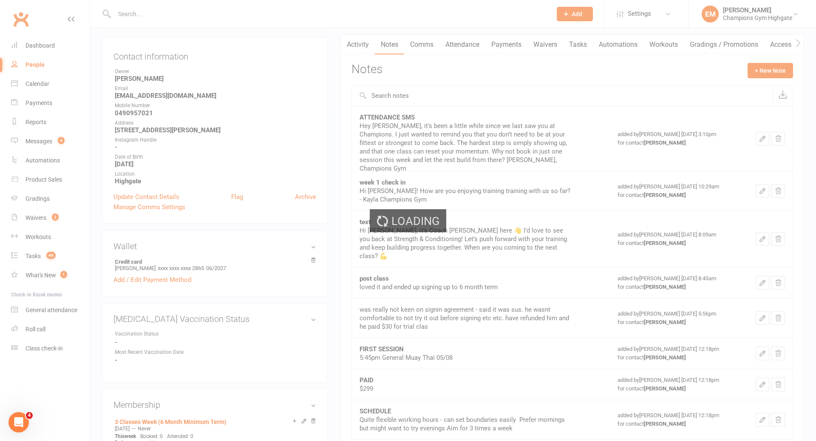
scroll to position [0, 0]
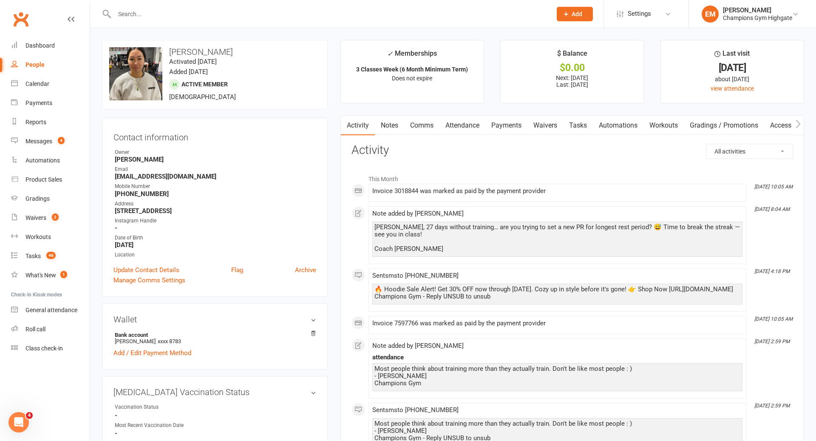
click at [394, 123] on link "Notes" at bounding box center [389, 126] width 29 height 20
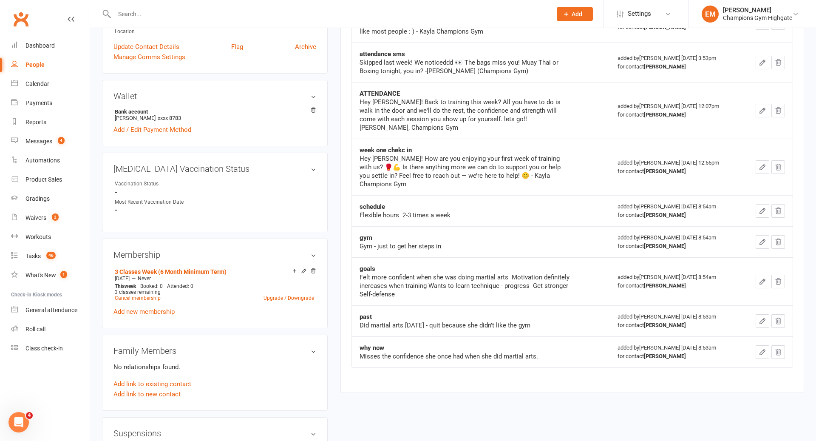
scroll to position [221, 0]
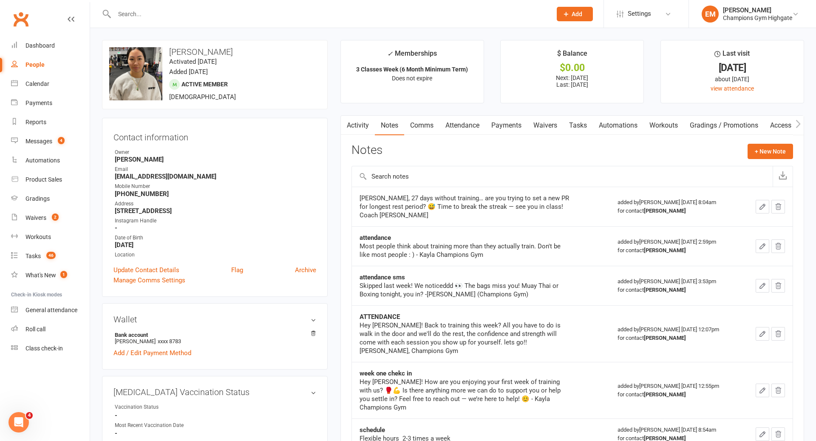
click at [428, 119] on link "Comms" at bounding box center [421, 126] width 35 height 20
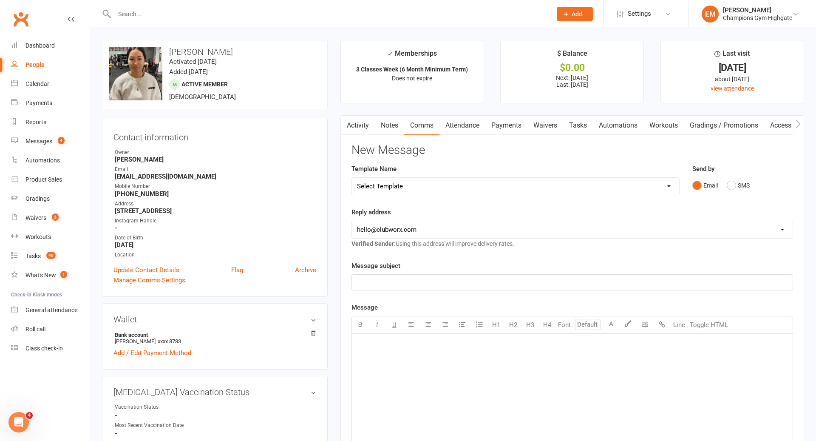
click at [722, 176] on div "Send by Email SMS" at bounding box center [742, 179] width 101 height 30
click at [735, 186] on button "SMS" at bounding box center [738, 185] width 23 height 16
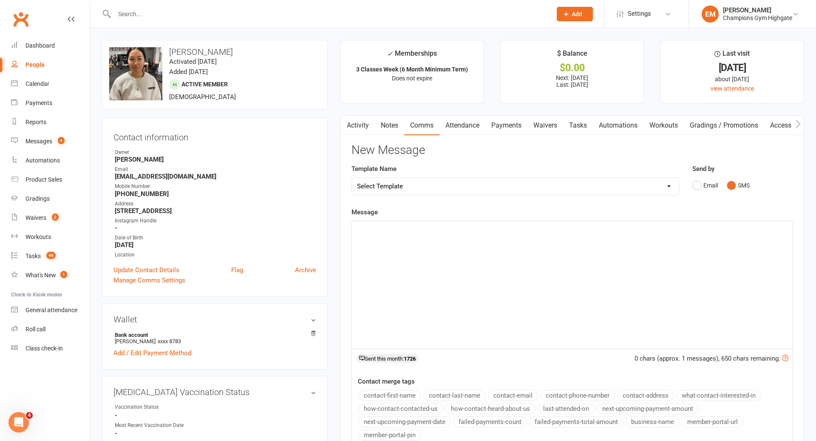
click at [631, 266] on div "﻿" at bounding box center [572, 284] width 441 height 127
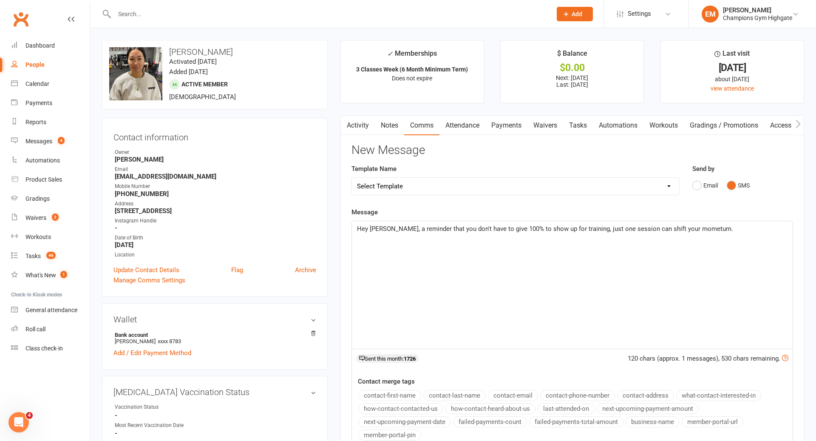
click at [683, 231] on span "Hey [PERSON_NAME], a reminder that you don't have to give 100% to show up for t…" at bounding box center [545, 229] width 376 height 8
click at [739, 234] on div "Hey [PERSON_NAME], a reminder that you don't have to give 100% to show up for t…" at bounding box center [572, 284] width 441 height 127
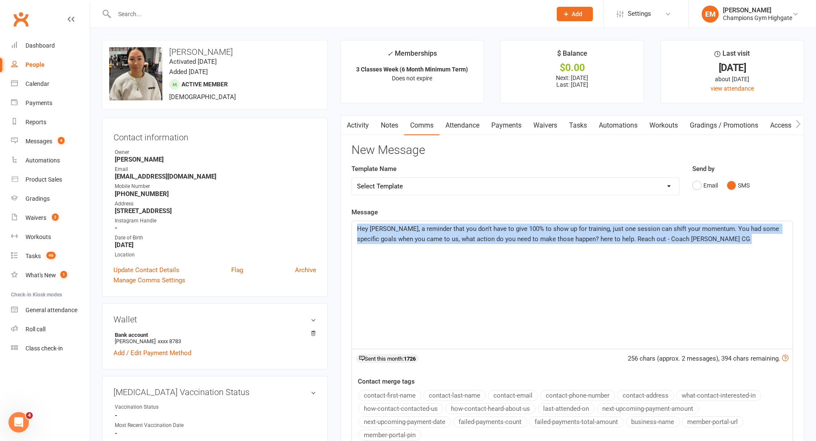
drag, startPoint x: 805, startPoint y: 272, endPoint x: 551, endPoint y: 271, distance: 254.1
click at [551, 271] on main "✓ Memberships 3 Classes Week (6 Month Minimum Term) Does not expire $ Balance $…" at bounding box center [572, 288] width 476 height 496
drag, startPoint x: 698, startPoint y: 272, endPoint x: 265, endPoint y: 223, distance: 435.7
copy span "Hey [PERSON_NAME], a reminder that you don't have to give 100% to show up for t…"
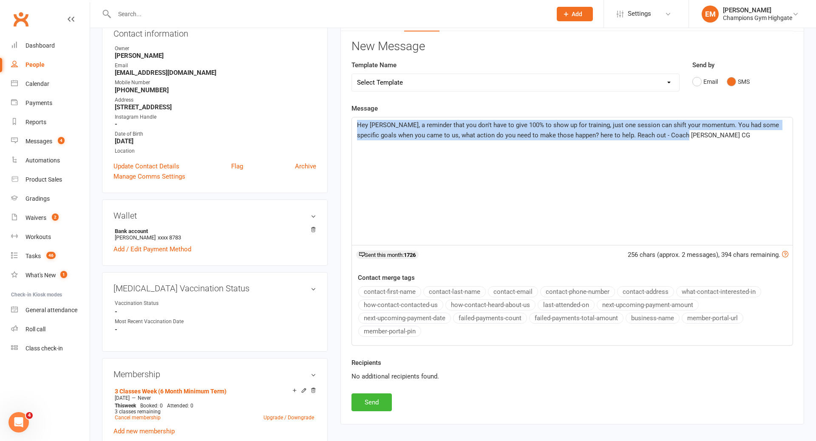
scroll to position [108, 0]
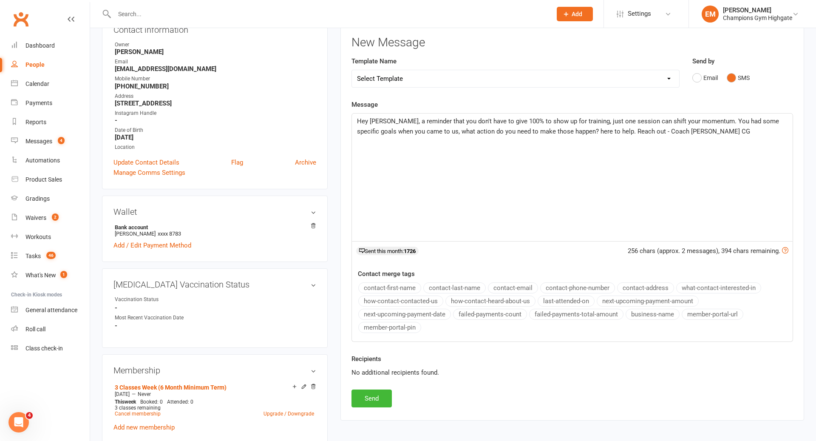
click at [385, 382] on div "Recipients No additional recipients found." at bounding box center [572, 372] width 454 height 36
click at [377, 403] on button "Send" at bounding box center [371, 398] width 40 height 18
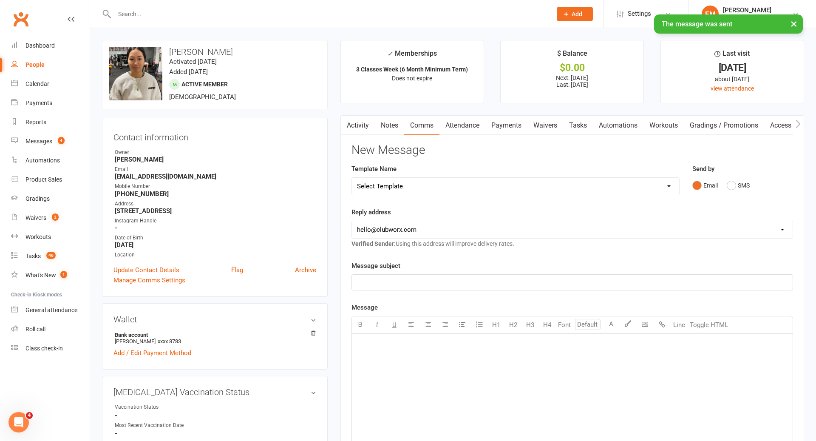
click at [377, 124] on link "Notes" at bounding box center [389, 126] width 29 height 20
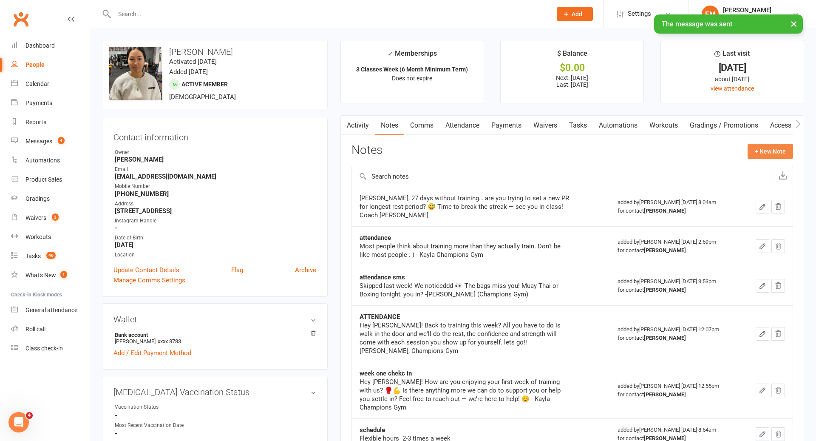
click at [787, 146] on button "+ New Note" at bounding box center [770, 151] width 45 height 15
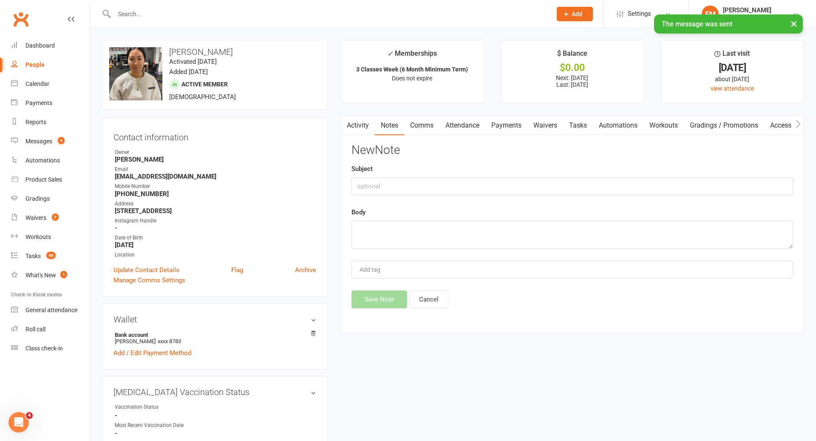
click at [575, 249] on div "New Note Subject Body Add tag Save Note Cancel" at bounding box center [572, 226] width 442 height 164
click at [578, 221] on textarea at bounding box center [572, 235] width 442 height 28
paste textarea "Hey [PERSON_NAME], a reminder that you don't have to give 100% to show up for t…"
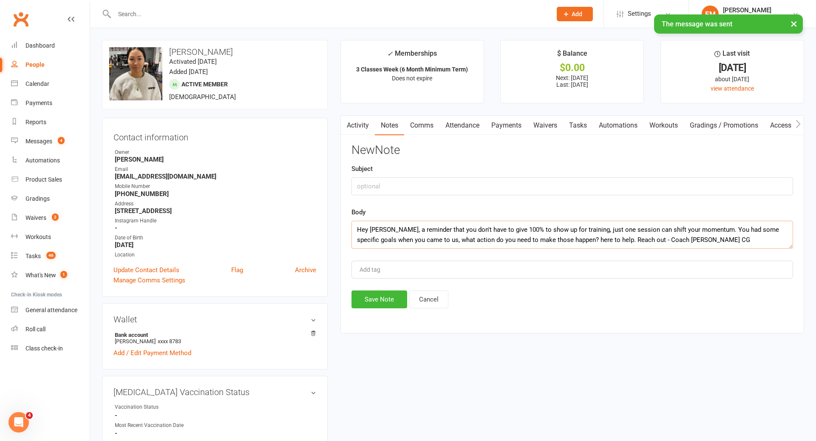
type textarea "Hey [PERSON_NAME], a reminder that you don't have to give 100% to show up for t…"
click at [487, 203] on div "New Note Subject Body Hey [PERSON_NAME], a reminder that you don't have to give…" at bounding box center [572, 226] width 442 height 164
click at [487, 192] on input "text" at bounding box center [572, 186] width 442 height 18
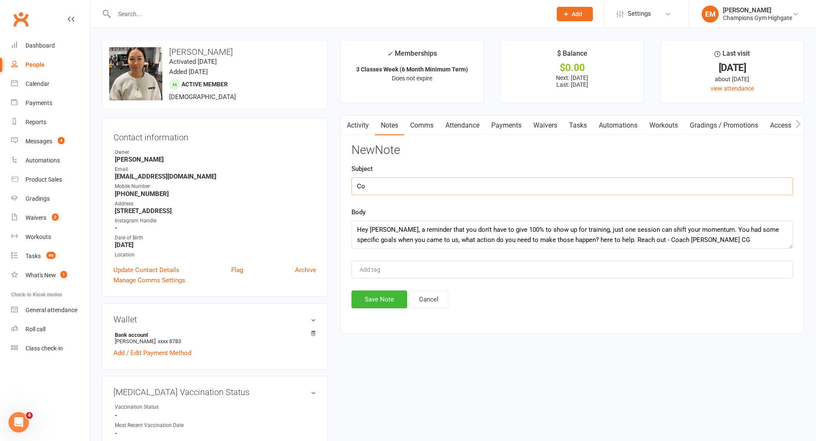
type input "C"
type input "Coach Call Task SMS"
click at [363, 300] on button "Save Note" at bounding box center [379, 299] width 56 height 18
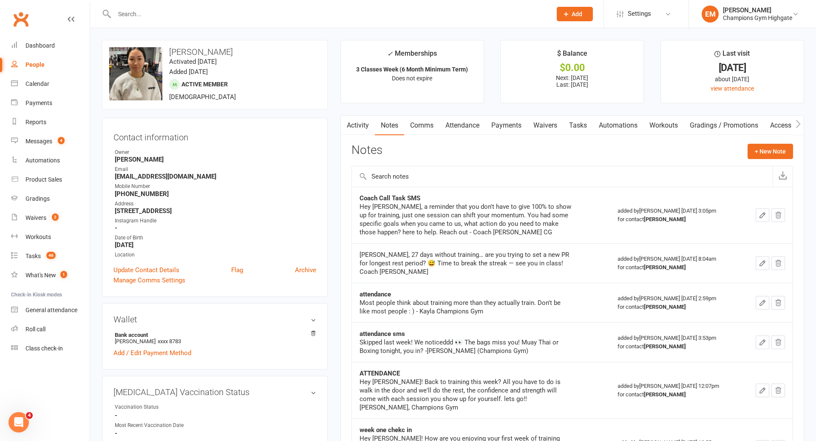
click at [354, 3] on div at bounding box center [324, 14] width 444 height 28
click at [354, 4] on div at bounding box center [324, 14] width 444 height 28
click at [325, 8] on input "text" at bounding box center [329, 14] width 434 height 12
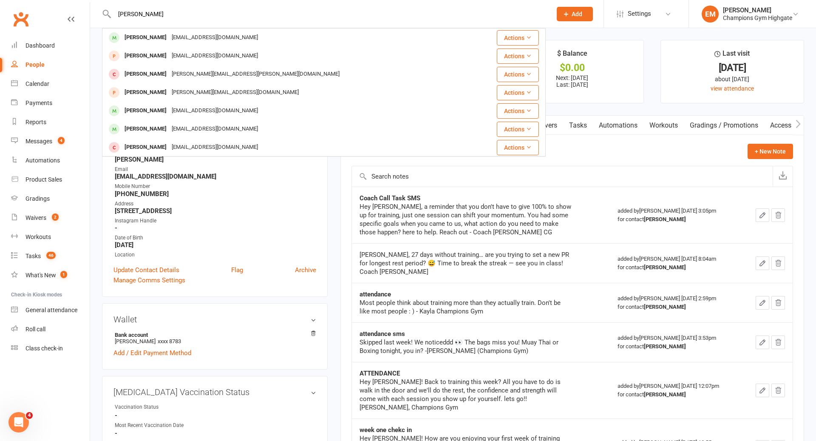
type input "[PERSON_NAME]"
click at [245, 33] on div "[PERSON_NAME] [EMAIL_ADDRESS][DOMAIN_NAME]" at bounding box center [287, 37] width 368 height 17
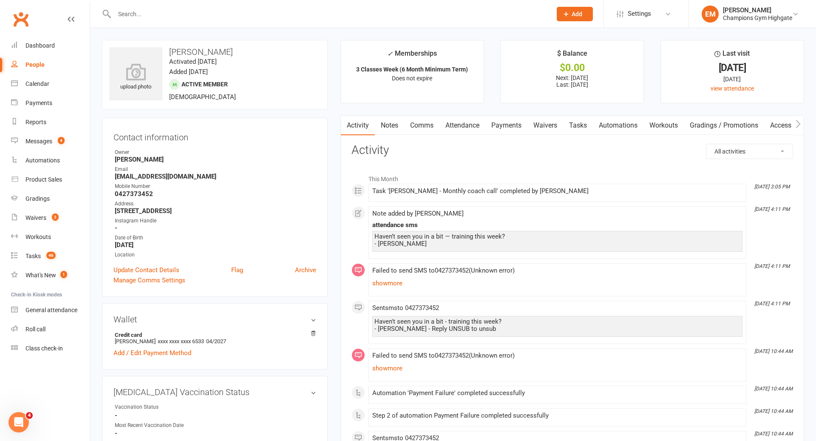
click at [422, 119] on link "Comms" at bounding box center [421, 126] width 35 height 20
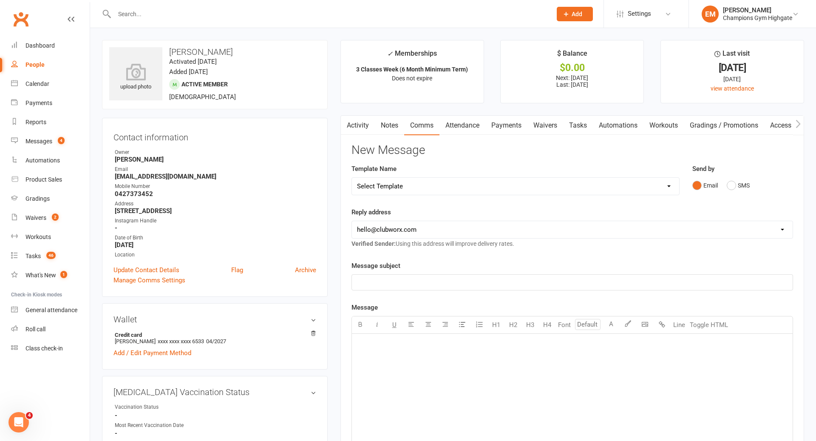
click at [386, 125] on link "Notes" at bounding box center [389, 126] width 29 height 20
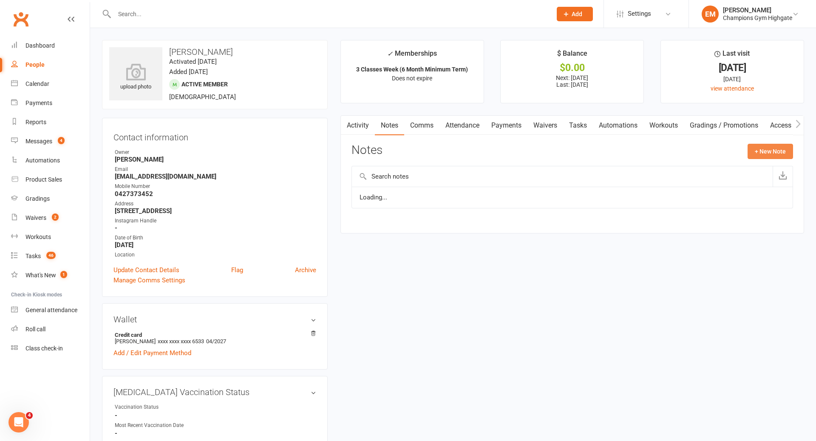
click at [785, 156] on button "+ New Note" at bounding box center [770, 151] width 45 height 15
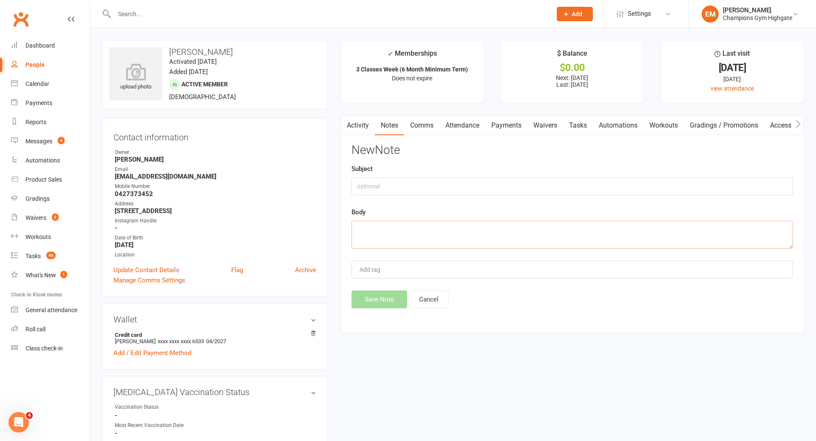
click at [575, 222] on textarea at bounding box center [572, 235] width 442 height 28
type textarea "o"
type textarea "no response to task outreach - completed"
click at [461, 169] on div "Subject" at bounding box center [572, 179] width 442 height 31
click at [459, 185] on input "text" at bounding box center [572, 186] width 442 height 18
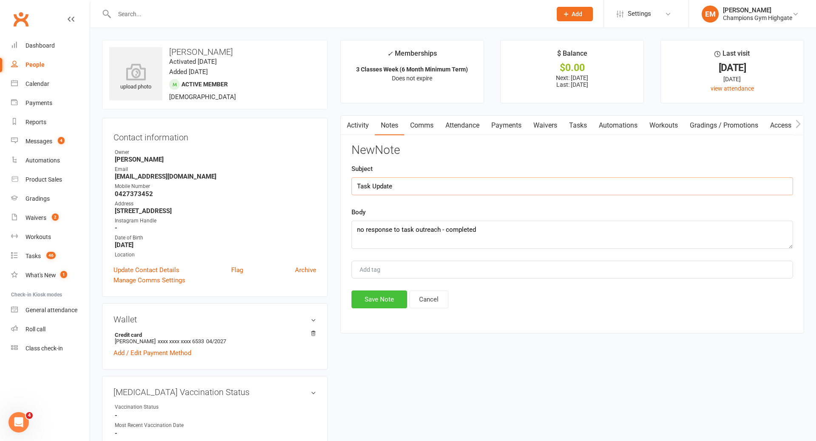
type input "Task Update"
click at [385, 293] on button "Save Note" at bounding box center [379, 299] width 56 height 18
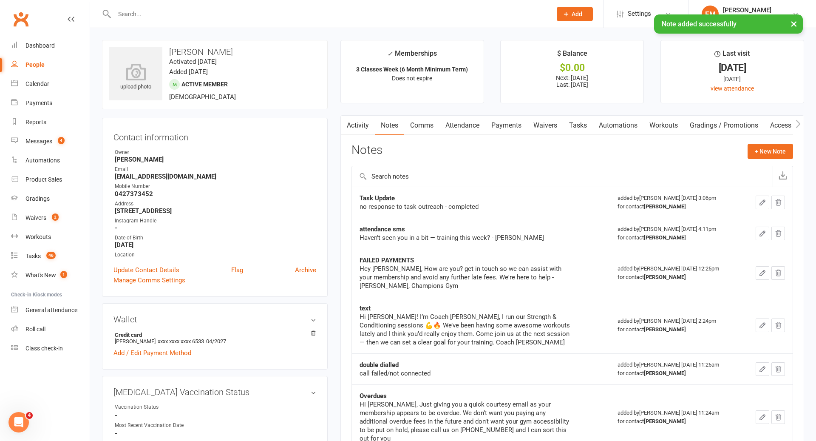
click at [515, 14] on input "text" at bounding box center [329, 14] width 434 height 12
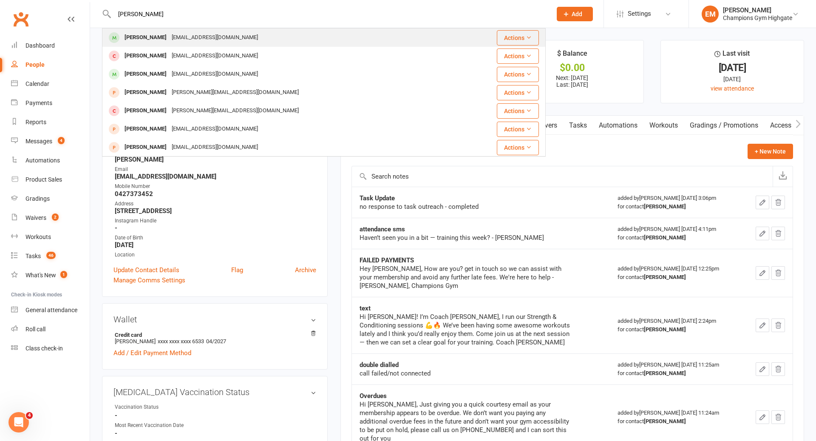
type input "[PERSON_NAME]"
click at [336, 33] on div "[PERSON_NAME] [PERSON_NAME][EMAIL_ADDRESS][PERSON_NAME][DOMAIN_NAME]" at bounding box center [287, 37] width 368 height 17
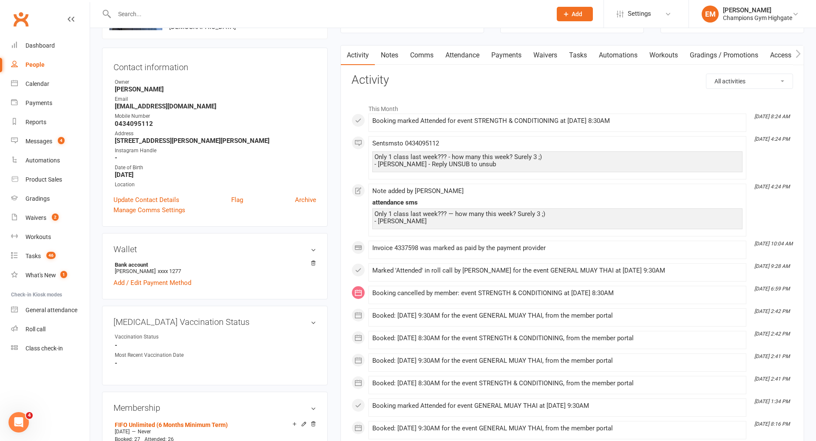
scroll to position [68, 0]
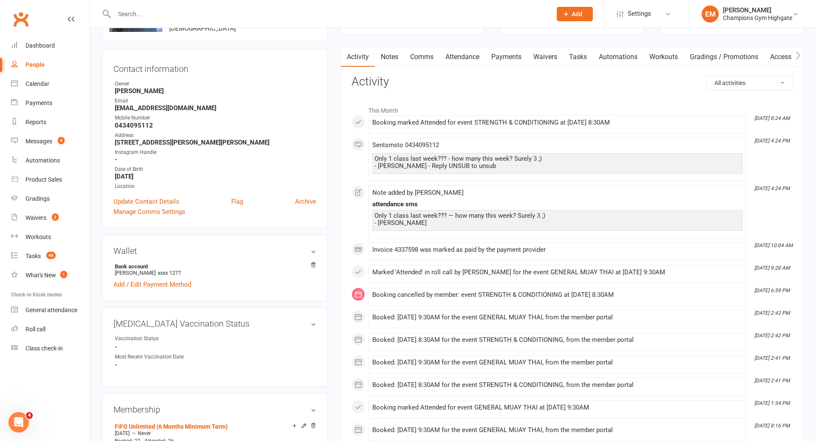
click at [390, 49] on link "Notes" at bounding box center [389, 57] width 29 height 20
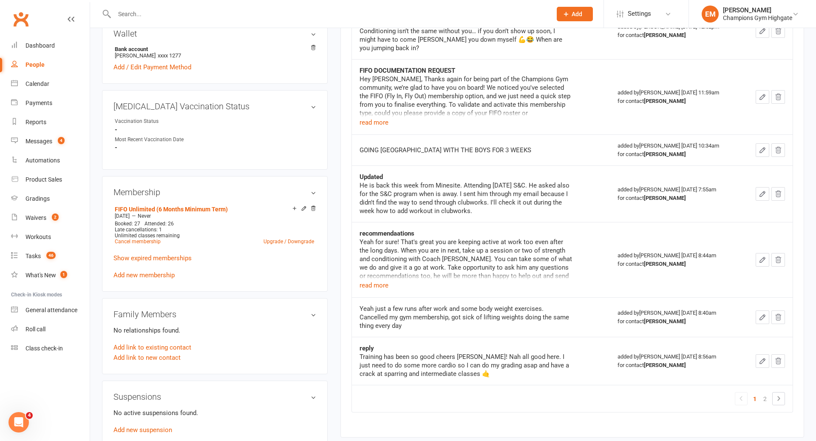
scroll to position [287, 0]
click at [385, 278] on button "read more" at bounding box center [374, 283] width 29 height 10
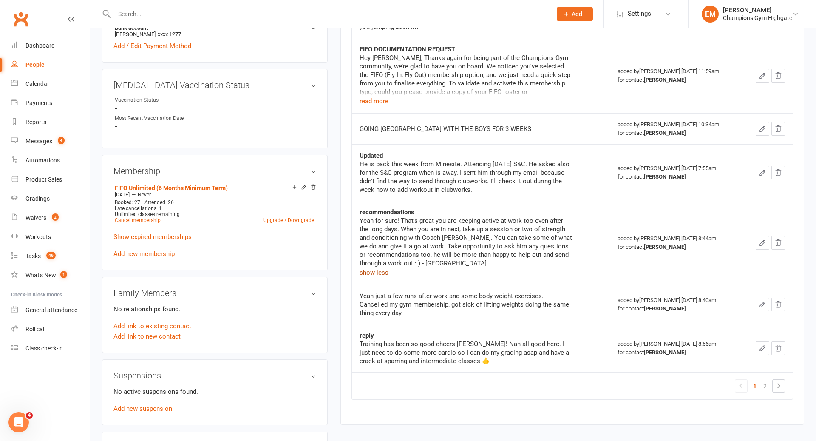
scroll to position [308, 0]
click at [767, 379] on link "2" at bounding box center [765, 385] width 10 height 12
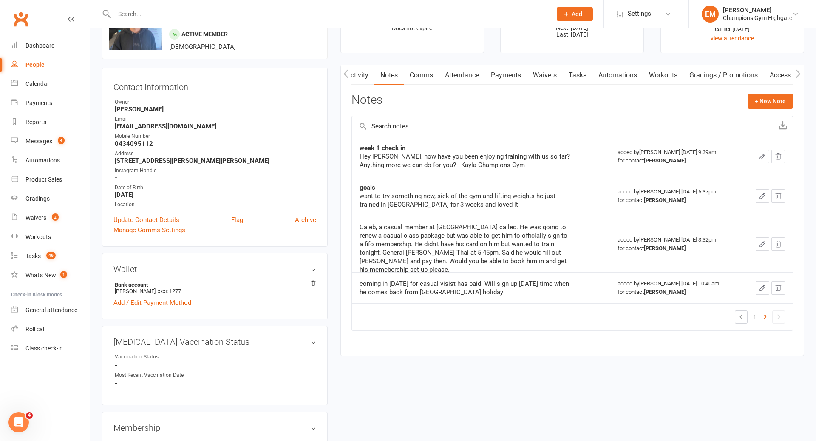
scroll to position [2, 0]
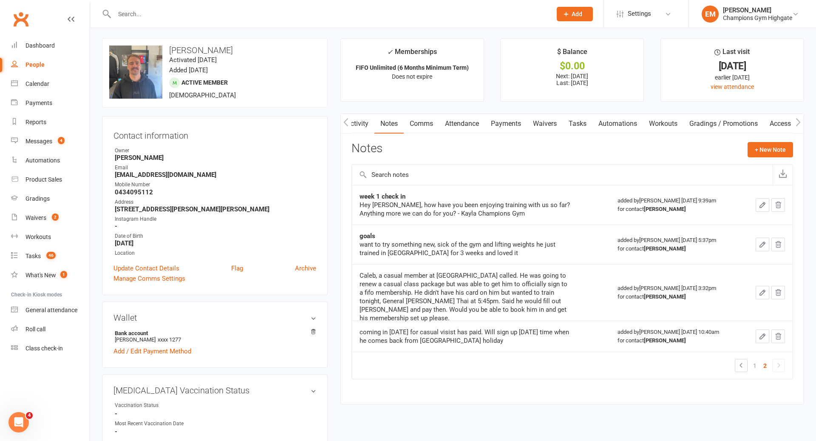
click at [422, 133] on link "Comms" at bounding box center [421, 124] width 35 height 20
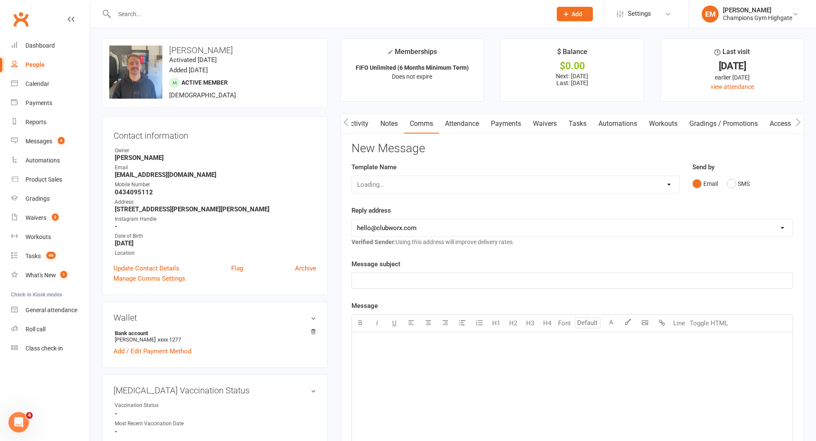
click at [742, 191] on div "Send by Email SMS" at bounding box center [742, 183] width 113 height 42
click at [742, 189] on button "SMS" at bounding box center [738, 184] width 23 height 16
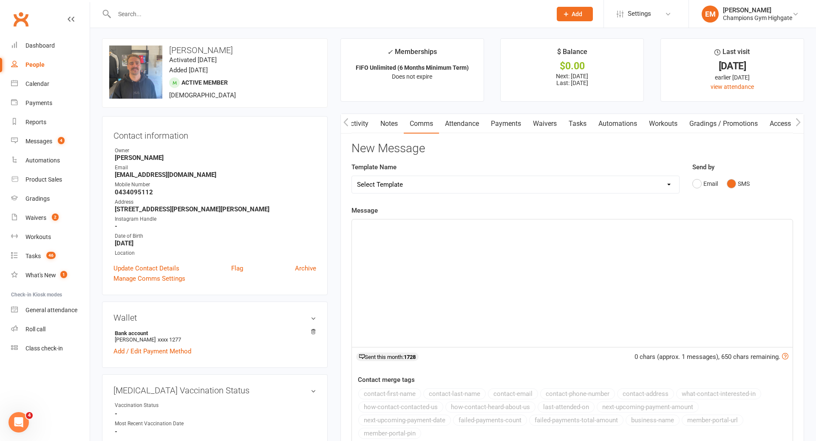
click at [669, 235] on div "﻿" at bounding box center [572, 282] width 441 height 127
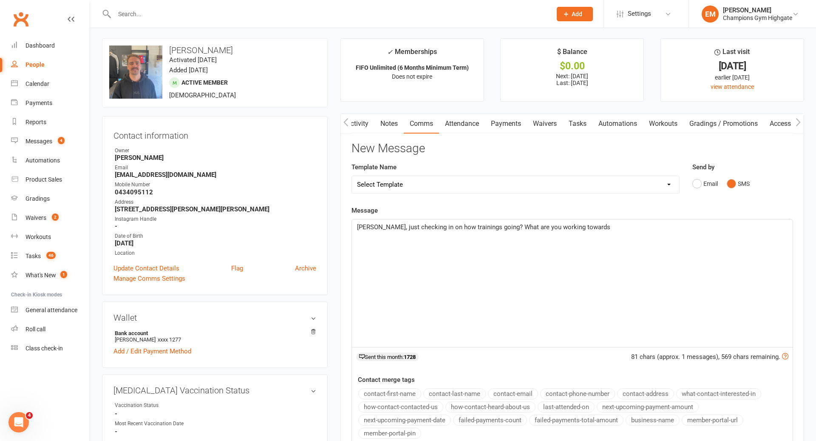
drag, startPoint x: 507, startPoint y: 226, endPoint x: 545, endPoint y: 226, distance: 37.8
click at [518, 226] on span "[PERSON_NAME], just checking in on how trainings going? What are you working to…" at bounding box center [483, 227] width 253 height 8
drag, startPoint x: 604, startPoint y: 229, endPoint x: 374, endPoint y: 210, distance: 231.1
click at [374, 212] on div "Message Heya Caleb, just checking in on how trainings going? What are you worki…" at bounding box center [572, 326] width 442 height 242
click at [435, 5] on div at bounding box center [324, 14] width 444 height 28
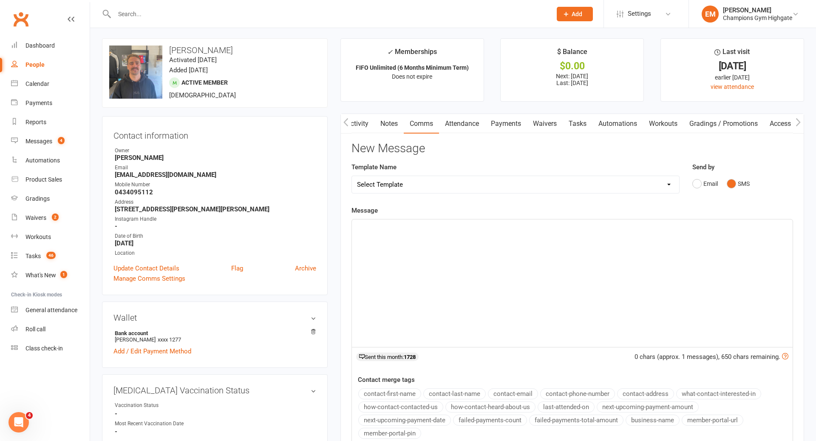
click at [428, 11] on input "text" at bounding box center [329, 14] width 434 height 12
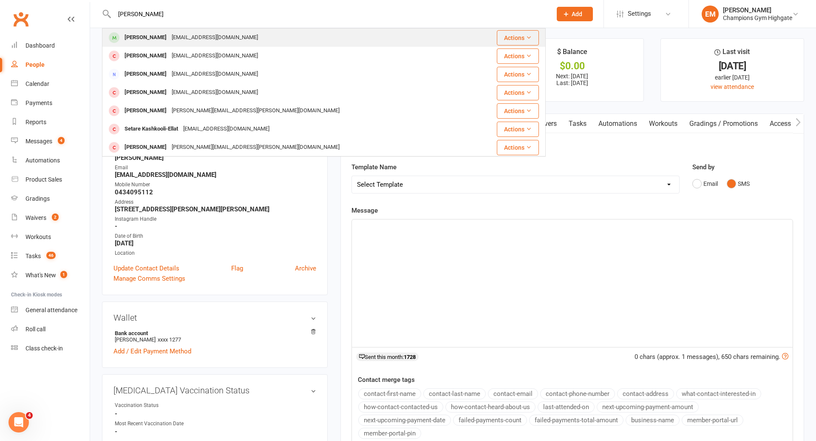
type input "[PERSON_NAME]"
click at [269, 37] on div "[PERSON_NAME] [EMAIL_ADDRESS][DOMAIN_NAME]" at bounding box center [287, 37] width 368 height 17
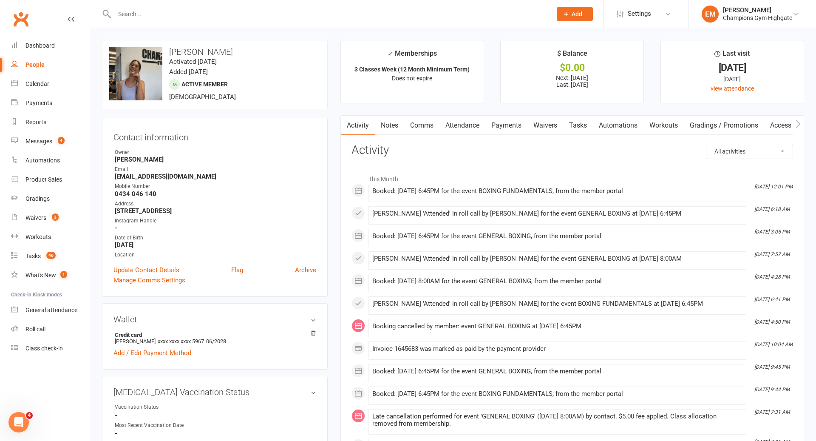
click at [385, 130] on link "Notes" at bounding box center [389, 126] width 29 height 20
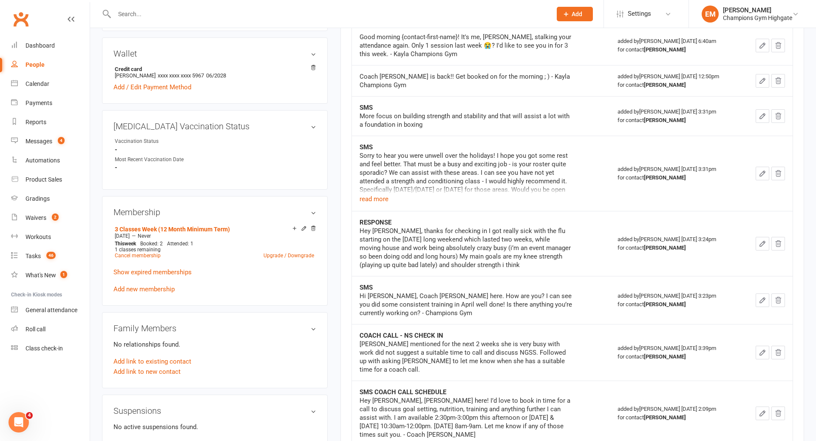
scroll to position [265, 0]
click at [383, 199] on button "read more" at bounding box center [374, 199] width 29 height 10
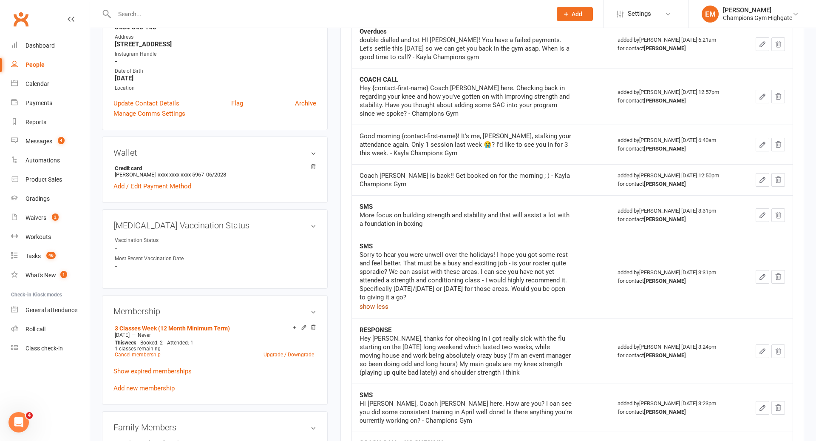
scroll to position [61, 0]
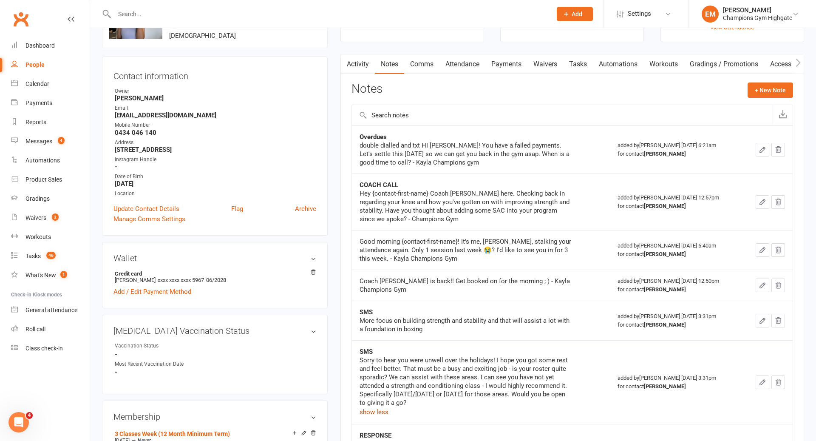
click at [419, 67] on link "Comms" at bounding box center [421, 64] width 35 height 20
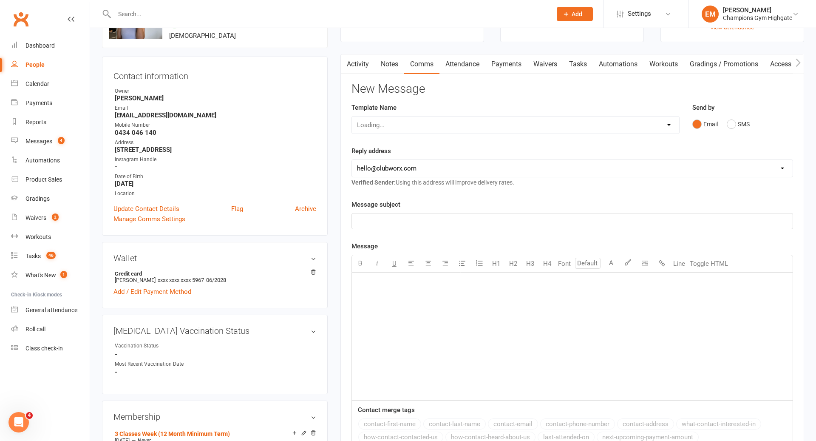
click at [736, 132] on div "Send by Email SMS" at bounding box center [742, 123] width 113 height 42
click at [736, 131] on button "SMS" at bounding box center [738, 124] width 23 height 16
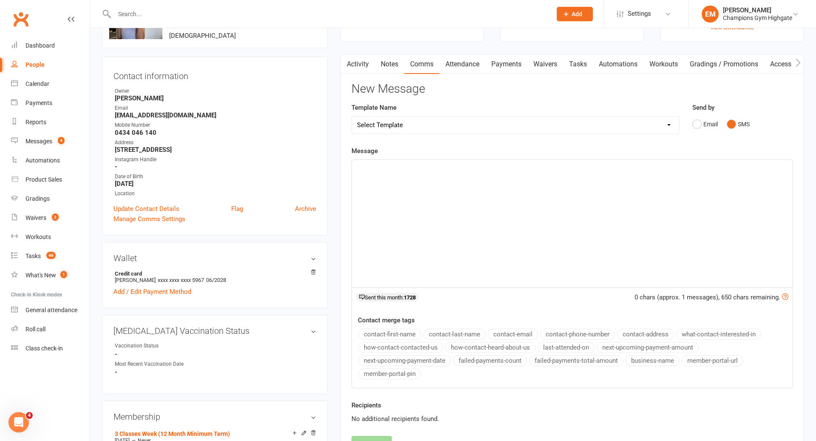
click at [631, 198] on div "﻿" at bounding box center [572, 223] width 441 height 127
click at [463, 144] on div "Template Name Select Template [SMS] 14 days non-attendance sms [Email] A. First…" at bounding box center [515, 123] width 341 height 43
click at [465, 169] on span "july task completed as no further correspondance" at bounding box center [427, 168] width 141 height 8
click at [475, 168] on span "july task completed as no further correspondance" at bounding box center [427, 168] width 141 height 8
drag, startPoint x: 509, startPoint y: 168, endPoint x: 468, endPoint y: 171, distance: 40.9
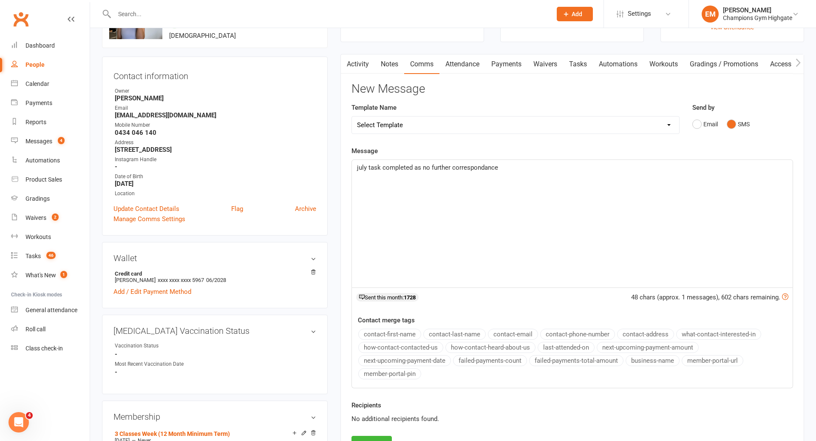
click at [468, 171] on p "july task completed as no further correspondance" at bounding box center [572, 167] width 430 height 10
click at [359, 167] on span "july task completed as no further replies from [PERSON_NAME]" at bounding box center [447, 168] width 180 height 8
click at [551, 228] on div "July task completed as no further replies from [PERSON_NAME]" at bounding box center [572, 223] width 441 height 127
drag, startPoint x: 546, startPoint y: 200, endPoint x: 281, endPoint y: 156, distance: 268.8
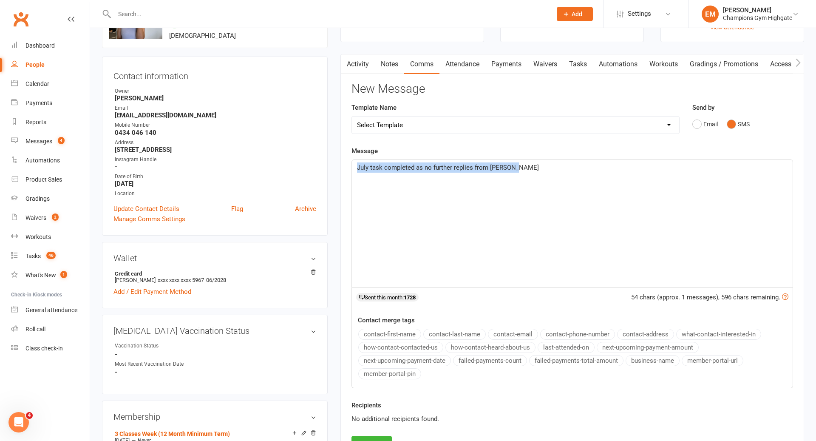
copy span "July task completed as no further replies from [PERSON_NAME]"
click at [399, 64] on link "Notes" at bounding box center [389, 64] width 29 height 20
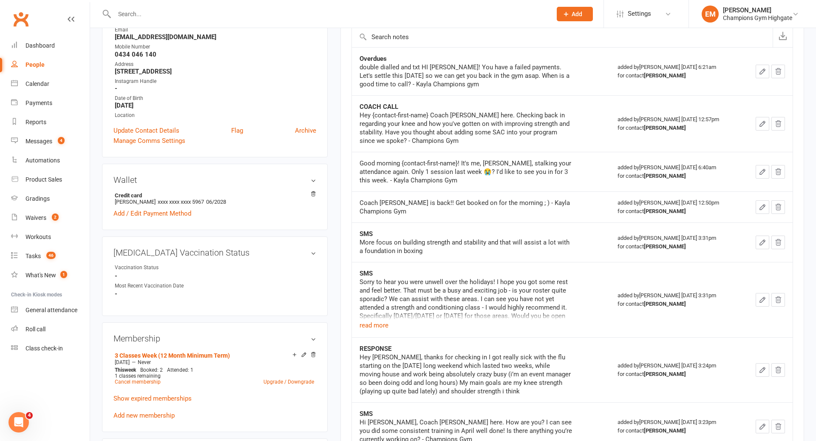
scroll to position [143, 0]
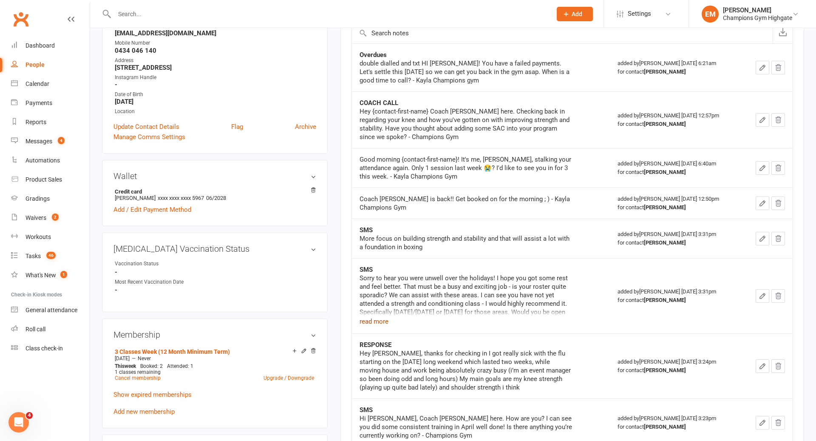
click at [385, 316] on button "read more" at bounding box center [374, 321] width 29 height 10
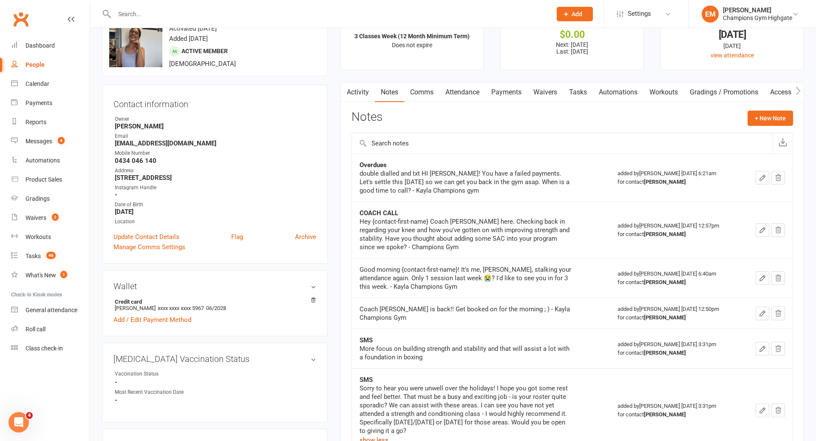
scroll to position [0, 0]
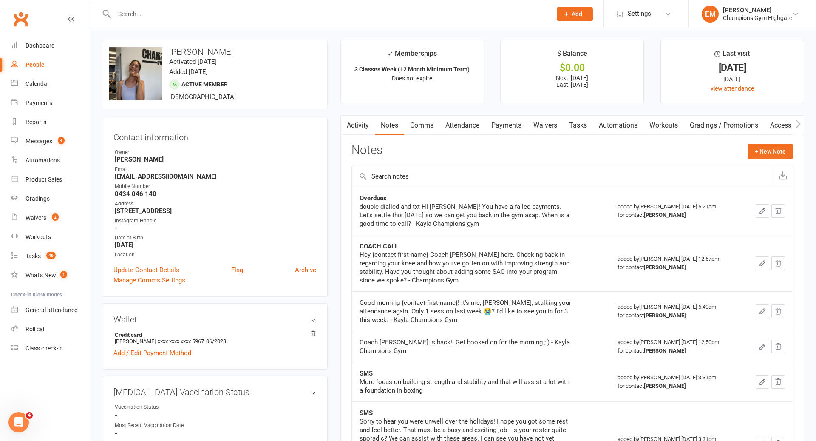
click at [416, 121] on link "Comms" at bounding box center [421, 126] width 35 height 20
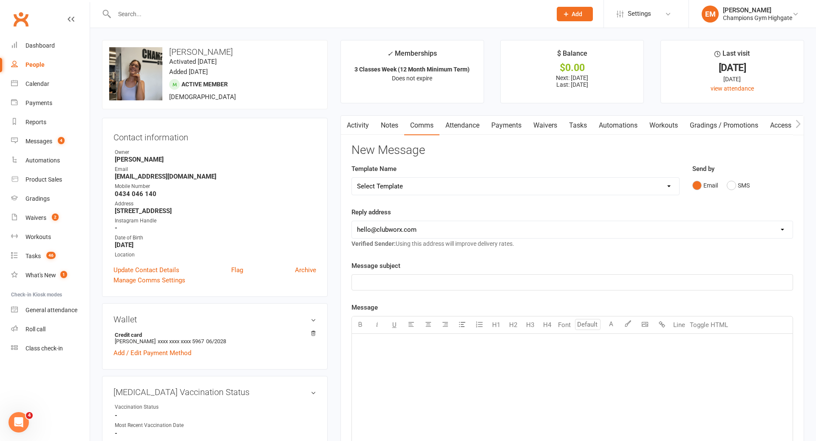
click at [396, 127] on link "Notes" at bounding box center [389, 126] width 29 height 20
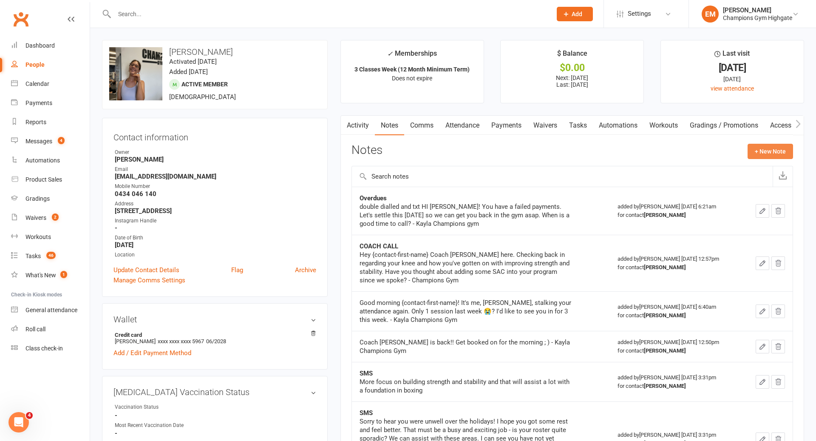
click at [770, 148] on button "+ New Note" at bounding box center [770, 151] width 45 height 15
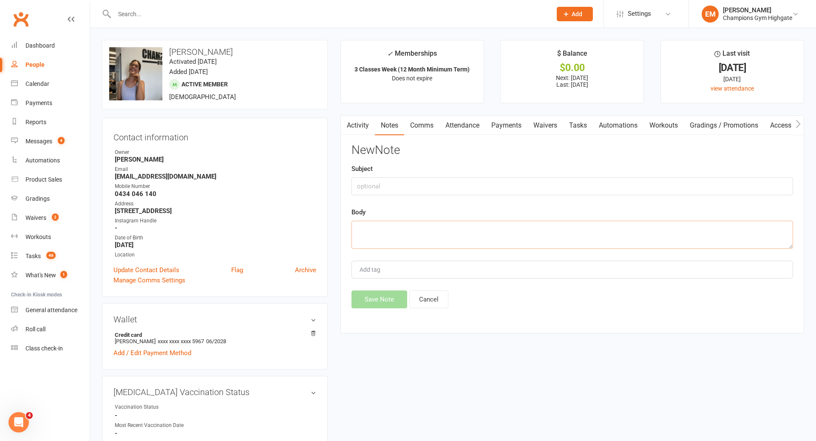
click at [563, 246] on textarea at bounding box center [572, 235] width 442 height 28
paste textarea "July task completed as no further replies from [PERSON_NAME]"
type textarea "July task completed as no further replies from [PERSON_NAME]"
click at [493, 210] on div "Body July task completed as no further replies from [PERSON_NAME]" at bounding box center [572, 228] width 442 height 42
click at [493, 175] on div "Subject" at bounding box center [572, 179] width 442 height 31
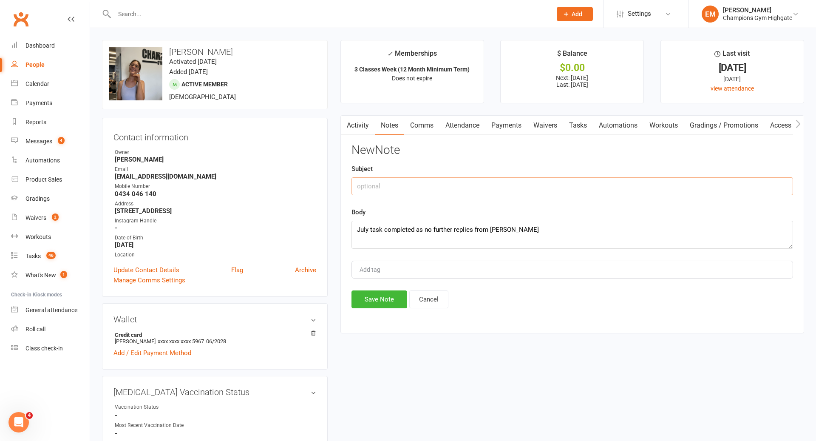
click at [481, 183] on input "text" at bounding box center [572, 186] width 442 height 18
type input "Task Update"
click at [379, 298] on button "Save Note" at bounding box center [379, 299] width 56 height 18
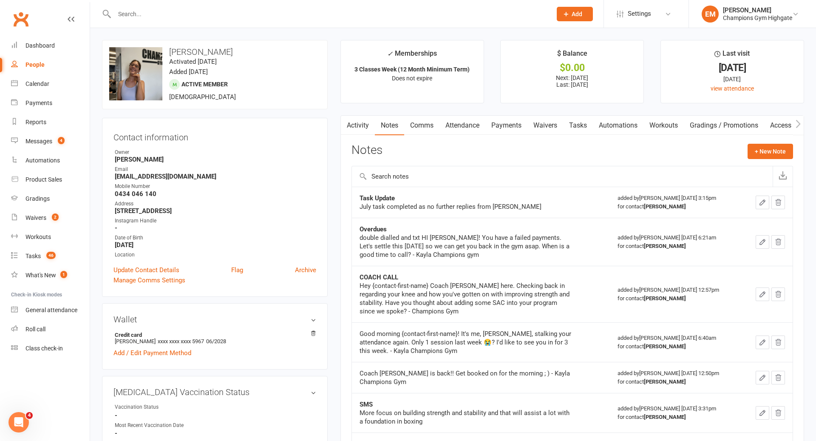
click at [385, 10] on input "text" at bounding box center [329, 14] width 434 height 12
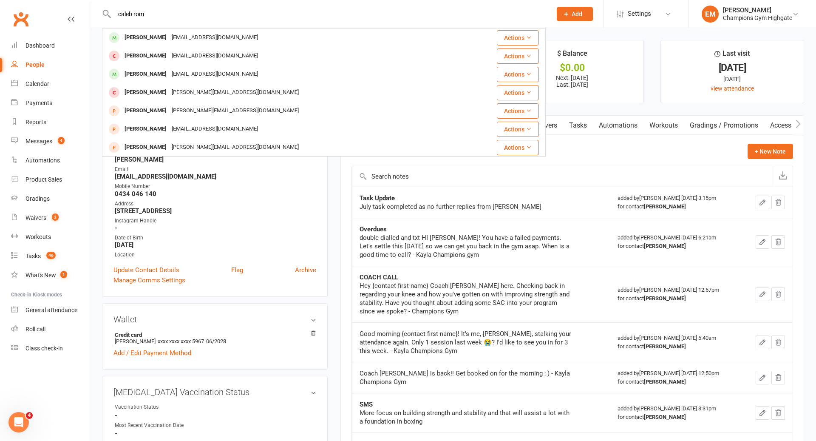
type input "caleb rom"
click at [228, 37] on div "[PERSON_NAME] [PERSON_NAME][EMAIL_ADDRESS][PERSON_NAME][DOMAIN_NAME]" at bounding box center [287, 37] width 368 height 17
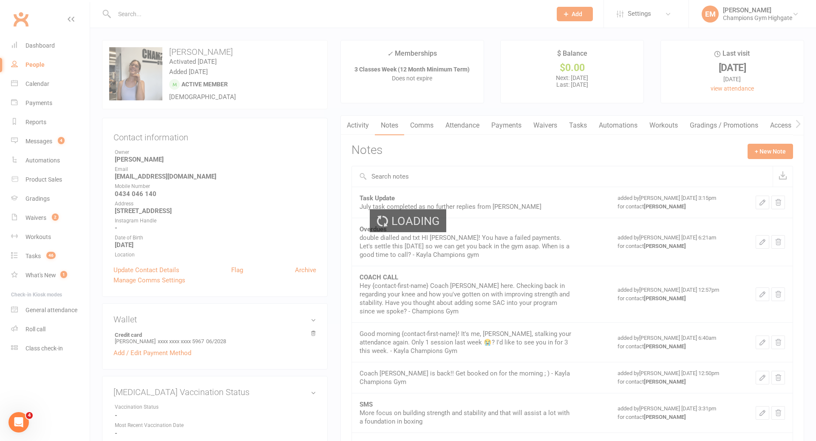
click at [355, 125] on div "Loading" at bounding box center [408, 220] width 816 height 441
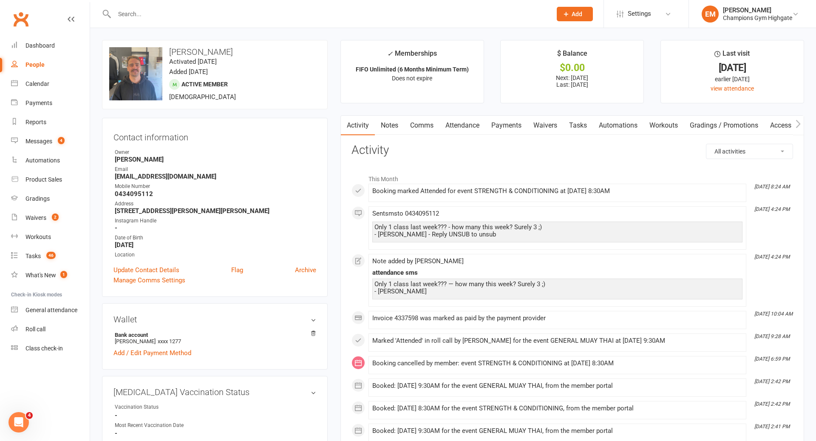
click at [421, 126] on link "Comms" at bounding box center [421, 126] width 35 height 20
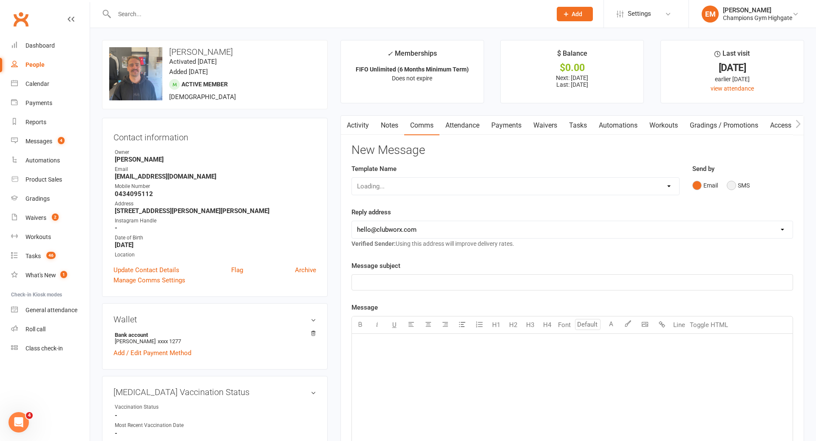
click at [730, 188] on button "SMS" at bounding box center [738, 185] width 23 height 16
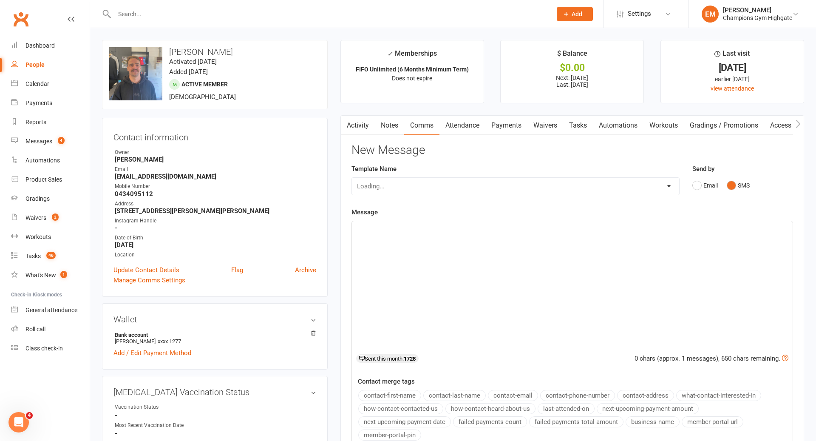
click at [679, 231] on p "﻿" at bounding box center [572, 229] width 430 height 10
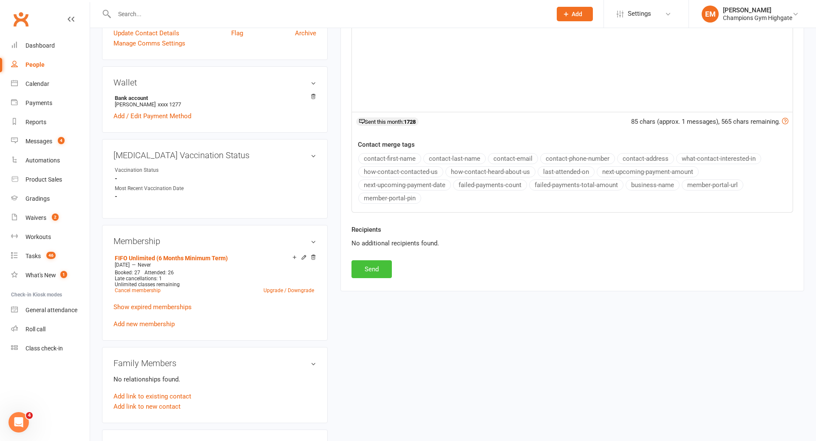
click at [378, 261] on button "Send" at bounding box center [371, 269] width 40 height 18
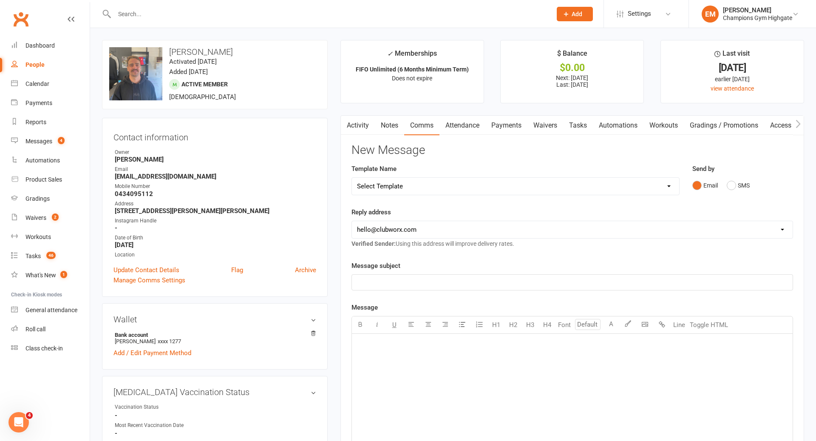
click at [310, 9] on input "text" at bounding box center [329, 14] width 434 height 12
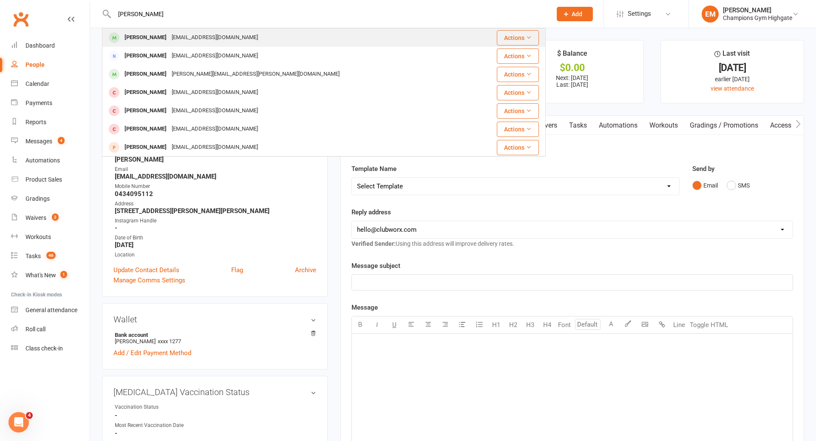
type input "[PERSON_NAME]"
click at [187, 37] on div "[EMAIL_ADDRESS][DOMAIN_NAME]" at bounding box center [214, 37] width 91 height 12
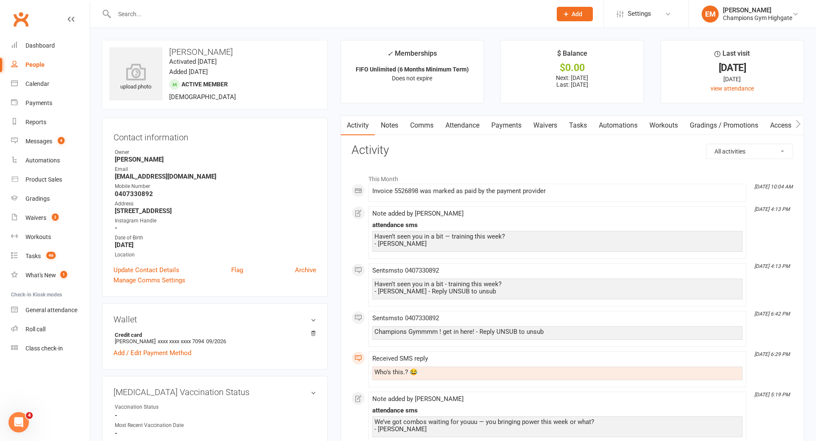
click at [759, 148] on select "All activities Bookings / Attendances Communications Notes Failed SMSes Grading…" at bounding box center [749, 151] width 86 height 14
select select "ConversationLogEntry"
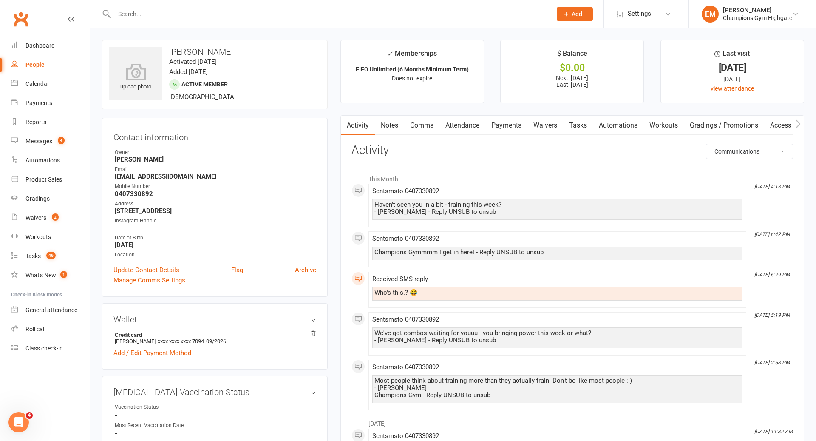
click at [427, 117] on link "Comms" at bounding box center [421, 126] width 35 height 20
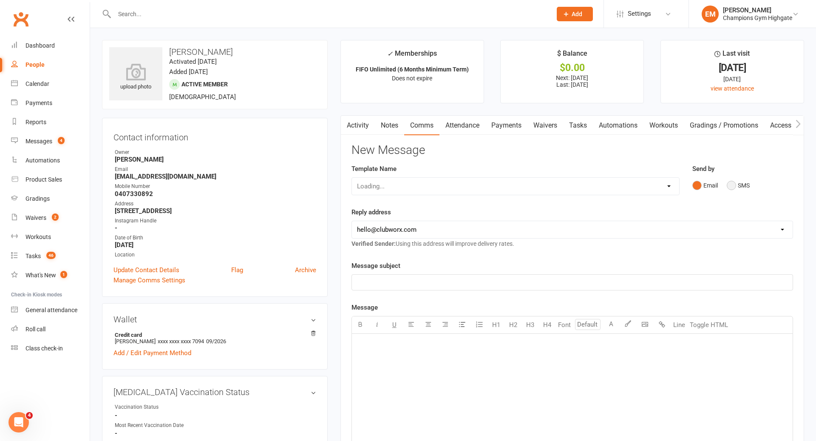
click at [740, 187] on button "SMS" at bounding box center [738, 185] width 23 height 16
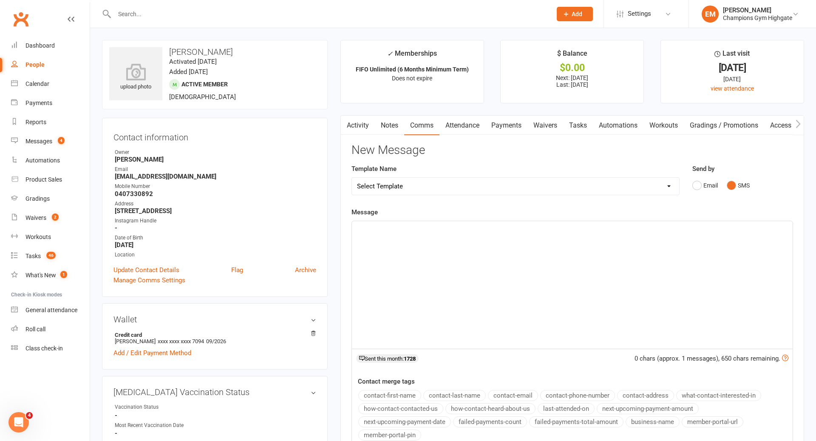
click at [576, 306] on div "﻿" at bounding box center [572, 284] width 441 height 127
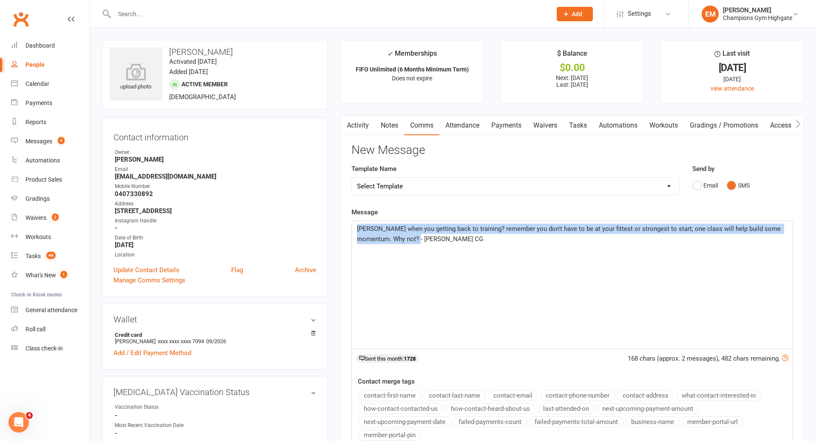
drag, startPoint x: 472, startPoint y: 278, endPoint x: 282, endPoint y: 131, distance: 240.0
copy span "[PERSON_NAME] when you getting back to training? remember you don't have to be …"
click at [388, 243] on p "[PERSON_NAME] when you getting back to training? remember you don't have to be …" at bounding box center [572, 234] width 430 height 20
drag, startPoint x: 466, startPoint y: 273, endPoint x: 283, endPoint y: 195, distance: 199.7
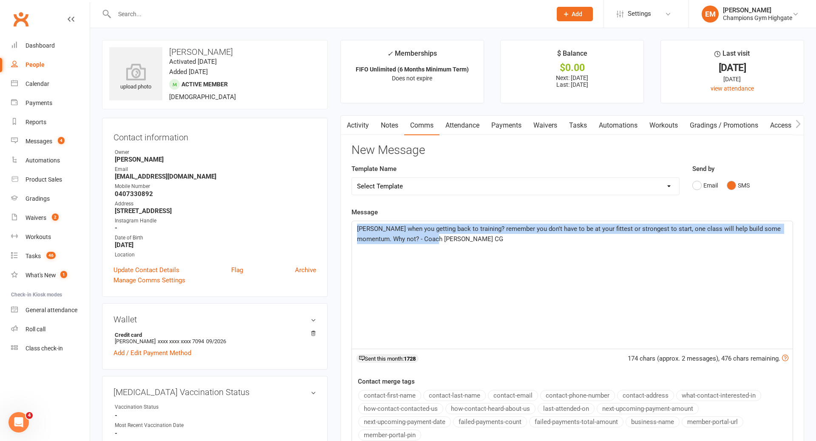
copy span "[PERSON_NAME] when you getting back to training? remember you don't have to be …"
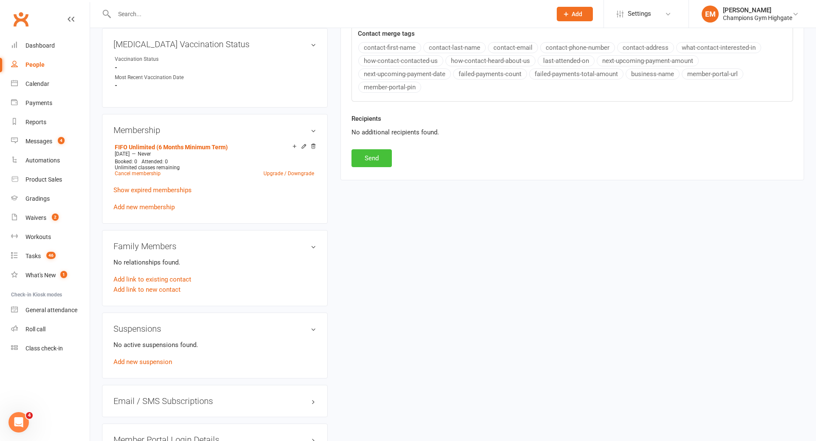
click at [368, 161] on button "Send" at bounding box center [371, 158] width 40 height 18
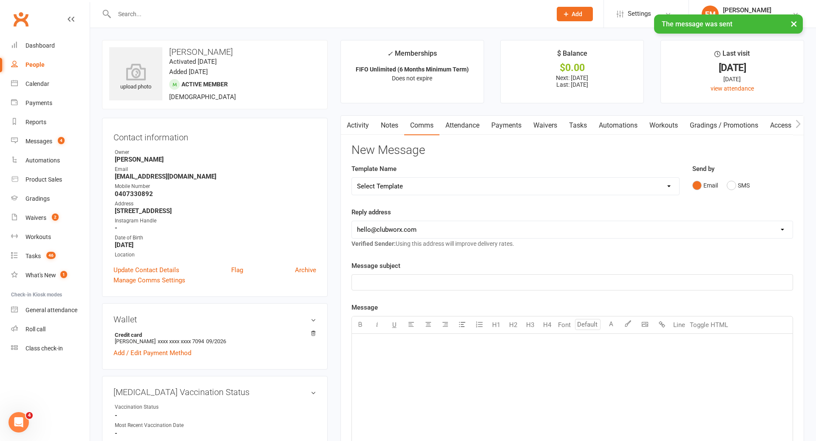
click at [398, 130] on link "Notes" at bounding box center [389, 126] width 29 height 20
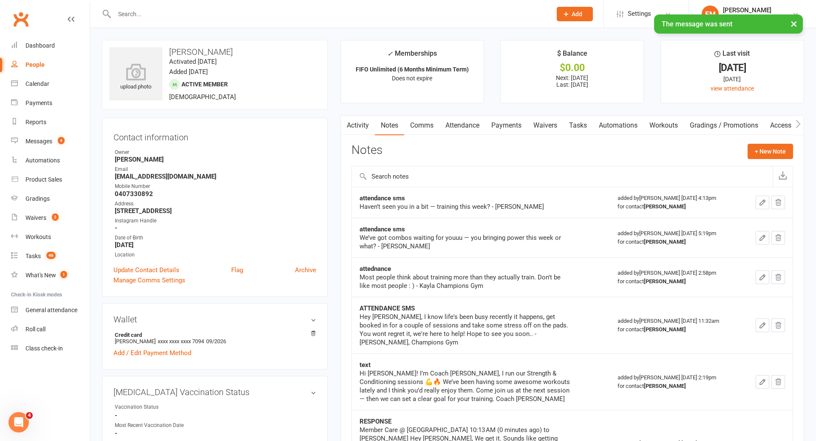
click at [772, 160] on div "Notes + New Note" at bounding box center [572, 155] width 442 height 22
click at [771, 155] on button "+ New Note" at bounding box center [770, 151] width 45 height 15
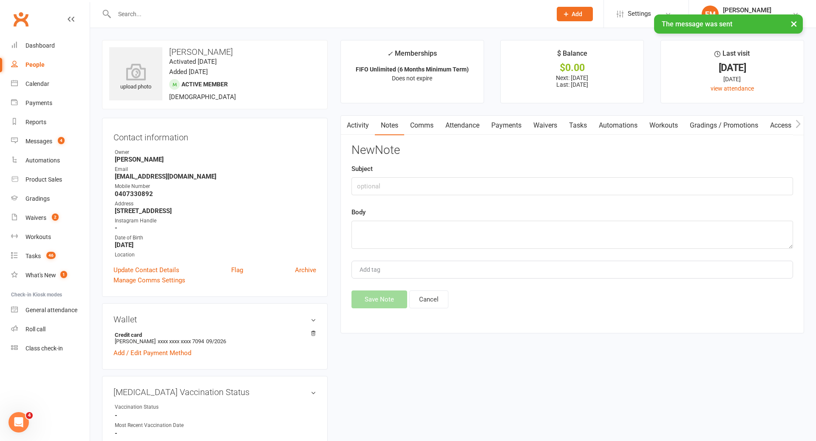
click at [586, 252] on div "New Note Subject Body Add tag Save Note Cancel" at bounding box center [572, 226] width 442 height 164
click at [587, 242] on textarea at bounding box center [572, 235] width 442 height 28
paste textarea "[PERSON_NAME] when you getting back to training? remember you don't have to be …"
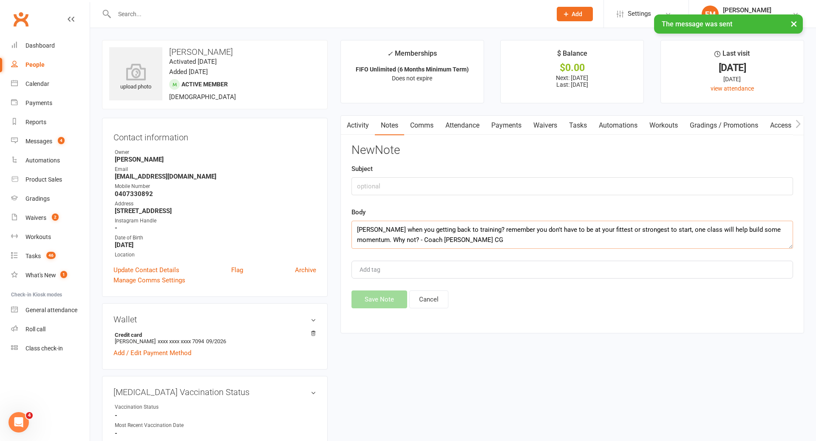
type textarea "[PERSON_NAME] when you getting back to training? remember you don't have to be …"
click at [506, 172] on div "Subject" at bounding box center [572, 179] width 442 height 31
click at [504, 174] on div "Subject" at bounding box center [572, 179] width 442 height 31
click at [496, 184] on input "text" at bounding box center [572, 186] width 442 height 18
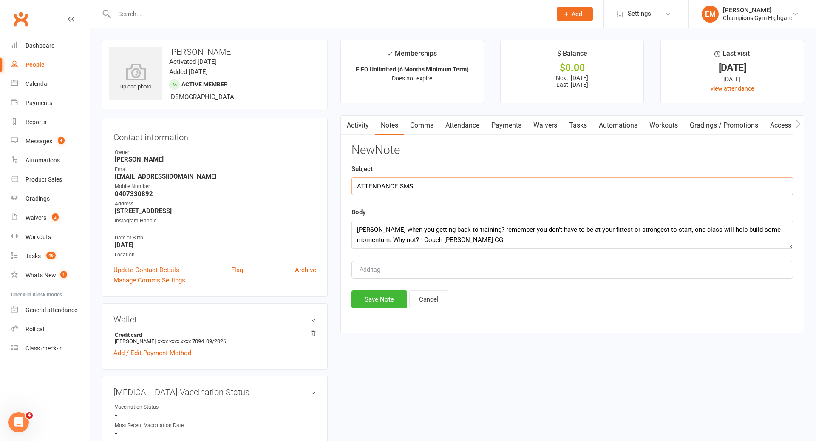
type input "ATTENDANCE SMS"
click at [398, 287] on div "New Note Subject ATTENDANCE SMS Body [PERSON_NAME] when you getting back to tra…" at bounding box center [572, 226] width 442 height 164
click at [397, 290] on div "Save Note Cancel" at bounding box center [572, 299] width 442 height 18
click at [397, 290] on button "Save Note" at bounding box center [379, 299] width 56 height 18
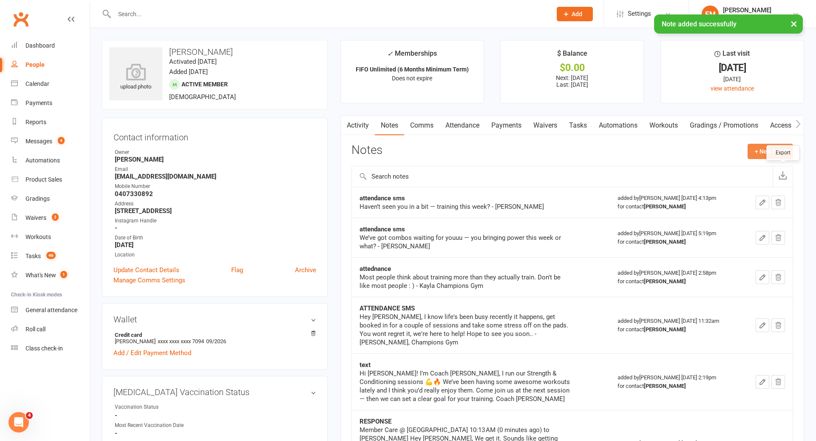
click at [776, 156] on button "+ New Note" at bounding box center [770, 151] width 45 height 15
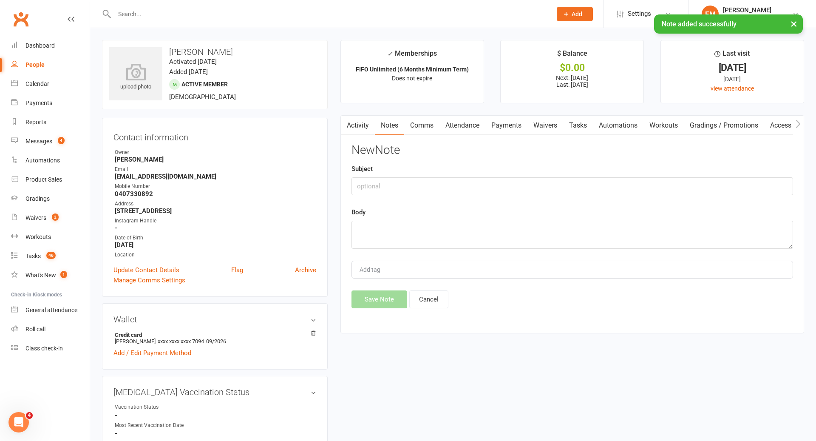
click at [608, 168] on div "Subject" at bounding box center [572, 179] width 442 height 31
click at [602, 179] on input "text" at bounding box center [572, 186] width 442 height 18
type input "Task update"
click at [511, 239] on textarea at bounding box center [572, 235] width 442 height 28
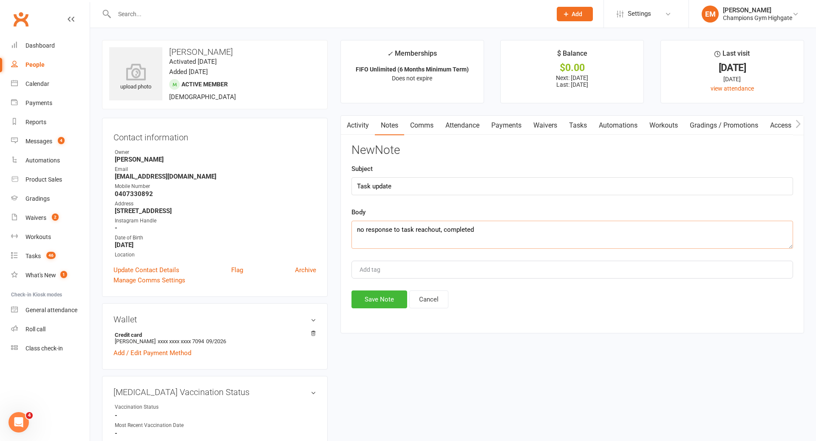
click at [427, 233] on textarea "no response to task reachout, completed" at bounding box center [572, 235] width 442 height 28
click at [430, 232] on textarea "no response to task reachout, completed" at bounding box center [572, 235] width 442 height 28
type textarea "no response to task reach out, completed"
click at [382, 296] on button "Save Note" at bounding box center [379, 299] width 56 height 18
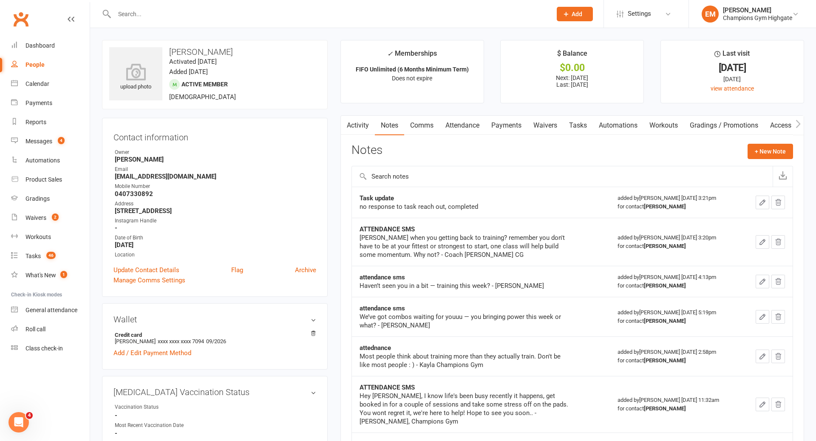
click at [778, 200] on icon "button" at bounding box center [778, 202] width 8 height 8
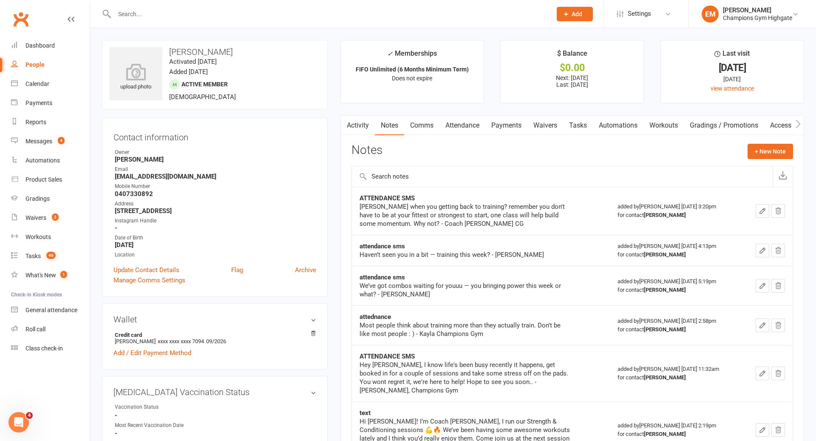
click at [764, 214] on button "button" at bounding box center [763, 211] width 14 height 14
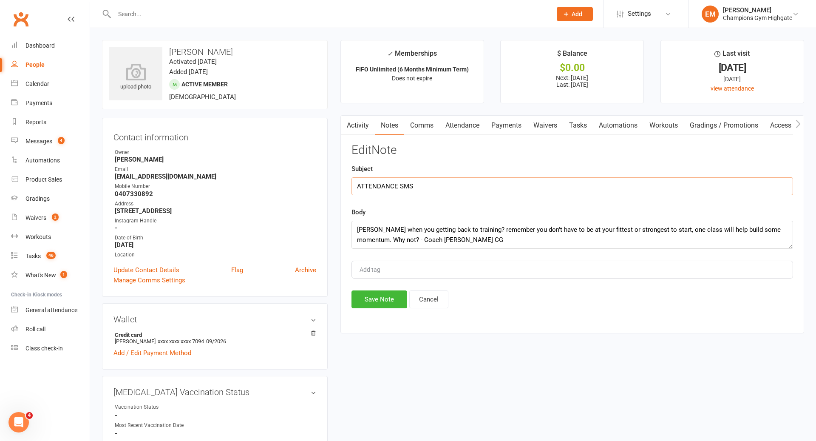
drag, startPoint x: 429, startPoint y: 186, endPoint x: 266, endPoint y: 142, distance: 168.1
click at [375, 182] on input "Coach SMS" at bounding box center [572, 186] width 442 height 18
type input "Coach task SMS"
click at [374, 297] on button "Save Note" at bounding box center [379, 299] width 56 height 18
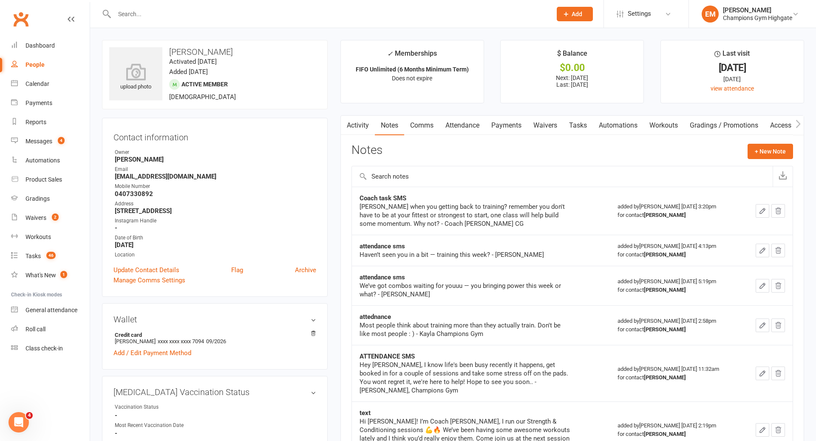
click at [496, 15] on input "text" at bounding box center [329, 14] width 434 height 12
type input "m"
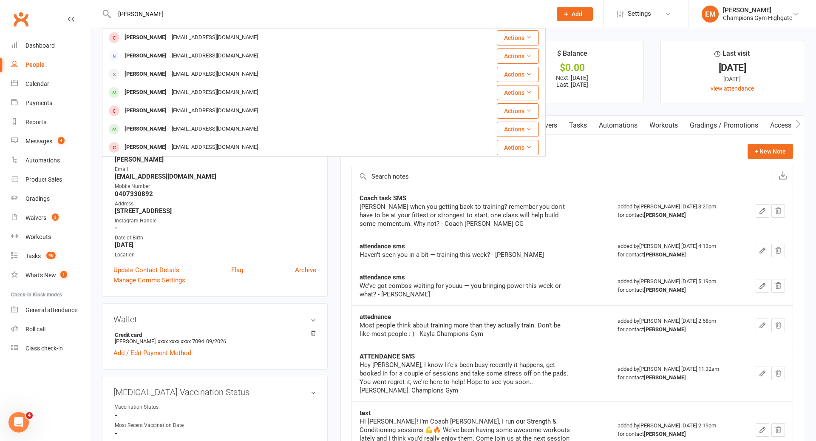
type input "[PERSON_NAME]"
click at [411, 40] on div "[PERSON_NAME] [EMAIL_ADDRESS][DOMAIN_NAME]" at bounding box center [287, 37] width 368 height 17
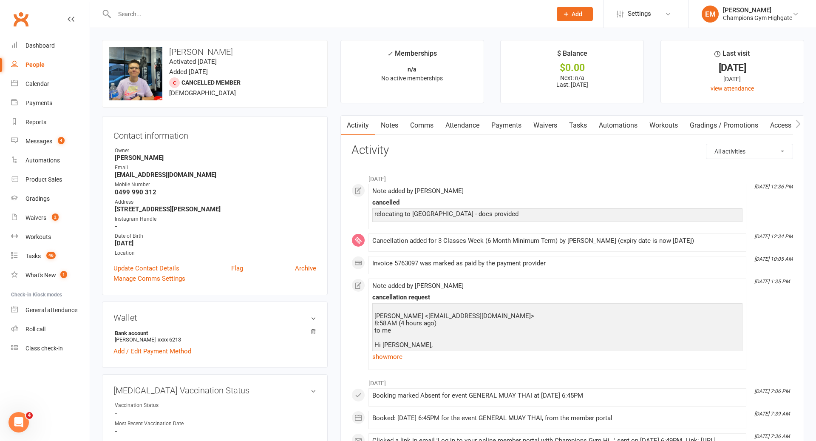
click at [391, 121] on link "Notes" at bounding box center [389, 126] width 29 height 20
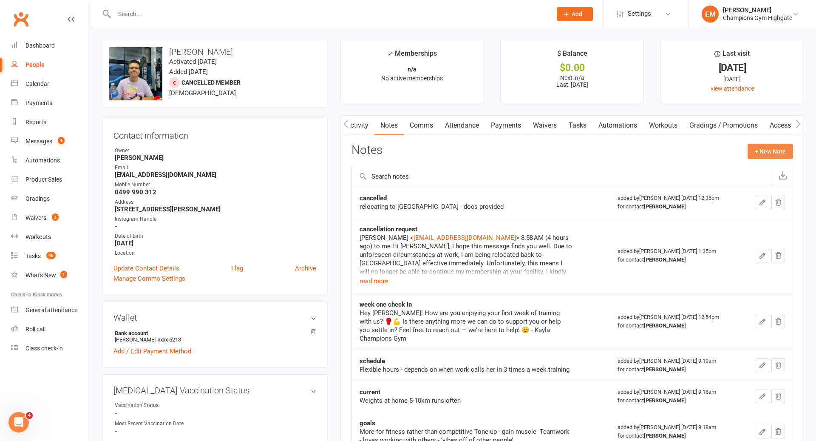
click at [781, 149] on button "+ New Note" at bounding box center [770, 151] width 45 height 15
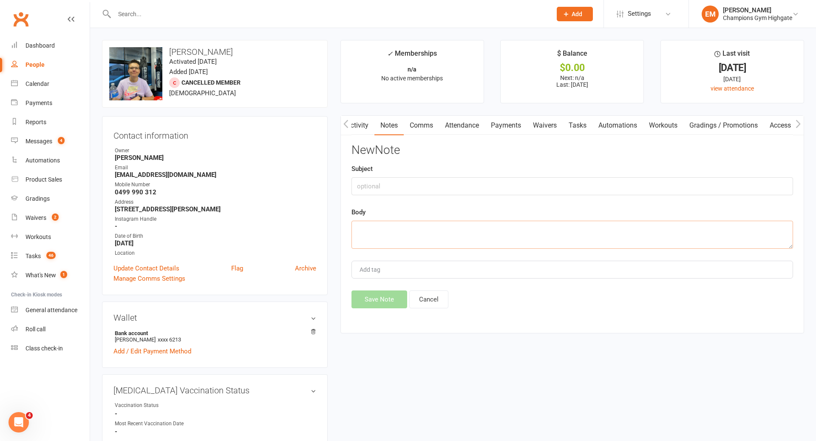
click at [576, 222] on textarea at bounding box center [572, 235] width 442 height 28
type textarea "relocating cancelled task completed"
click at [419, 173] on div "Subject" at bounding box center [572, 179] width 442 height 31
click at [416, 198] on div "New Note Subject Body relocating cancelled task completed Add tag Save Note Can…" at bounding box center [572, 226] width 442 height 164
click at [419, 181] on input "text" at bounding box center [572, 186] width 442 height 18
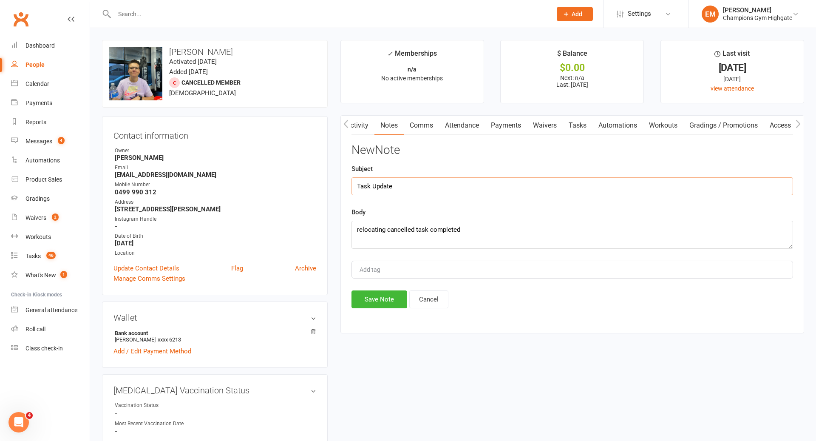
type input "Task Update"
click at [377, 308] on div "Activity Notes Comms Attendance Payments Waivers Tasks Automations Workouts Gra…" at bounding box center [572, 224] width 464 height 218
click at [380, 303] on button "Save Note" at bounding box center [379, 299] width 56 height 18
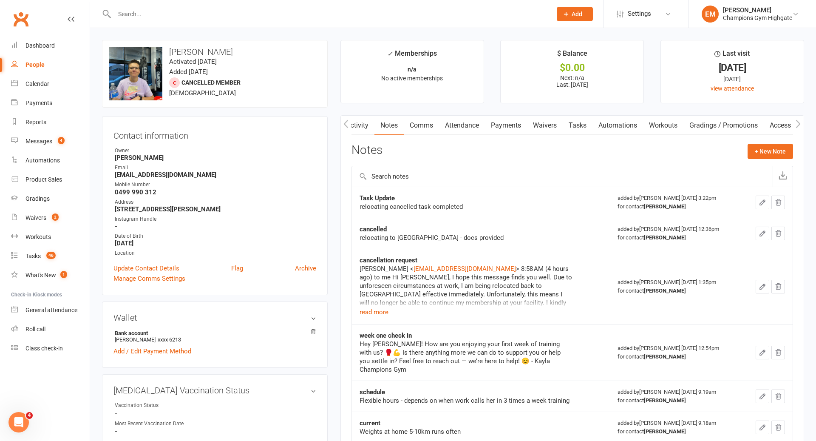
click at [448, 7] on div at bounding box center [324, 14] width 444 height 28
click at [434, 20] on input "text" at bounding box center [329, 14] width 434 height 12
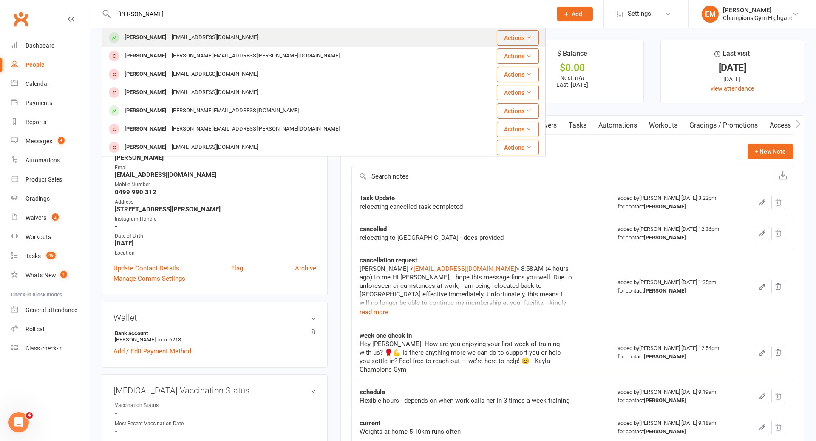
type input "[PERSON_NAME]"
click at [235, 35] on div "[PERSON_NAME] [EMAIL_ADDRESS][DOMAIN_NAME]" at bounding box center [287, 37] width 368 height 17
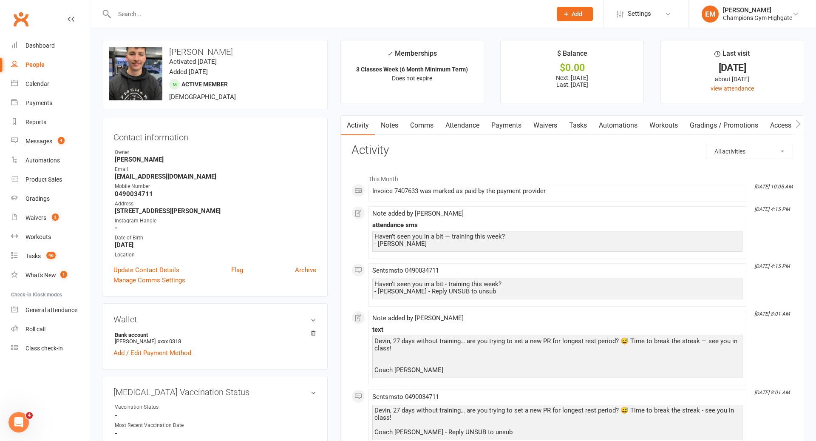
click at [747, 144] on select "All activities Bookings / Attendances Communications Notes Failed SMSes Grading…" at bounding box center [749, 151] width 86 height 14
select select "ConversationLogEntry"
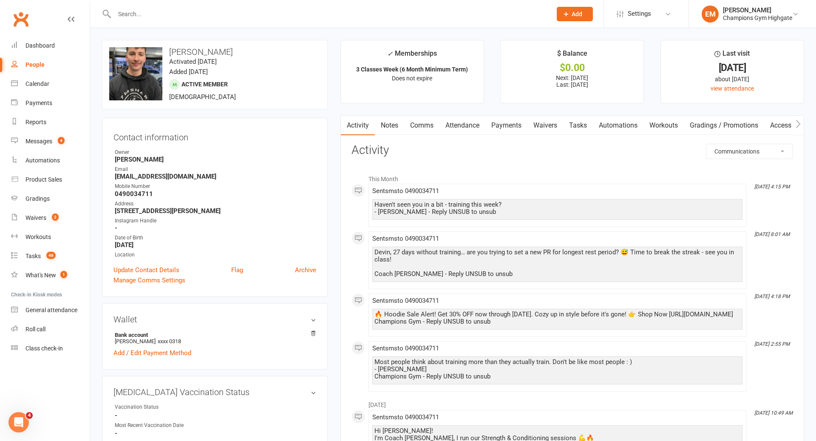
click at [428, 124] on link "Comms" at bounding box center [421, 126] width 35 height 20
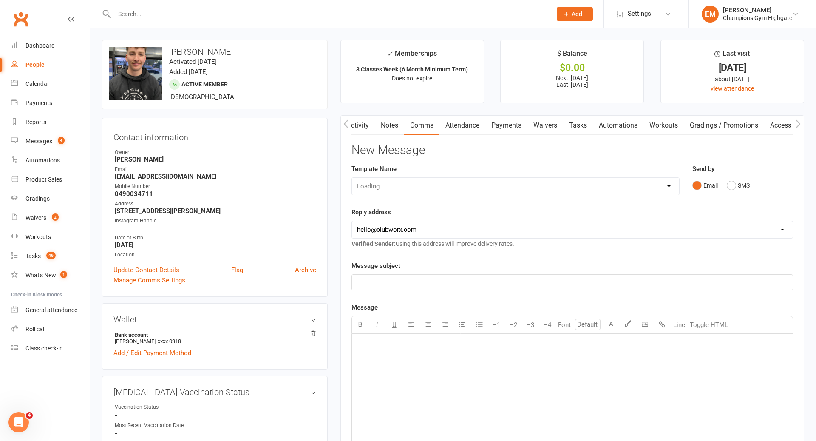
scroll to position [0, 0]
click at [364, 131] on link "Activity" at bounding box center [357, 126] width 34 height 20
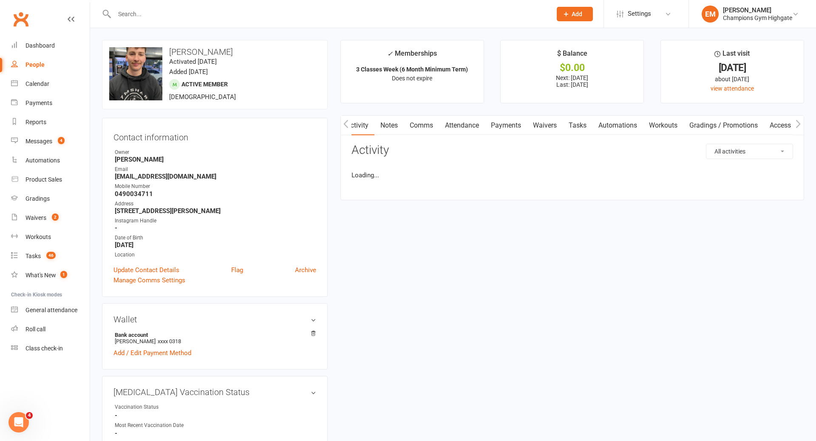
click at [738, 147] on select "All activities Bookings / Attendances Communications Notes Failed SMSes Grading…" at bounding box center [749, 151] width 86 height 14
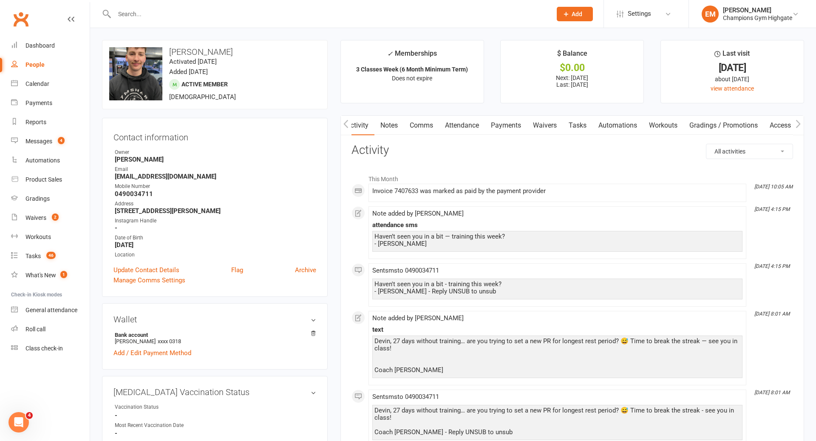
select select "ConversationLogEntry"
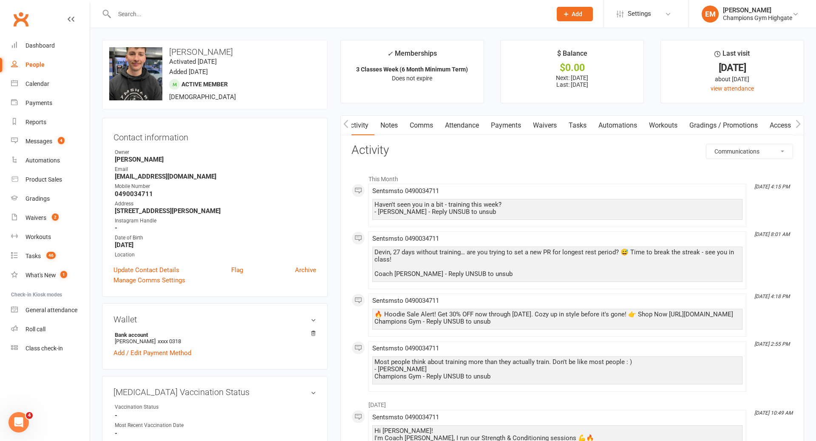
click at [423, 126] on link "Comms" at bounding box center [421, 126] width 35 height 20
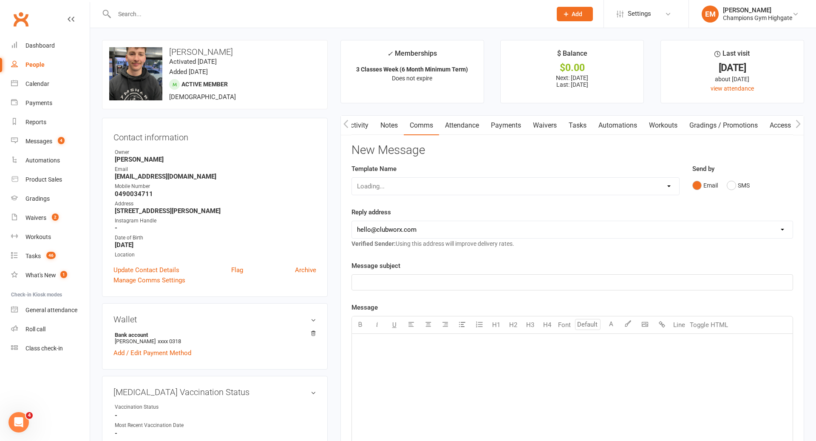
drag, startPoint x: 393, startPoint y: 122, endPoint x: 430, endPoint y: 115, distance: 37.8
click at [393, 122] on link "Notes" at bounding box center [388, 126] width 29 height 20
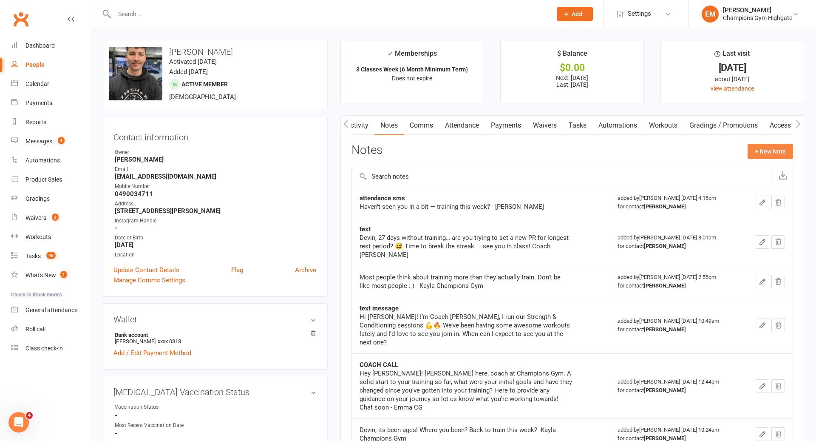
click at [771, 146] on button "+ New Note" at bounding box center [770, 151] width 45 height 15
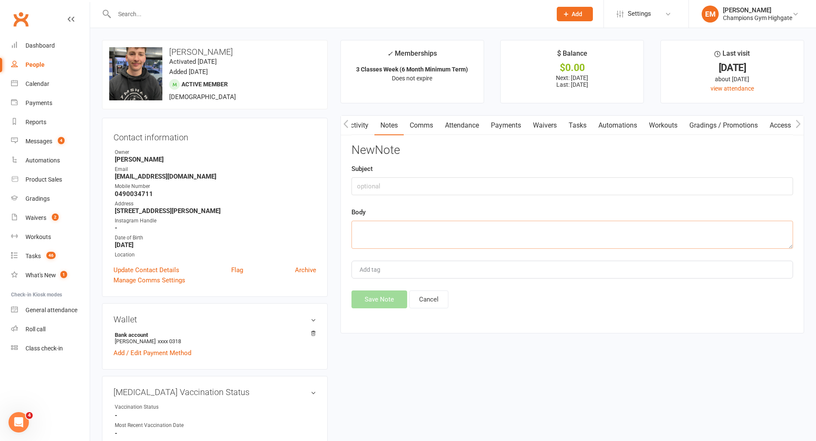
click at [612, 237] on textarea at bounding box center [572, 235] width 442 height 28
click at [566, 191] on input "text" at bounding box center [572, 186] width 442 height 18
drag, startPoint x: 544, startPoint y: 252, endPoint x: 539, endPoint y: 242, distance: 11.0
click at [540, 242] on div "New Note Subject Body no response to task outreach in juLY, COMPLETED Add tag S…" at bounding box center [572, 226] width 442 height 164
click at [539, 242] on textarea "no response to task outreach in juLY, COMPLETED" at bounding box center [572, 235] width 442 height 28
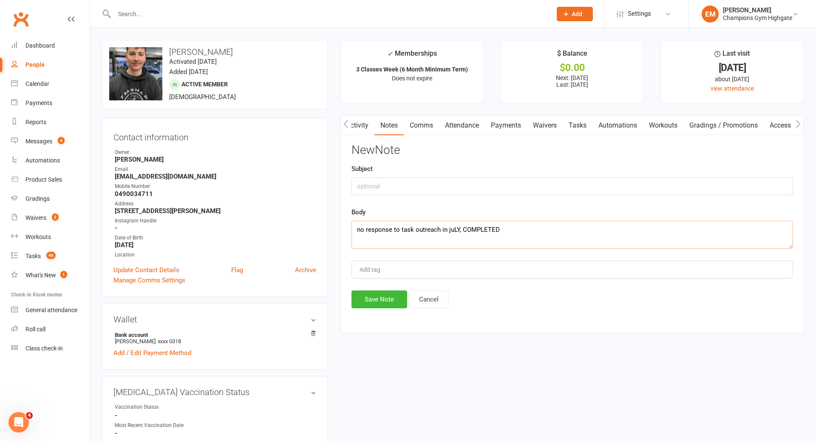
drag, startPoint x: 539, startPoint y: 242, endPoint x: 493, endPoint y: 238, distance: 46.1
click at [493, 238] on textarea "no response to task outreach in juLY, COMPLETED" at bounding box center [572, 235] width 442 height 28
type textarea "no response to task outreach in july. Completed"
click at [447, 192] on input "text" at bounding box center [572, 186] width 442 height 18
type input "Task Update"
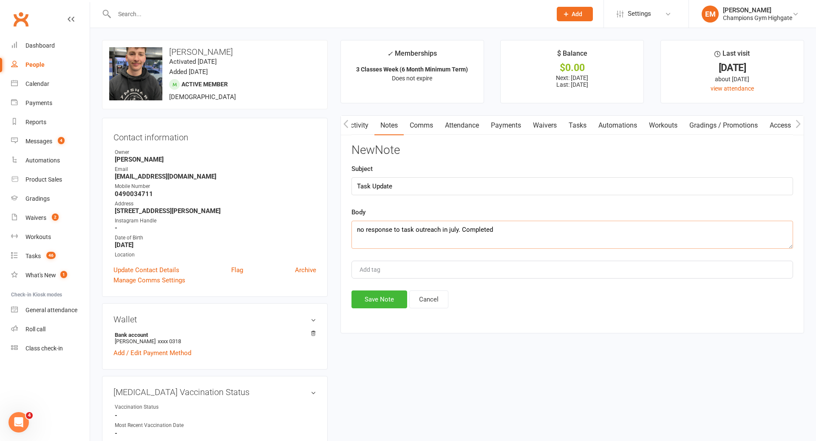
click at [449, 226] on textarea "no response to task outreach in july. Completed" at bounding box center [572, 235] width 442 height 28
type textarea "no response to task outreach in July. Completed"
click at [383, 298] on button "Save Note" at bounding box center [379, 299] width 56 height 18
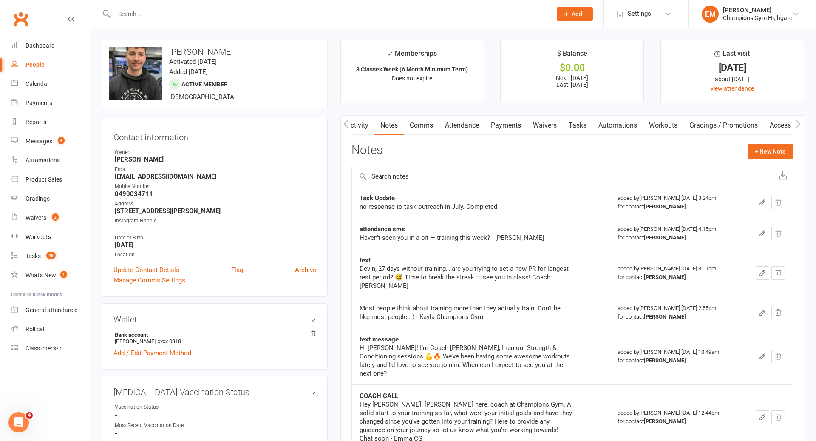
click at [433, 10] on input "text" at bounding box center [329, 14] width 434 height 12
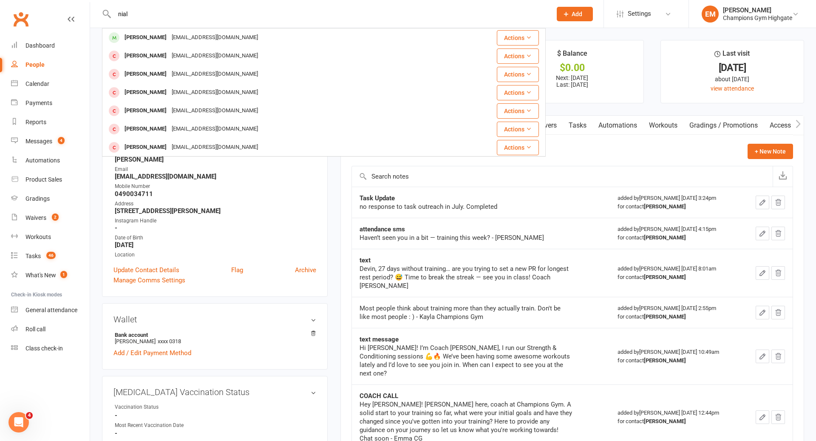
type input "nial"
click at [228, 40] on div "[PERSON_NAME] [EMAIL_ADDRESS][DOMAIN_NAME]" at bounding box center [272, 37] width 339 height 17
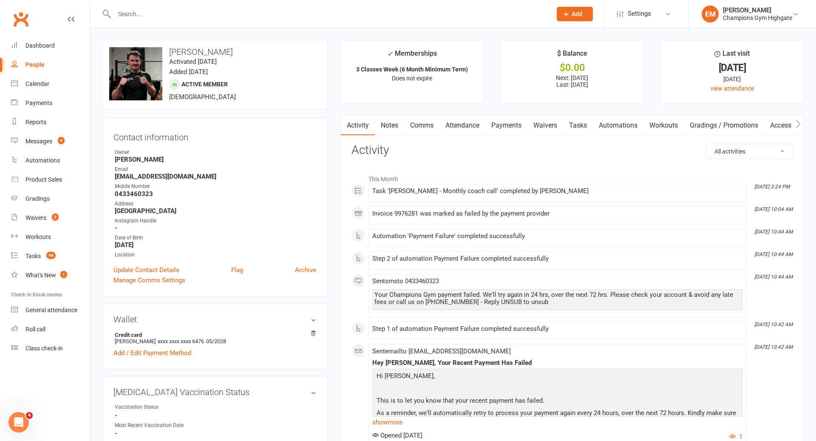
click at [398, 128] on link "Notes" at bounding box center [389, 126] width 29 height 20
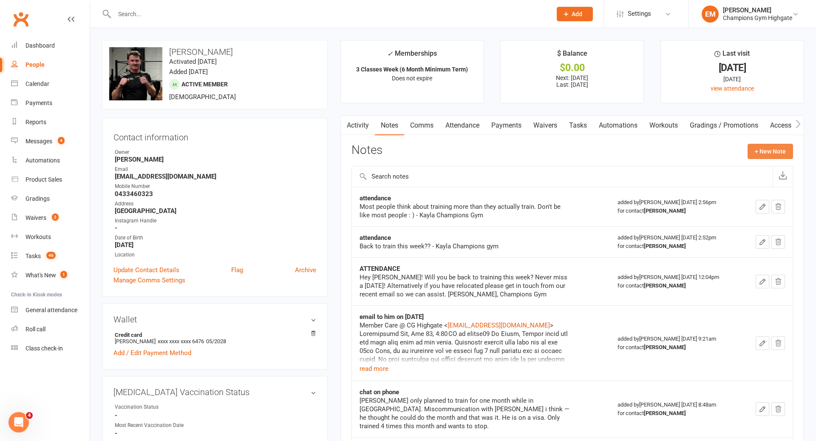
click at [765, 151] on button "+ New Note" at bounding box center [770, 151] width 45 height 15
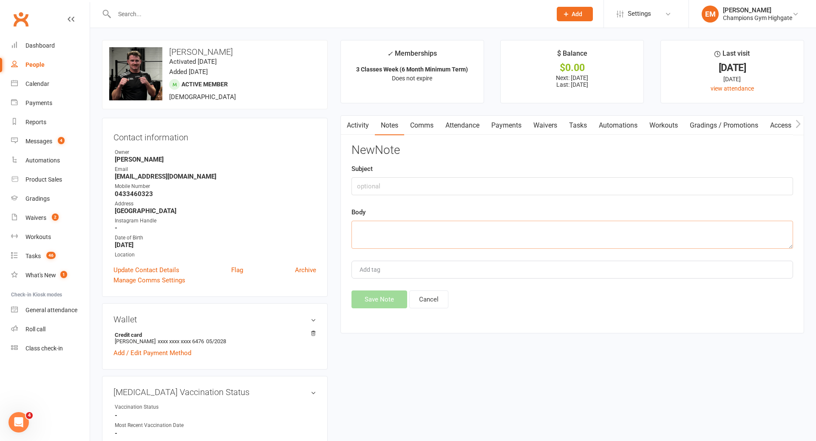
click at [613, 240] on textarea at bounding box center [572, 235] width 442 height 28
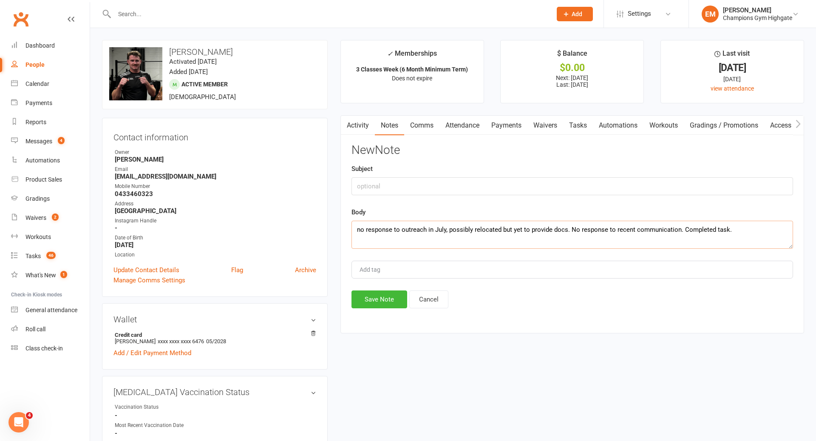
type textarea "no response to outreach in July, possibly relocated but yet to provide docs. No…"
click at [595, 188] on input "text" at bounding box center [572, 186] width 442 height 18
type input "Task Update"
click at [391, 309] on div "Activity Notes Comms Attendance Payments Waivers Tasks Automations Workouts Gra…" at bounding box center [572, 224] width 464 height 218
click at [391, 292] on button "Save Note" at bounding box center [379, 299] width 56 height 18
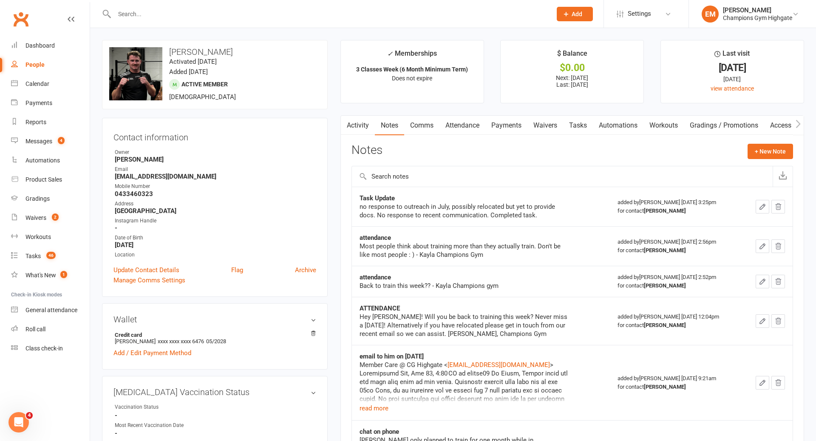
click at [439, 10] on input "text" at bounding box center [329, 14] width 434 height 12
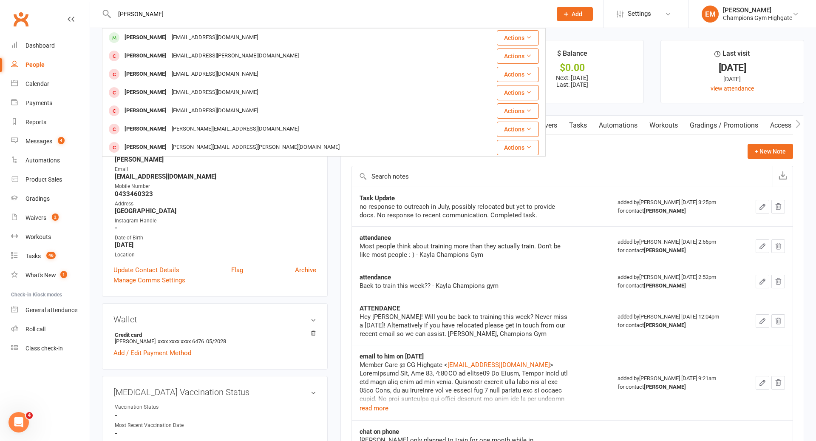
type input "[PERSON_NAME]"
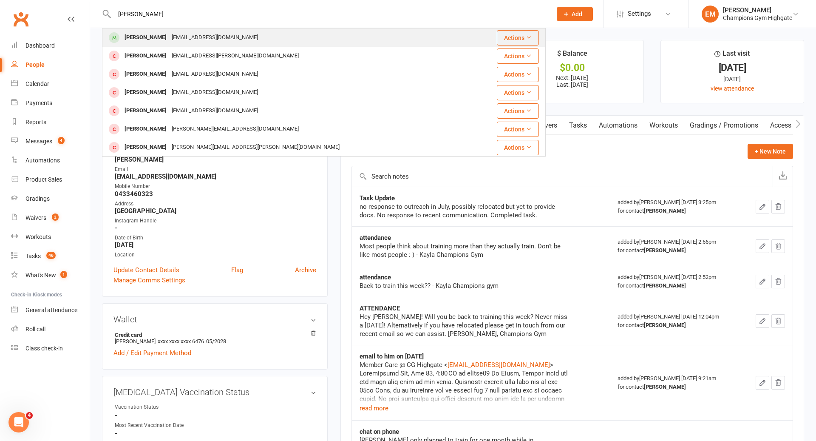
click at [275, 45] on div "[PERSON_NAME] [EMAIL_ADDRESS][DOMAIN_NAME]" at bounding box center [287, 37] width 368 height 17
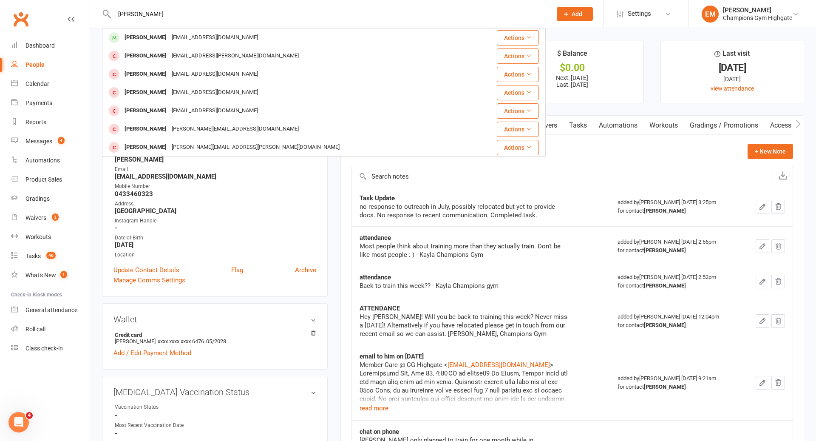
click at [0, 0] on div "Loading" at bounding box center [0, 0] width 0 height 0
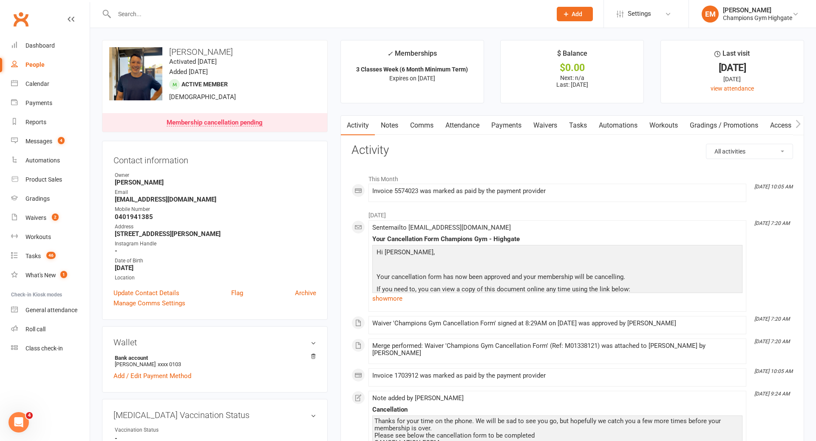
click at [407, 127] on link "Comms" at bounding box center [421, 126] width 35 height 20
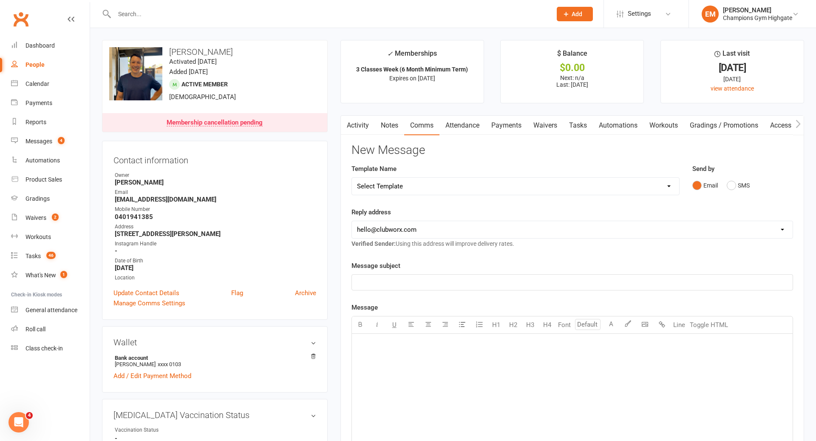
click at [381, 125] on link "Notes" at bounding box center [389, 126] width 29 height 20
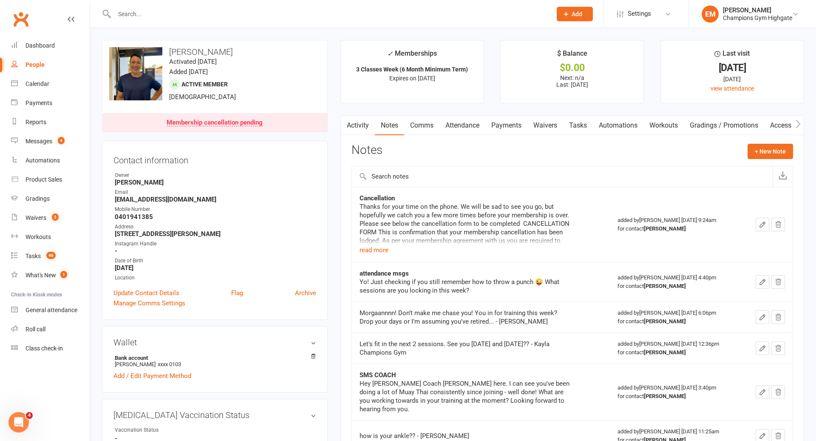
click at [427, 8] on div at bounding box center [324, 14] width 444 height 28
click at [398, 7] on div at bounding box center [324, 14] width 444 height 28
click at [391, 12] on input "text" at bounding box center [329, 14] width 434 height 12
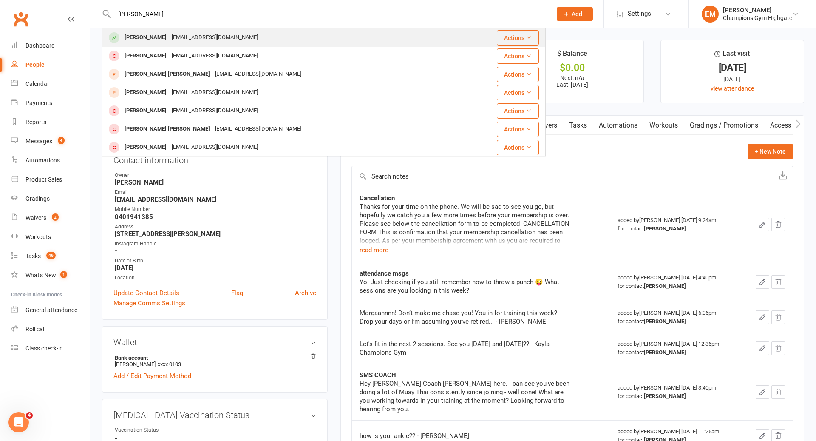
type input "[PERSON_NAME]"
click at [248, 31] on div "[PERSON_NAME] [EMAIL_ADDRESS][DOMAIN_NAME]" at bounding box center [281, 37] width 357 height 17
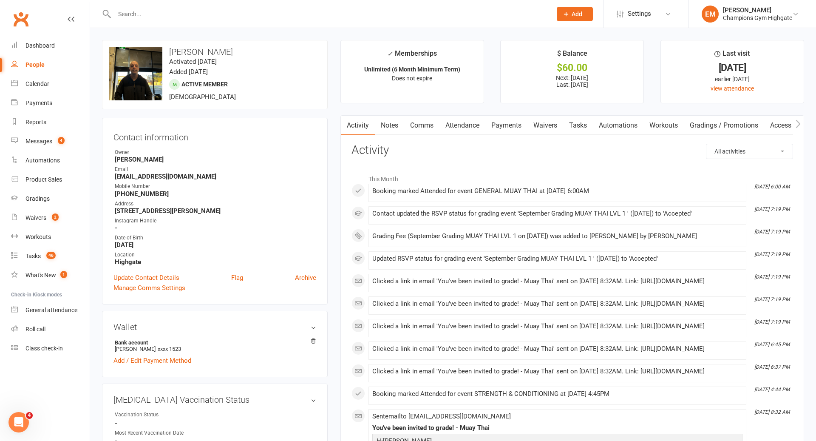
click at [398, 122] on link "Notes" at bounding box center [389, 126] width 29 height 20
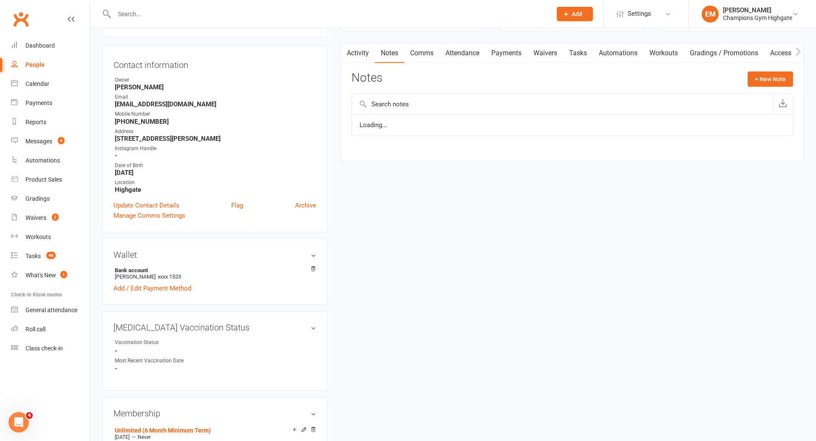
scroll to position [70, 0]
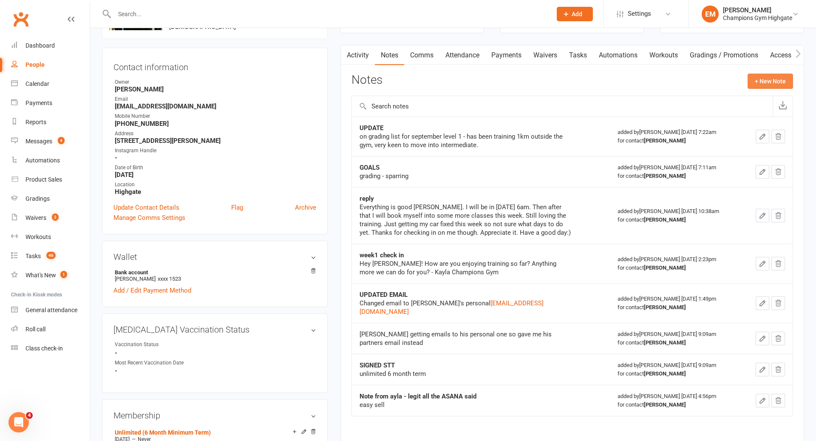
click at [773, 87] on button "+ New Note" at bounding box center [770, 81] width 45 height 15
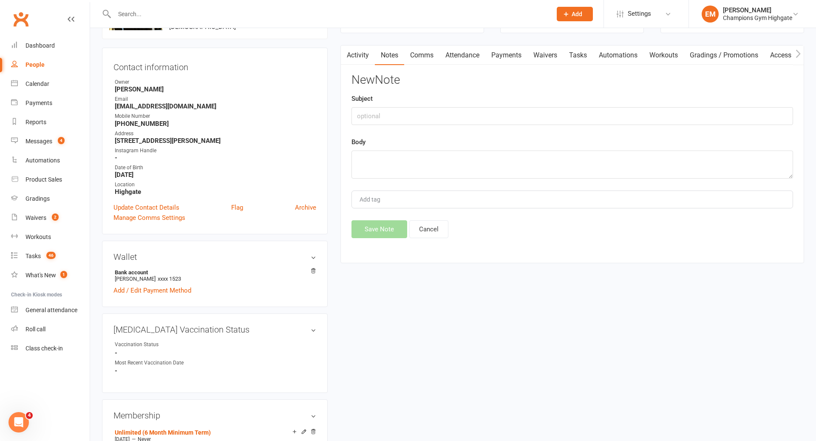
click at [541, 181] on div "New Note Subject Body Add tag Save Note Cancel" at bounding box center [572, 156] width 442 height 164
click at [543, 164] on textarea at bounding box center [572, 164] width 442 height 28
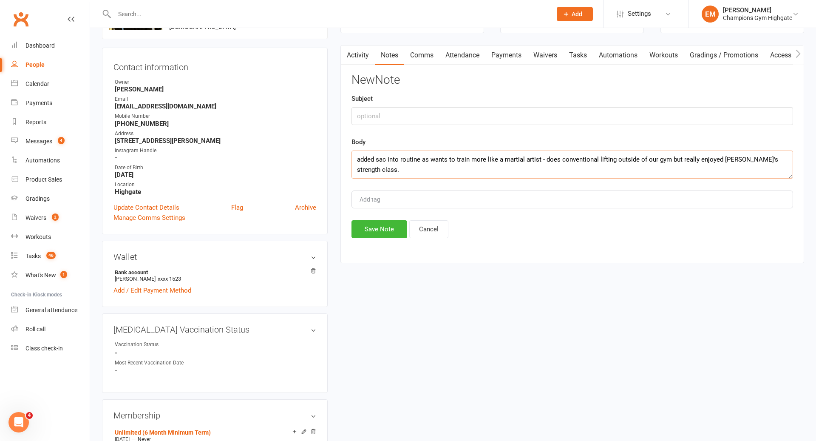
click at [359, 159] on textarea "added sac into routine as wants to train more like a martial artist - does conv…" at bounding box center [572, 164] width 442 height 28
type textarea "Added sac into routine as wants to train more like a martial artist - does conv…"
click at [377, 121] on input "text" at bounding box center [572, 116] width 442 height 18
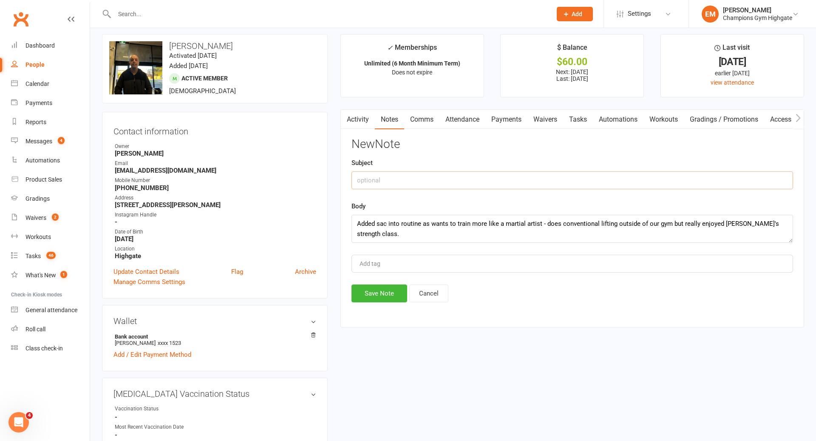
scroll to position [3, 0]
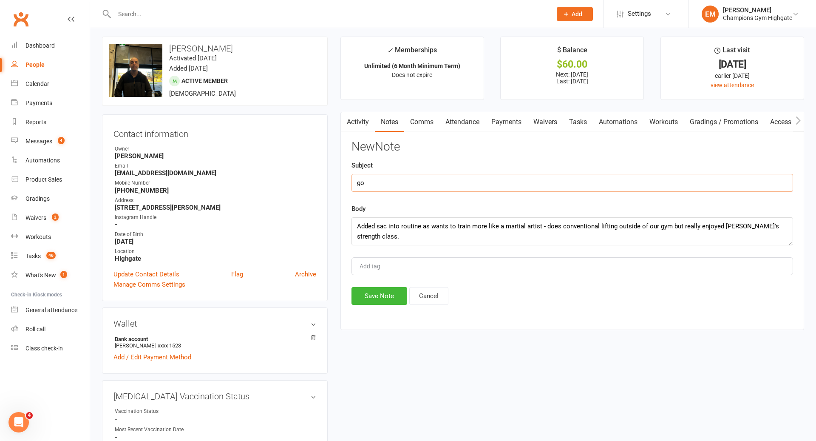
type input "g"
click at [380, 233] on textarea "Added sac into routine as wants to train more like a martial artist - does conv…" at bounding box center [572, 231] width 442 height 28
type textarea "Added sac into routine as wants to train more like a martial artist - does conv…"
click at [397, 178] on input "text" at bounding box center [572, 183] width 442 height 18
type input "GOALS COACH CHAT IN CLUB"
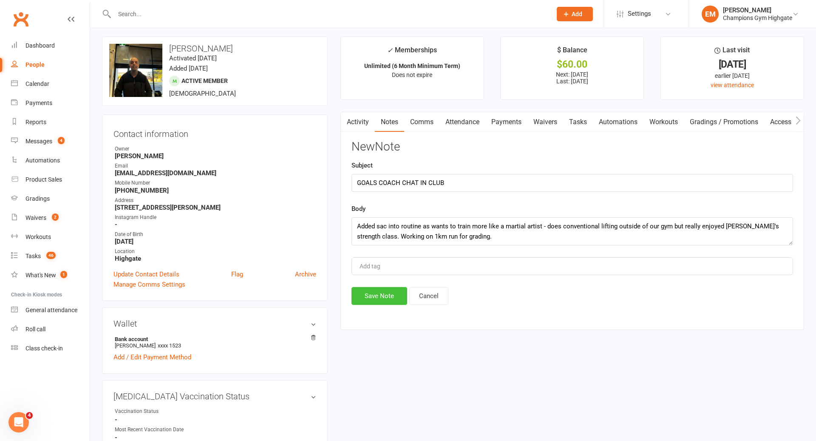
click at [373, 299] on button "Save Note" at bounding box center [379, 296] width 56 height 18
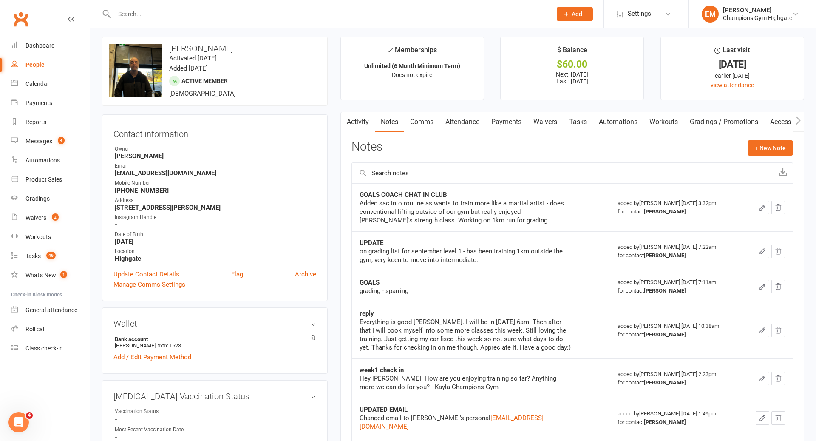
click at [361, 7] on div at bounding box center [324, 14] width 444 height 28
click at [336, 26] on div at bounding box center [324, 14] width 444 height 28
click at [336, 19] on input "text" at bounding box center [329, 14] width 434 height 12
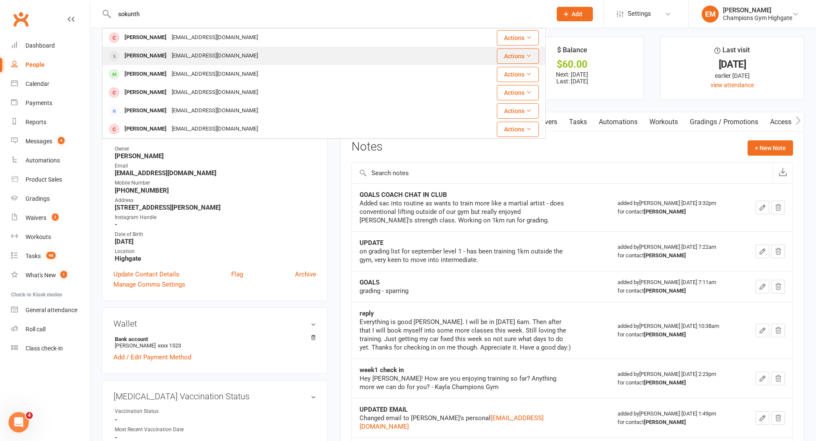
type input "sokunth"
click at [252, 55] on div "[PERSON_NAME] [EMAIL_ADDRESS][DOMAIN_NAME]" at bounding box center [272, 55] width 339 height 17
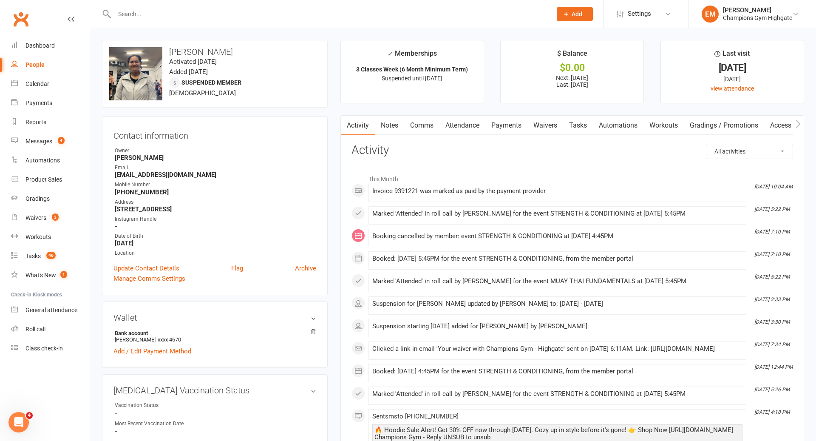
click at [390, 126] on link "Notes" at bounding box center [389, 126] width 29 height 20
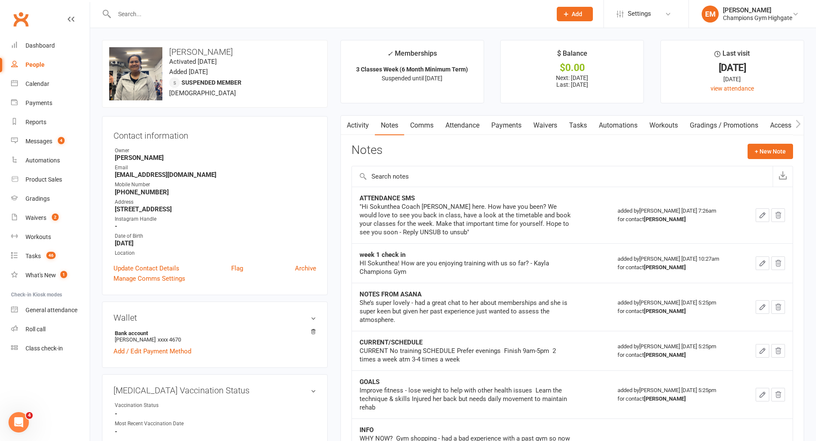
click at [389, 123] on link "Notes" at bounding box center [389, 126] width 29 height 20
click at [373, 124] on link "Activity" at bounding box center [358, 126] width 34 height 20
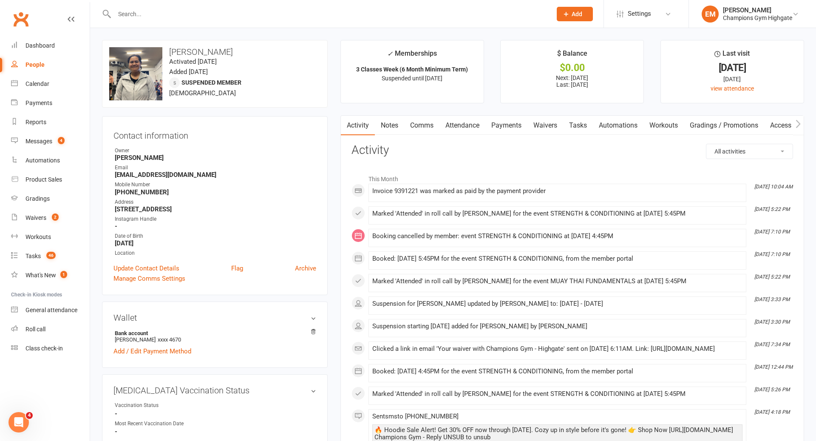
click at [415, 128] on link "Comms" at bounding box center [421, 126] width 35 height 20
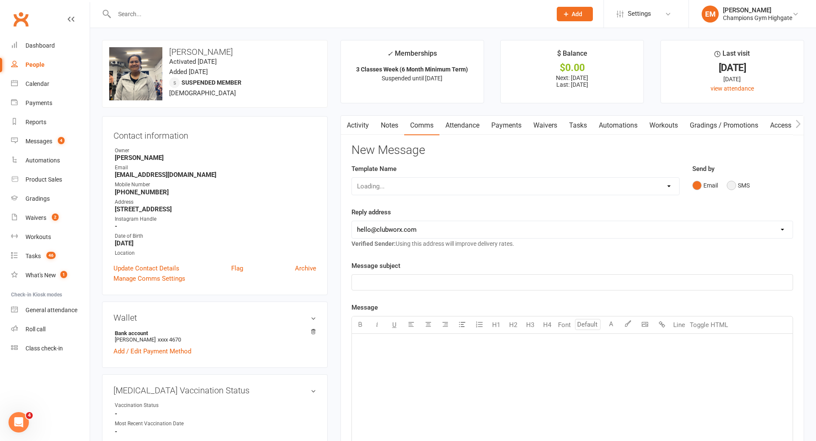
click at [736, 182] on button "SMS" at bounding box center [738, 185] width 23 height 16
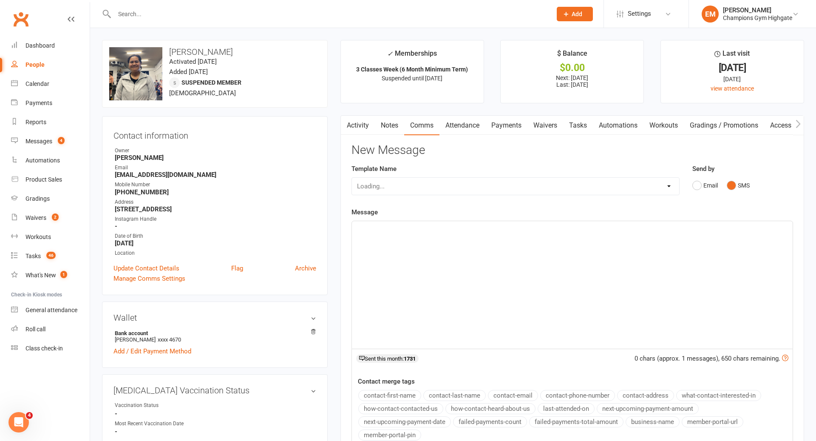
click at [612, 251] on div "﻿" at bounding box center [572, 284] width 441 height 127
click at [383, 116] on link "Notes" at bounding box center [389, 126] width 29 height 20
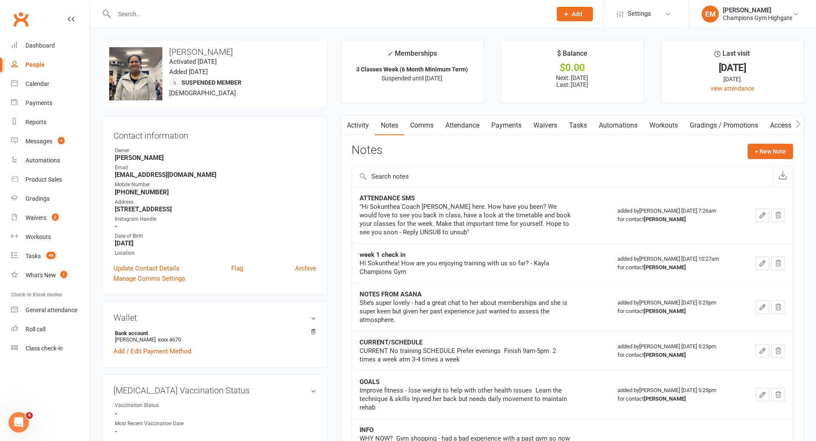
click at [354, 123] on link "Activity" at bounding box center [358, 126] width 34 height 20
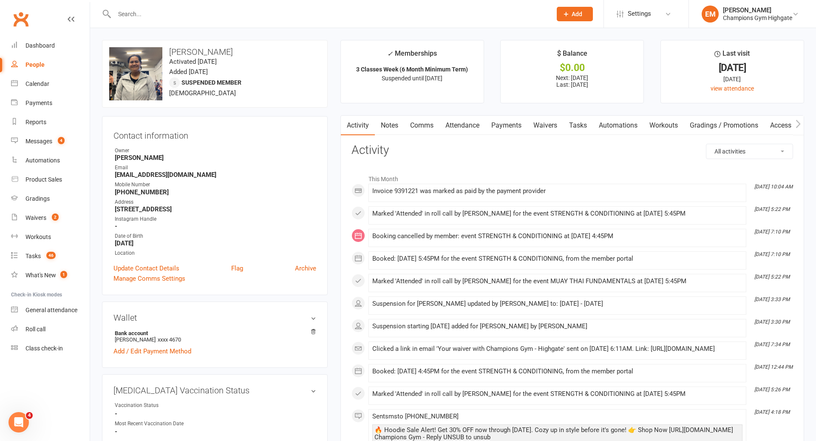
drag, startPoint x: 230, startPoint y: 53, endPoint x: 130, endPoint y: 43, distance: 101.2
click at [130, 43] on div "upload photo change photo [PERSON_NAME] Activated [DATE] Added [DATE] Suspended…" at bounding box center [215, 74] width 226 height 68
copy div "change photo [PERSON_NAME]"
click at [483, 8] on input "text" at bounding box center [329, 14] width 434 height 12
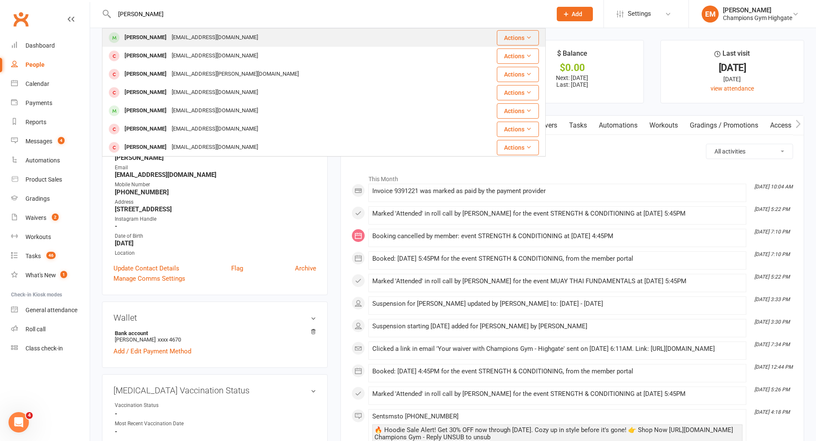
type input "[PERSON_NAME]"
click at [266, 31] on div "[PERSON_NAME] [EMAIL_ADDRESS][DOMAIN_NAME]" at bounding box center [287, 37] width 368 height 17
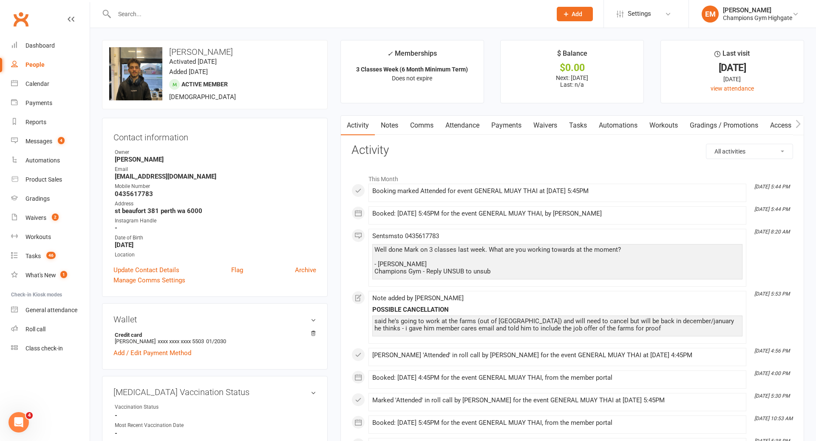
click at [429, 12] on input "text" at bounding box center [329, 14] width 434 height 12
click at [316, 14] on input "text" at bounding box center [329, 14] width 434 height 12
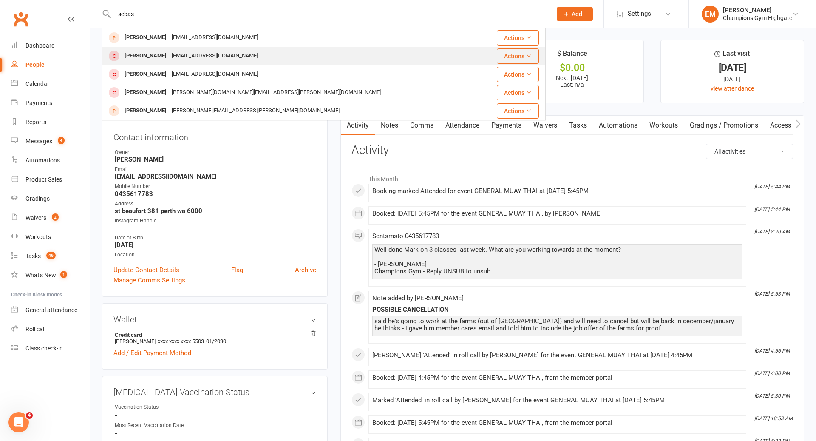
type input "sebas"
click at [251, 57] on div "[PERSON_NAME] [EMAIL_ADDRESS][DOMAIN_NAME]" at bounding box center [291, 55] width 377 height 17
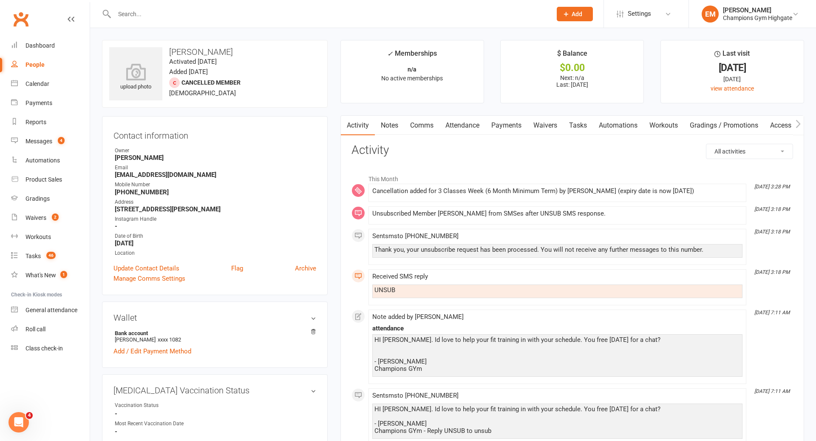
click at [385, 123] on link "Notes" at bounding box center [389, 126] width 29 height 20
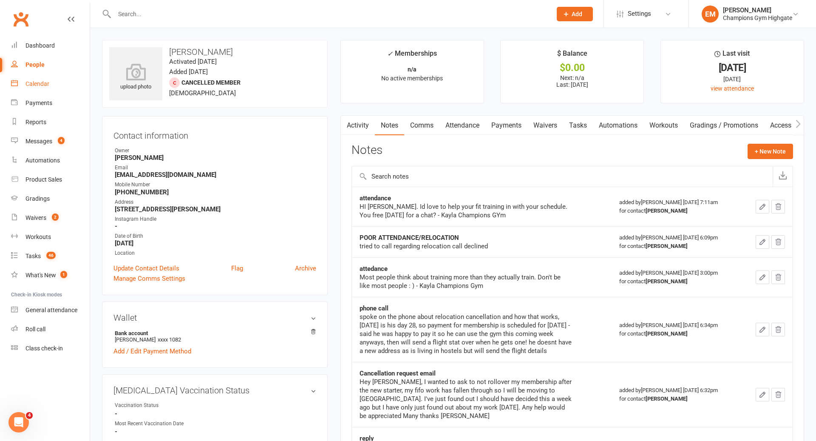
click at [40, 75] on link "Calendar" at bounding box center [50, 83] width 79 height 19
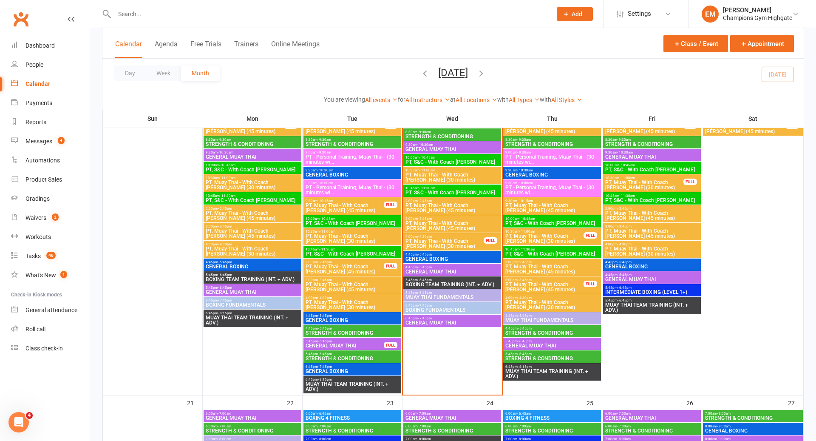
scroll to position [874, 0]
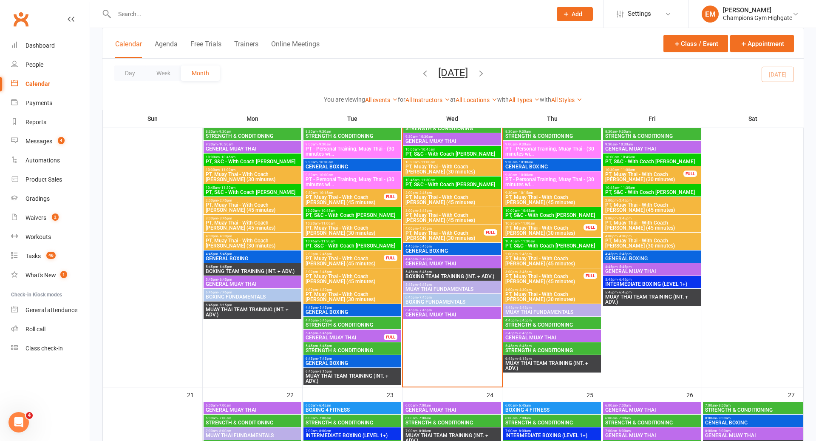
click at [358, 358] on span "6:45pm - 7:45pm" at bounding box center [352, 359] width 94 height 4
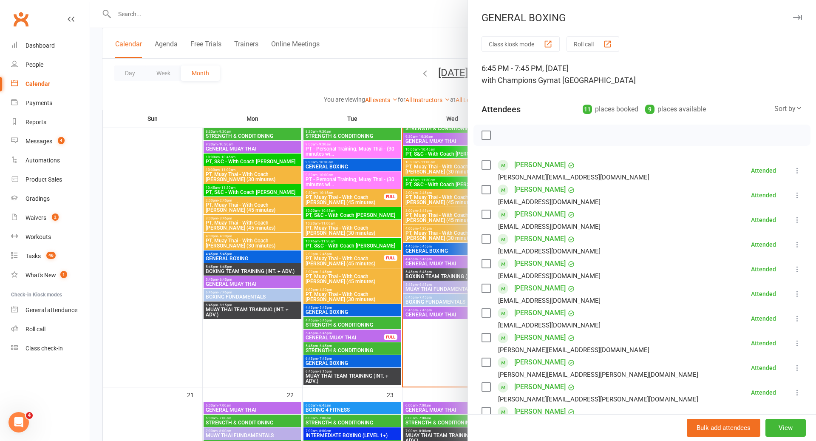
scroll to position [167, 0]
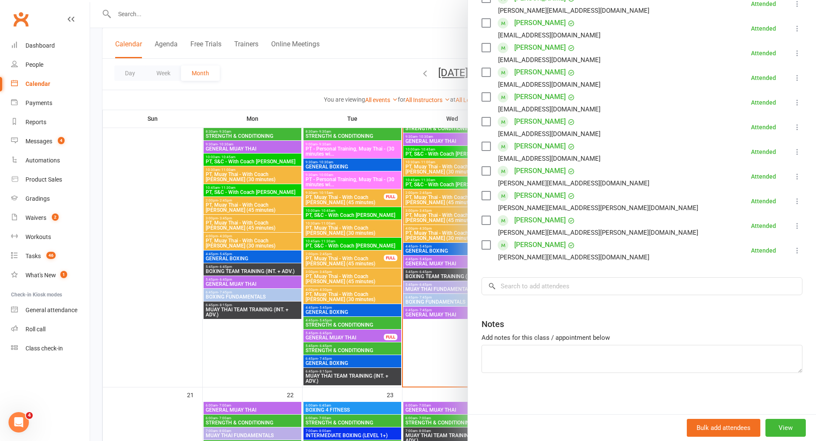
click at [334, 358] on div at bounding box center [453, 220] width 726 height 441
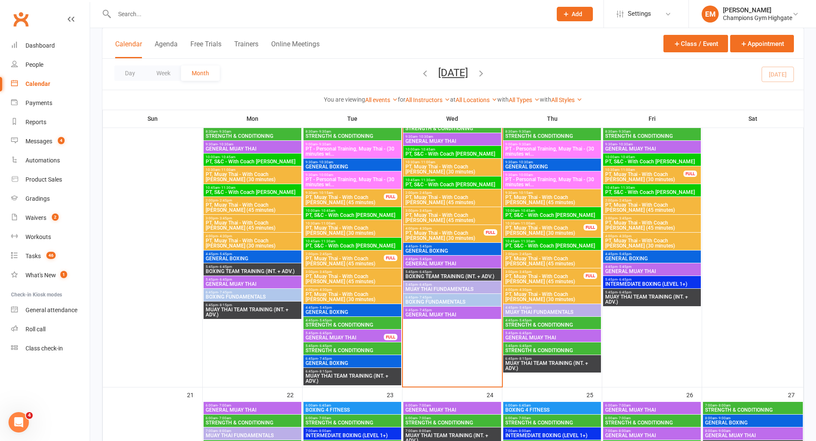
click at [352, 361] on span "GENERAL BOXING" at bounding box center [352, 362] width 94 height 5
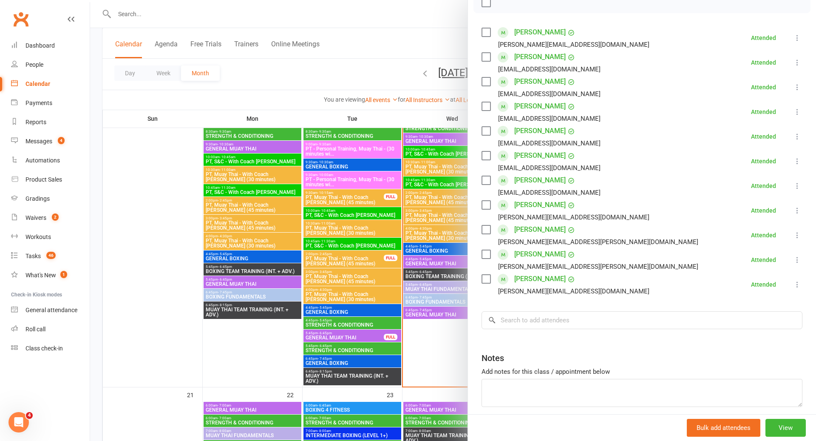
scroll to position [156, 0]
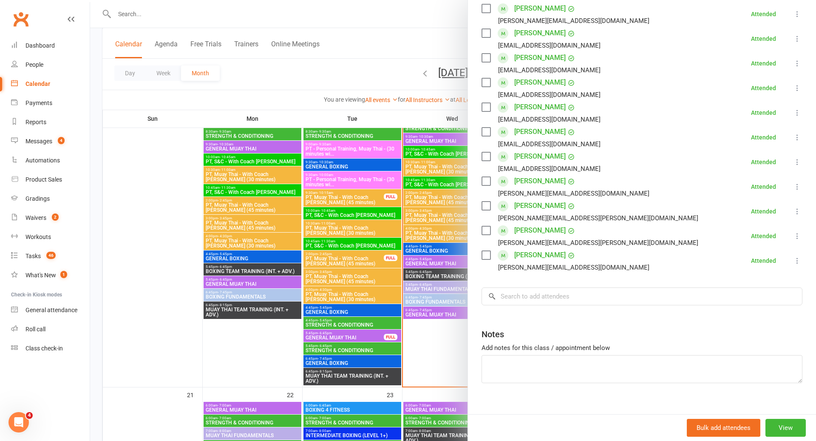
click at [364, 333] on div at bounding box center [453, 220] width 726 height 441
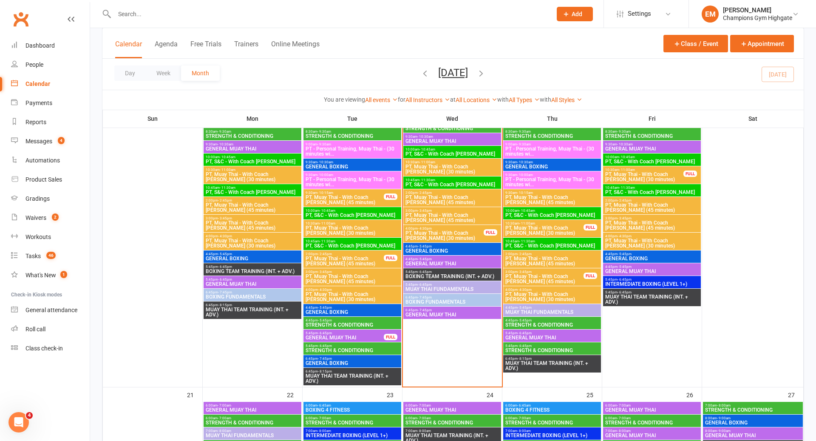
click at [364, 333] on span "5:45pm - 6:45pm" at bounding box center [344, 333] width 79 height 4
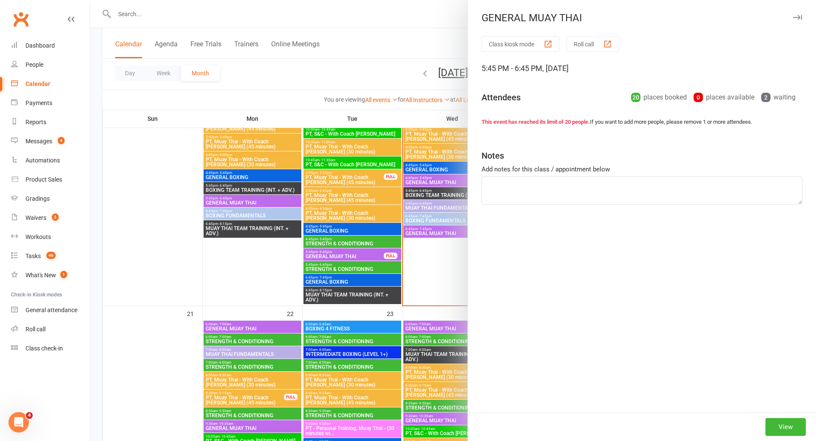
scroll to position [954, 0]
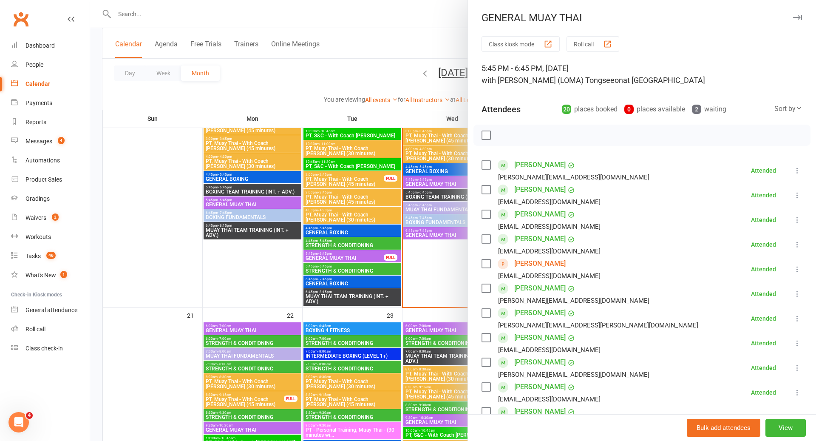
click at [529, 261] on link "[PERSON_NAME]" at bounding box center [539, 264] width 51 height 14
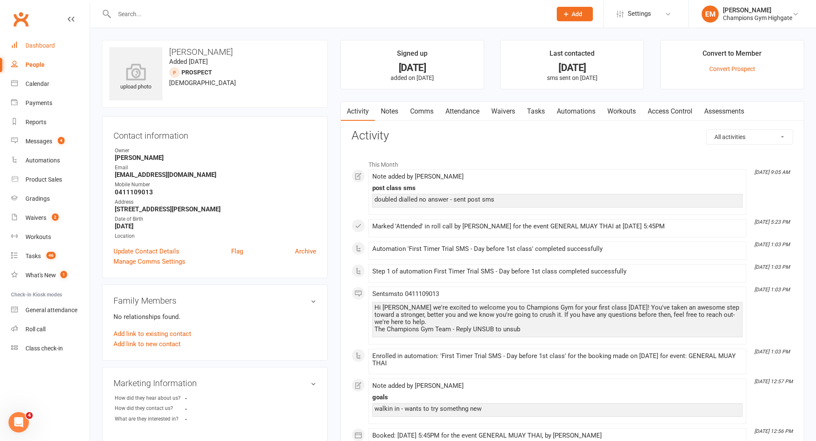
click at [37, 50] on link "Dashboard" at bounding box center [50, 45] width 79 height 19
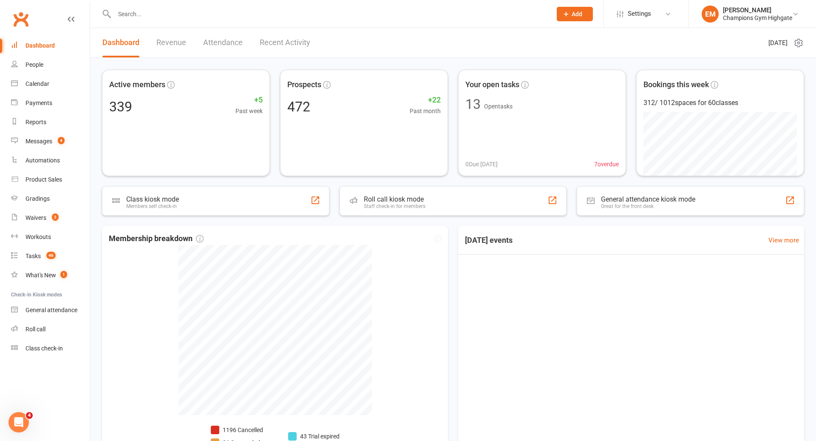
scroll to position [73, 0]
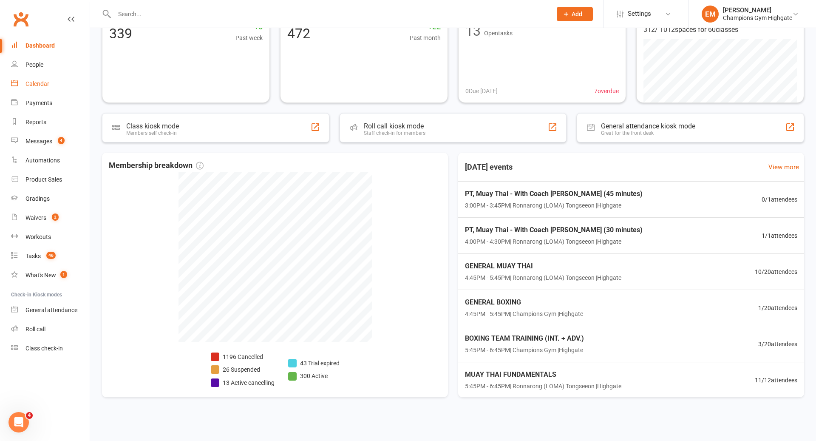
click at [41, 74] on link "Calendar" at bounding box center [50, 83] width 79 height 19
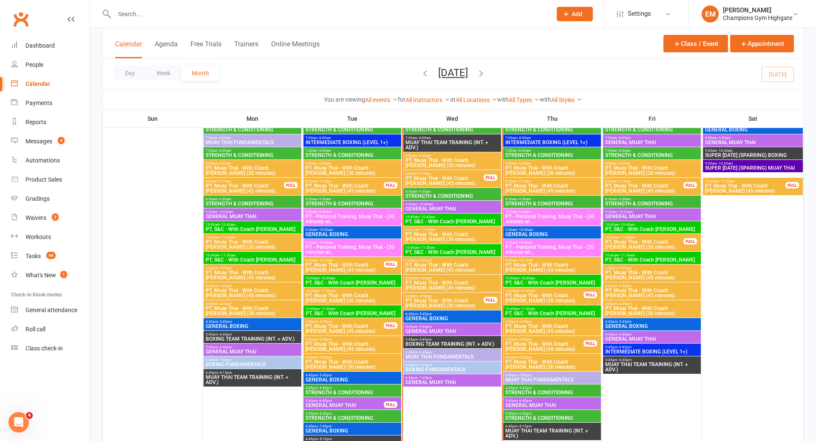
scroll to position [869, 0]
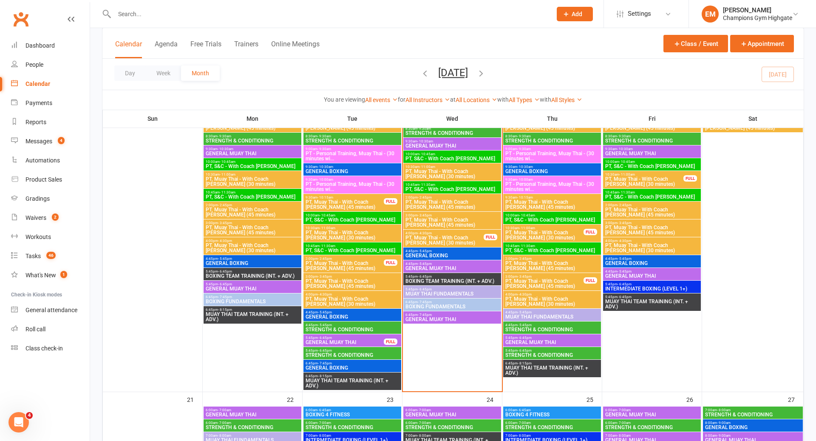
click at [359, 337] on span "5:45pm - 6:45pm" at bounding box center [344, 338] width 79 height 4
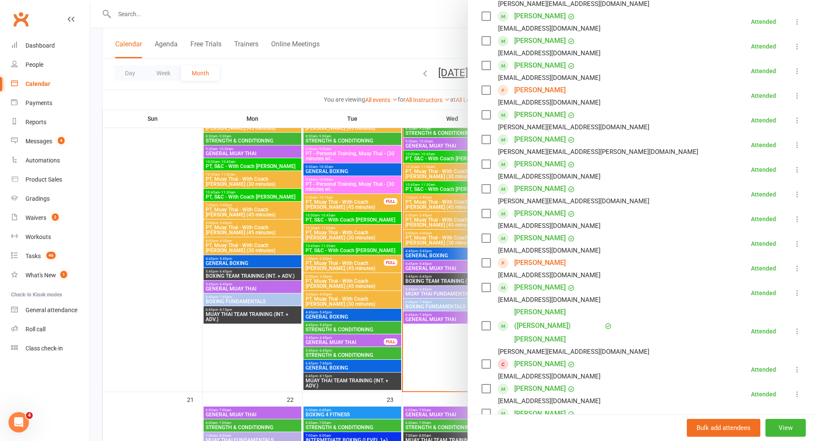
scroll to position [174, 0]
click at [547, 357] on link "[PERSON_NAME]" at bounding box center [539, 364] width 51 height 14
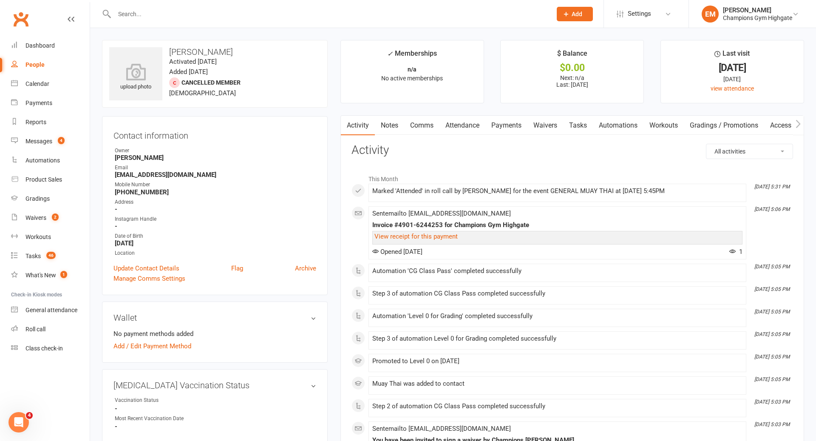
click at [390, 127] on link "Notes" at bounding box center [389, 126] width 29 height 20
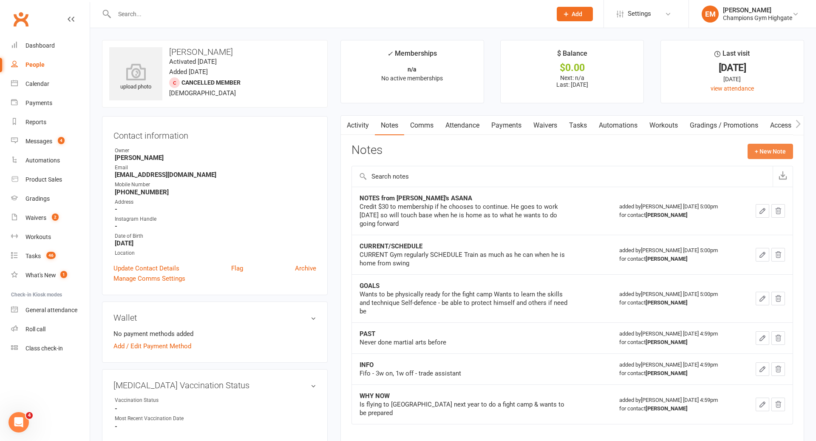
click at [763, 158] on button "+ New Note" at bounding box center [770, 151] width 45 height 15
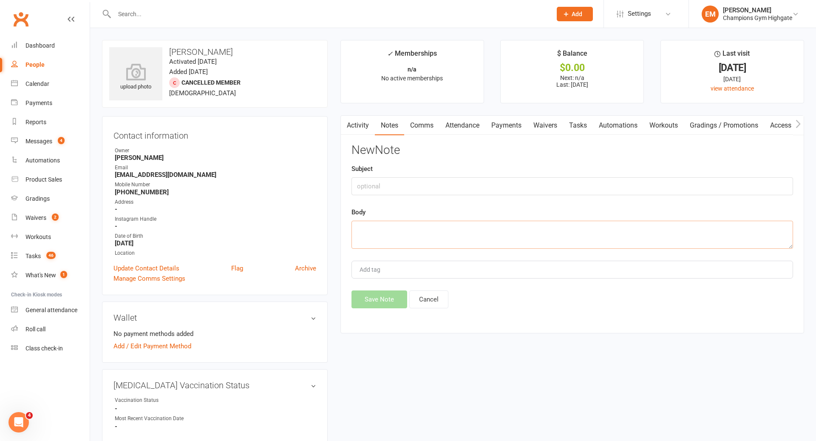
click at [586, 237] on textarea at bounding box center [572, 235] width 442 height 28
type textarea "f"
type textarea "j"
click at [439, 227] on textarea "Enjoyed the class wants to cpntinue training" at bounding box center [572, 235] width 442 height 28
click at [496, 230] on textarea "Enjoyed the class wants to continue training" at bounding box center [572, 235] width 442 height 28
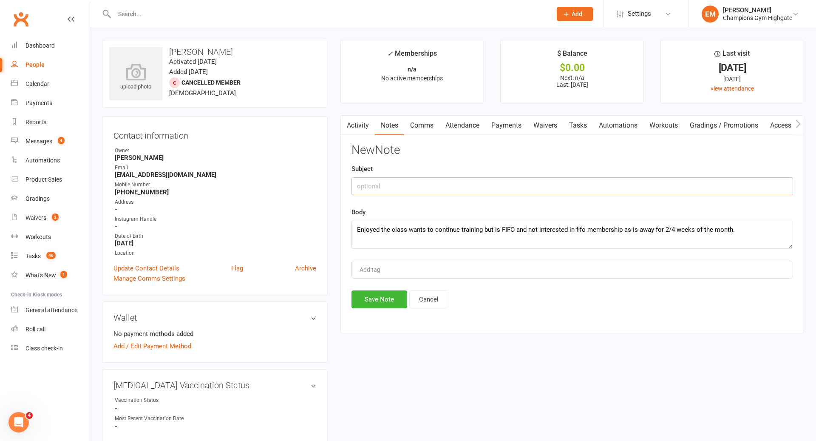
click at [484, 182] on input "text" at bounding box center [572, 186] width 442 height 18
click at [750, 233] on textarea "Enjoyed the class wants to continue training but is FIFO and not interested in …" at bounding box center [572, 235] width 442 height 28
type textarea "Enjoyed the class wants to continue training but is FIFO and not interested in …"
click at [681, 193] on input "text" at bounding box center [572, 186] width 442 height 18
click at [681, 186] on input "text" at bounding box center [572, 186] width 442 height 18
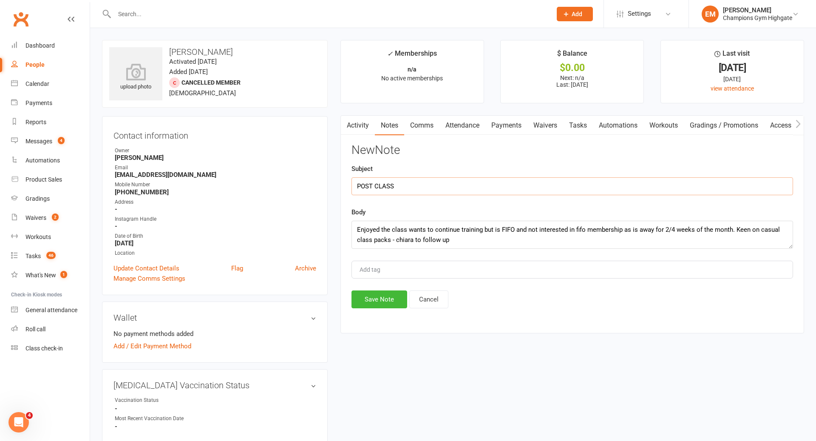
type input "POST CLASS"
click at [373, 313] on div "Activity Notes Comms Attendance Payments Waivers Tasks Automations Workouts Gra…" at bounding box center [572, 224] width 464 height 218
click at [373, 292] on button "Save Note" at bounding box center [379, 299] width 56 height 18
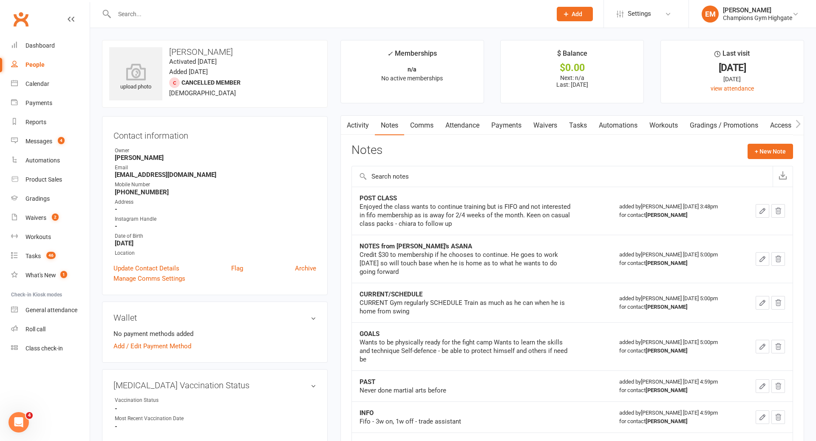
click at [479, 7] on div at bounding box center [324, 14] width 444 height 28
click at [464, 22] on div at bounding box center [324, 14] width 444 height 28
click at [449, 13] on input "text" at bounding box center [329, 14] width 434 height 12
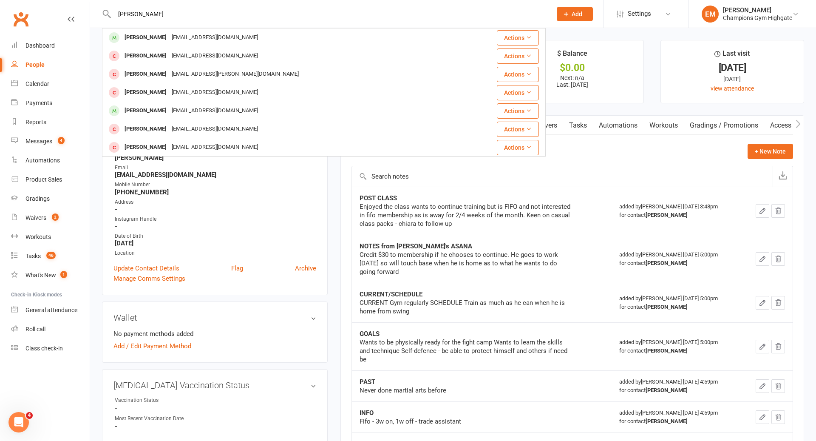
type input "[PERSON_NAME]"
click at [328, 36] on div "[PERSON_NAME] [EMAIL_ADDRESS][DOMAIN_NAME]" at bounding box center [287, 37] width 368 height 17
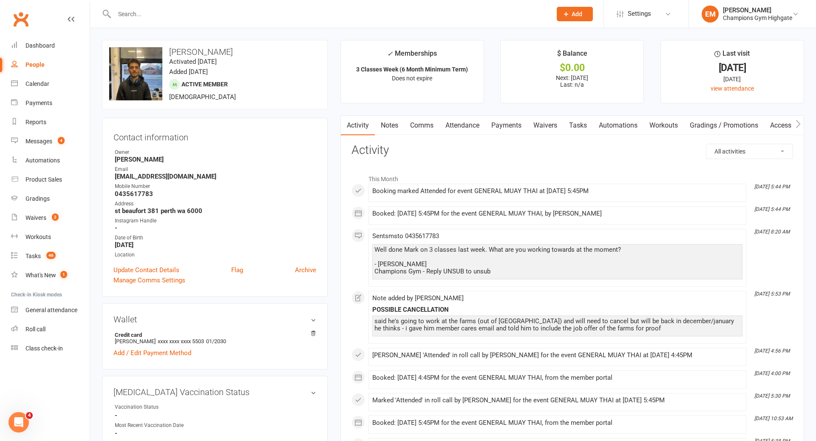
click at [430, 7] on div at bounding box center [324, 14] width 444 height 28
click at [430, 11] on input "text" at bounding box center [329, 14] width 434 height 12
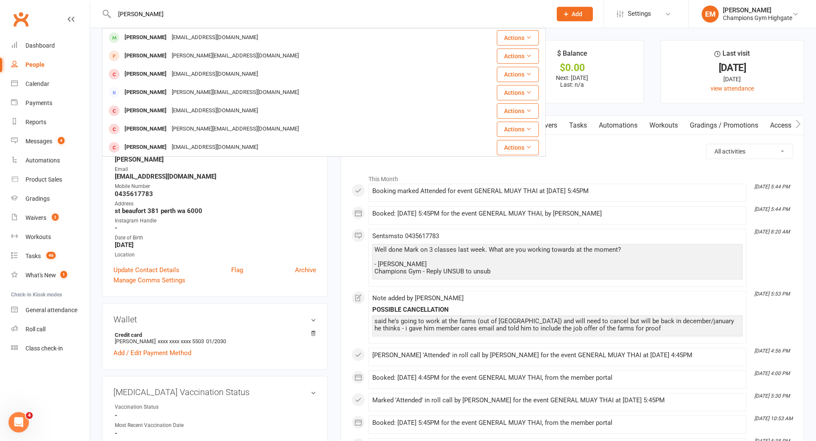
type input "[PERSON_NAME]"
click at [189, 43] on div "[EMAIL_ADDRESS][DOMAIN_NAME]" at bounding box center [214, 37] width 91 height 12
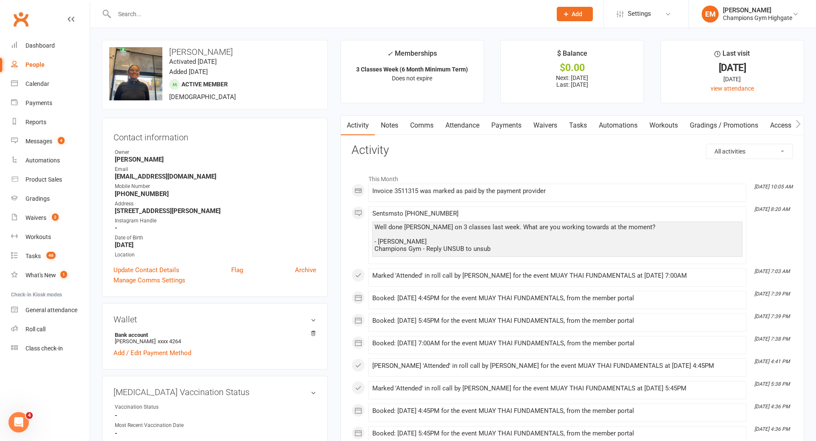
click at [391, 134] on link "Notes" at bounding box center [389, 126] width 29 height 20
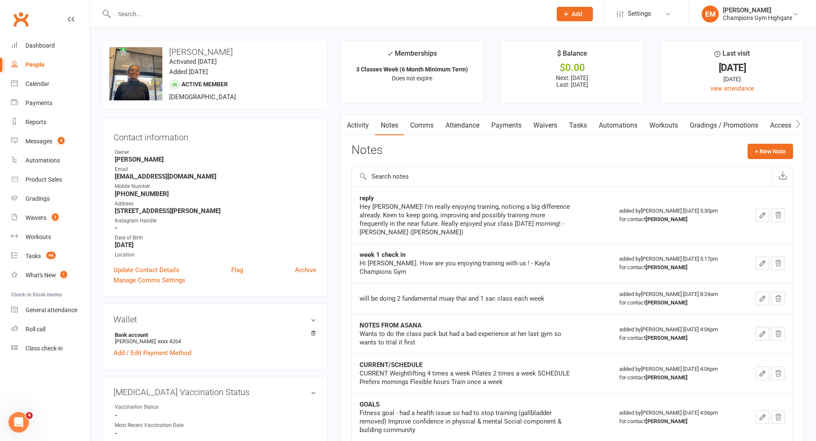
click at [367, 137] on div "Activity Notes Comms Attendance Payments Waivers Tasks Automations Workouts Gra…" at bounding box center [572, 310] width 464 height 391
click at [366, 128] on link "Activity" at bounding box center [358, 126] width 34 height 20
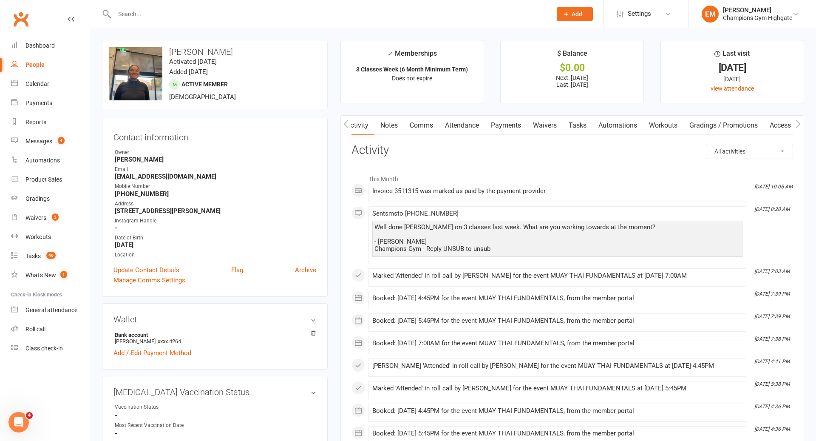
click at [413, 11] on input "text" at bounding box center [329, 14] width 434 height 12
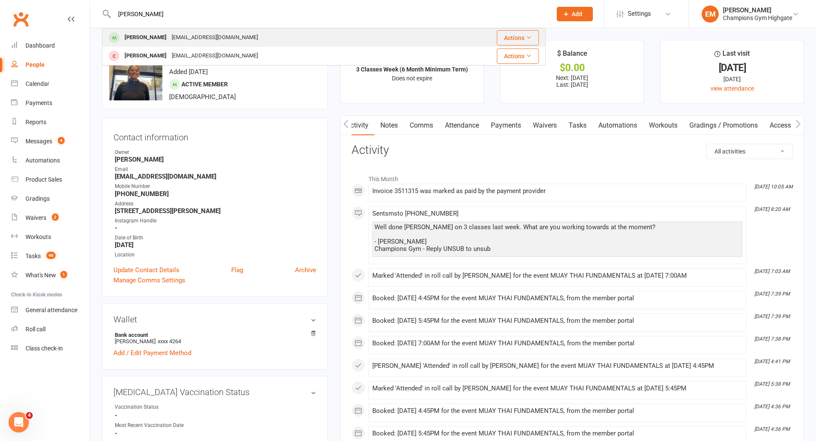
type input "[PERSON_NAME]"
click at [222, 37] on div "[EMAIL_ADDRESS][DOMAIN_NAME]" at bounding box center [214, 37] width 91 height 12
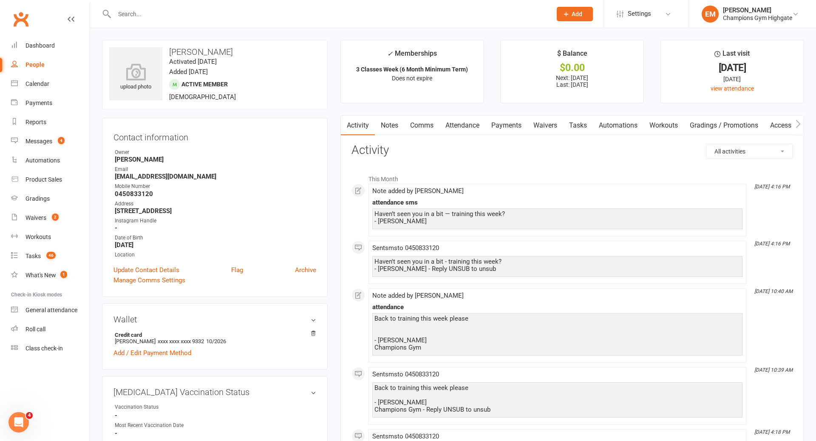
click at [506, 127] on link "Payments" at bounding box center [506, 126] width 42 height 20
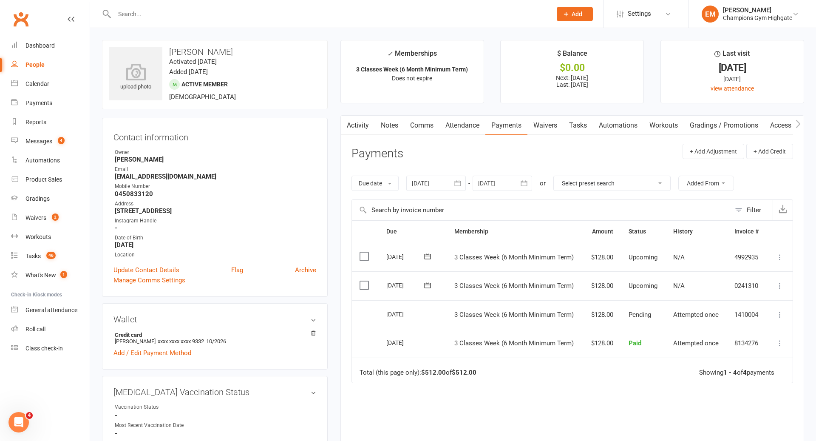
click at [500, 11] on input "text" at bounding box center [329, 14] width 434 height 12
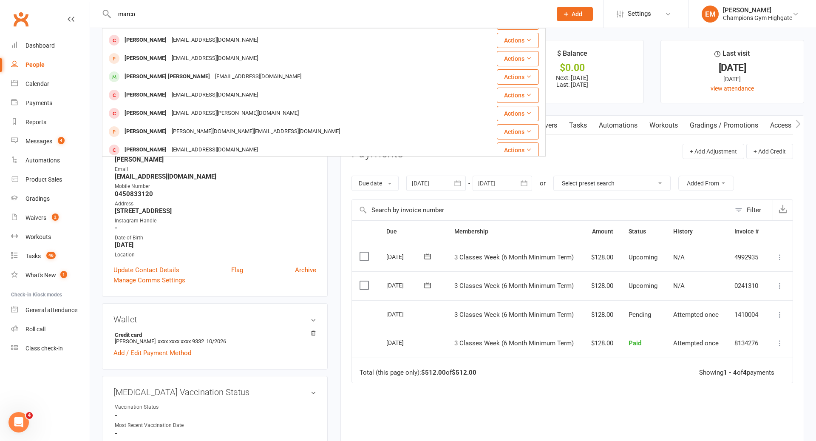
scroll to position [184, 0]
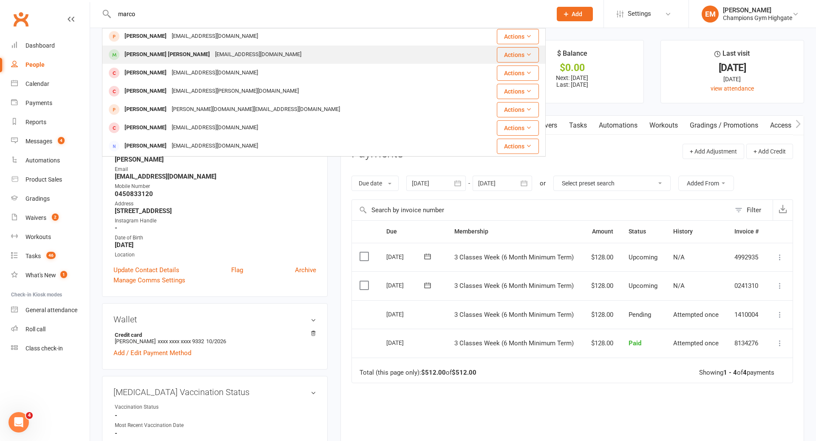
type input "marco"
click at [239, 54] on div "[EMAIL_ADDRESS][DOMAIN_NAME]" at bounding box center [257, 54] width 91 height 12
